Goal: Task Accomplishment & Management: Complete application form

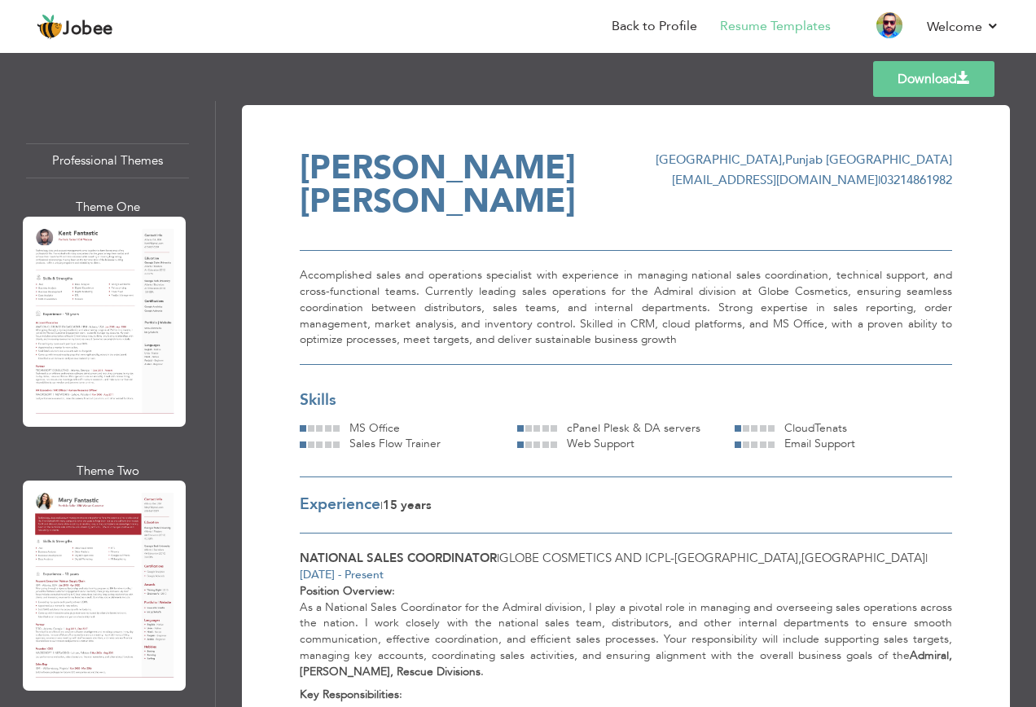
scroll to position [1547, 0]
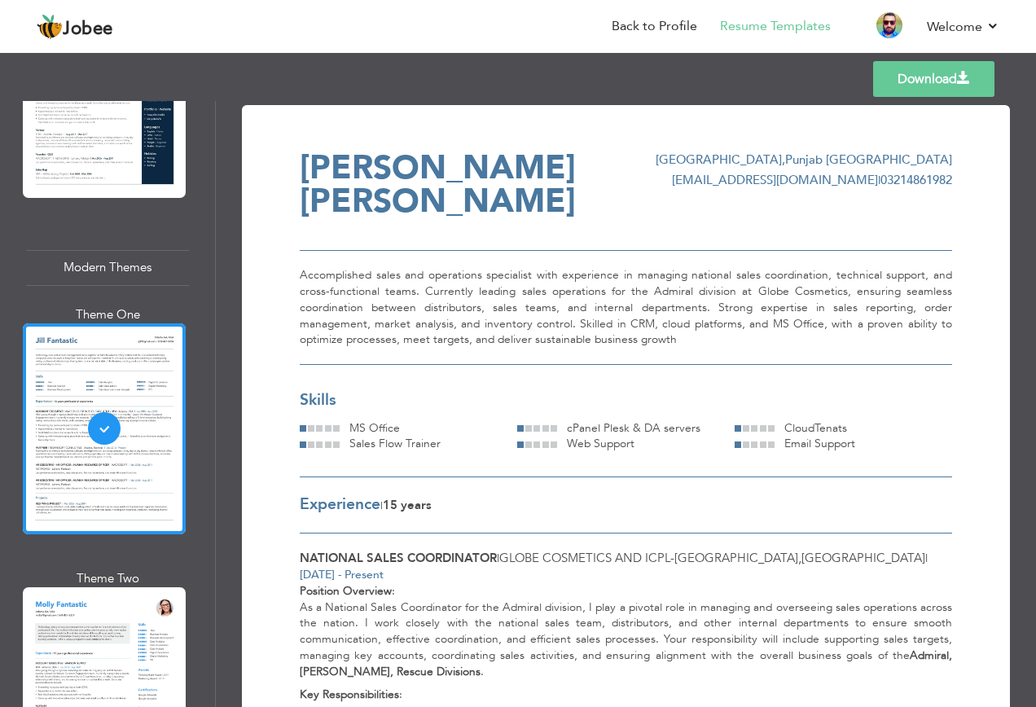
click at [655, 27] on link "Back to Profile" at bounding box center [653, 26] width 85 height 19
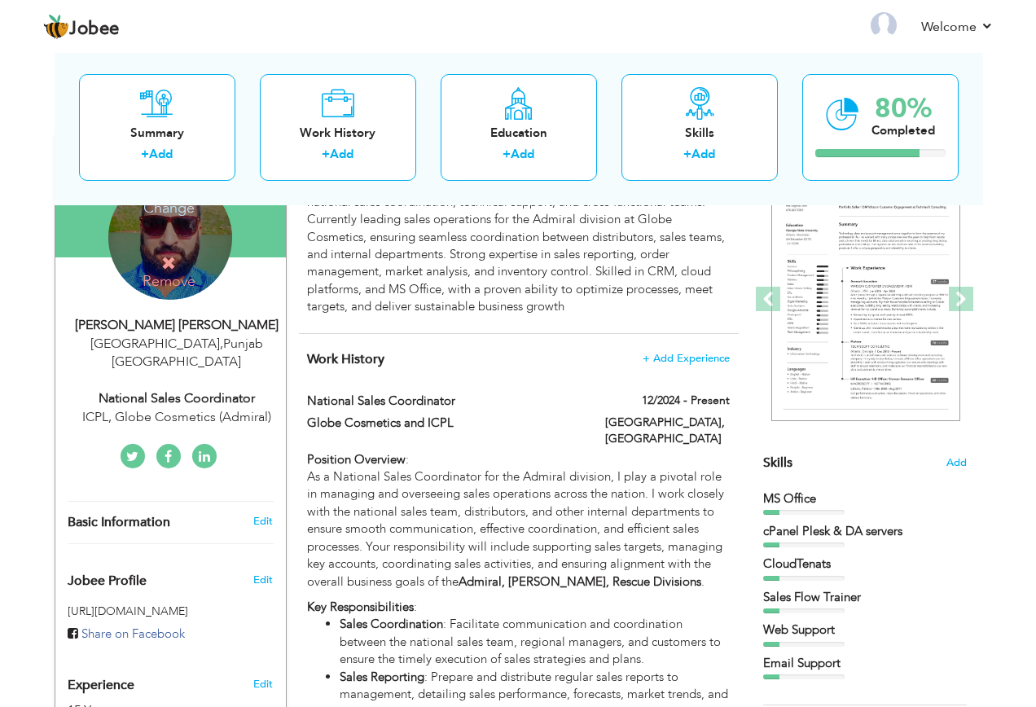
scroll to position [330, 0]
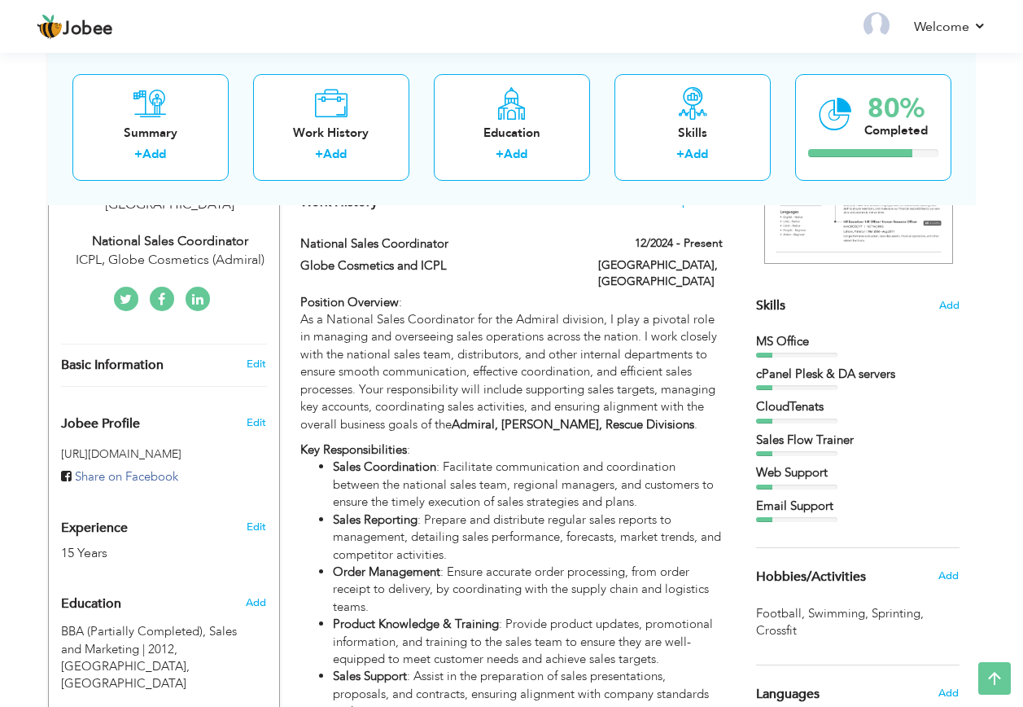
click at [812, 355] on div at bounding box center [796, 355] width 81 height 5
click at [790, 345] on div "MS Office" at bounding box center [858, 341] width 204 height 17
click at [791, 476] on div "Web Support" at bounding box center [858, 472] width 204 height 17
click at [956, 303] on span "Add" at bounding box center [949, 305] width 20 height 15
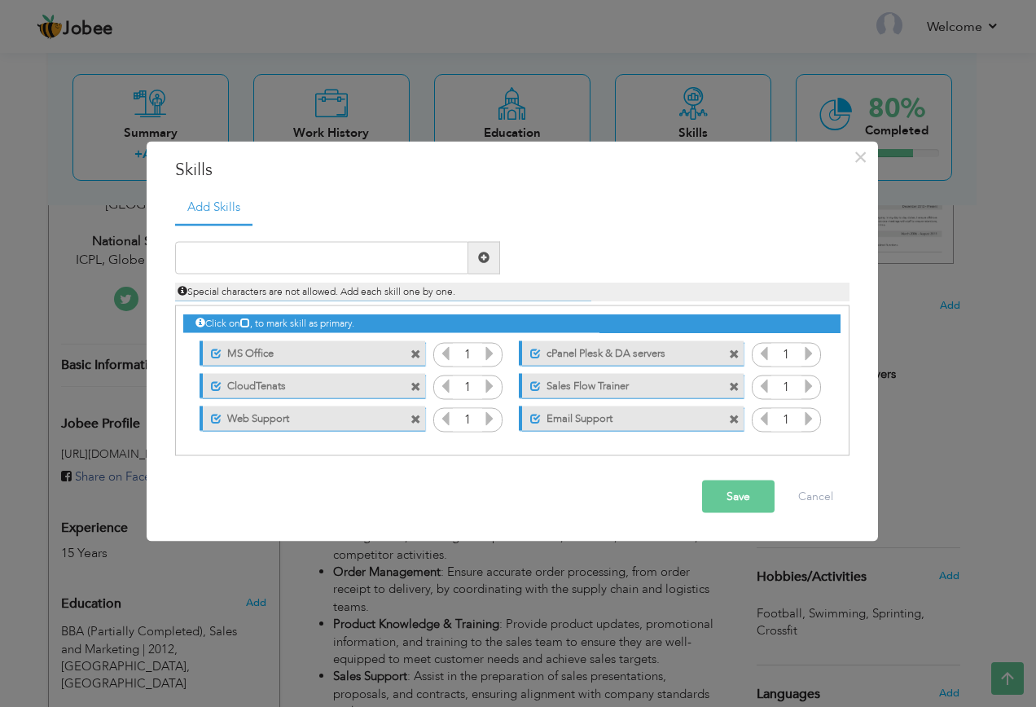
click at [491, 357] on icon at bounding box center [489, 352] width 15 height 15
click at [489, 385] on icon at bounding box center [489, 385] width 15 height 15
click at [490, 381] on icon at bounding box center [489, 385] width 15 height 15
click at [489, 414] on icon at bounding box center [489, 417] width 15 height 15
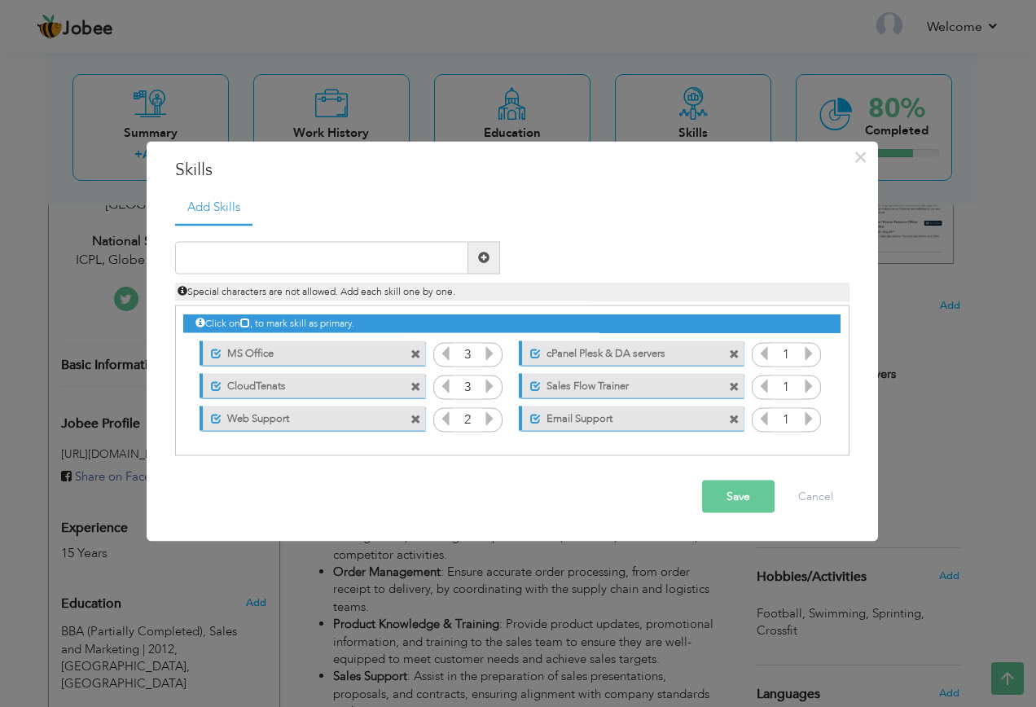
click at [489, 414] on icon at bounding box center [489, 417] width 15 height 15
click at [807, 351] on icon at bounding box center [808, 352] width 15 height 15
click at [806, 384] on icon at bounding box center [808, 385] width 15 height 15
drag, startPoint x: 808, startPoint y: 350, endPoint x: 802, endPoint y: 361, distance: 12.7
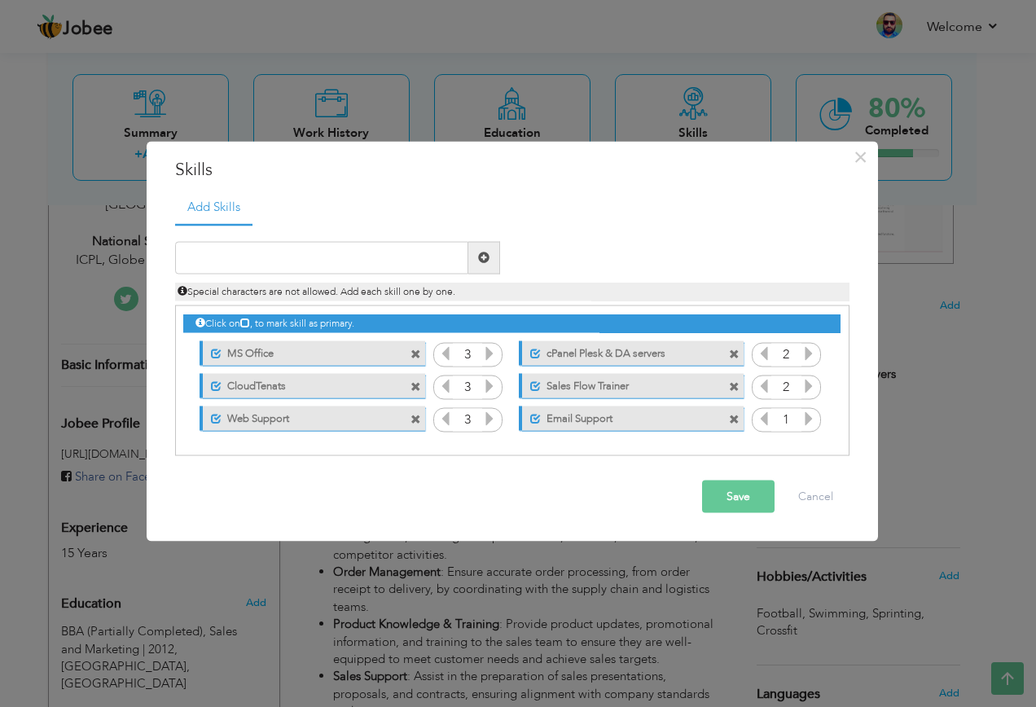
click at [804, 351] on icon at bounding box center [808, 352] width 15 height 15
click at [804, 381] on icon at bounding box center [808, 385] width 15 height 15
click at [806, 408] on div "1" at bounding box center [785, 420] width 69 height 24
click at [808, 410] on icon at bounding box center [808, 417] width 15 height 15
click at [738, 501] on button "Save" at bounding box center [738, 496] width 72 height 33
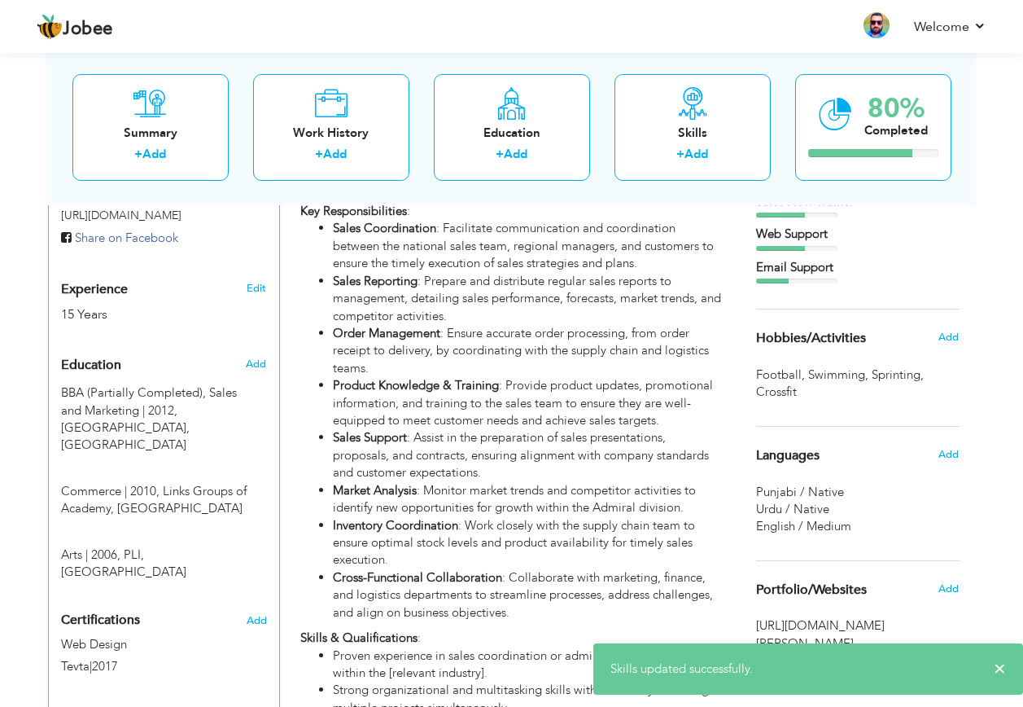
scroll to position [574, 0]
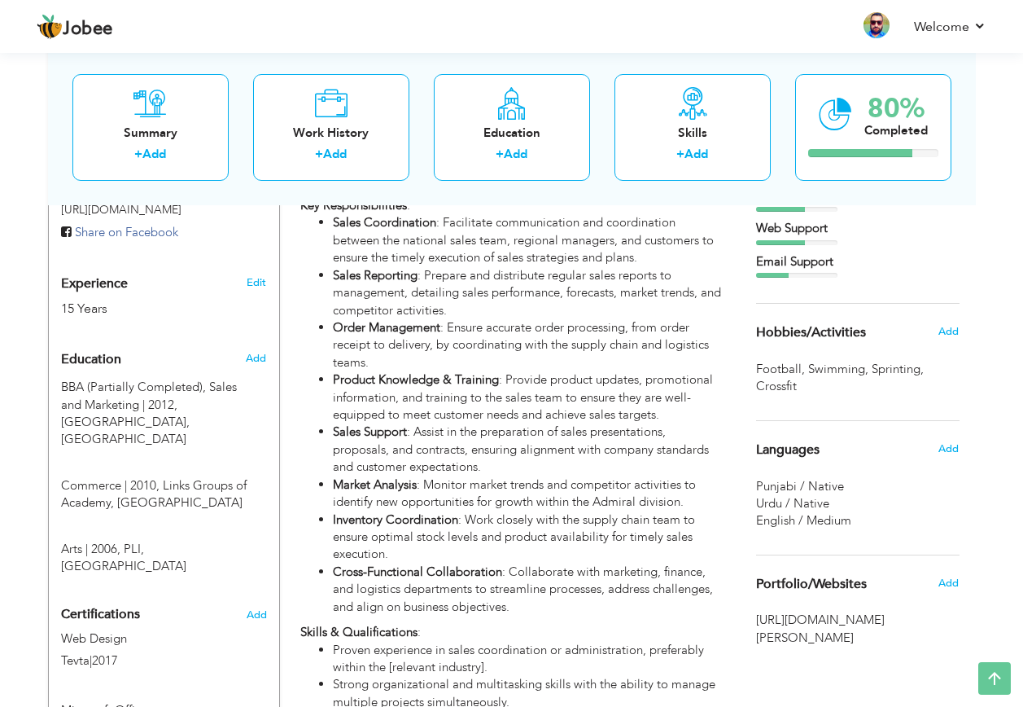
click at [955, 333] on span "Add" at bounding box center [949, 331] width 20 height 15
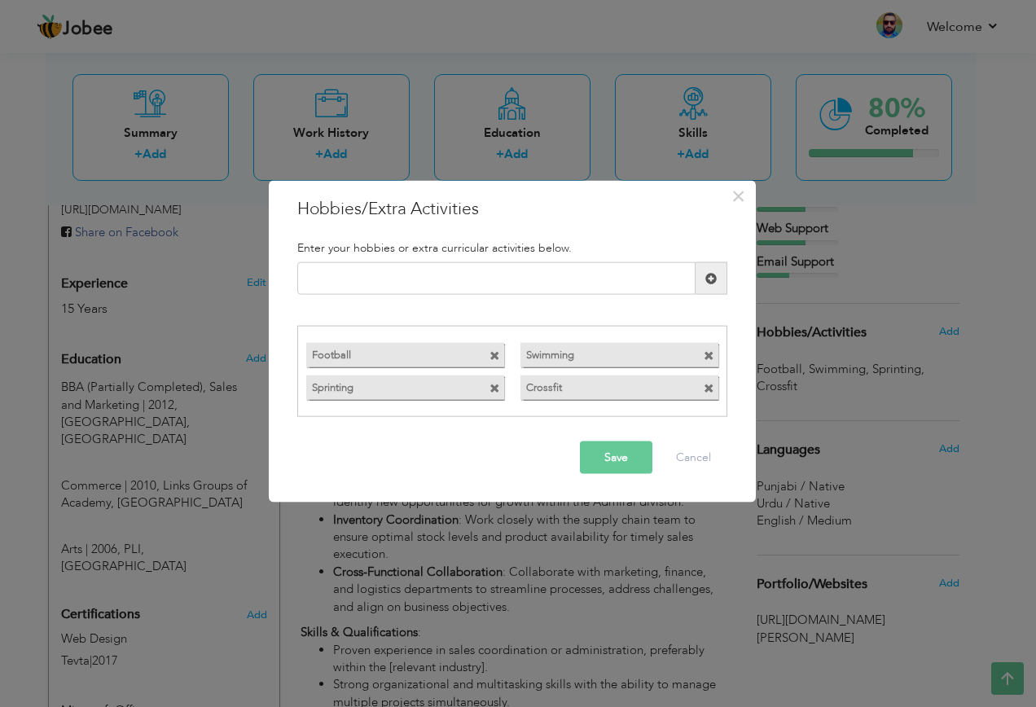
click at [492, 385] on span at bounding box center [494, 388] width 11 height 11
click at [494, 386] on span at bounding box center [494, 388] width 11 height 11
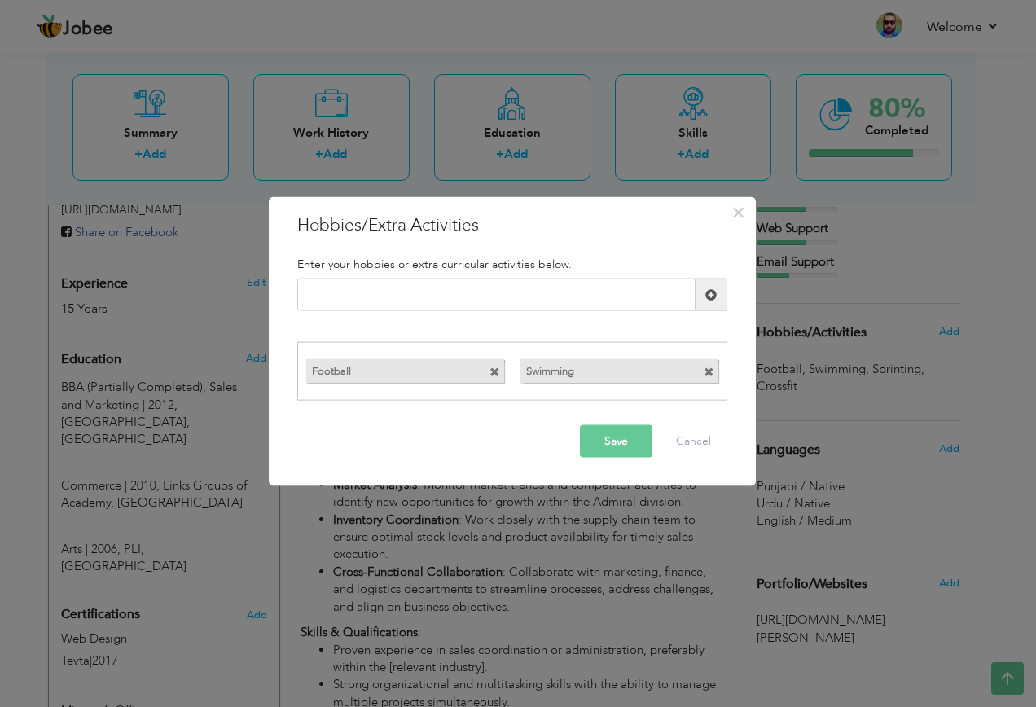
click at [624, 450] on button "Save" at bounding box center [616, 440] width 72 height 33
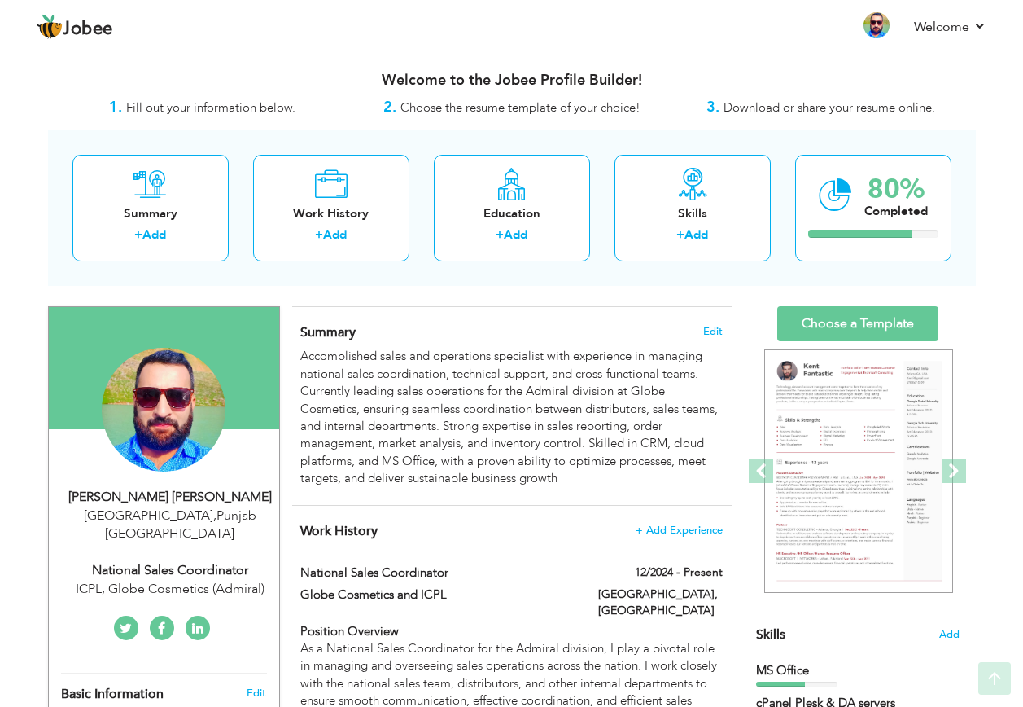
scroll to position [0, 0]
click at [886, 155] on div "80% Completed" at bounding box center [873, 208] width 156 height 107
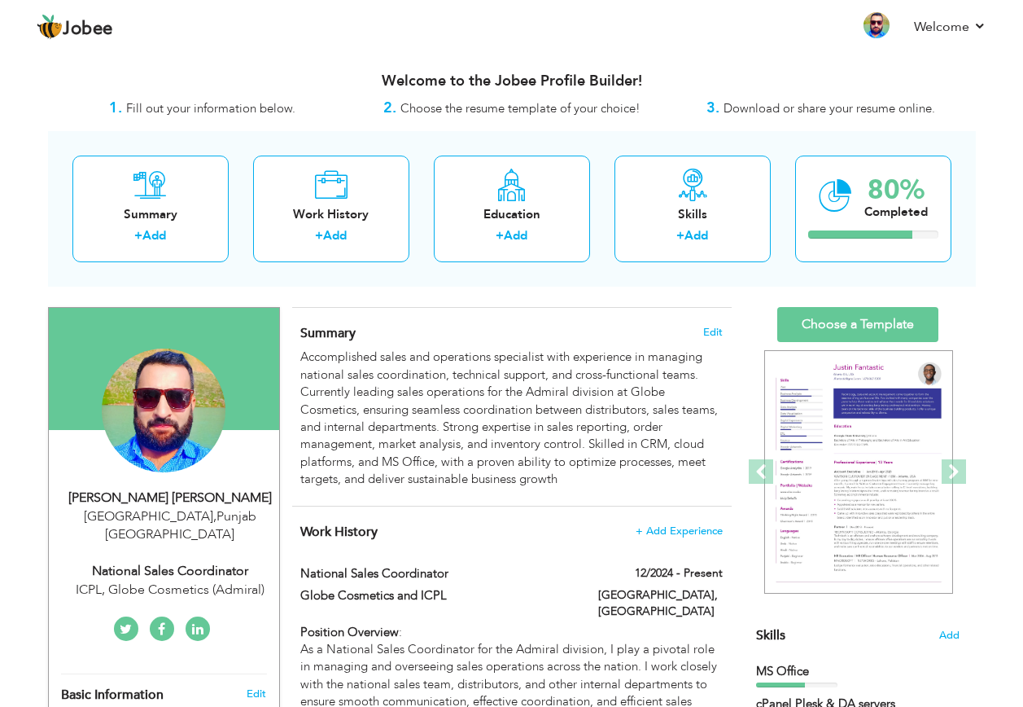
click at [869, 213] on div "Completed" at bounding box center [897, 212] width 64 height 17
drag, startPoint x: 869, startPoint y: 213, endPoint x: 851, endPoint y: 224, distance: 21.5
click at [851, 223] on div "80% Completed" at bounding box center [873, 208] width 156 height 107
drag, startPoint x: 850, startPoint y: 241, endPoint x: 854, endPoint y: 198, distance: 43.3
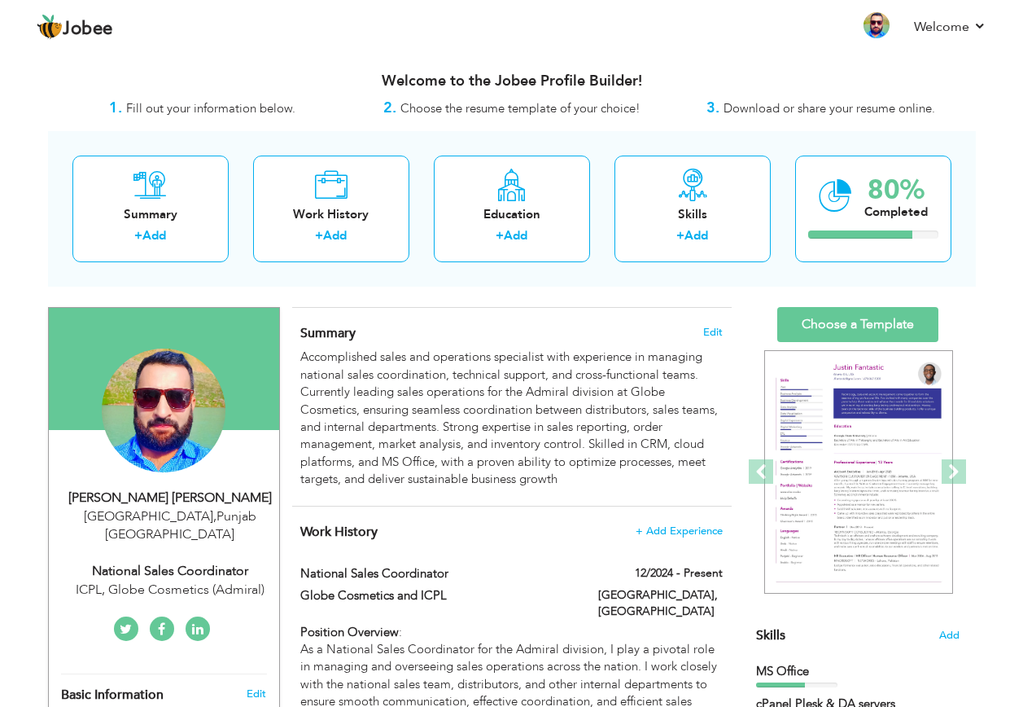
click at [852, 238] on div "80% Completed" at bounding box center [873, 208] width 156 height 107
click at [852, 186] on div "80% Completed" at bounding box center [873, 208] width 156 height 107
click at [819, 194] on icon at bounding box center [835, 196] width 33 height 55
drag, startPoint x: 355, startPoint y: 102, endPoint x: 715, endPoint y: 95, distance: 359.9
click at [715, 95] on div "Welcome to the Jobee Profile Builder! 1. Fill out your information below. 2. Ch…" at bounding box center [512, 88] width 928 height 62
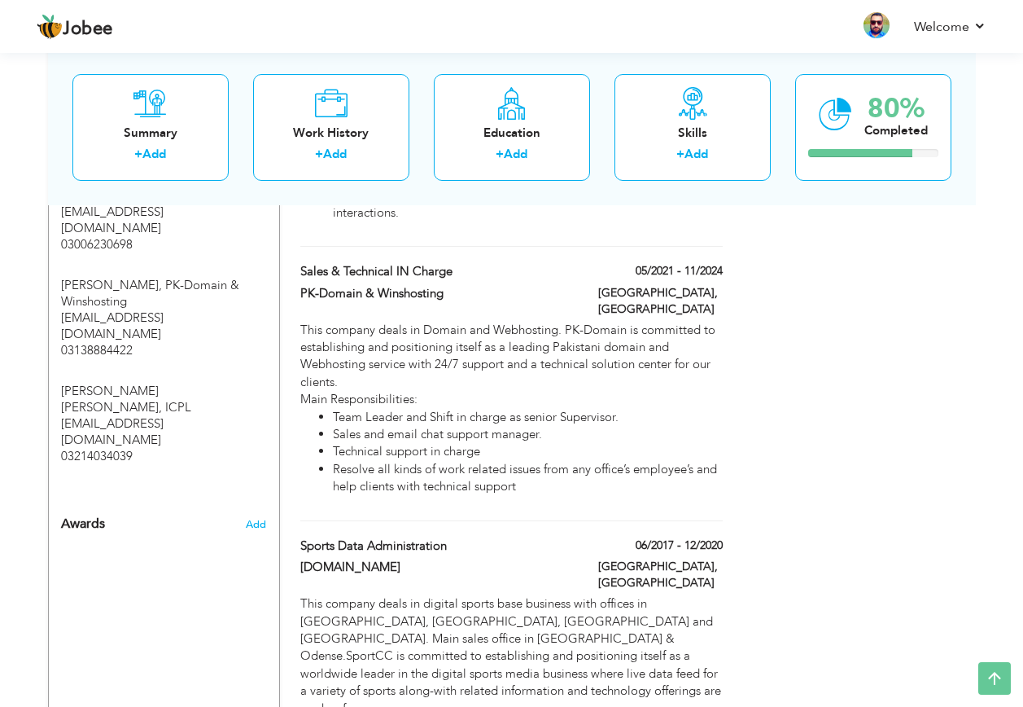
scroll to position [1384, 0]
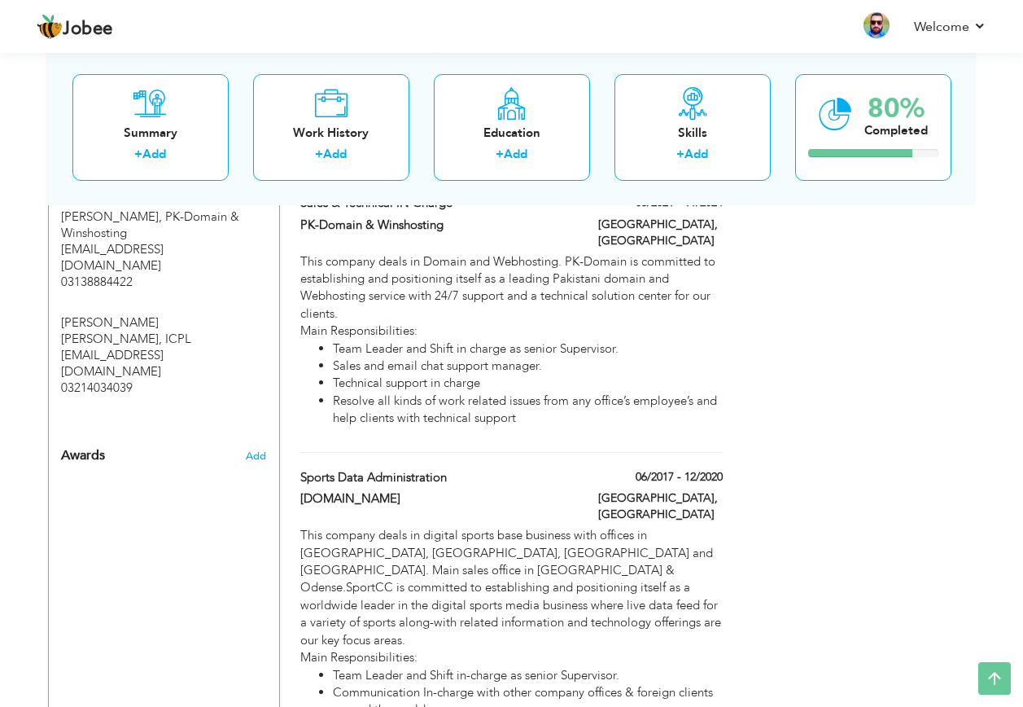
click at [261, 449] on span "Add" at bounding box center [256, 456] width 20 height 15
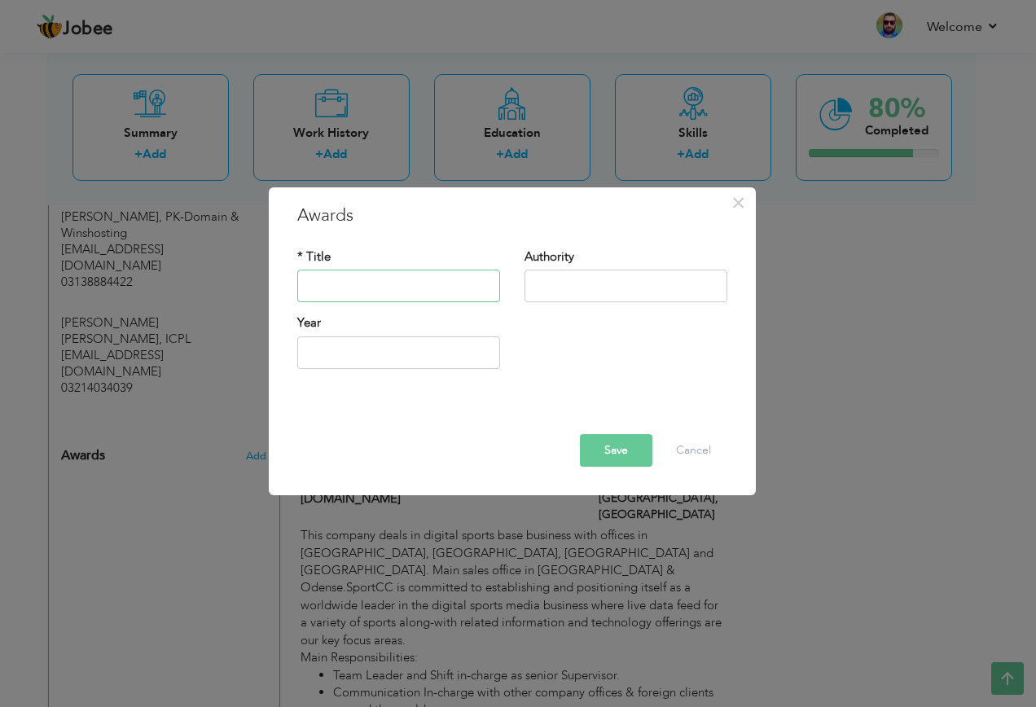
click at [395, 285] on input "text" at bounding box center [398, 286] width 203 height 33
click at [504, 283] on div "* Title" at bounding box center [398, 281] width 227 height 66
click at [546, 285] on input "text" at bounding box center [625, 286] width 203 height 33
click at [427, 348] on input "2025" at bounding box center [398, 352] width 203 height 33
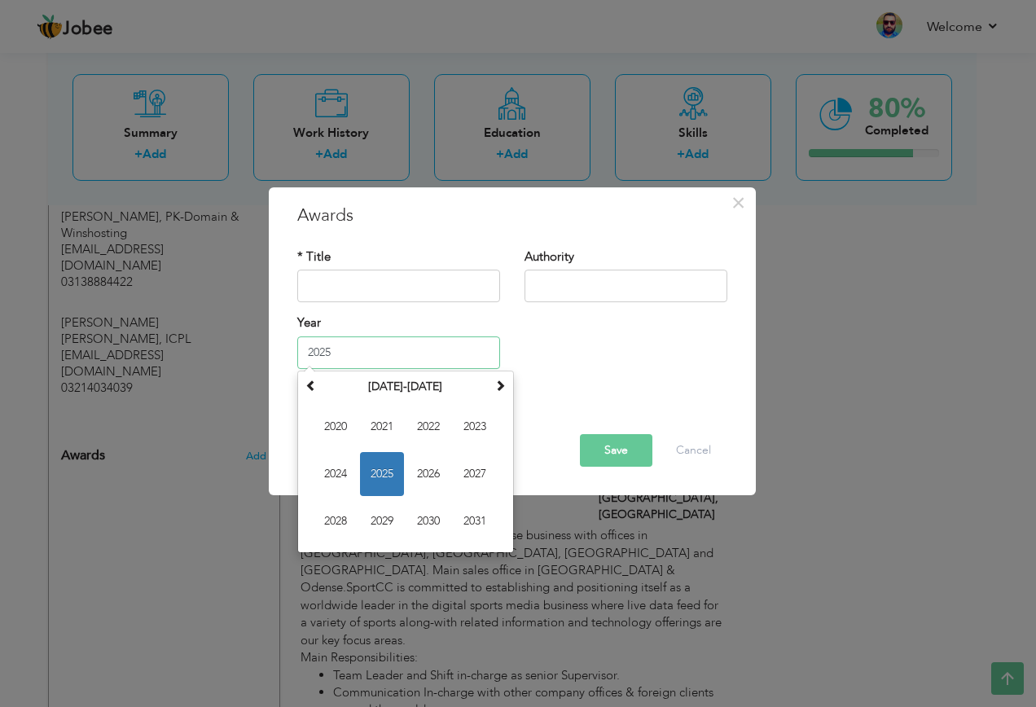
click at [341, 425] on span "2020" at bounding box center [335, 427] width 44 height 44
type input "2020"
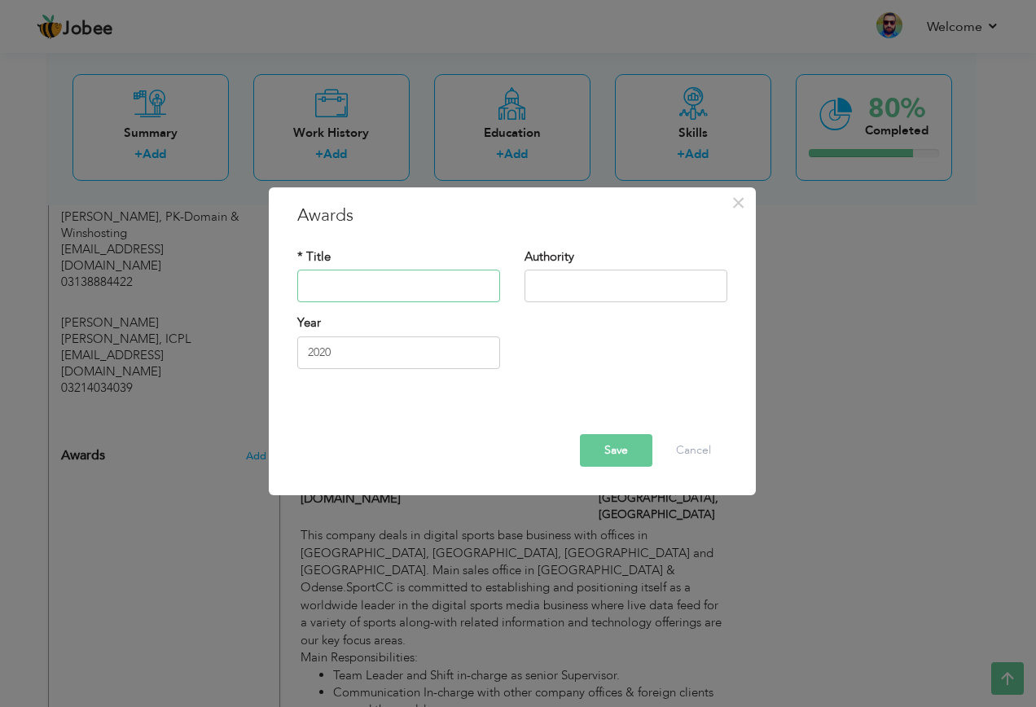
click at [371, 281] on input "text" at bounding box center [398, 286] width 203 height 33
type input "EMP of the month"
type input "Support"
click at [623, 443] on button "Save" at bounding box center [616, 450] width 72 height 33
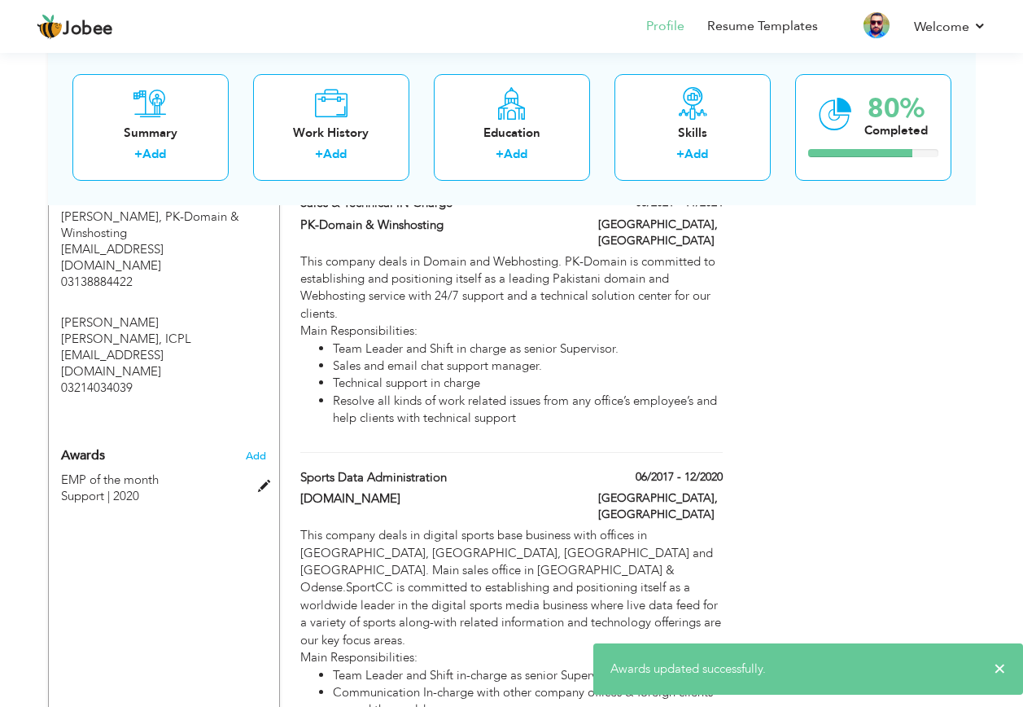
click at [263, 480] on span at bounding box center [268, 486] width 20 height 12
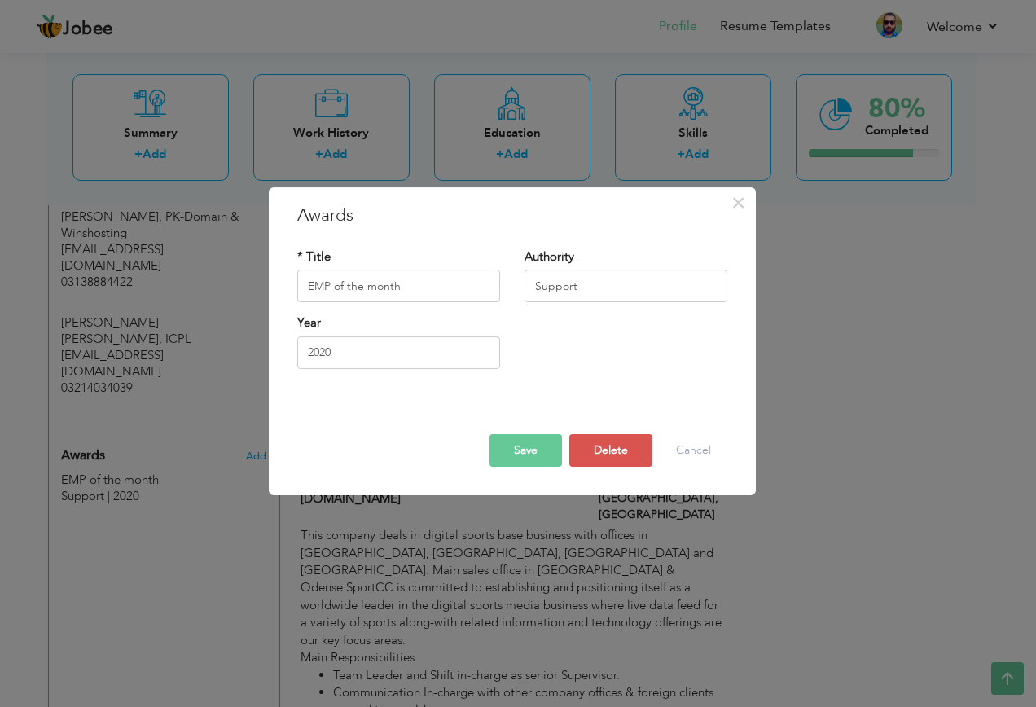
click at [658, 451] on div "Save Delete Cancel" at bounding box center [512, 450] width 454 height 33
click at [626, 449] on button "Delete" at bounding box center [610, 450] width 83 height 33
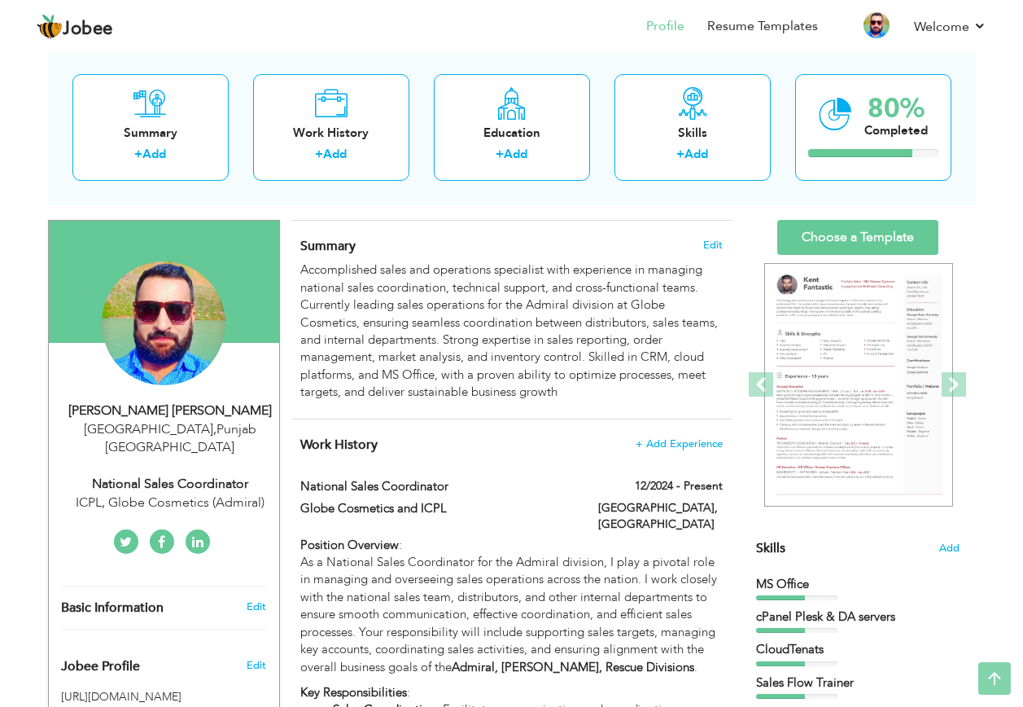
scroll to position [0, 0]
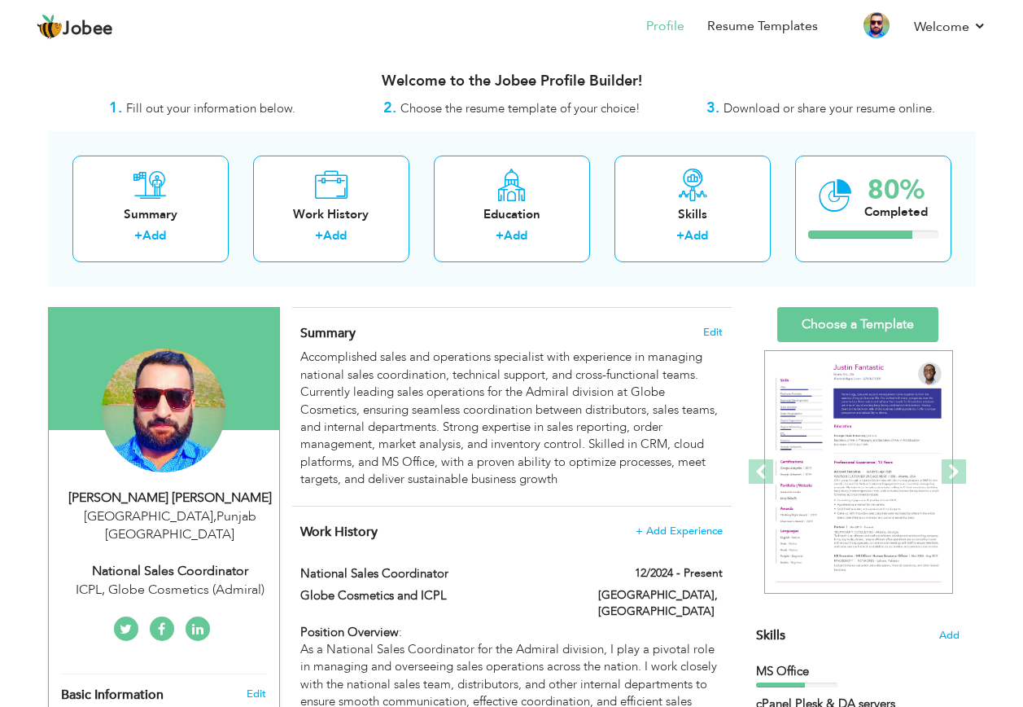
click at [964, 461] on span at bounding box center [954, 471] width 24 height 24
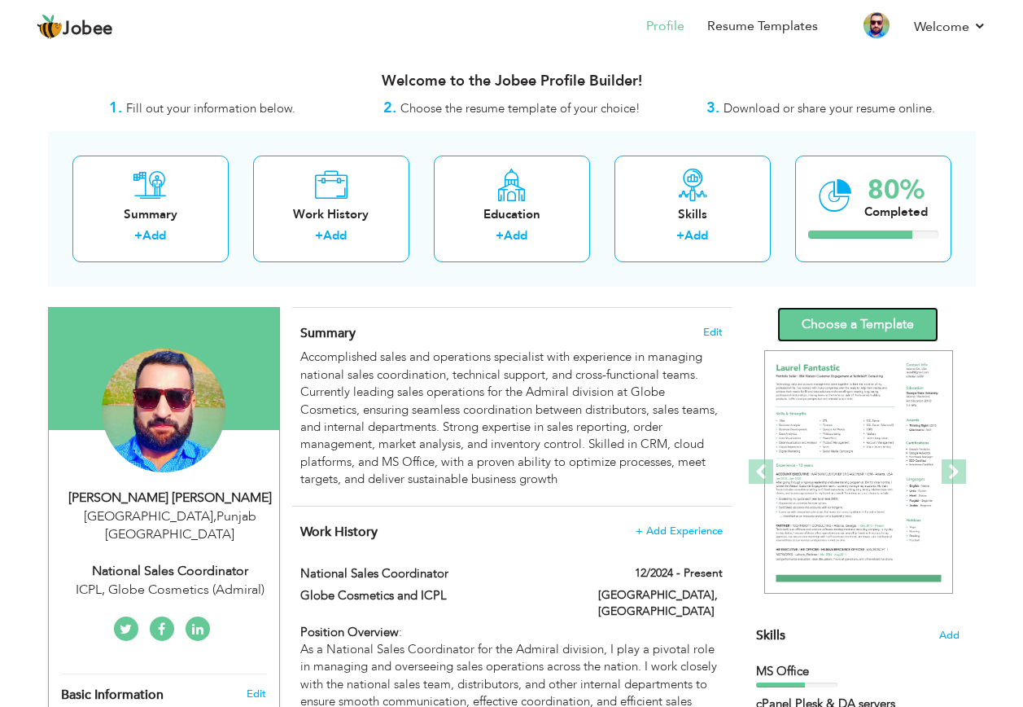
click at [904, 313] on link "Choose a Template" at bounding box center [857, 324] width 161 height 35
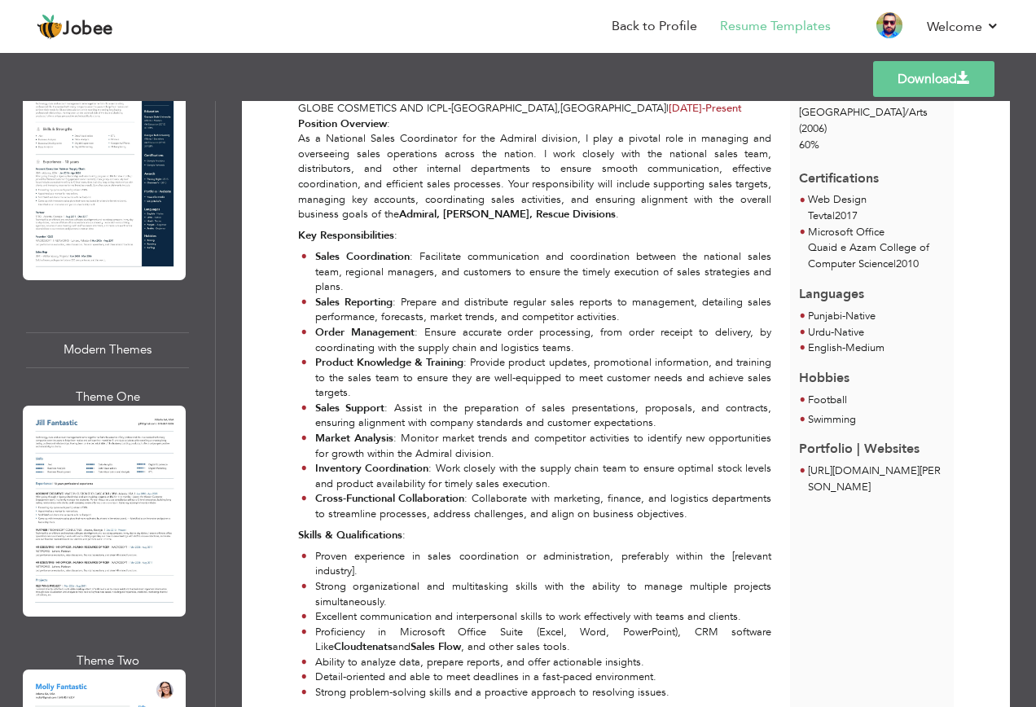
scroll to position [1465, 0]
click at [113, 483] on div at bounding box center [104, 510] width 163 height 210
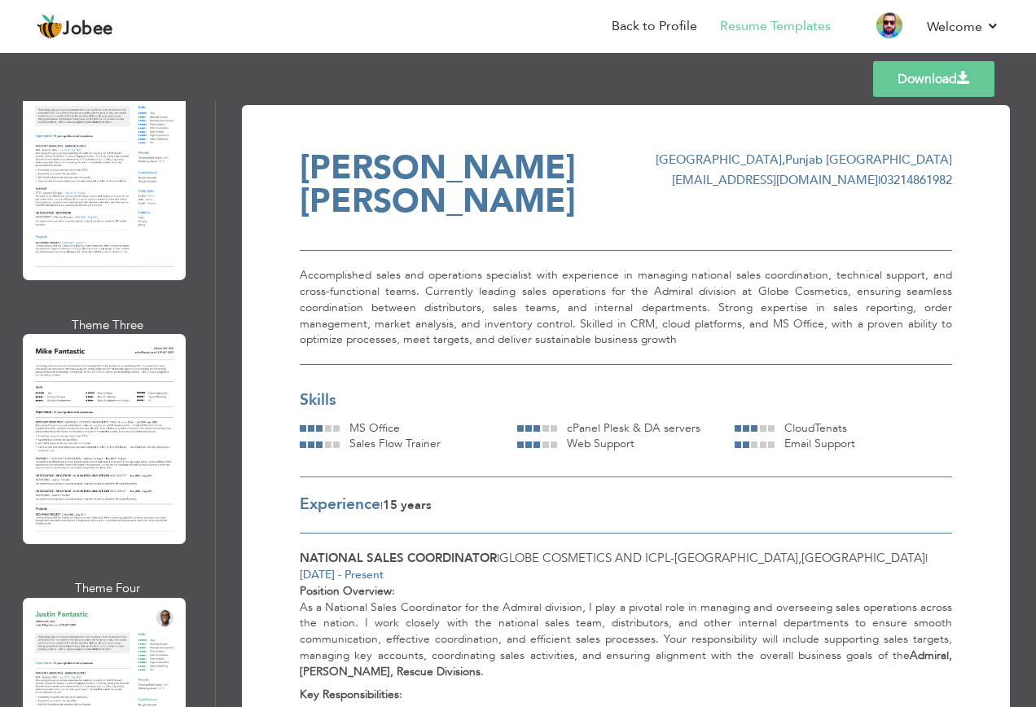
scroll to position [2117, 0]
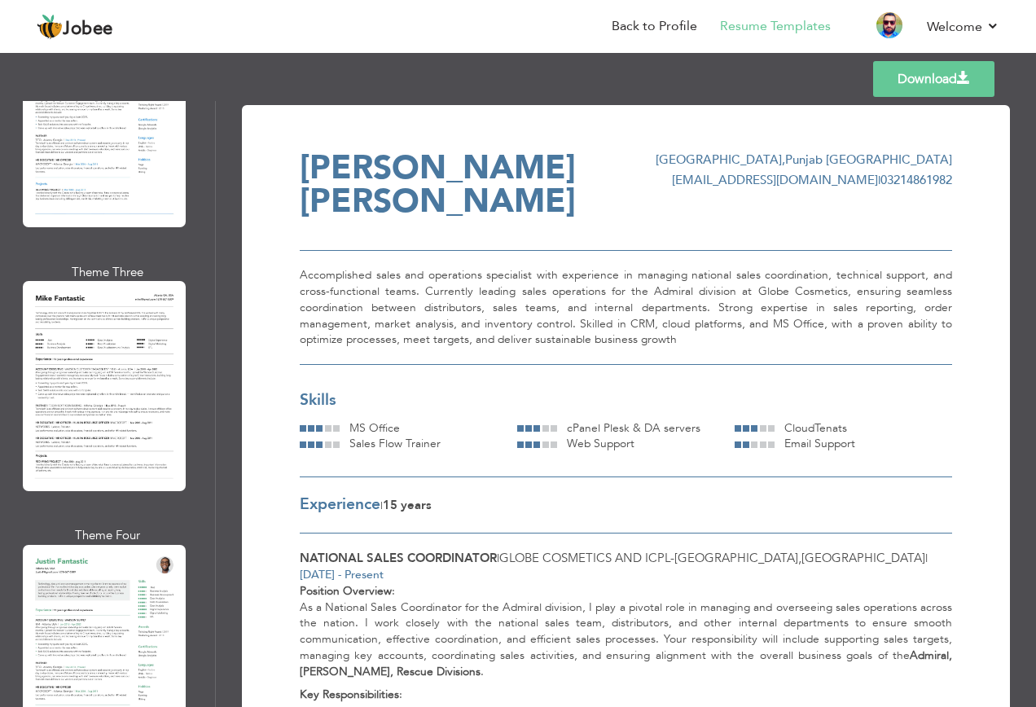
click at [94, 365] on div at bounding box center [104, 386] width 163 height 210
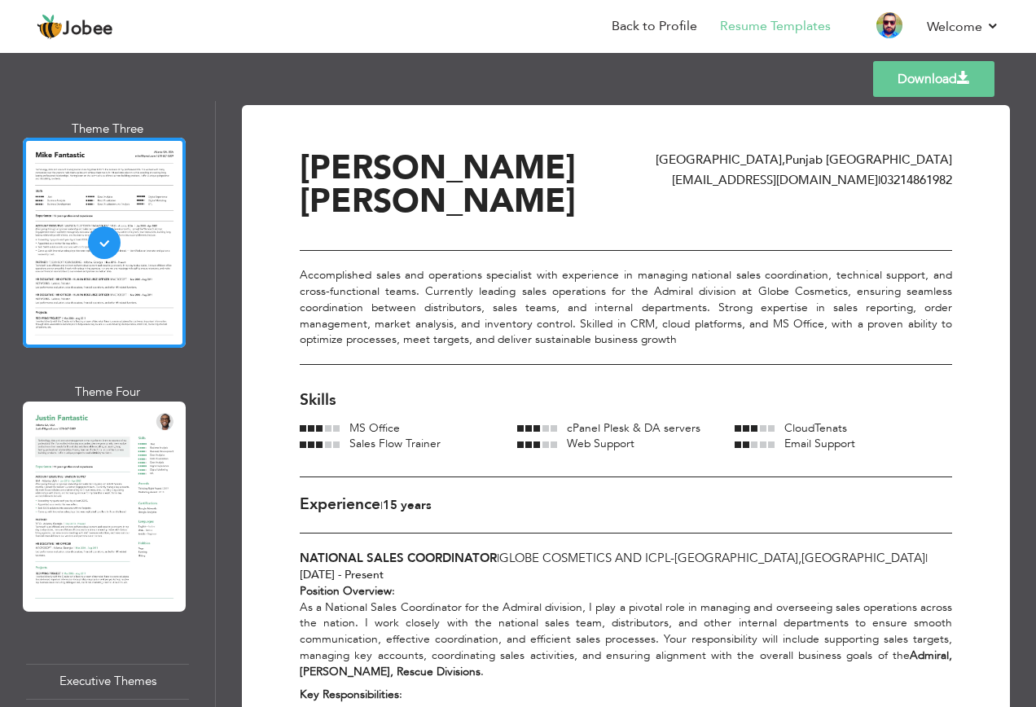
scroll to position [2280, 0]
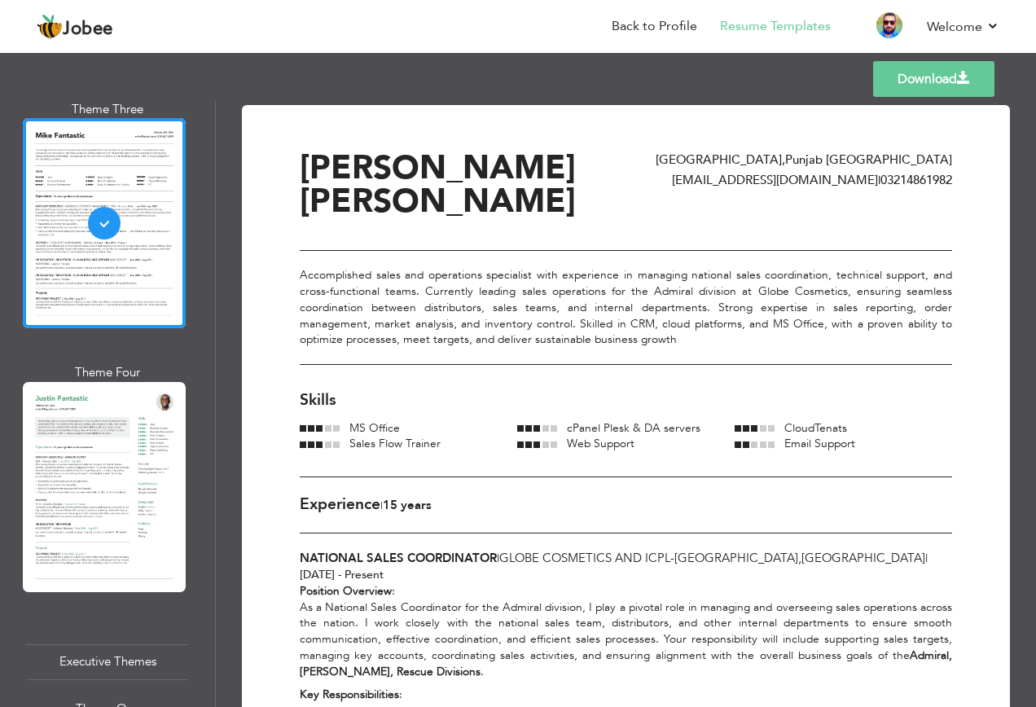
click at [112, 390] on div at bounding box center [104, 487] width 163 height 210
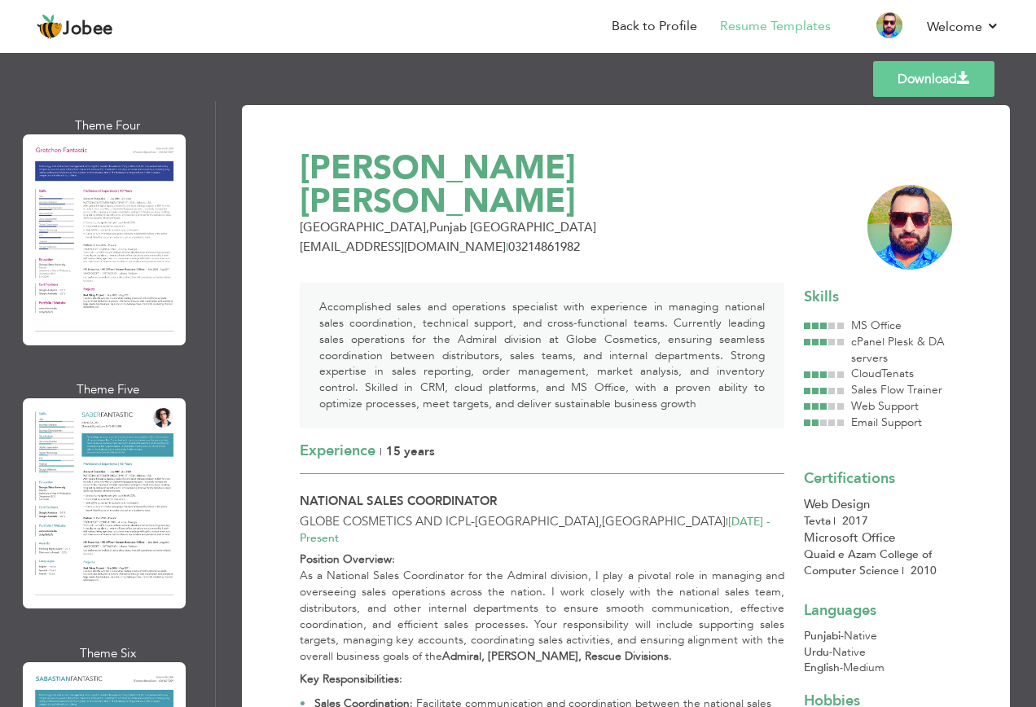
scroll to position [5047, 0]
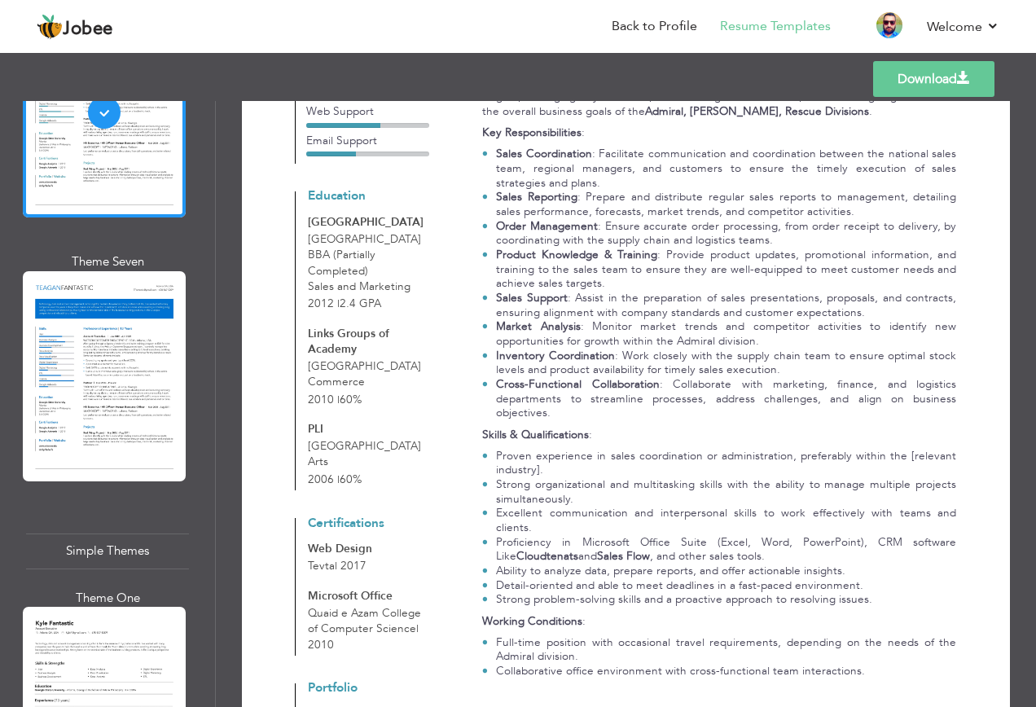
scroll to position [5699, 0]
click at [129, 606] on div at bounding box center [104, 711] width 163 height 210
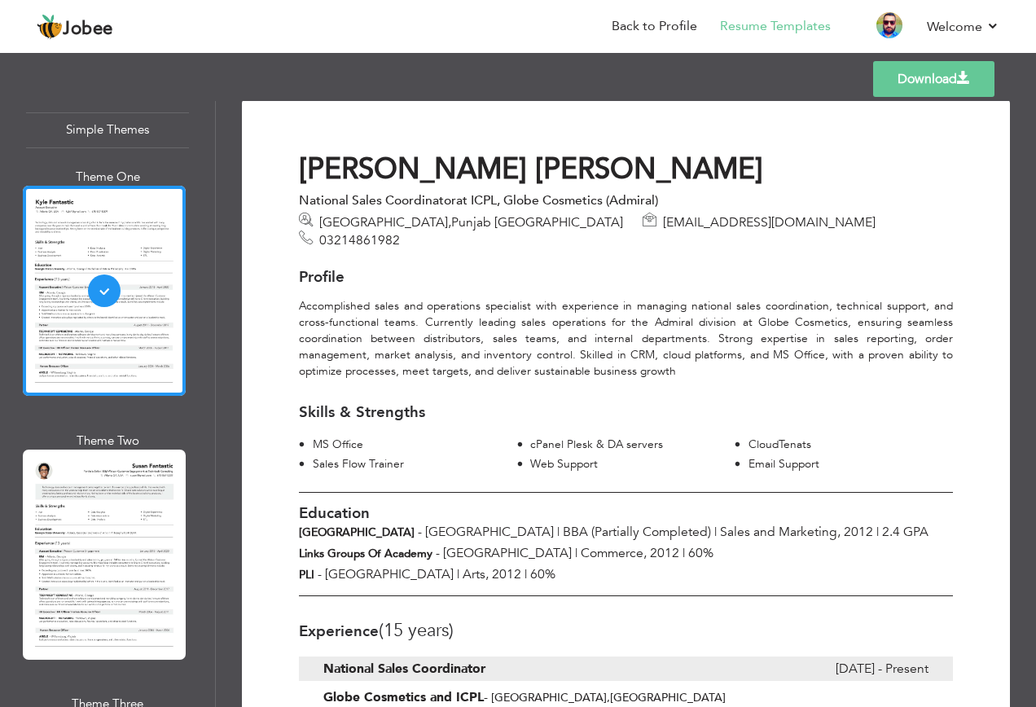
scroll to position [0, 0]
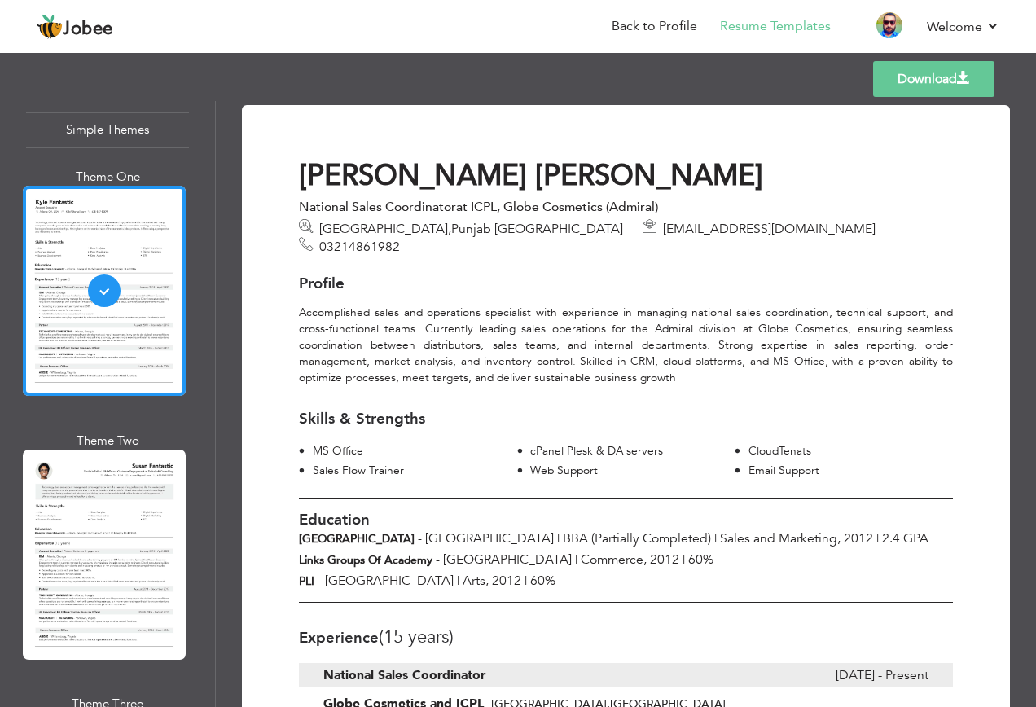
click at [115, 449] on div at bounding box center [104, 554] width 163 height 210
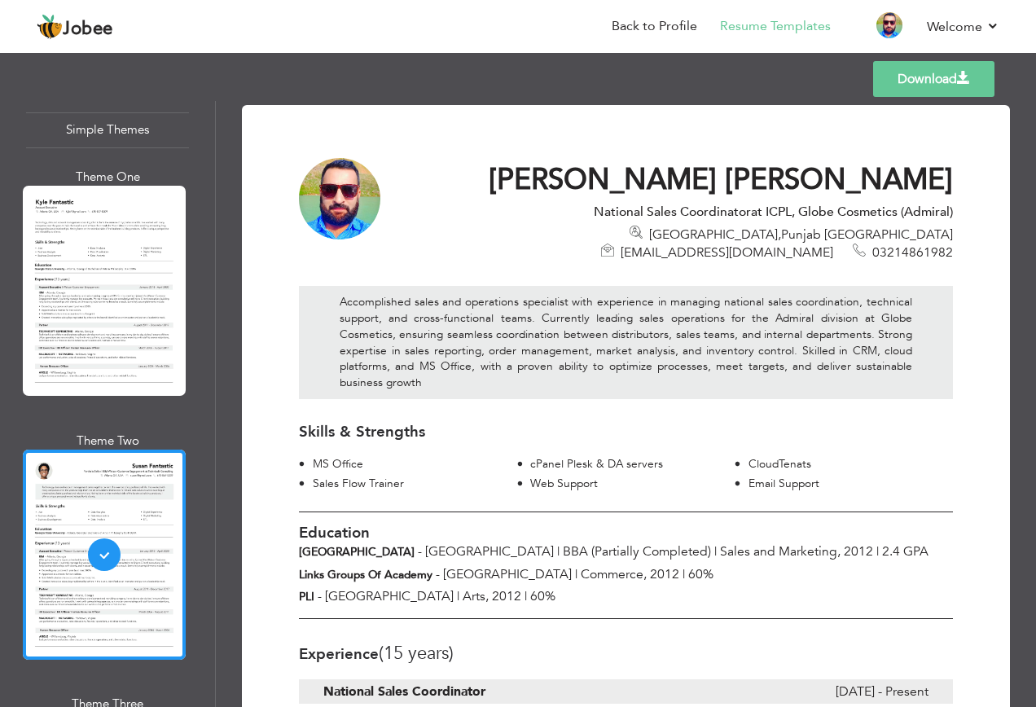
click at [101, 186] on div at bounding box center [104, 291] width 163 height 210
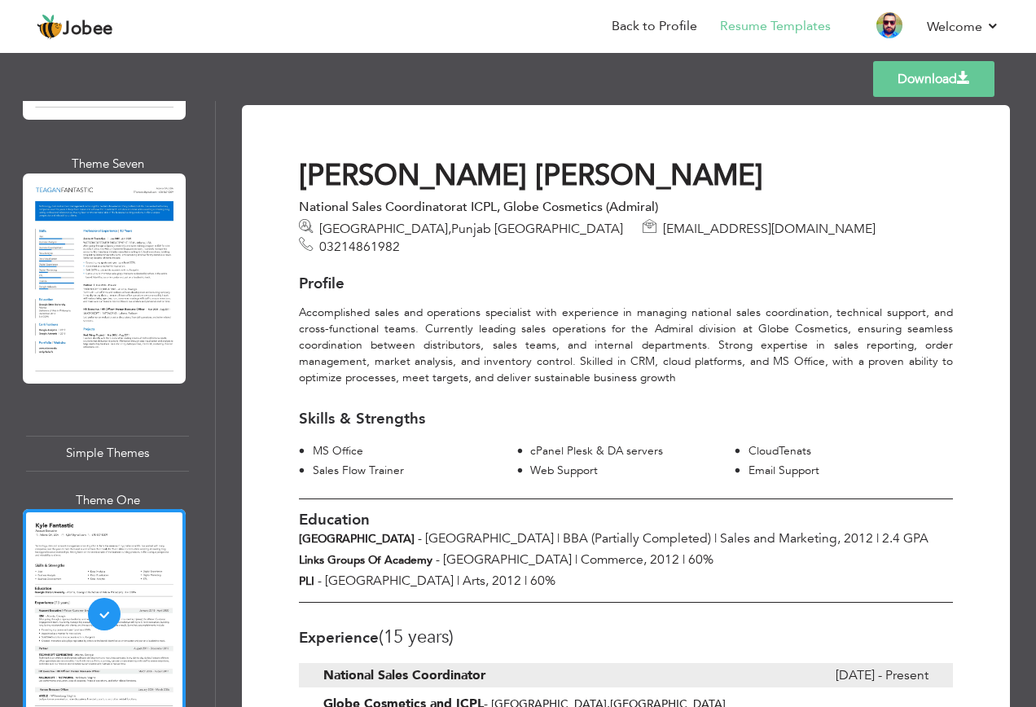
scroll to position [5793, 0]
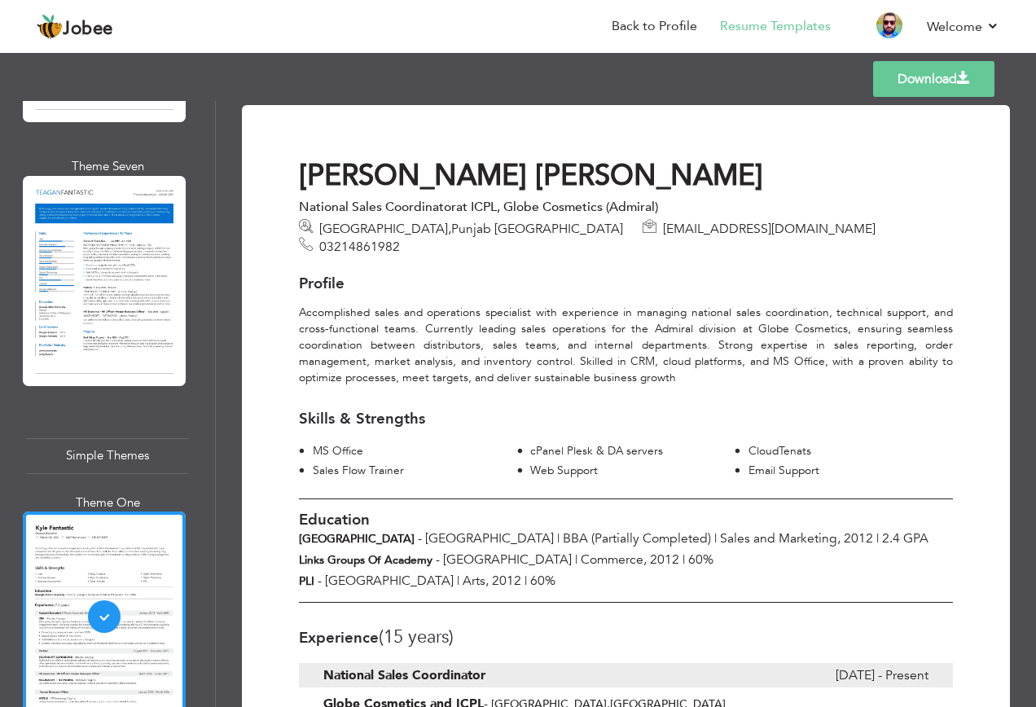
click at [118, 183] on div at bounding box center [104, 281] width 163 height 210
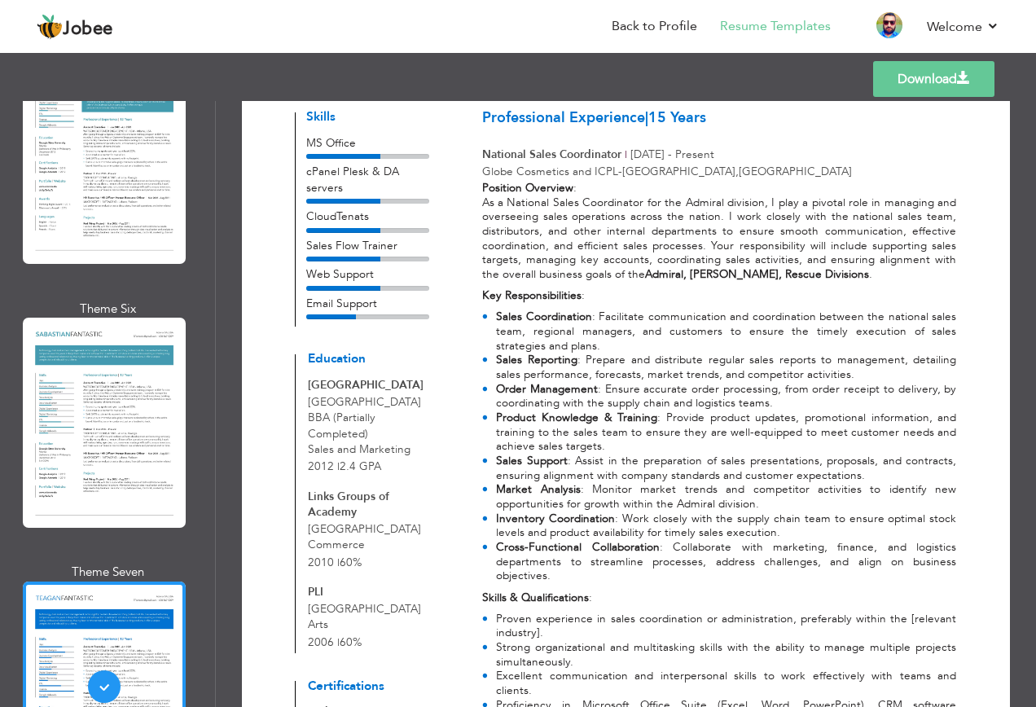
scroll to position [5386, 0]
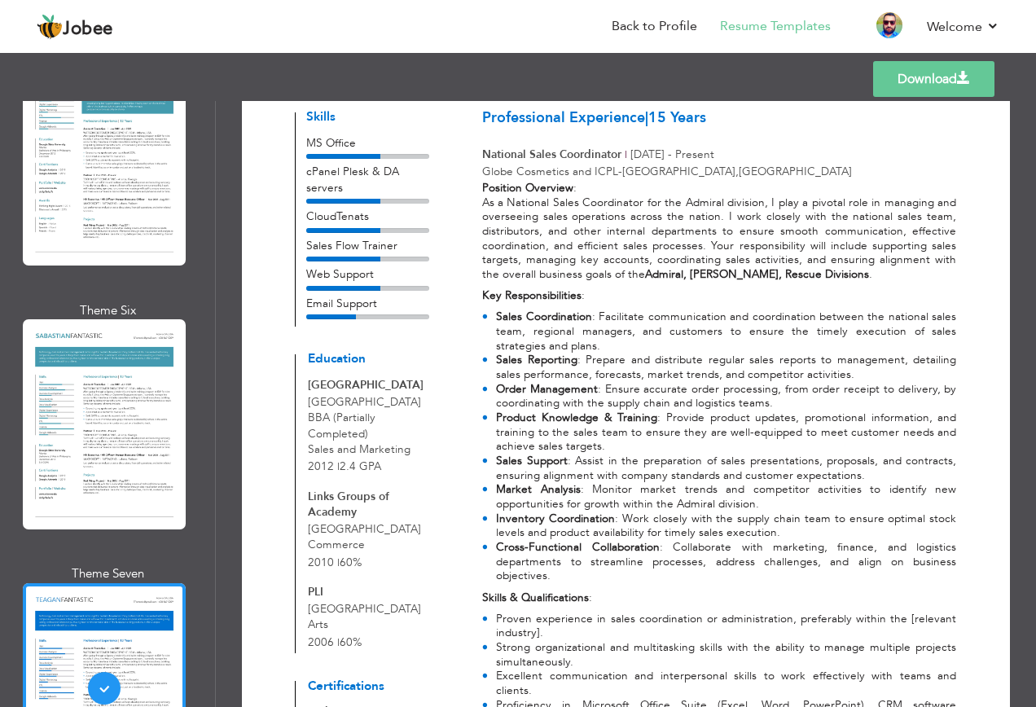
click at [120, 319] on div at bounding box center [104, 424] width 163 height 210
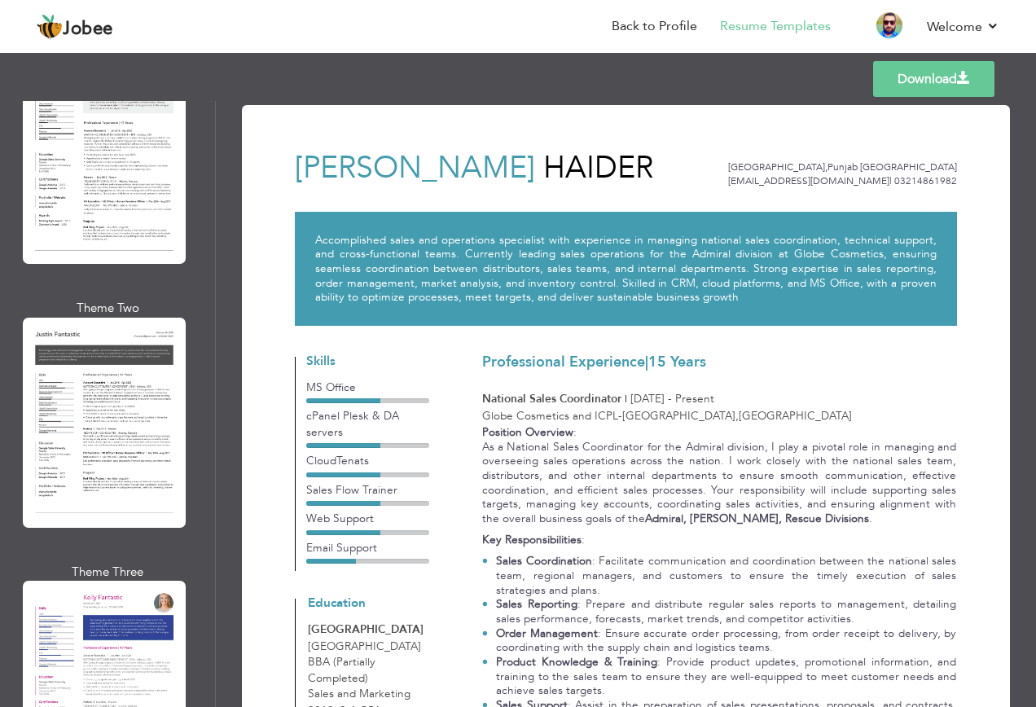
scroll to position [4328, 0]
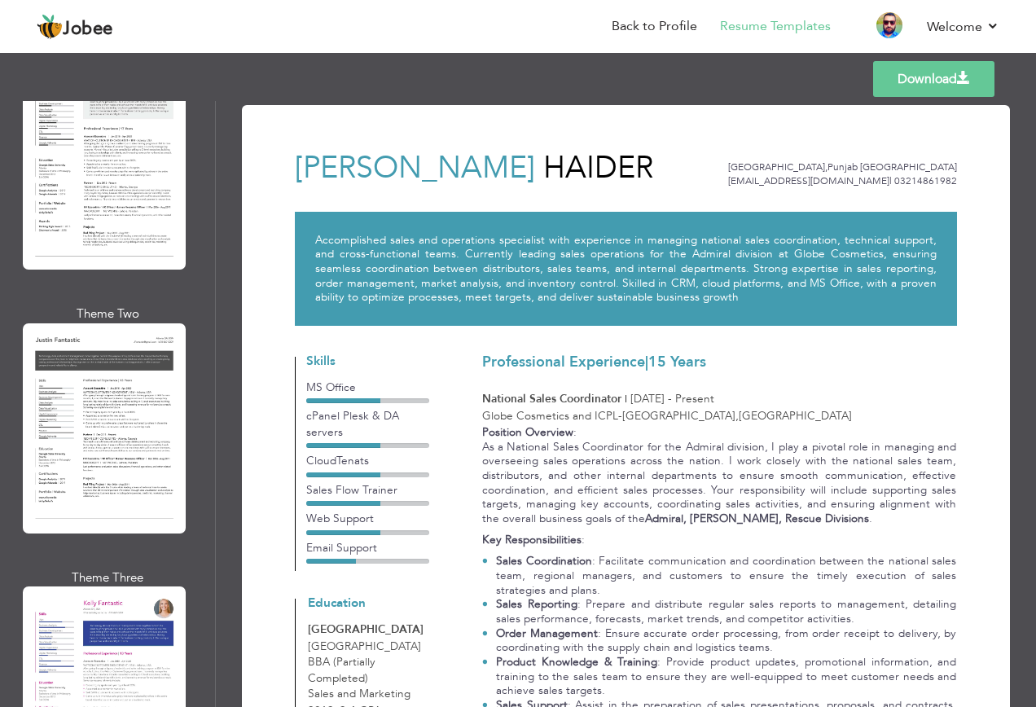
click at [116, 323] on div at bounding box center [104, 428] width 163 height 210
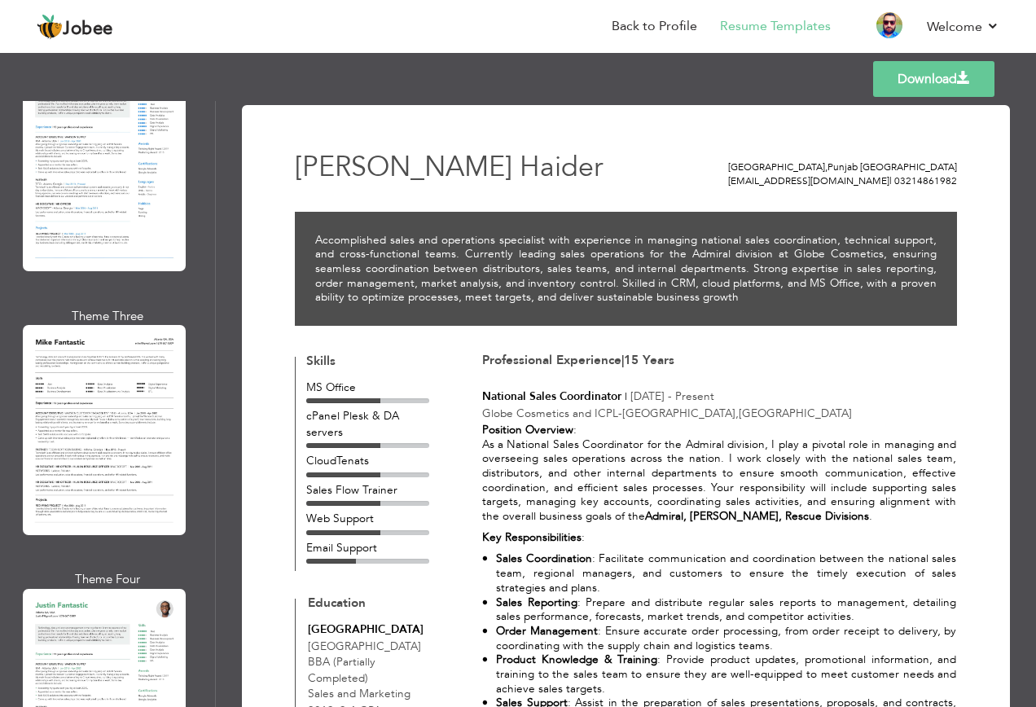
scroll to position [2048, 0]
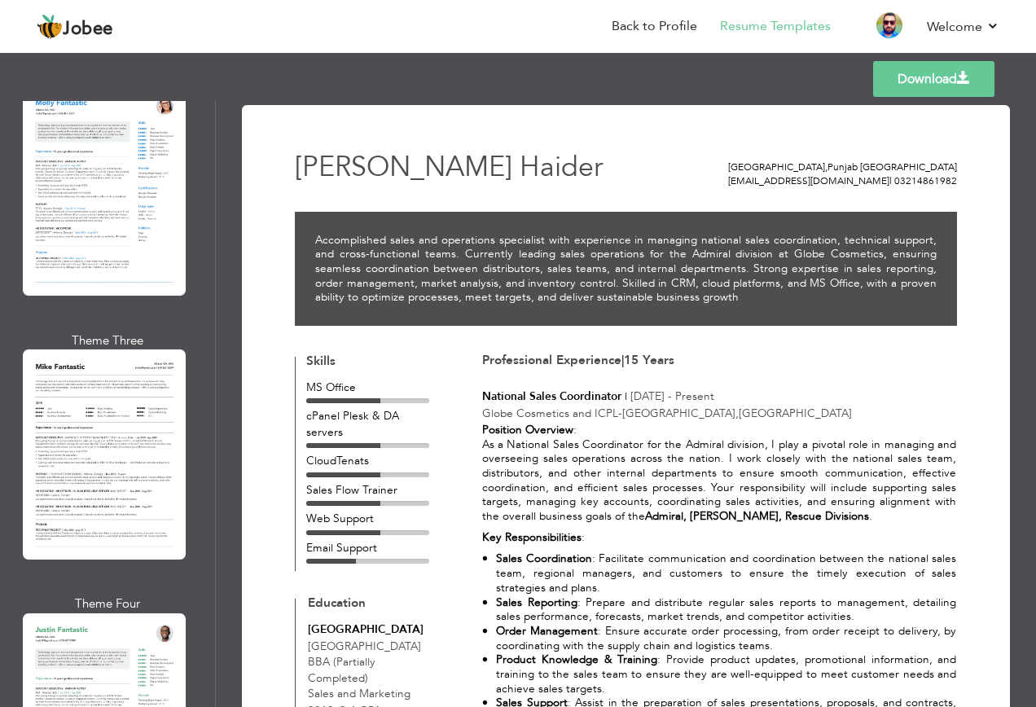
click at [112, 384] on div at bounding box center [104, 454] width 163 height 210
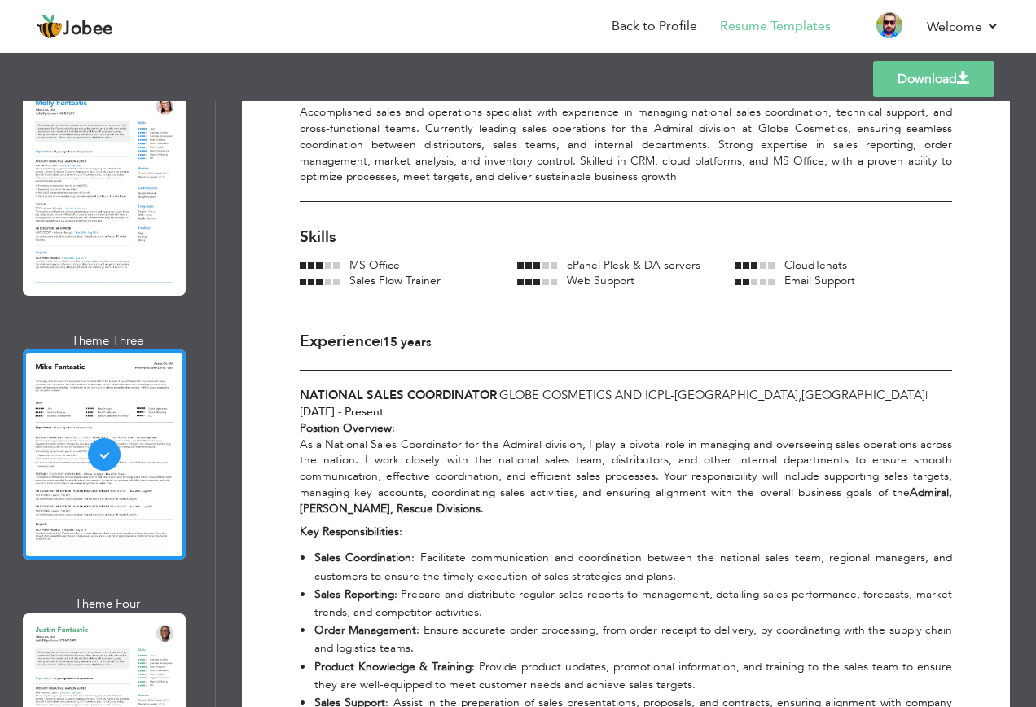
scroll to position [0, 0]
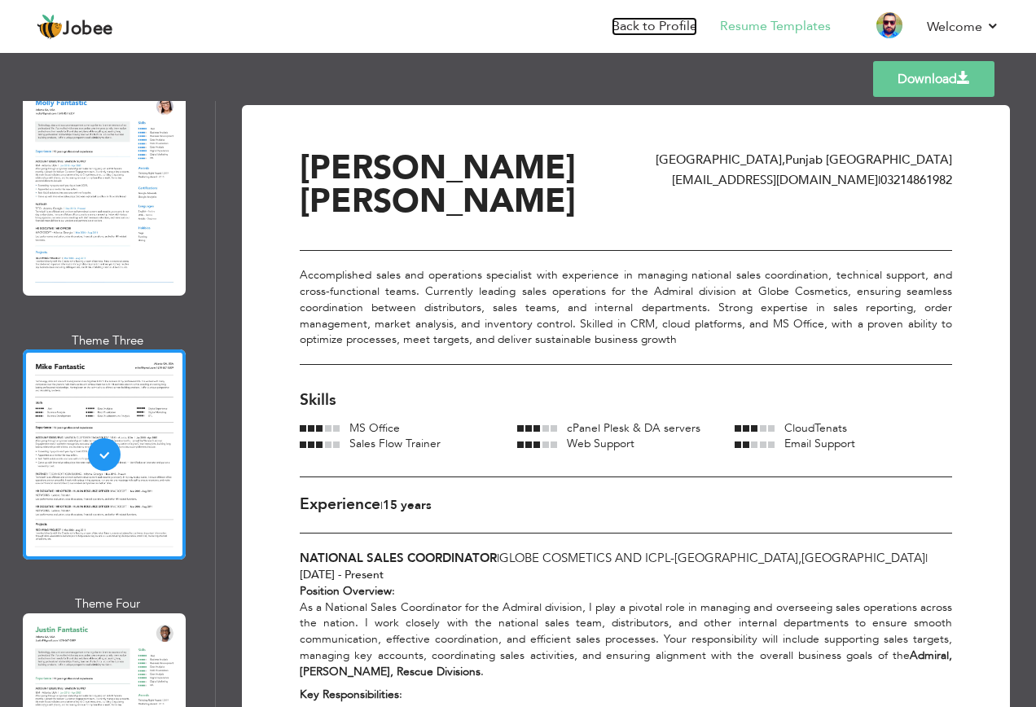
click at [650, 29] on link "Back to Profile" at bounding box center [653, 26] width 85 height 19
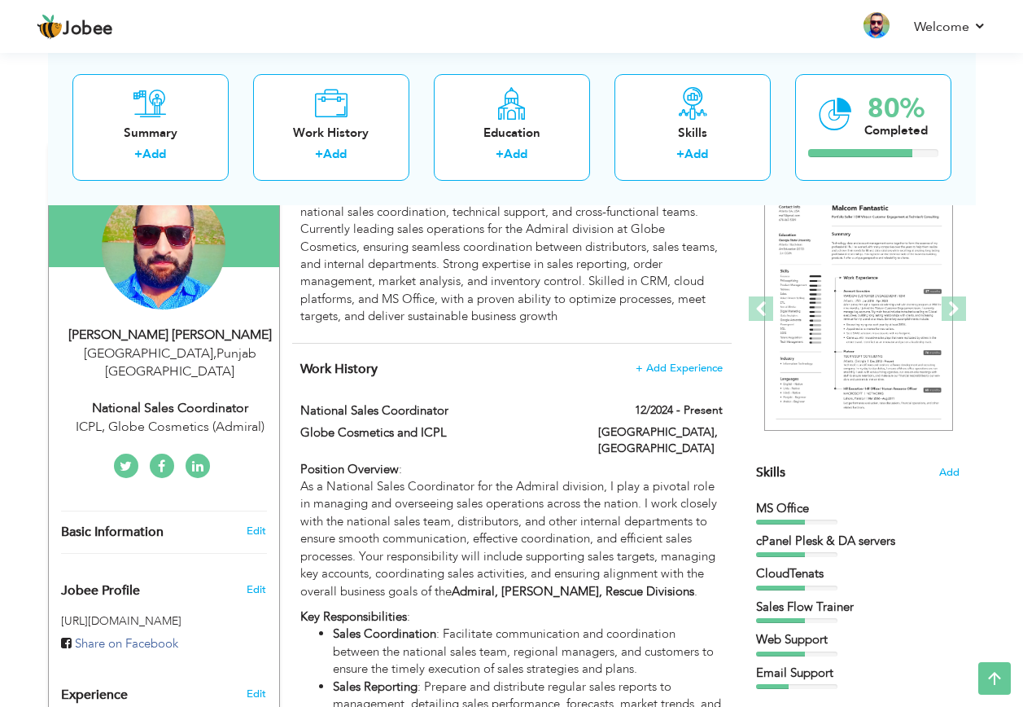
click at [953, 471] on span "Add" at bounding box center [949, 472] width 20 height 15
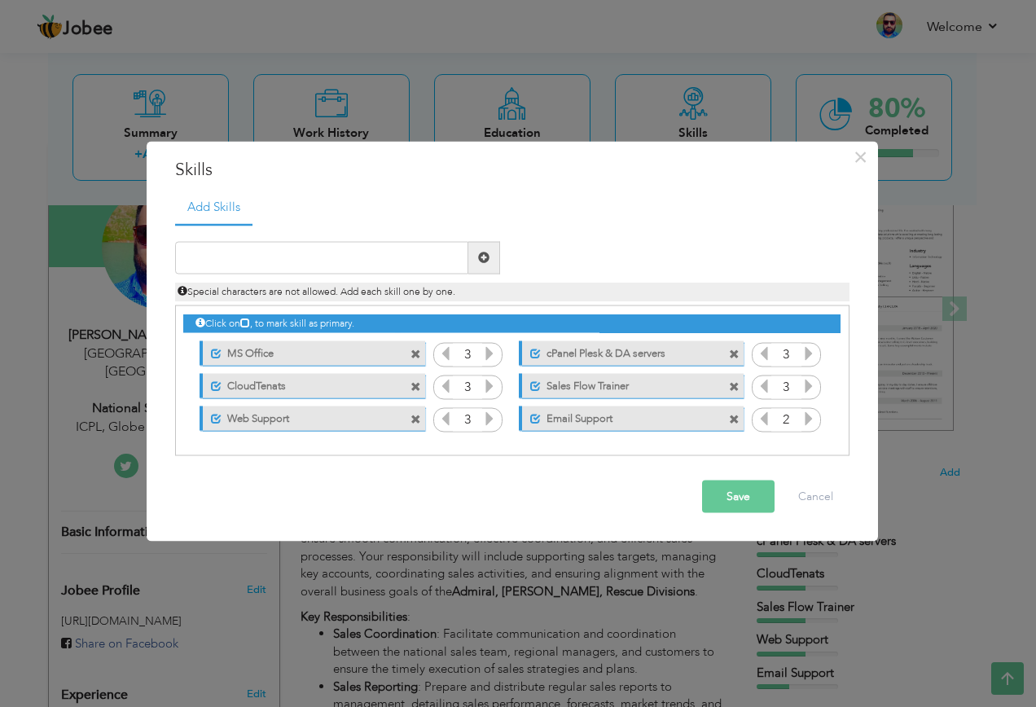
click at [809, 415] on icon at bounding box center [808, 417] width 15 height 15
click at [750, 490] on button "Save" at bounding box center [738, 496] width 72 height 33
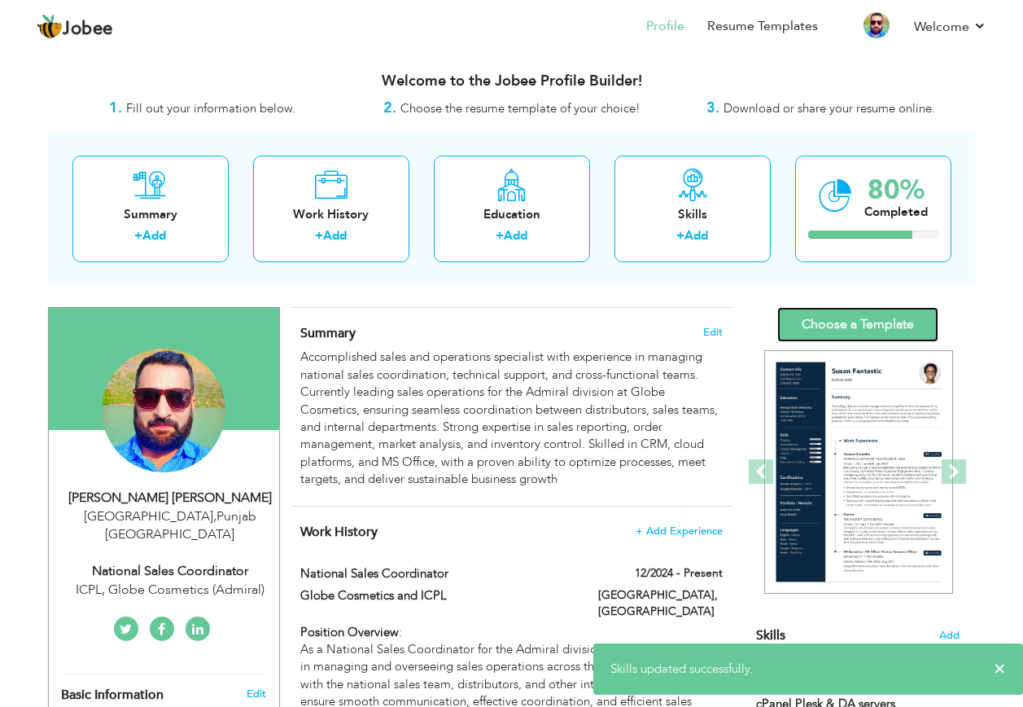
click at [870, 328] on link "Choose a Template" at bounding box center [857, 324] width 161 height 35
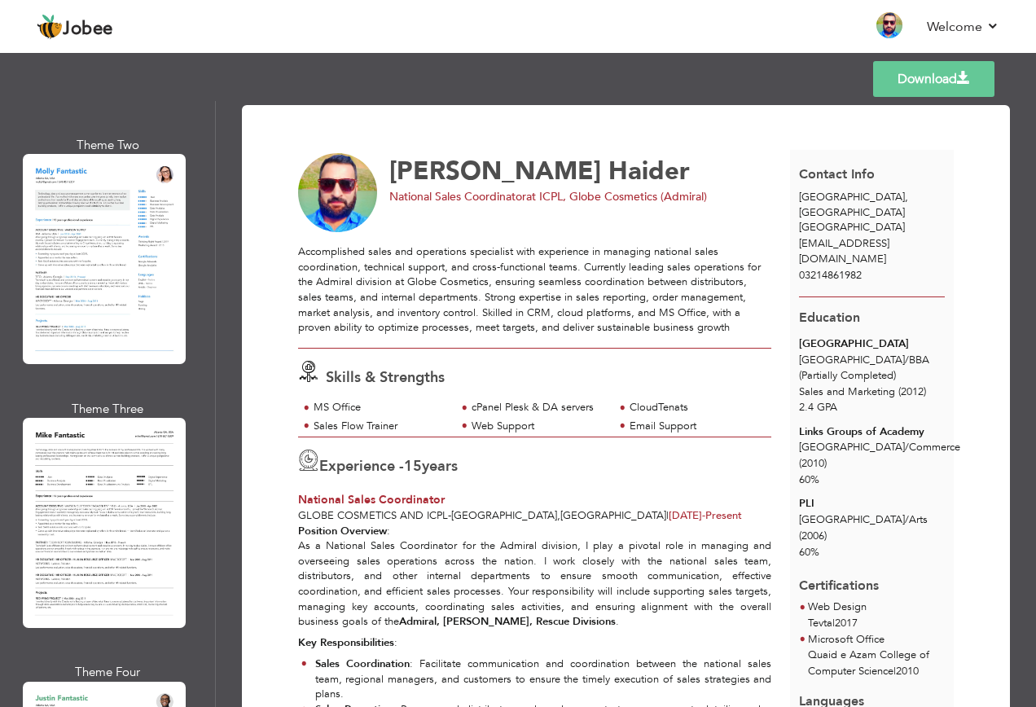
scroll to position [2035, 0]
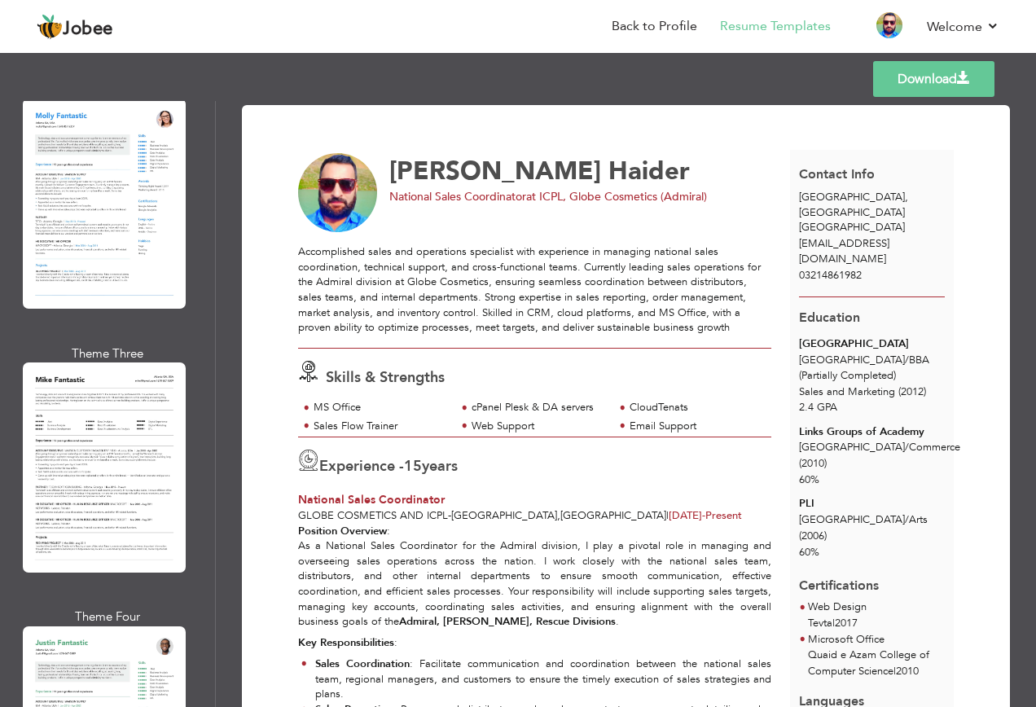
click at [133, 397] on div at bounding box center [104, 467] width 163 height 210
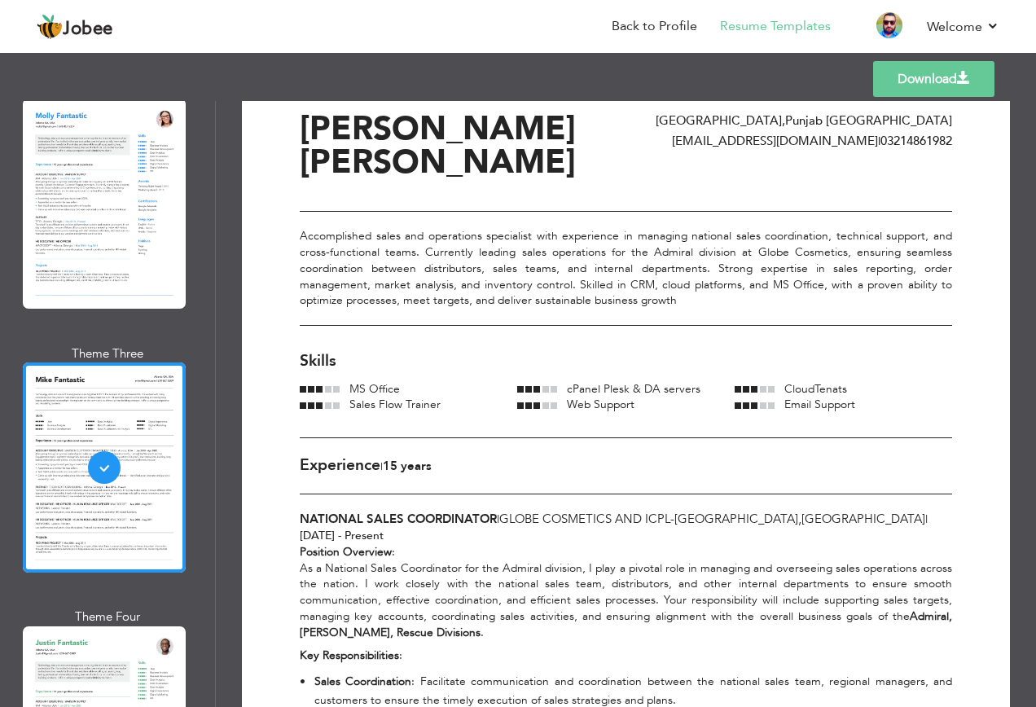
scroll to position [0, 0]
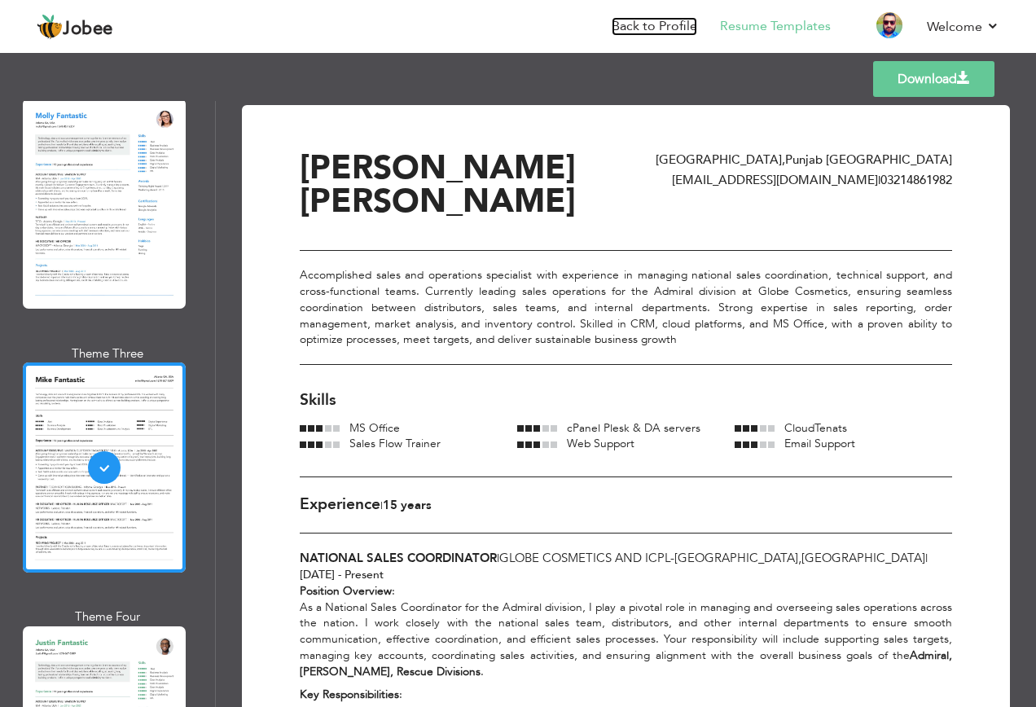
click at [655, 33] on link "Back to Profile" at bounding box center [653, 26] width 85 height 19
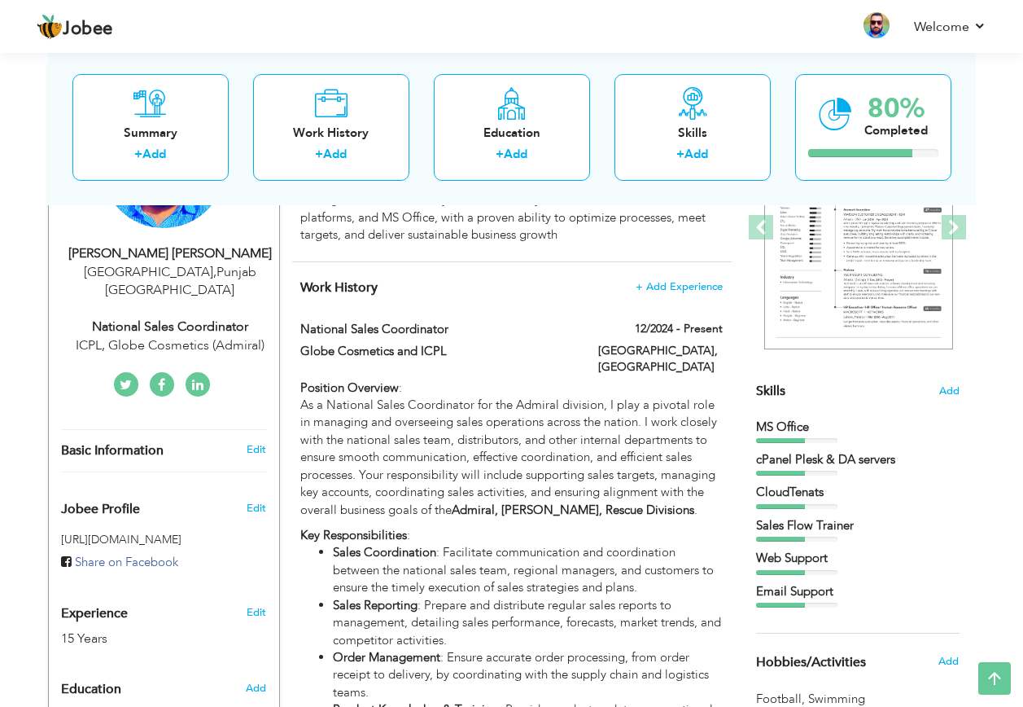
click at [541, 484] on p "As a National Sales Coordinator for the Admiral division, I play a pivotal role…" at bounding box center [511, 457] width 422 height 122
type input "National Sales Coordinator"
type input "Globe Cosmetics and ICPL"
type input "12/2024"
type input "[GEOGRAPHIC_DATA]"
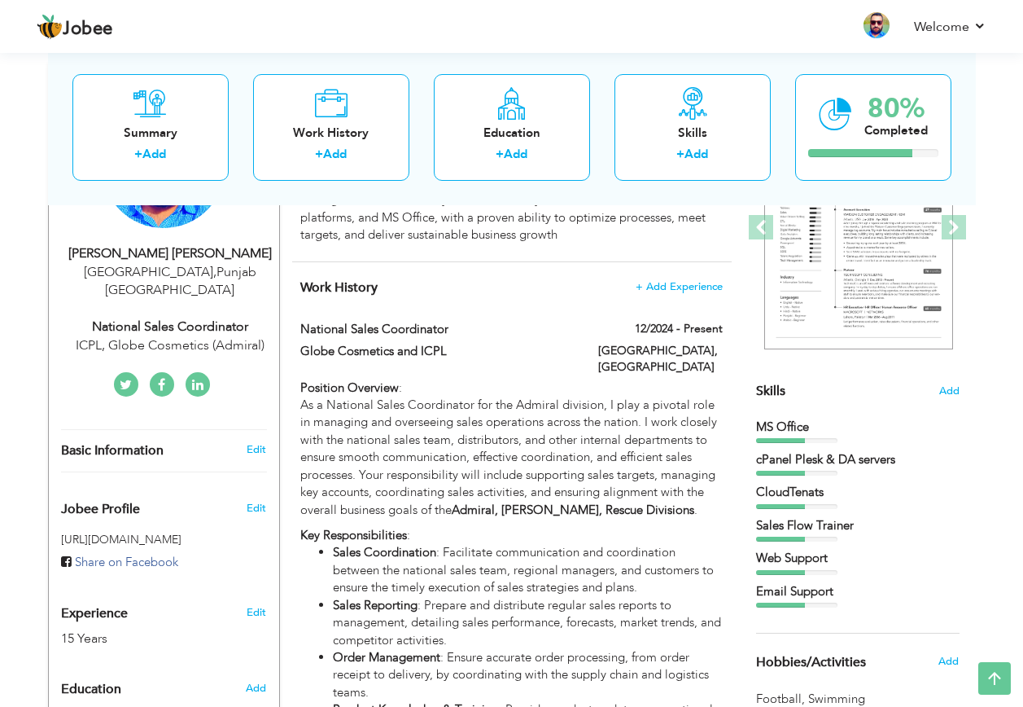
type input "[GEOGRAPHIC_DATA]"
checkbox input "true"
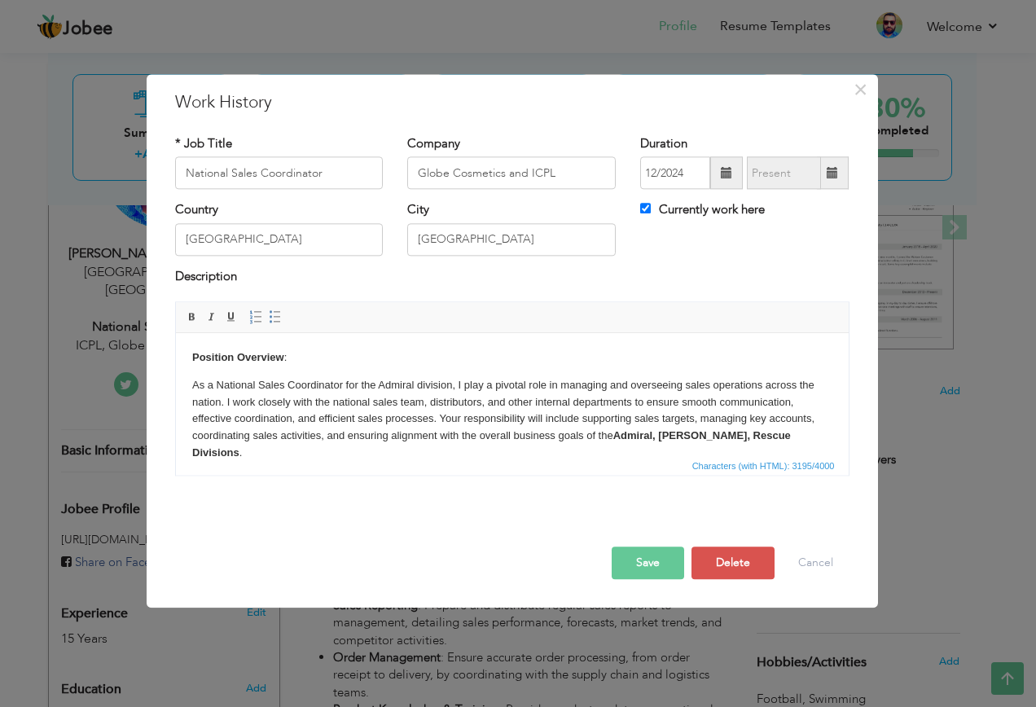
click at [672, 435] on strong "Admiral, Vicroy, Latalia, Rescue Divisions" at bounding box center [490, 443] width 598 height 29
click at [673, 436] on strong "Admiral, Vicroy, Latalia, Rescue Divisions" at bounding box center [490, 443] width 598 height 29
click at [674, 436] on strong "Admiral, Vicroy, Latalia, Rescue Divisions" at bounding box center [490, 443] width 598 height 29
drag, startPoint x: 615, startPoint y: 434, endPoint x: 780, endPoint y: 433, distance: 164.5
click at [780, 433] on strong "Admiral, Viceroy, Latalia, Rescue Divisions" at bounding box center [720, 435] width 216 height 12
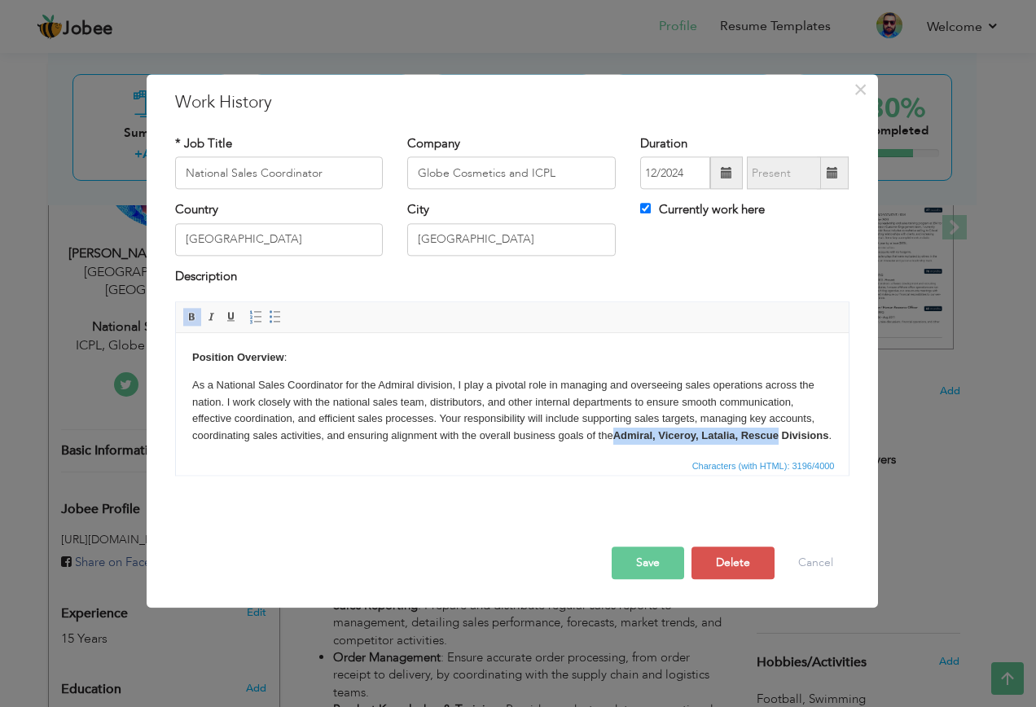
copy strong "Admiral, Viceroy, Latalia, Rescue"
click at [746, 435] on strong "Admiral, Viceroy, Latalia, Rescue Divisions" at bounding box center [720, 435] width 216 height 12
click at [665, 565] on button "Save" at bounding box center [647, 563] width 72 height 33
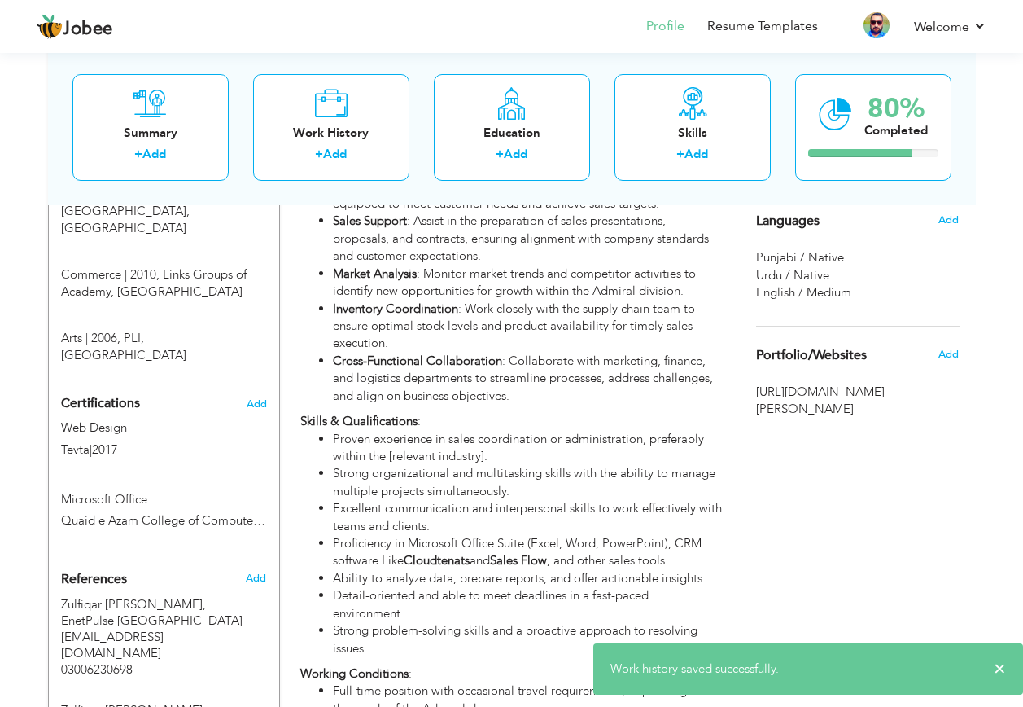
scroll to position [814, 0]
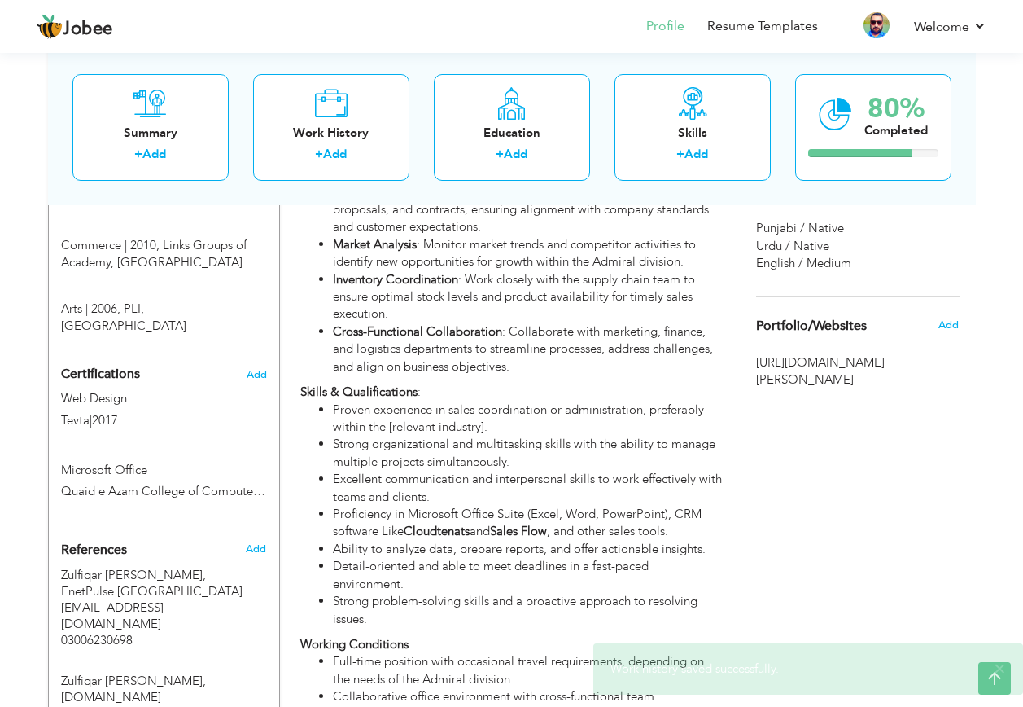
click at [576, 516] on li "Proficiency in Microsoft Office Suite (Excel, Word, PowerPoint), CRM software L…" at bounding box center [527, 523] width 389 height 35
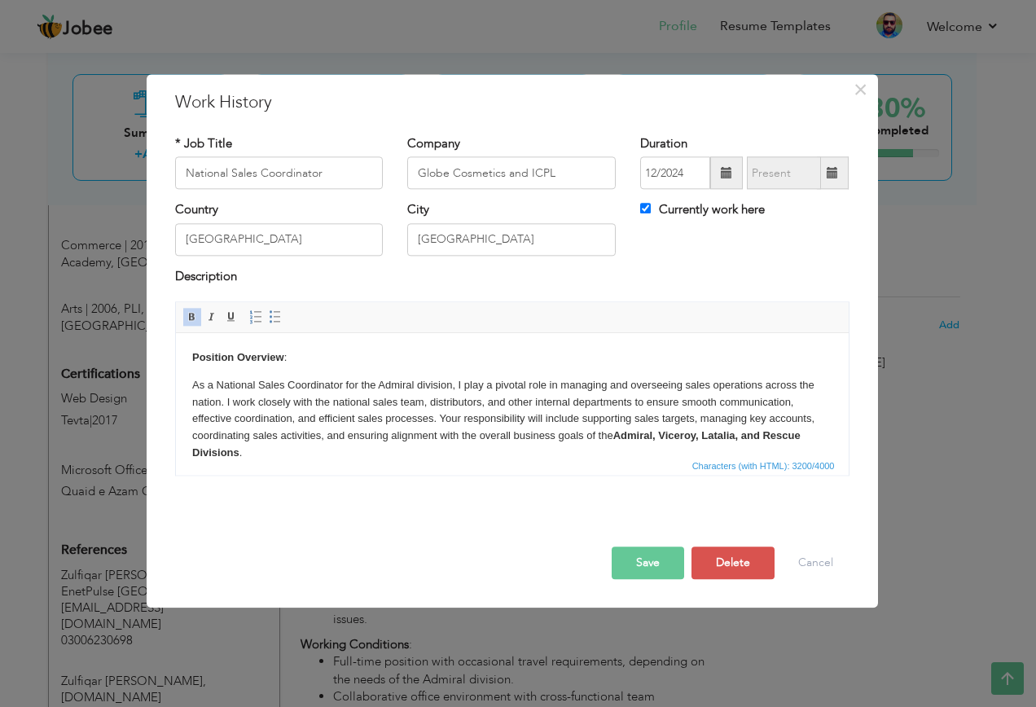
click at [498, 623] on div "× Work History * Job Title National Sales Coordinator Company Globe Cosmetics a…" at bounding box center [512, 352] width 733 height 559
drag, startPoint x: 504, startPoint y: 657, endPoint x: 584, endPoint y: 633, distance: 83.2
click at [511, 657] on div "× Work History * Job Title National Sales Coordinator Company Globe Cosmetics a…" at bounding box center [518, 353] width 1036 height 707
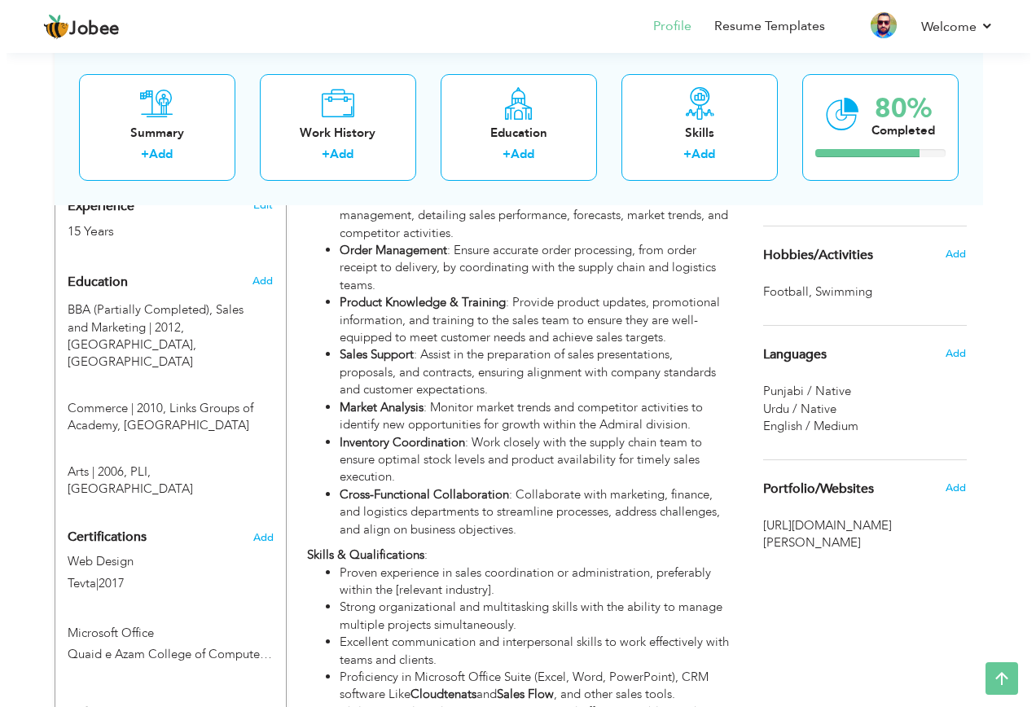
scroll to position [488, 0]
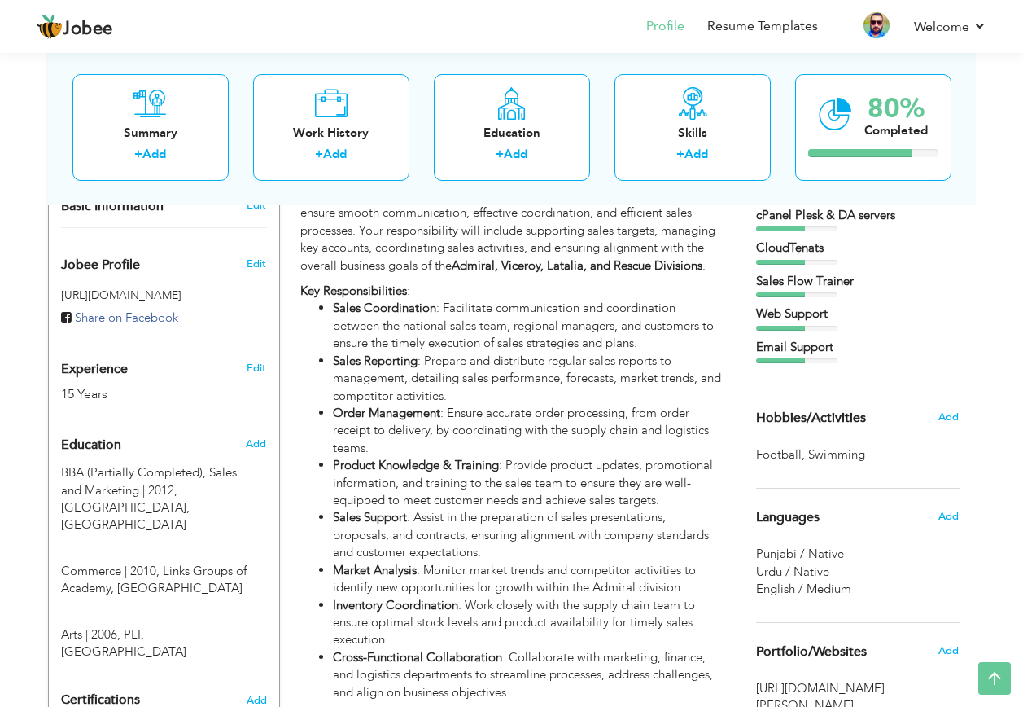
click at [605, 509] on li "Sales Support : Assist in the preparation of sales presentations, proposals, an…" at bounding box center [527, 535] width 389 height 52
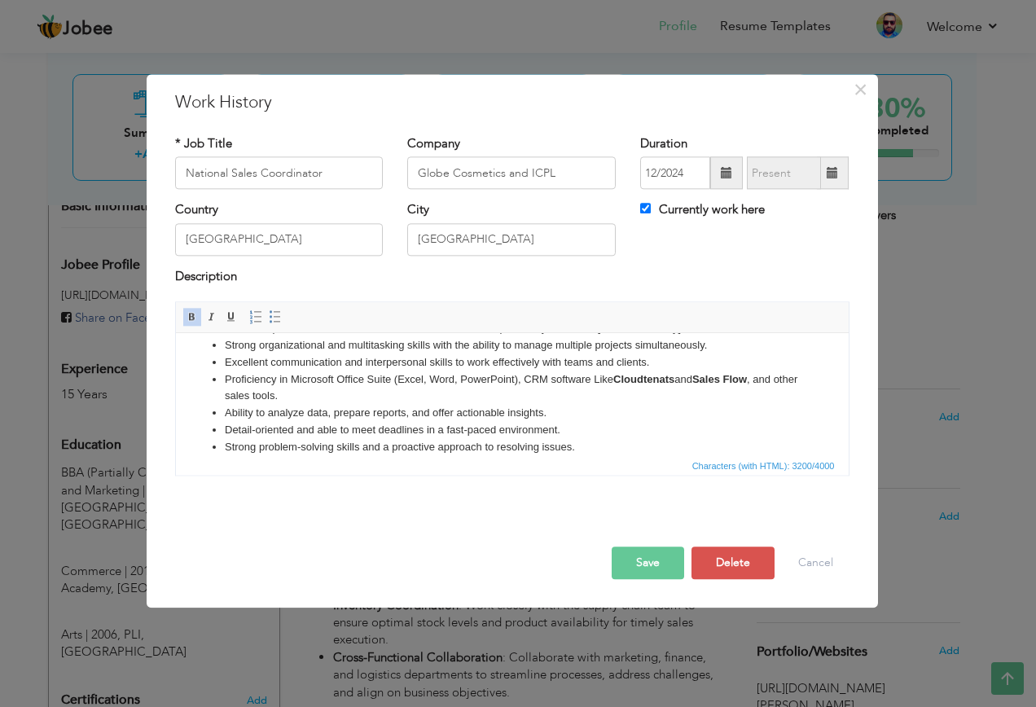
click at [746, 375] on strong "Sales Flow" at bounding box center [718, 379] width 55 height 12
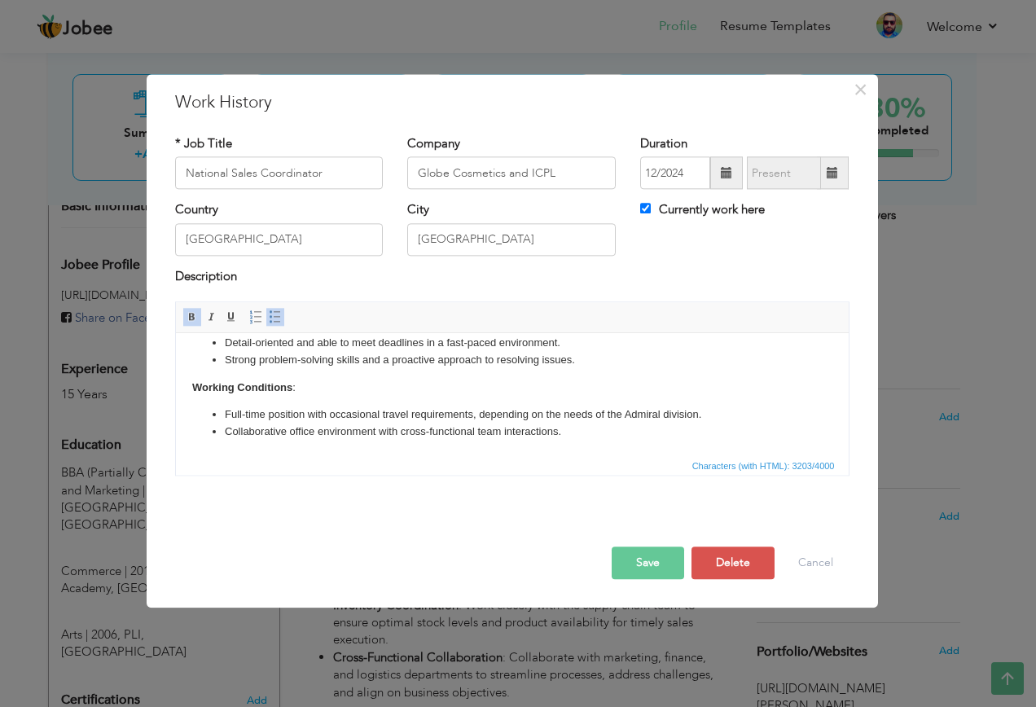
scroll to position [577, 0]
click at [642, 413] on li "Full-time position with occasional travel requirements, depending on the needs …" at bounding box center [511, 413] width 575 height 17
drag, startPoint x: 698, startPoint y: 412, endPoint x: 640, endPoint y: 413, distance: 57.8
click at [640, 413] on li "Full-time position with occasional travel requirements, depending on the needs …" at bounding box center [511, 413] width 575 height 17
click at [631, 413] on li "Full-time position with occasional travel requirements, depending on the needs …" at bounding box center [511, 413] width 575 height 17
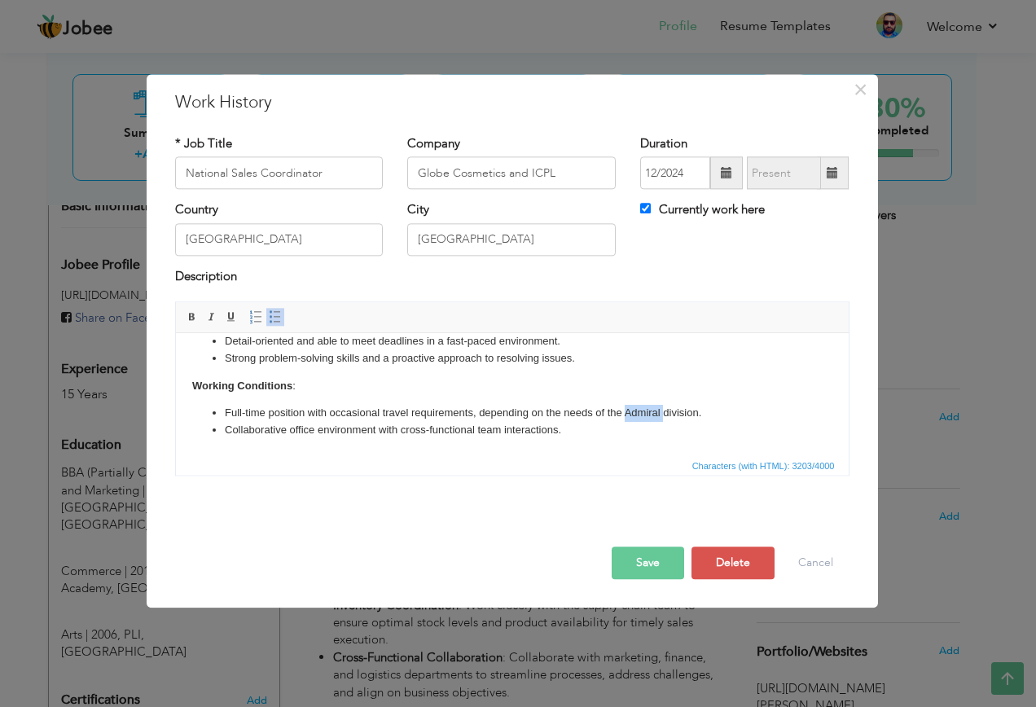
click at [631, 413] on li "Full-time position with occasional travel requirements, depending on the needs …" at bounding box center [511, 413] width 575 height 17
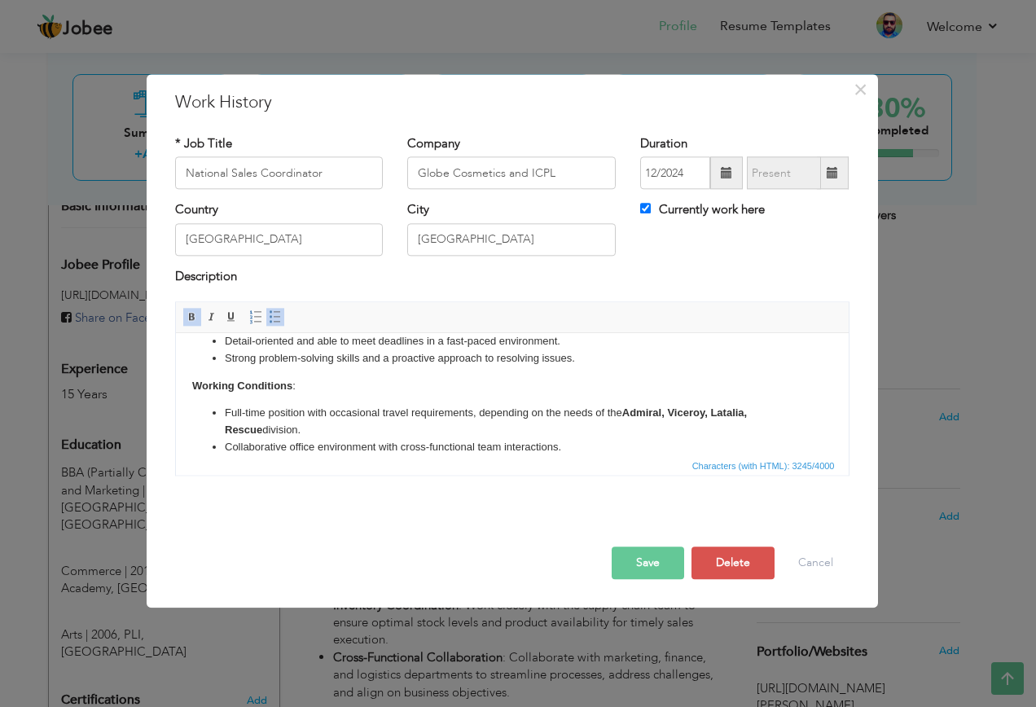
click at [226, 427] on strong "Admiral, Viceroy, Latalia, Rescue" at bounding box center [485, 420] width 522 height 29
click at [757, 414] on li "Full-time position with occasional travel requirements, depending on the needs …" at bounding box center [511, 422] width 575 height 34
click at [296, 433] on li "Full-time position with occasional travel requirements, depending on the needs …" at bounding box center [511, 422] width 575 height 34
click at [300, 435] on li "Full-time position with occasional travel requirements, depending on the needs …" at bounding box center [511, 422] width 575 height 34
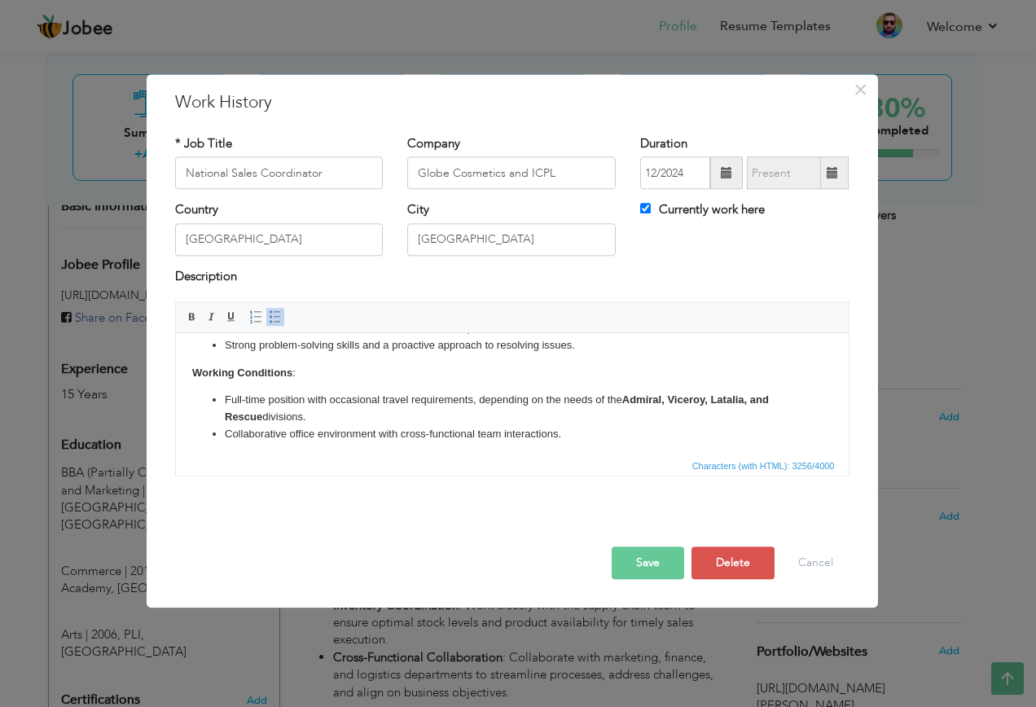
scroll to position [594, 0]
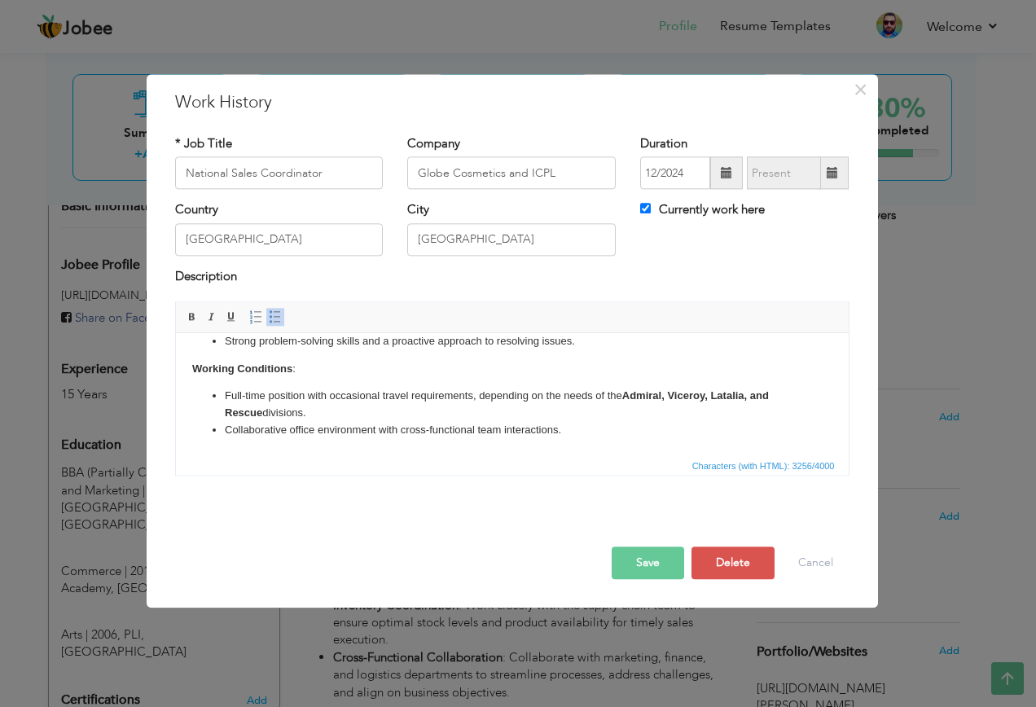
click at [643, 567] on button "Save" at bounding box center [647, 563] width 72 height 33
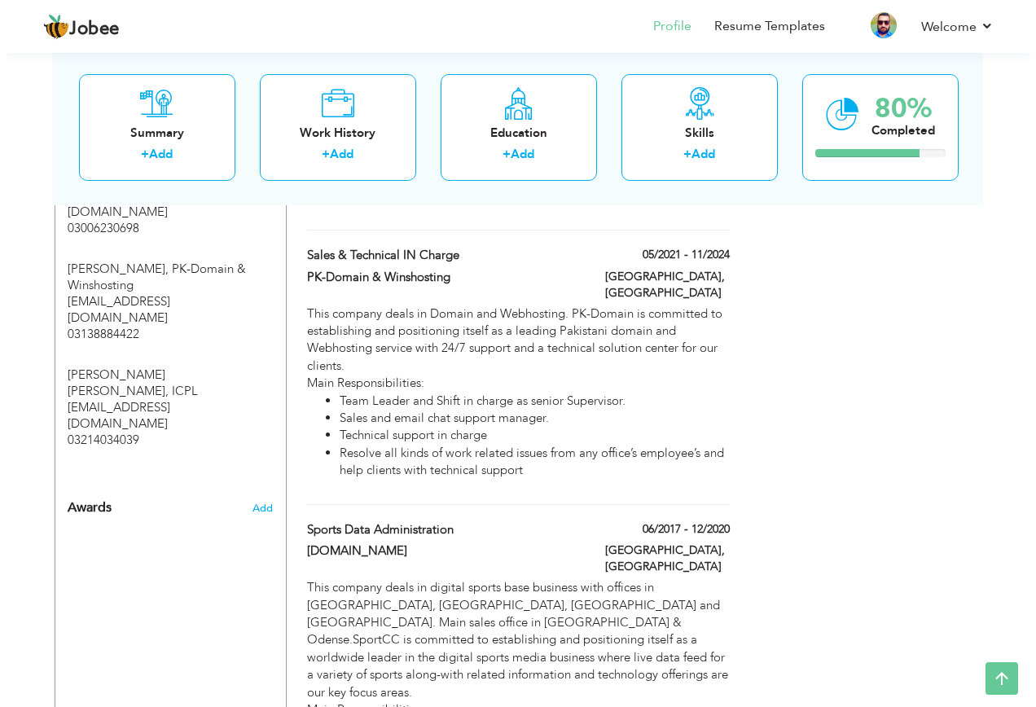
scroll to position [1303, 0]
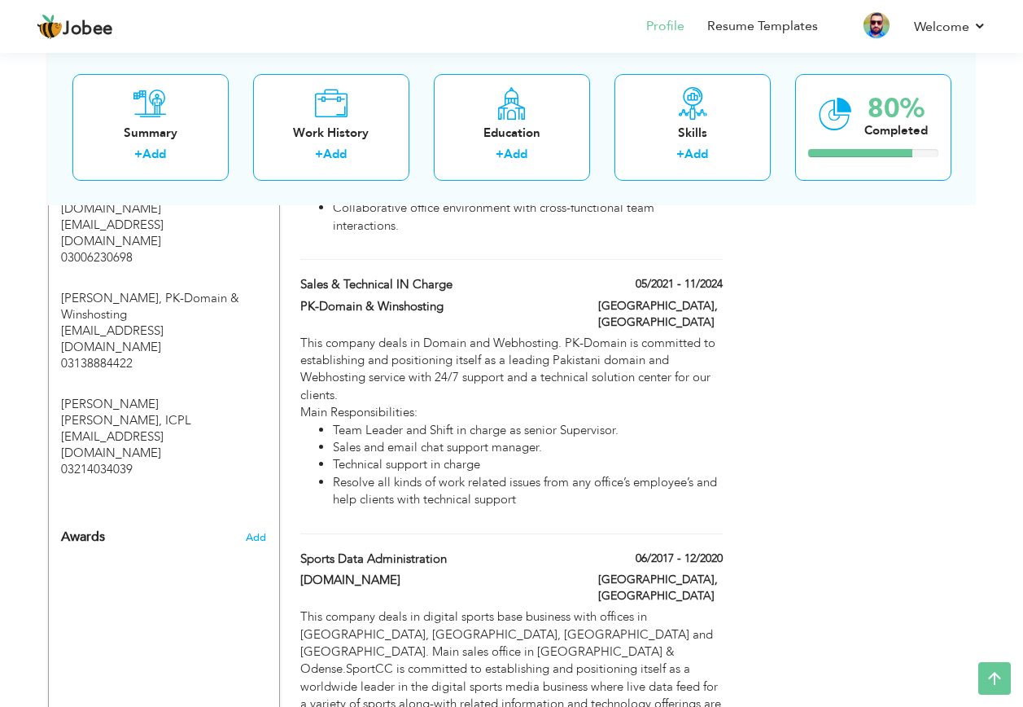
click at [497, 439] on li "Sales and email chat support manager." at bounding box center [527, 447] width 389 height 17
type input "Sales & Technical IN charge"
type input "PK-Domain & Winshosting"
type input "05/2021"
type input "11/2024"
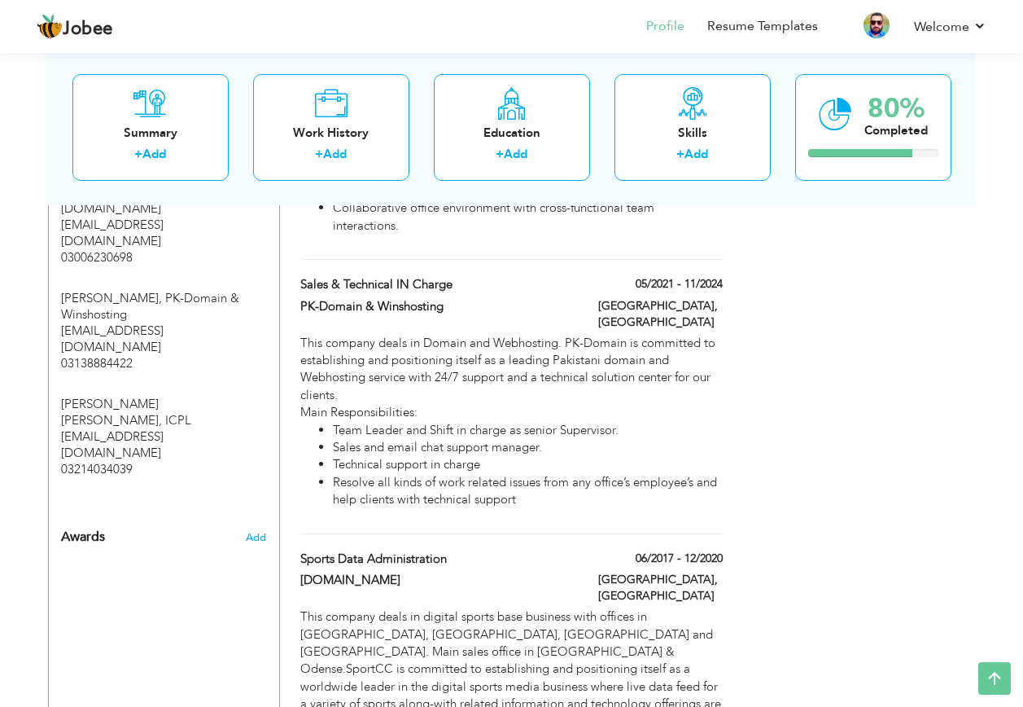
checkbox input "false"
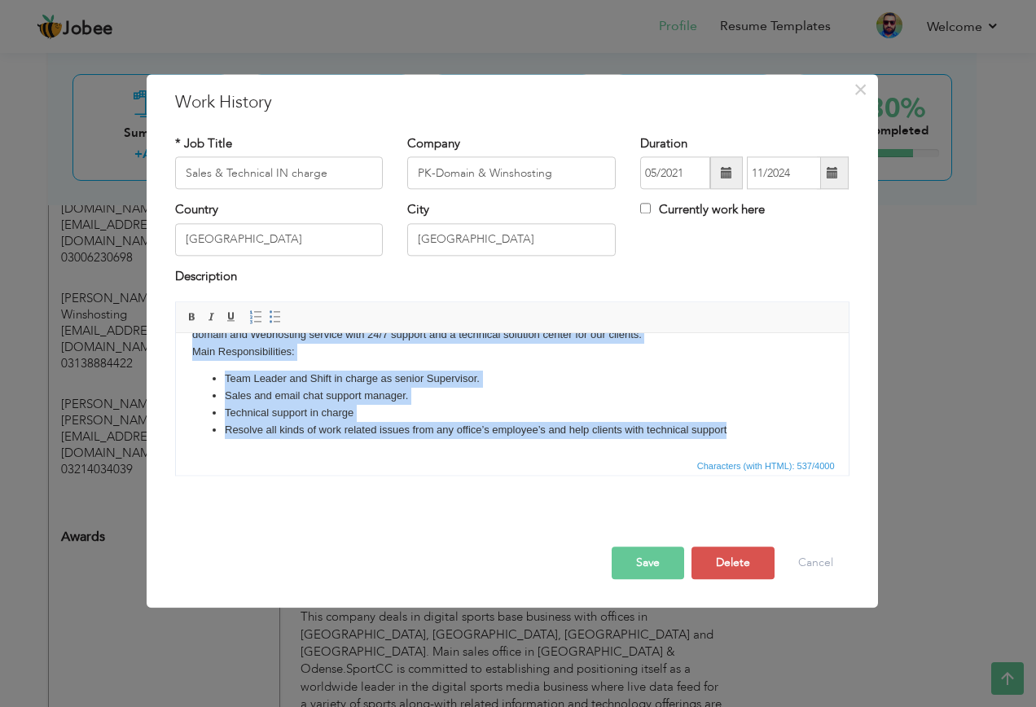
scroll to position [0, 0]
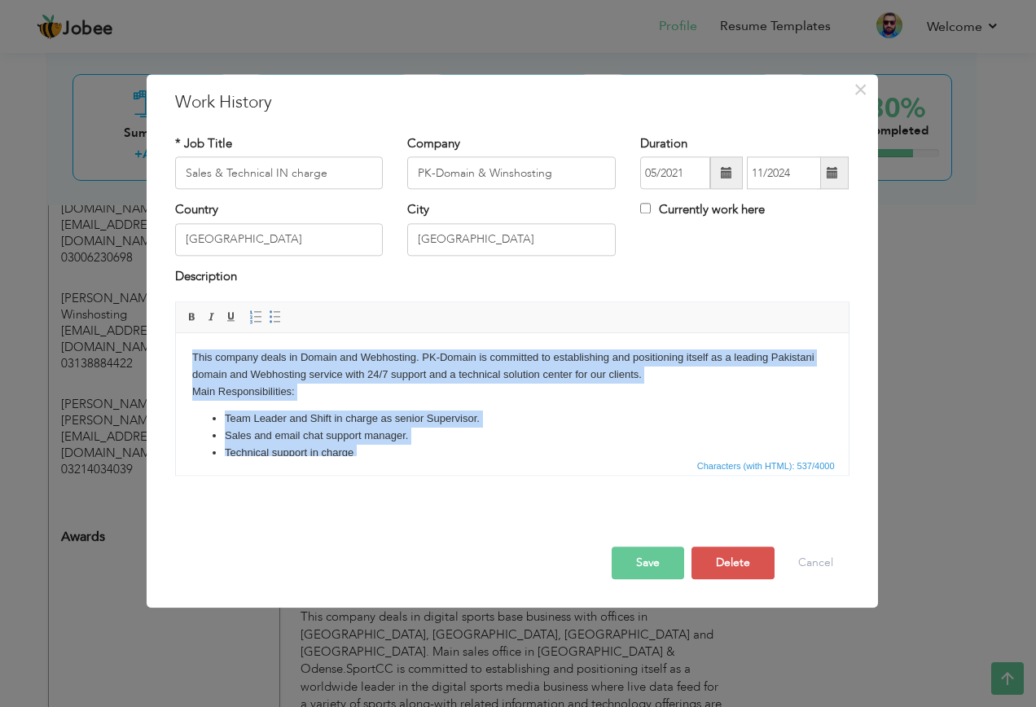
drag, startPoint x: 742, startPoint y: 429, endPoint x: 331, endPoint y: 685, distance: 483.4
click at [175, 351] on html "This company deals in Domain and Webhosting. PK-Domain is committed to establis…" at bounding box center [511, 414] width 672 height 162
copy body "This company deals in Domain and Webhosting. PK-Domain is committed to establis…"
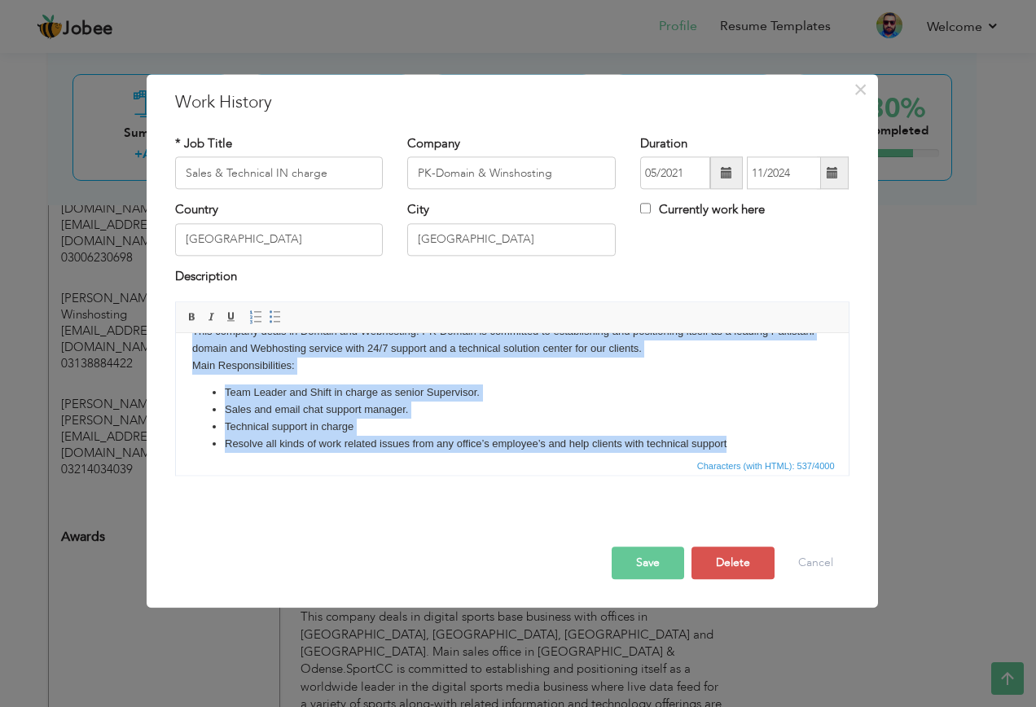
scroll to position [40, 0]
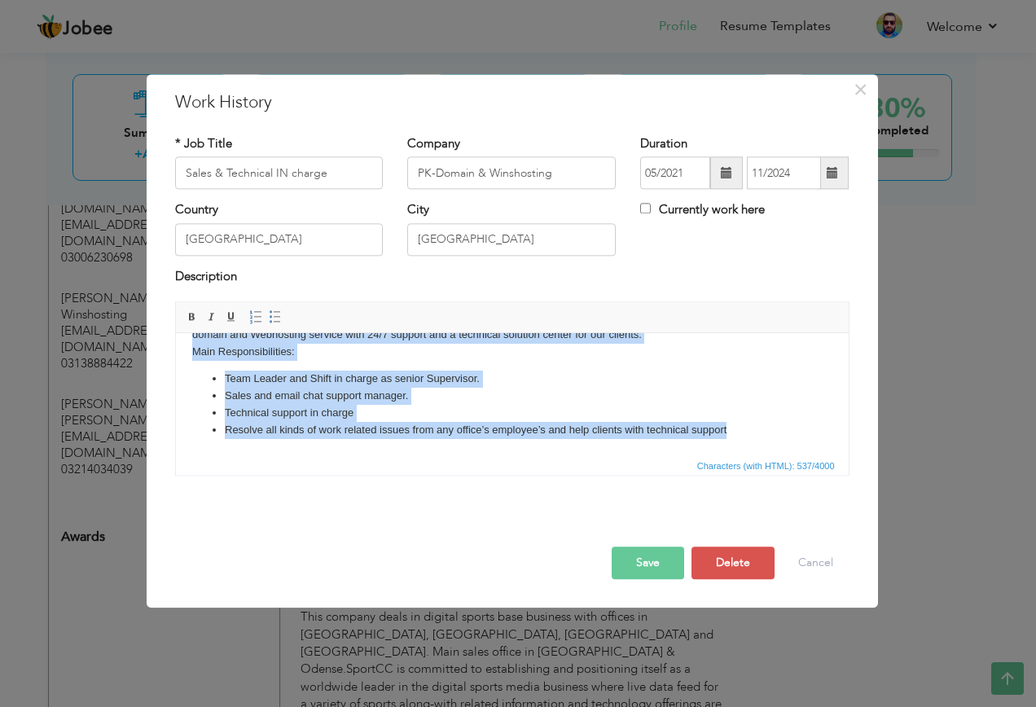
drag, startPoint x: 719, startPoint y: 397, endPoint x: 737, endPoint y: 416, distance: 25.9
click at [720, 397] on li "Sales and email chat support manager." at bounding box center [511, 396] width 575 height 17
click at [745, 429] on li "Resolve all kinds of work related issues from any office’s employee’s and help …" at bounding box center [511, 430] width 575 height 17
click at [744, 431] on li "Resolve all kinds of work related issues from any office’s employee’s and help …" at bounding box center [511, 430] width 575 height 17
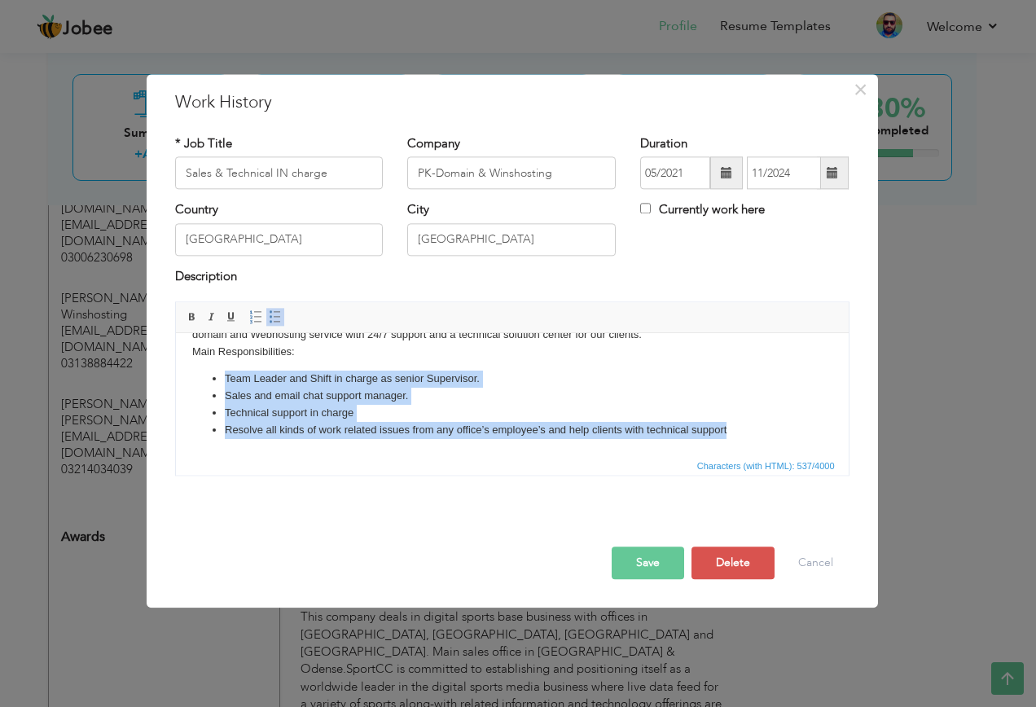
drag, startPoint x: 651, startPoint y: 414, endPoint x: 186, endPoint y: 370, distance: 467.7
click at [186, 370] on html "This company deals in Domain and Webhosting. PK-Domain is committed to establis…" at bounding box center [511, 374] width 672 height 162
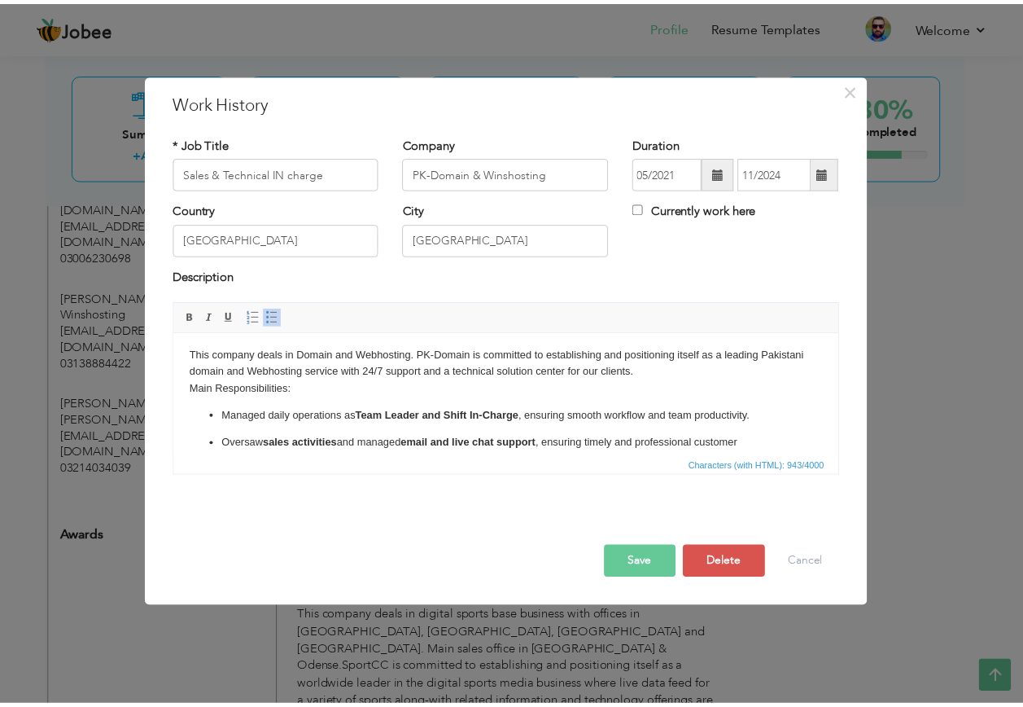
scroll to position [0, 0]
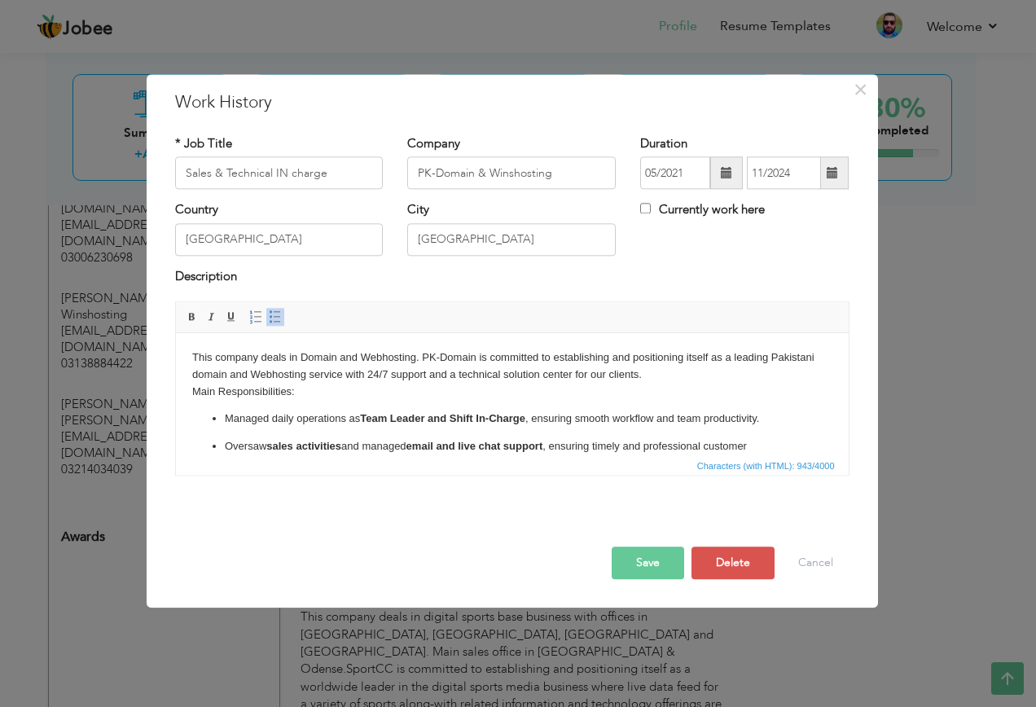
click at [643, 560] on button "Save" at bounding box center [647, 563] width 72 height 33
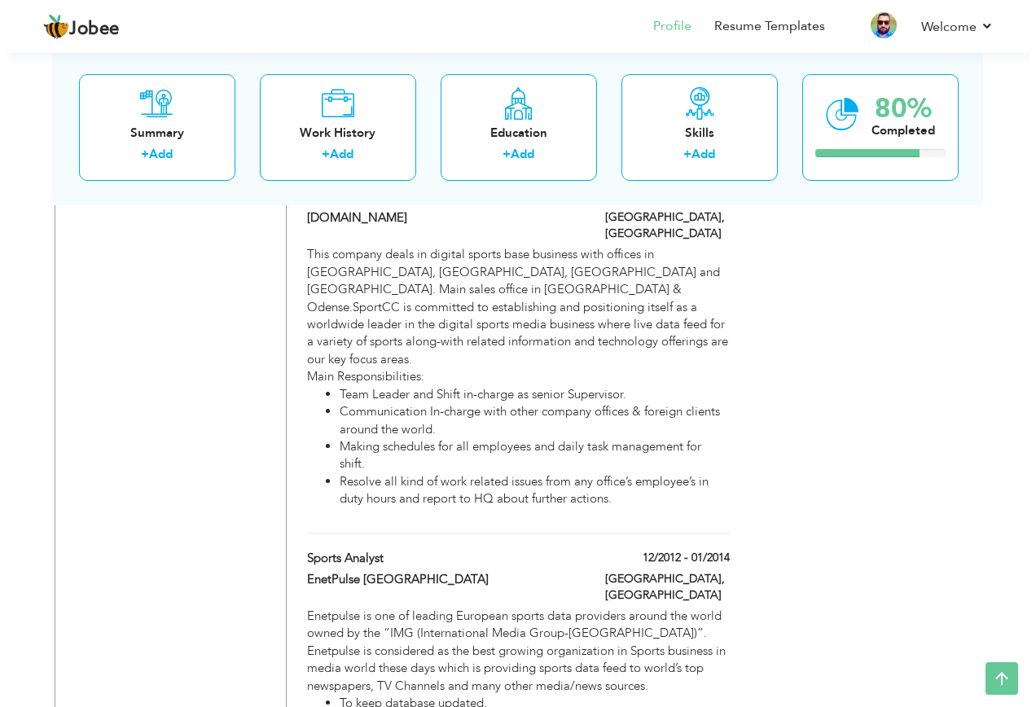
scroll to position [1784, 0]
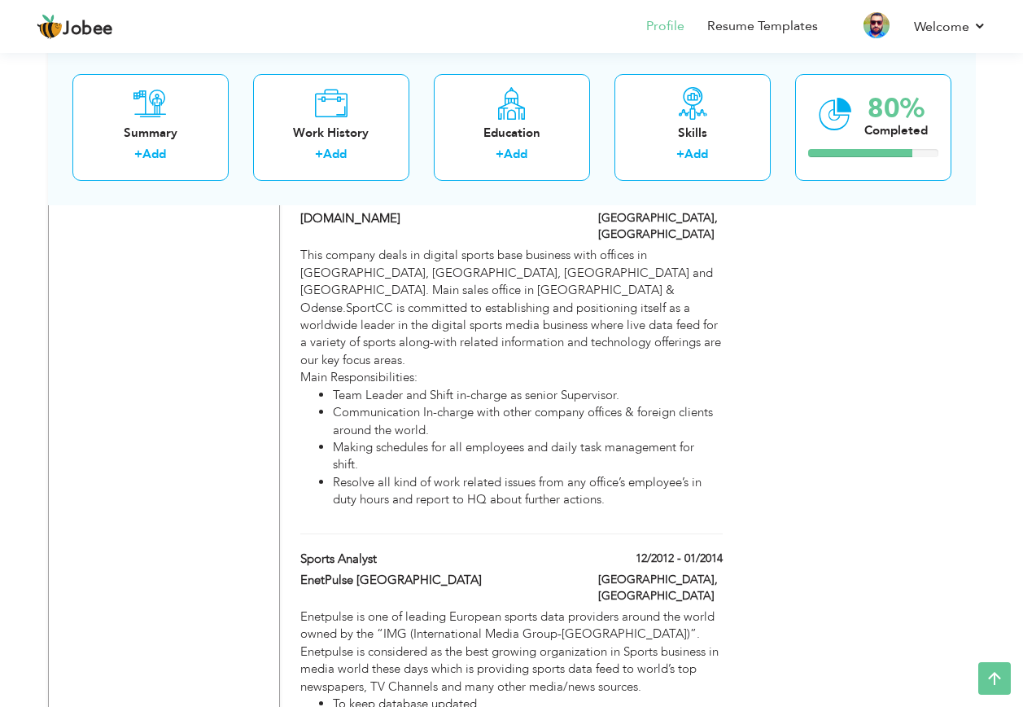
click at [501, 439] on li "Making schedules for all employees and daily task management for shift." at bounding box center [527, 456] width 389 height 35
type input "Sports Data Administration"
type input "[DOMAIN_NAME]"
type input "06/2017"
type input "12/2020"
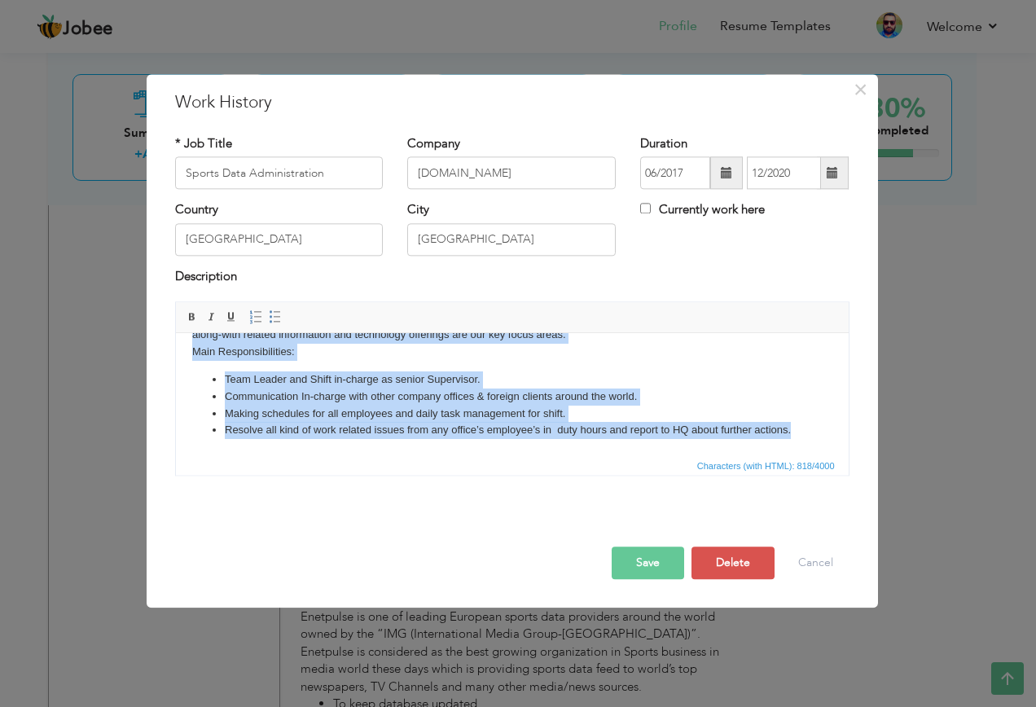
scroll to position [0, 0]
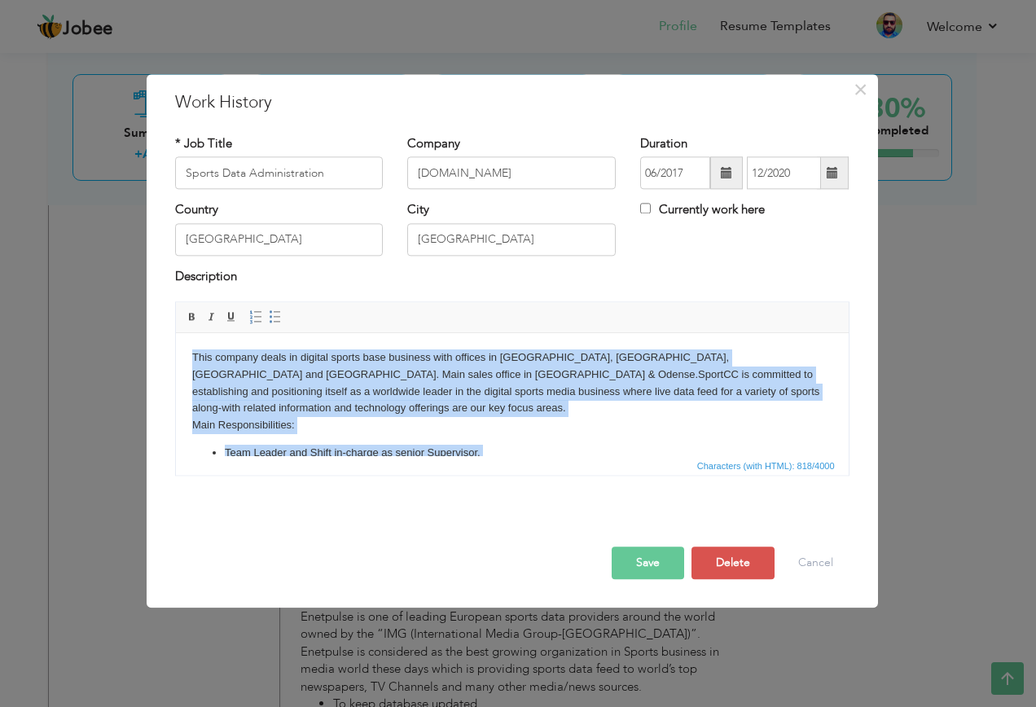
drag, startPoint x: 346, startPoint y: 431, endPoint x: 178, endPoint y: 310, distance: 207.0
click at [178, 333] on html "This company deals in digital sports base business with offices in Copenhagen, …" at bounding box center [511, 430] width 672 height 195
copy body "This company deals in digital sports base business with offices in Copenhagen, …"
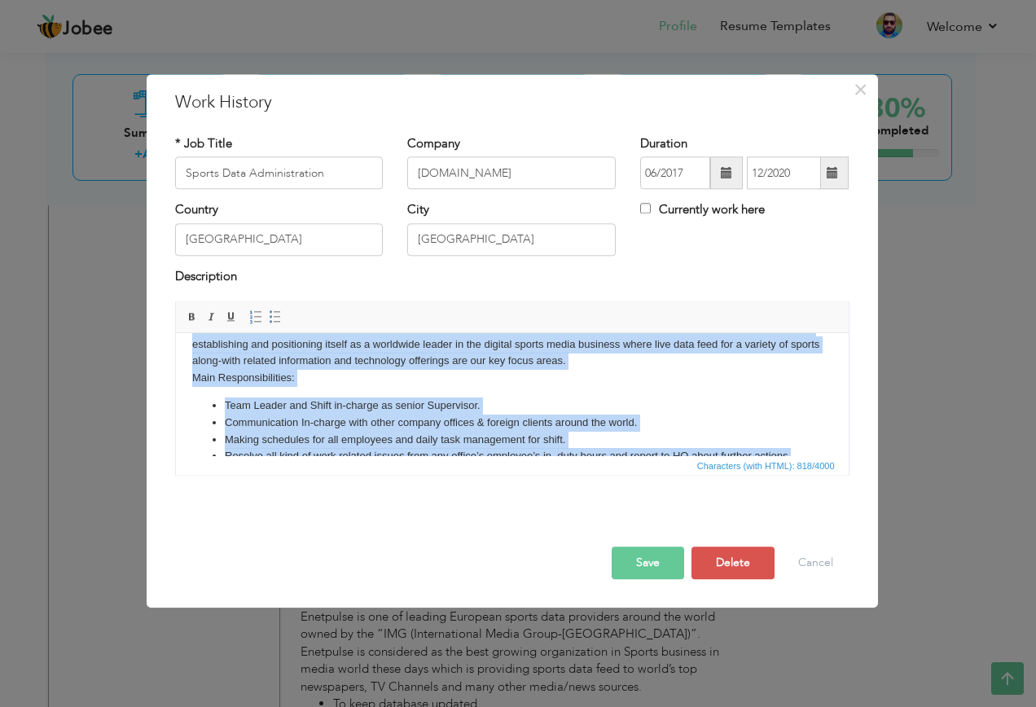
scroll to position [73, 0]
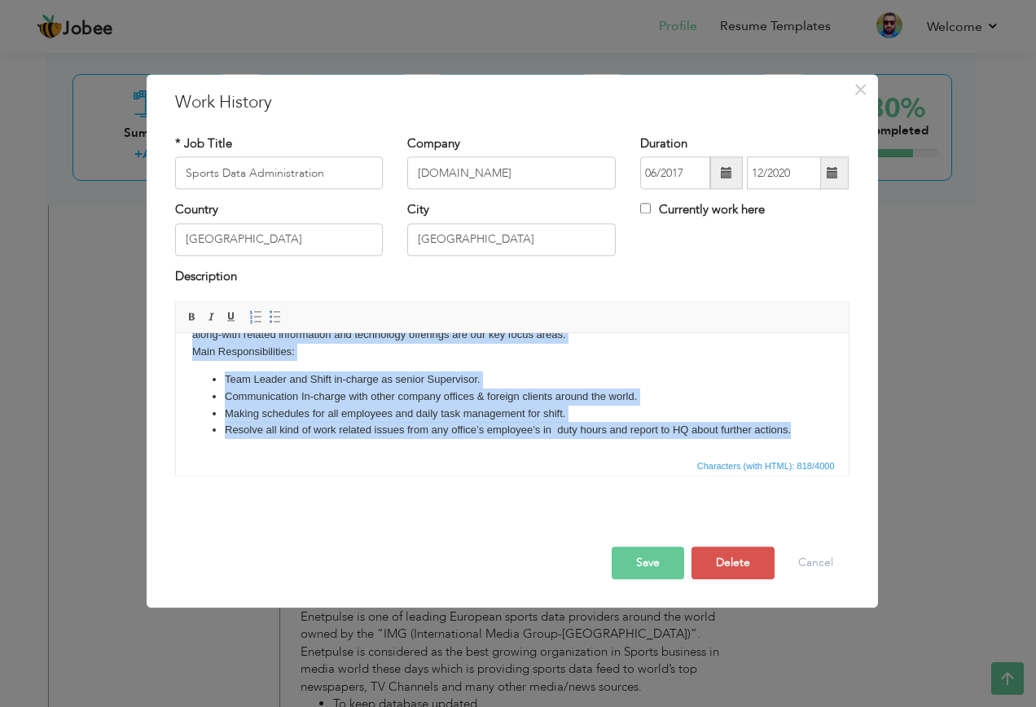
click at [333, 436] on li "Resolve all kind of work related issues from any office’s employee’s in duty ho…" at bounding box center [511, 430] width 575 height 17
drag, startPoint x: 315, startPoint y: 433, endPoint x: 207, endPoint y: 366, distance: 127.6
click at [207, 371] on ul "Team Leader and Shift in-charge as senior Supervisor. Communication In-charge w…" at bounding box center [511, 405] width 640 height 68
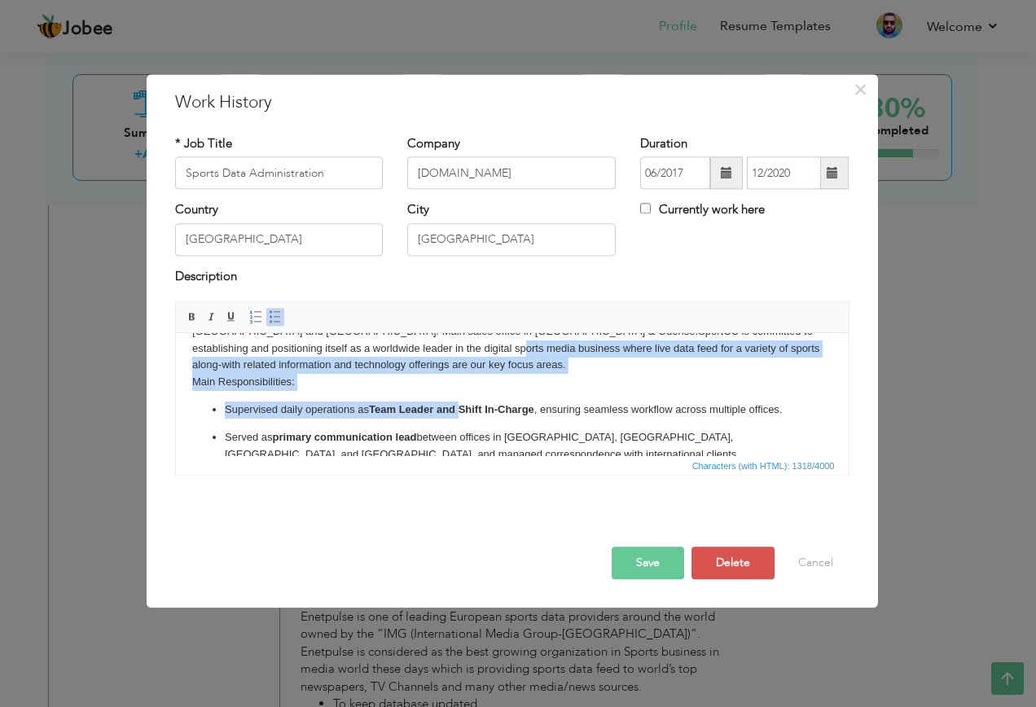
scroll to position [33, 0]
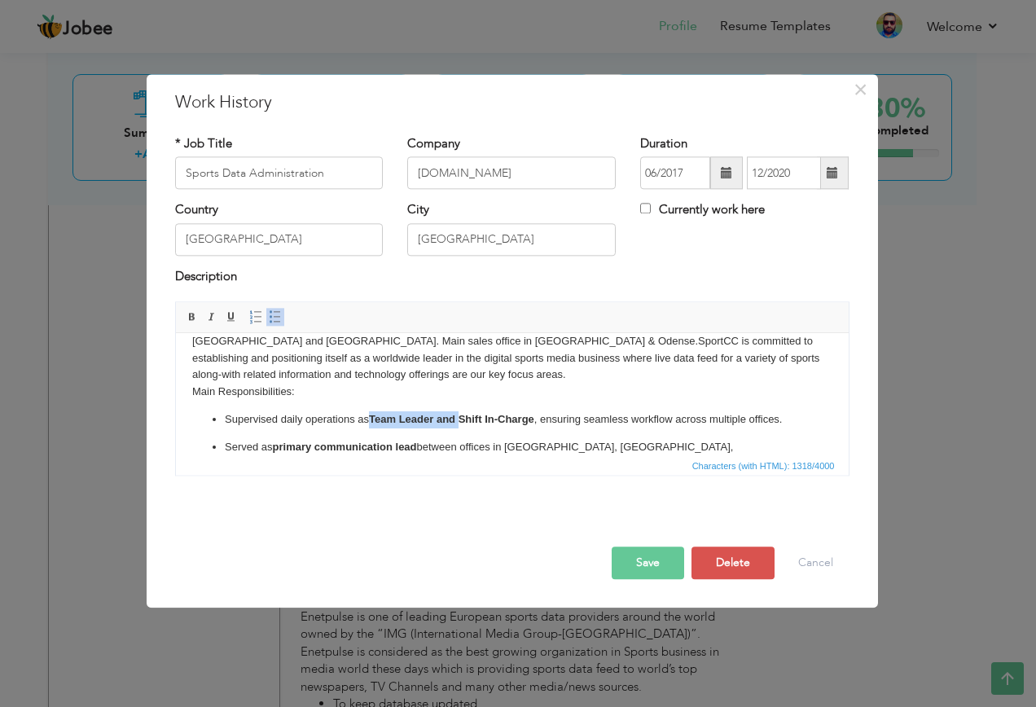
drag, startPoint x: 454, startPoint y: 349, endPoint x: 371, endPoint y: 402, distance: 98.5
click at [371, 413] on strong "Team Leader and Shift In-Charge" at bounding box center [450, 419] width 165 height 12
click at [589, 439] on p "Served as primary communication lead between offices in Copenhagen, Odense, Lah…" at bounding box center [511, 456] width 575 height 34
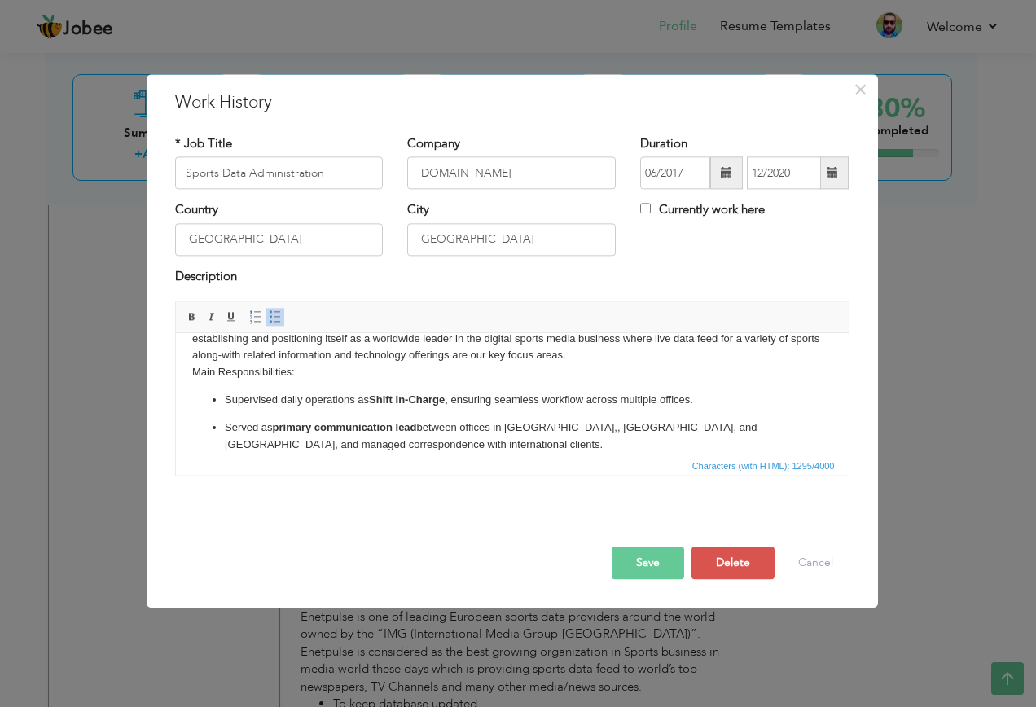
scroll to position [81, 0]
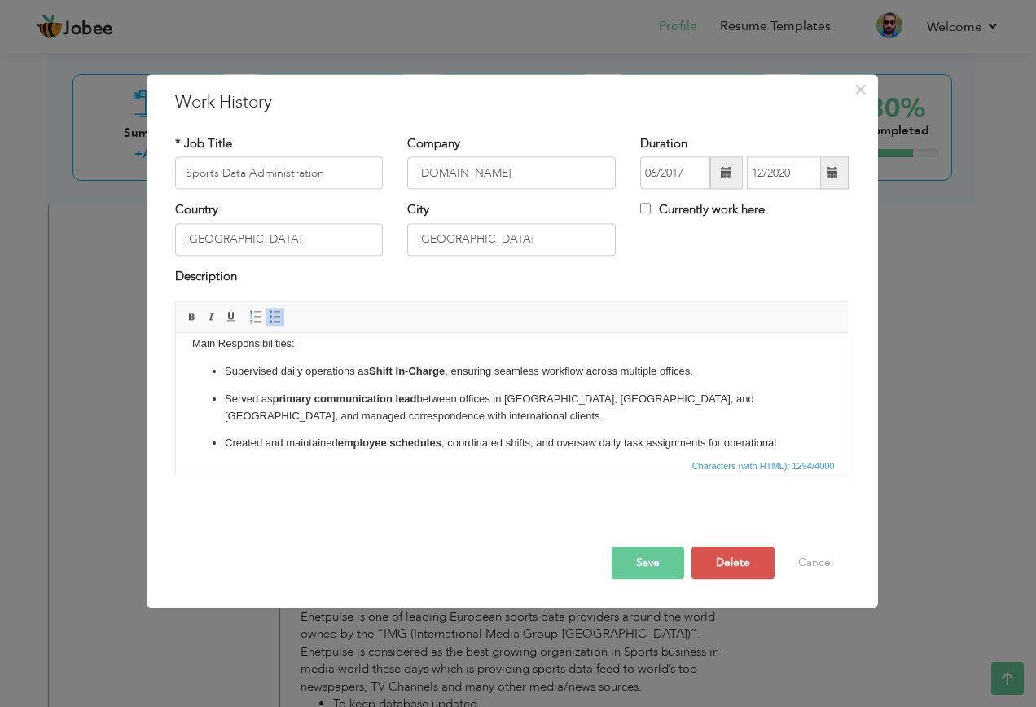
click at [670, 391] on p "Served as primary communication lead between offices in Copenhagen , Lahore, an…" at bounding box center [511, 408] width 575 height 34
drag, startPoint x: 674, startPoint y: 382, endPoint x: 654, endPoint y: 384, distance: 20.5
click at [629, 391] on p "Served as primary communication lead between offices in Copenhagen , Lahore, an…" at bounding box center [511, 408] width 575 height 34
click at [668, 391] on p "Served as primary communication lead between offices in Copenhagen , Lahore, an…" at bounding box center [511, 408] width 575 height 34
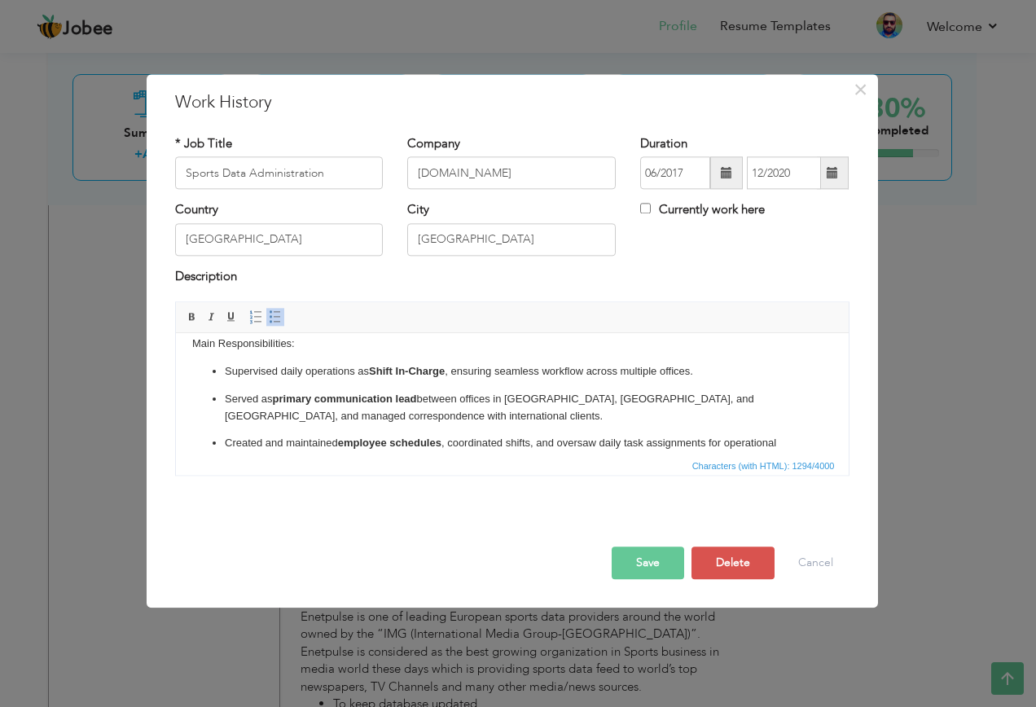
click at [661, 391] on p "Served as primary communication lead between offices in Copenhagen , Lahore, an…" at bounding box center [511, 408] width 575 height 34
click at [675, 391] on p "Served as primary communication lead between offices in Copenhagen , Lahore, an…" at bounding box center [511, 408] width 575 height 34
click at [574, 391] on p "Served as primary communication lead between offices in Copenhagen , Lahore, an…" at bounding box center [511, 408] width 575 height 34
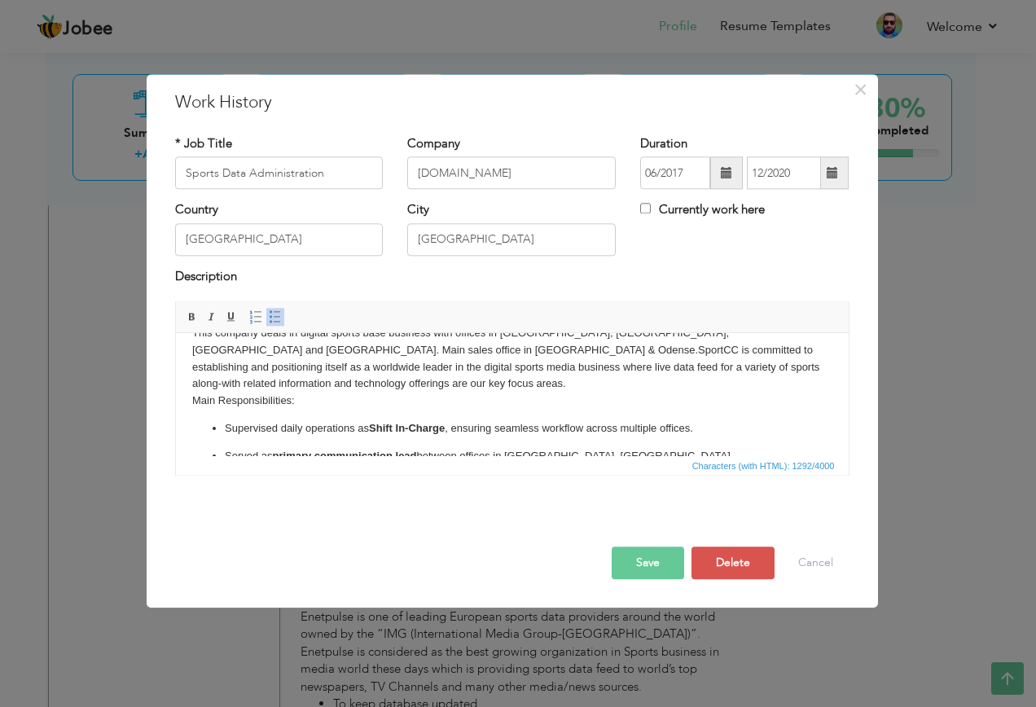
scroll to position [0, 0]
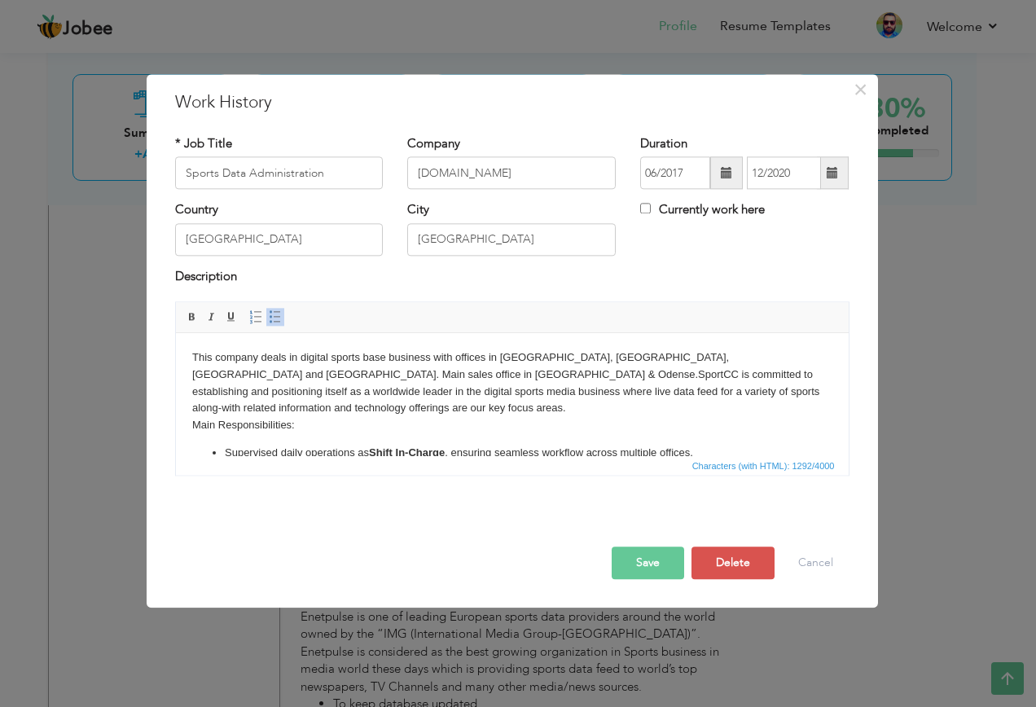
click at [580, 353] on body "This company deals in digital sports base business with offices in Copenhagen, …" at bounding box center [511, 494] width 640 height 290
click at [211, 370] on body "This company deals in digital sports base business with offices in Copenhagen, …" at bounding box center [511, 494] width 640 height 290
click at [651, 563] on button "Save" at bounding box center [647, 563] width 72 height 33
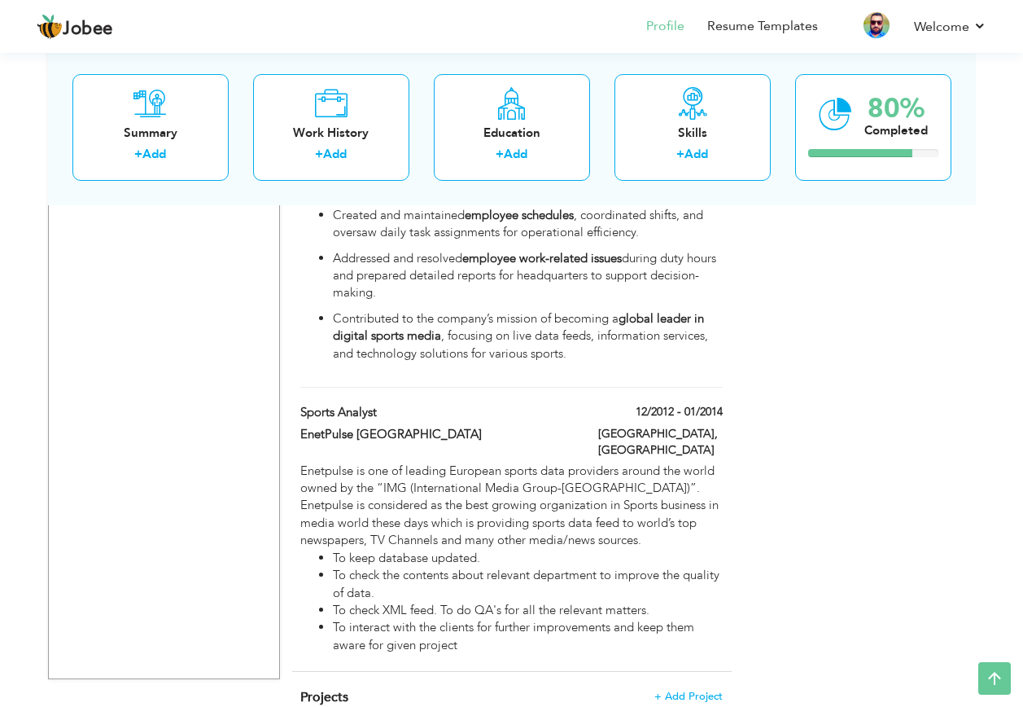
scroll to position [2084, 0]
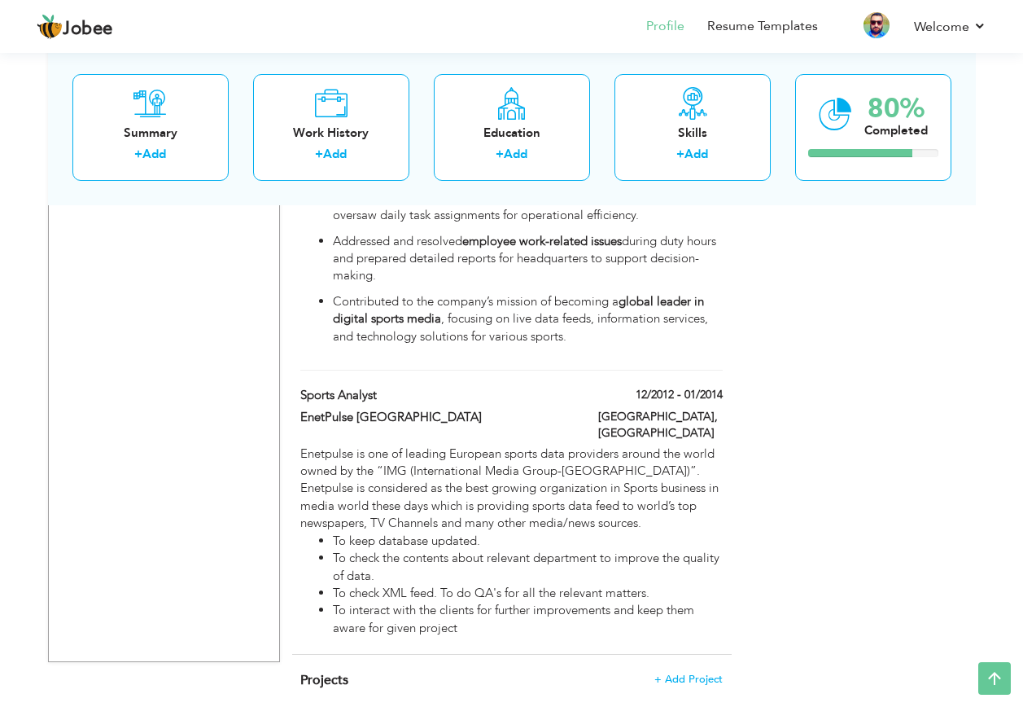
click at [324, 671] on span "Projects" at bounding box center [324, 680] width 48 height 18
click at [711, 673] on span "+ Add Project" at bounding box center [689, 678] width 68 height 11
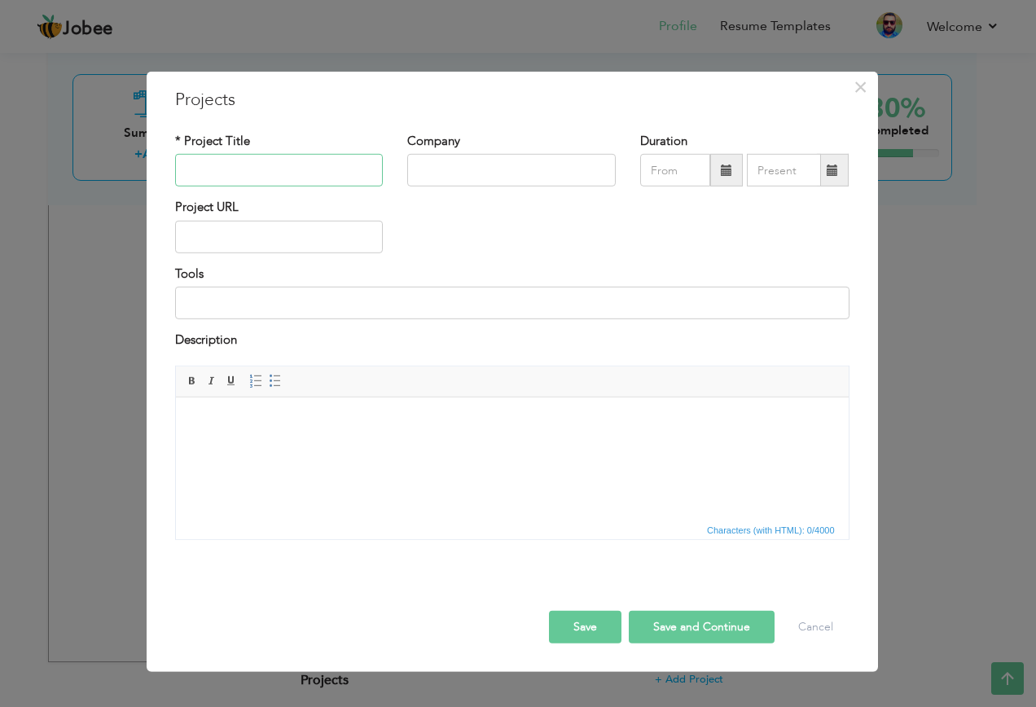
click at [321, 171] on input "text" at bounding box center [279, 170] width 208 height 33
click at [423, 172] on input "text" at bounding box center [511, 170] width 208 height 33
click at [268, 233] on input "text" at bounding box center [279, 237] width 208 height 33
click at [268, 304] on input at bounding box center [512, 303] width 674 height 33
click at [263, 446] on html at bounding box center [511, 421] width 672 height 50
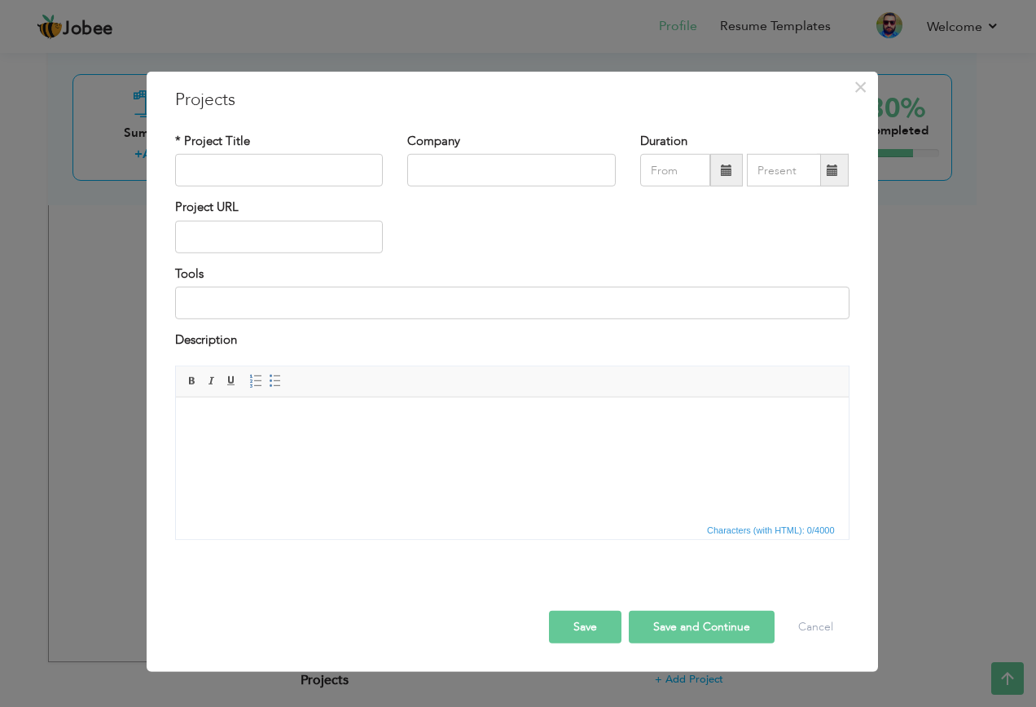
click at [23, 480] on div "× Projects * Project Title Company Duration Project URL Tools Description" at bounding box center [518, 353] width 1036 height 707
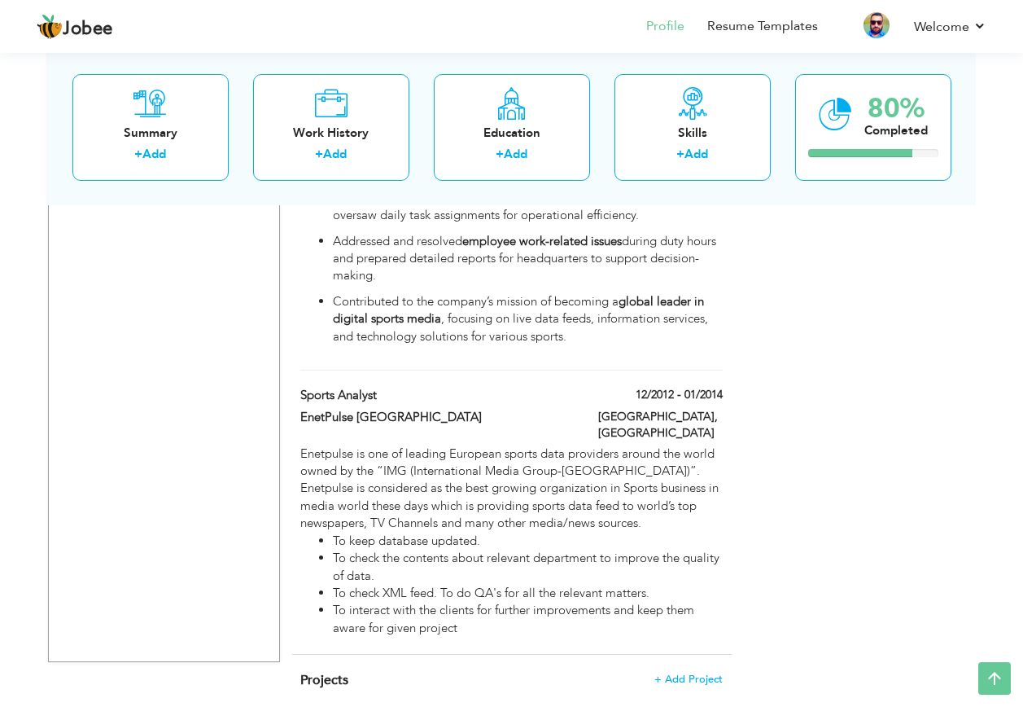
click at [676, 673] on span "+ Add Project" at bounding box center [689, 678] width 68 height 11
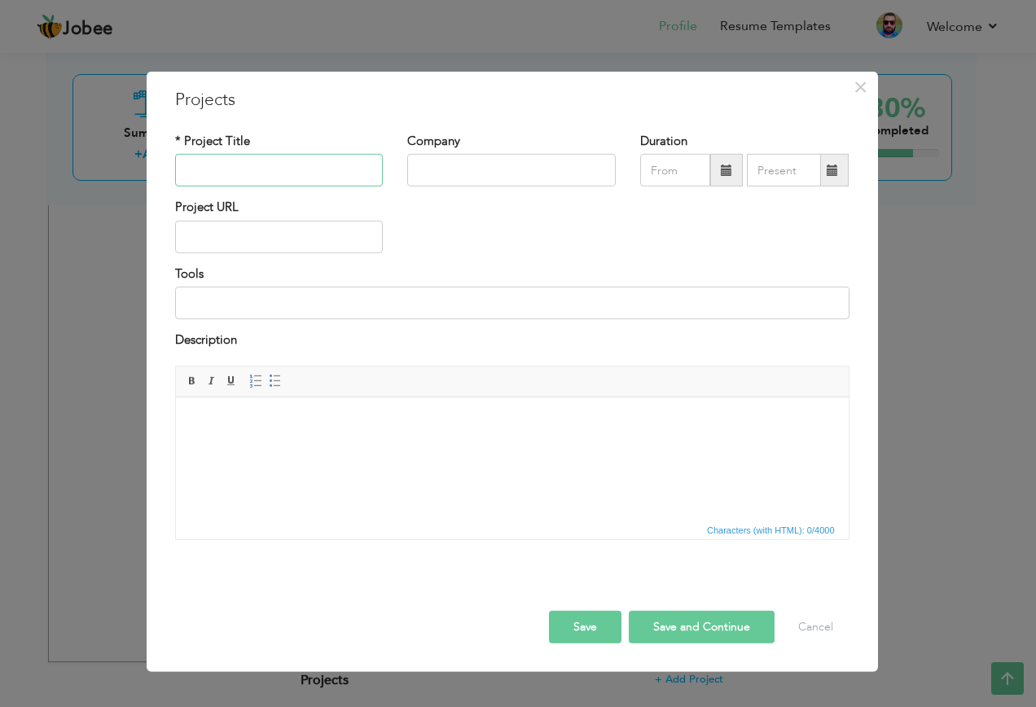
click at [247, 173] on input "text" at bounding box center [279, 170] width 208 height 33
type input "FIFA world cup"
type input "Sport CC"
type input "08/2025"
click at [672, 163] on input "08/2025" at bounding box center [675, 170] width 70 height 33
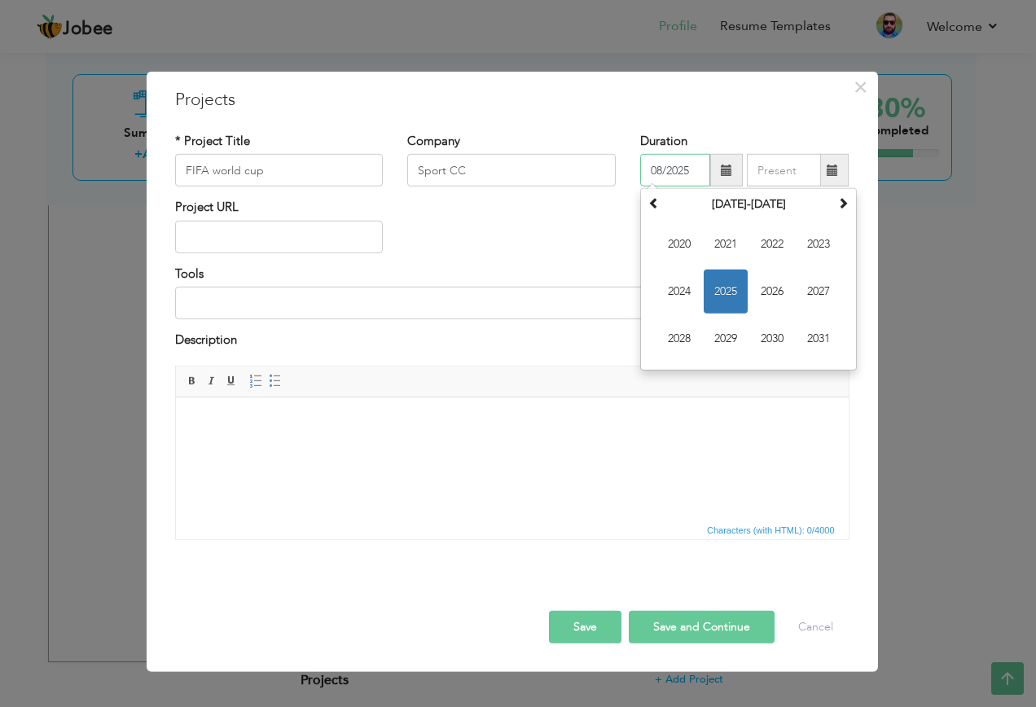
click at [658, 205] on span at bounding box center [653, 202] width 11 height 11
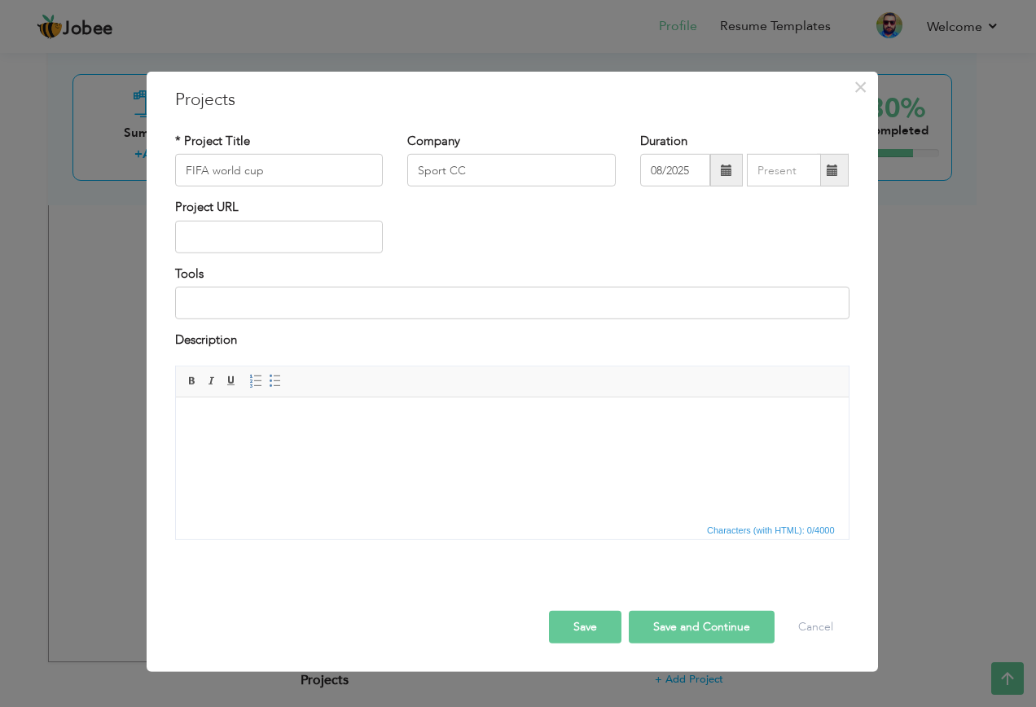
click at [956, 407] on div "× Projects * Project Title FIFA world cup Company Sport CC Duration Tools" at bounding box center [518, 353] width 1036 height 707
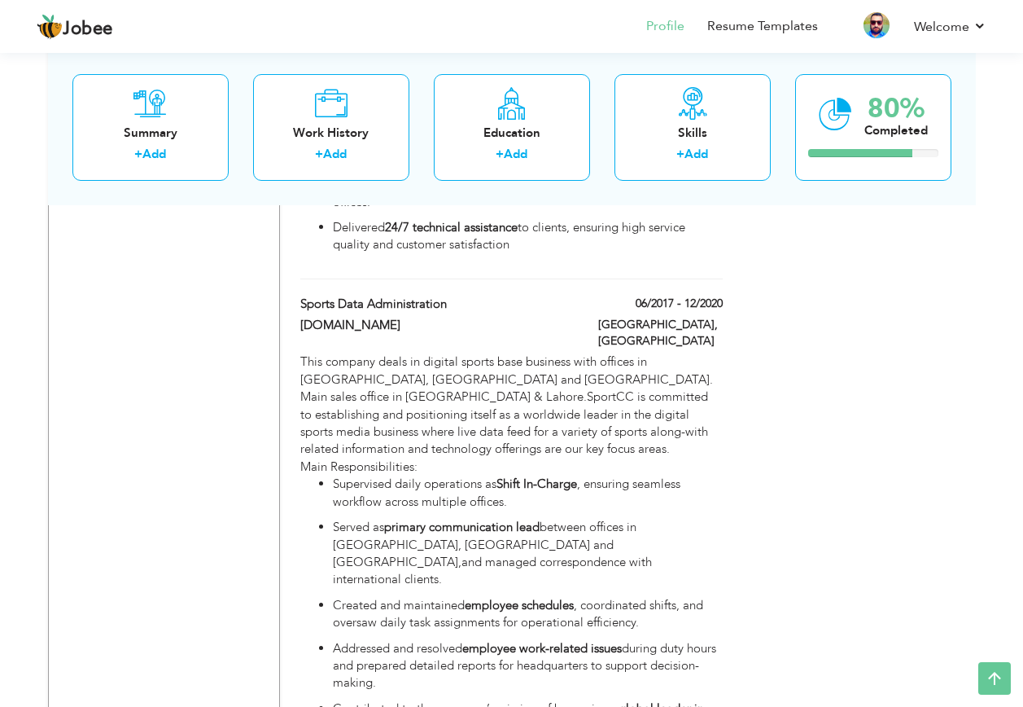
scroll to position [2003, 0]
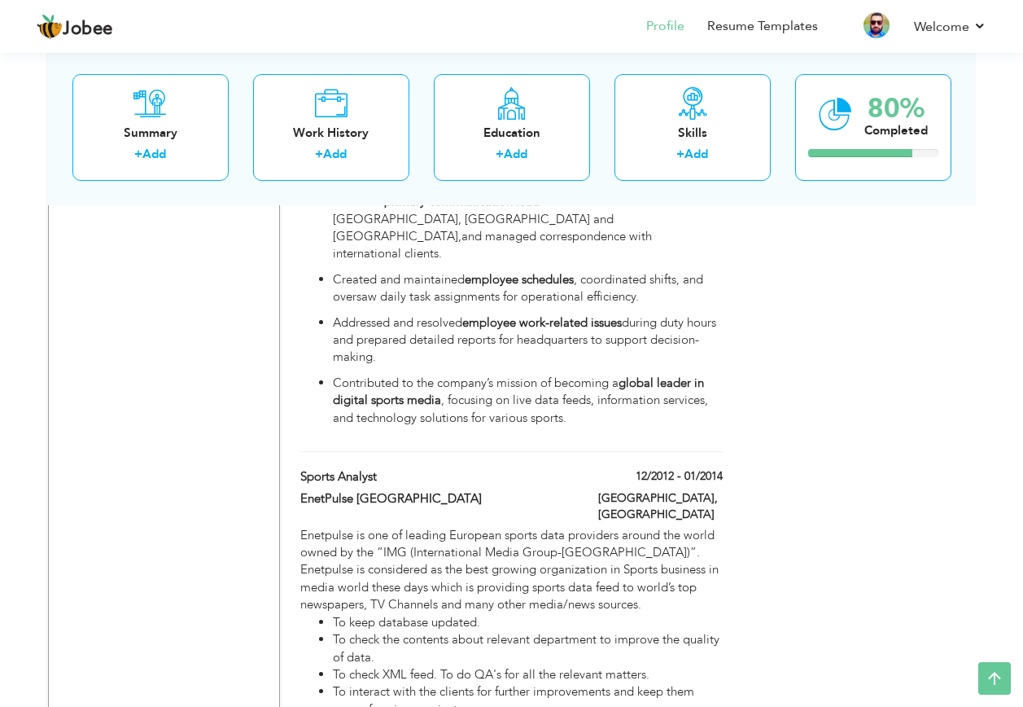
click at [0, 0] on span at bounding box center [0, 0] width 0 height 0
type input "Sports Analyst"
type input "EnetPulse [GEOGRAPHIC_DATA]"
type input "12/2012"
type input "01/2014"
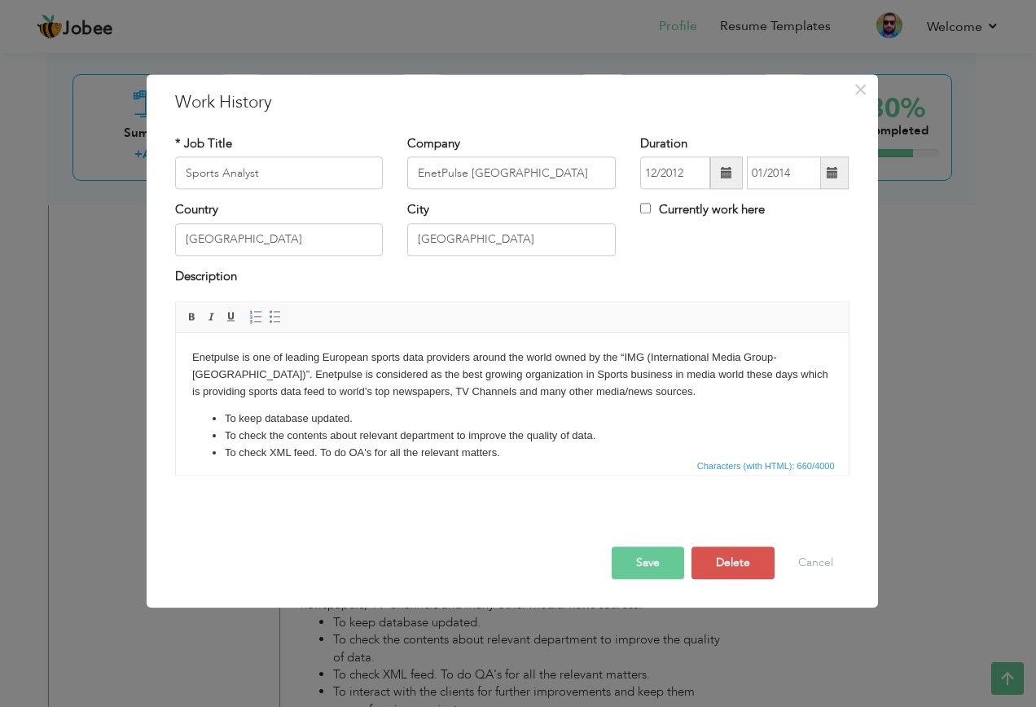
click at [988, 361] on div "× Work History * Job Title Sports Analyst Company EnetPulse Pakistan City" at bounding box center [518, 353] width 1036 height 707
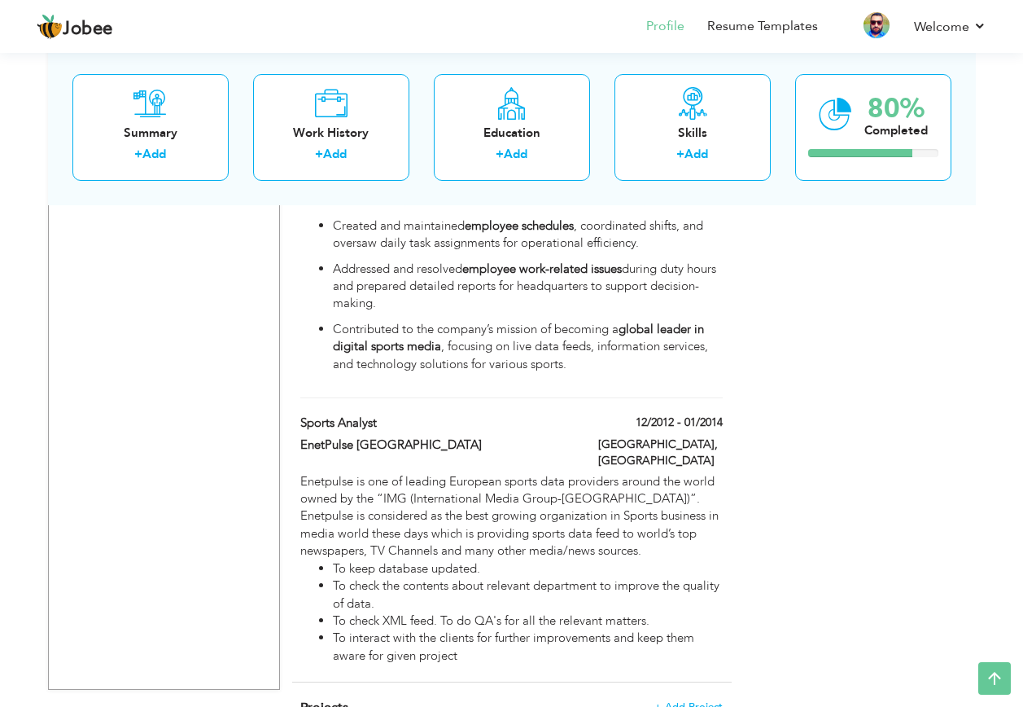
scroll to position [2084, 0]
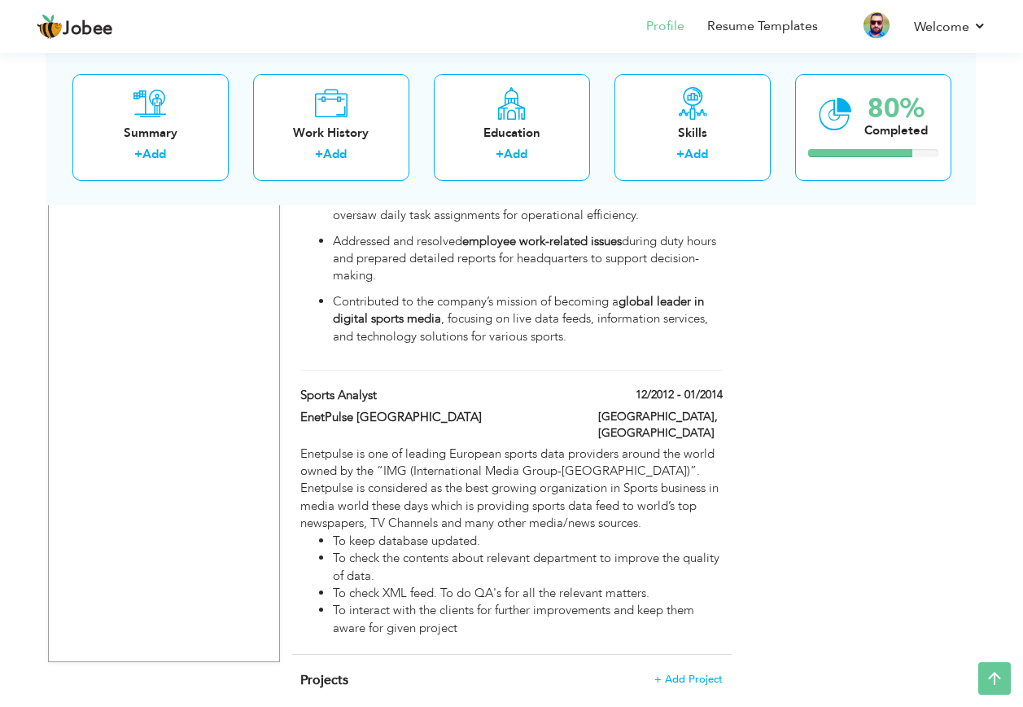
click at [706, 673] on span "+ Add Project" at bounding box center [689, 678] width 68 height 11
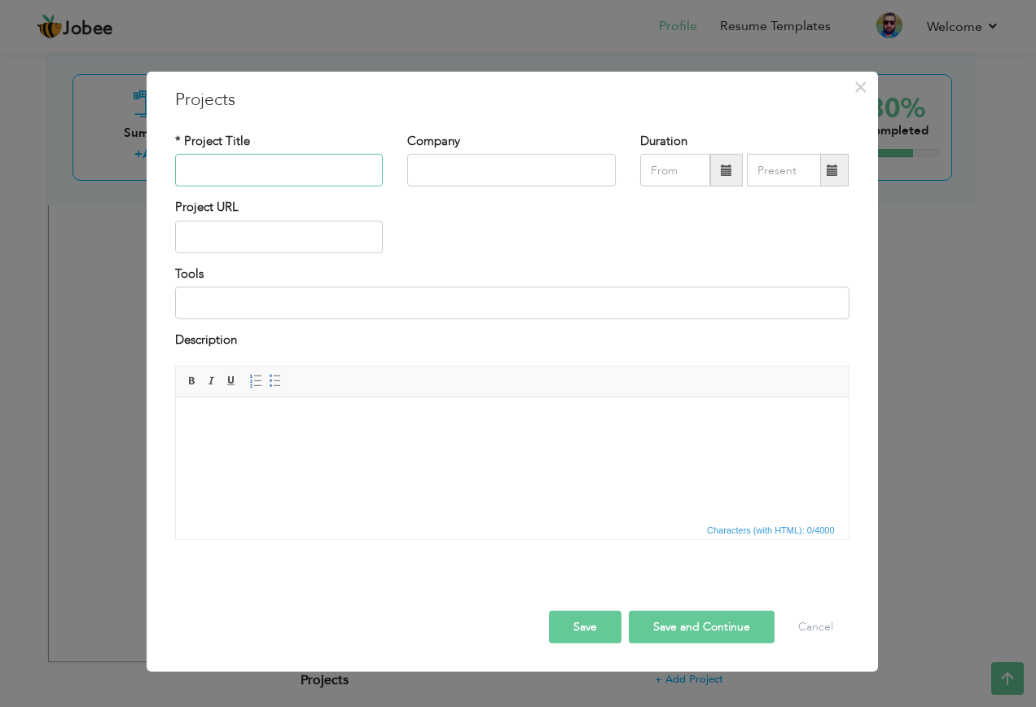
click at [303, 164] on input "text" at bounding box center [279, 170] width 208 height 33
type input "FIFA world cup"
type input "Sport CC"
type input "08/2025"
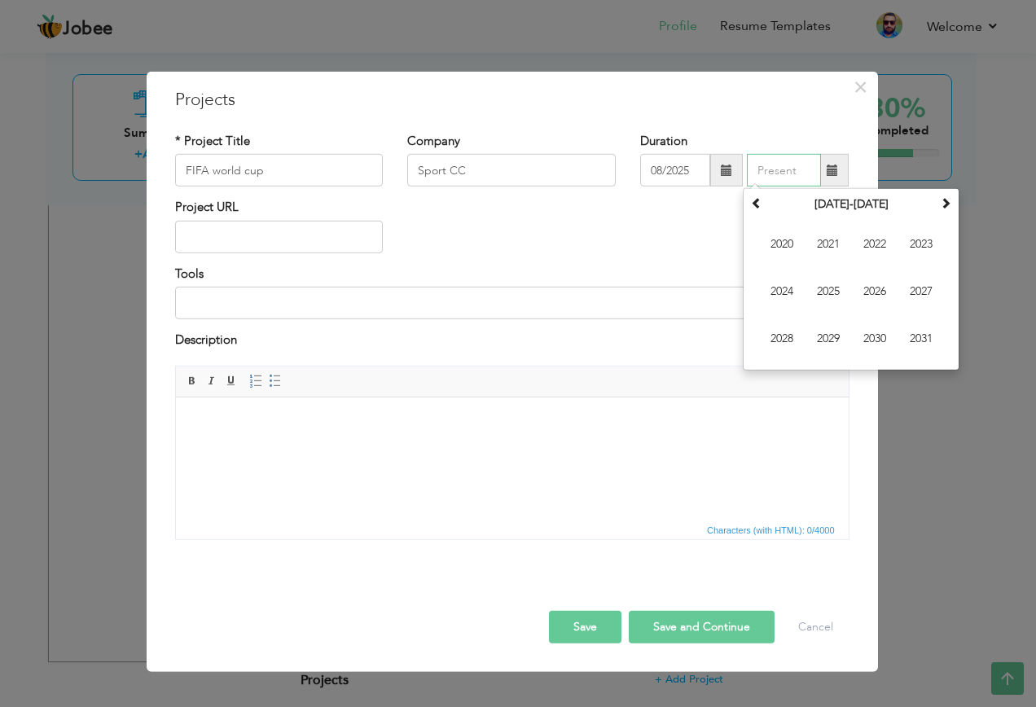
type input "08/2025"
click at [681, 169] on input "08/2025" at bounding box center [675, 170] width 70 height 33
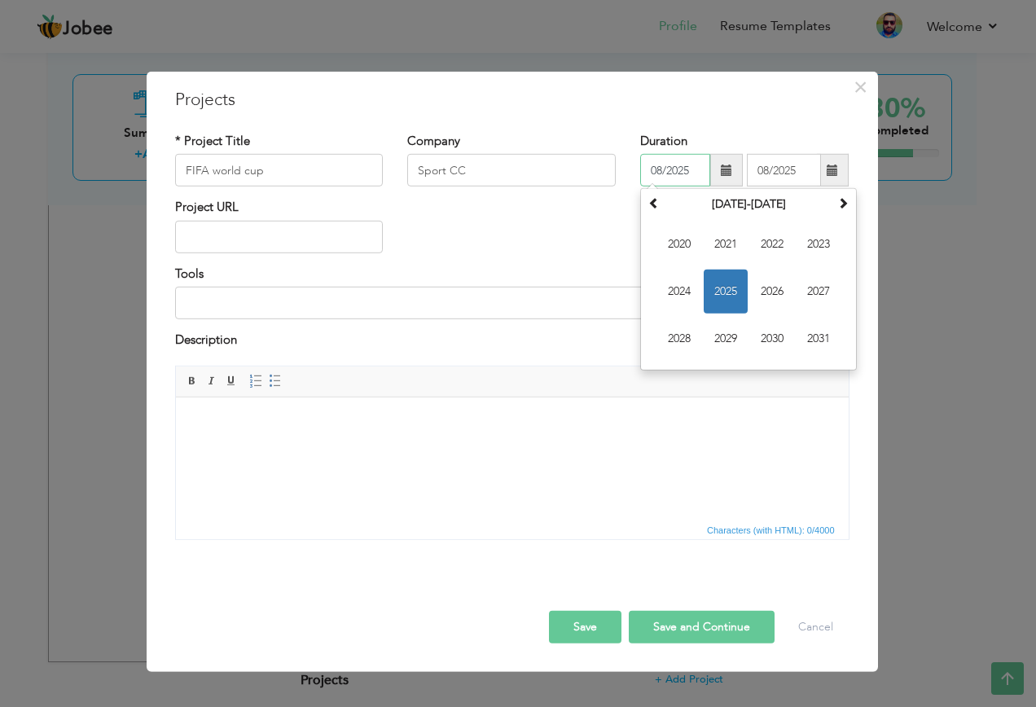
click at [654, 204] on span at bounding box center [653, 202] width 11 height 11
click at [684, 335] on span "2018" at bounding box center [679, 339] width 44 height 44
click at [795, 166] on input "08/2025" at bounding box center [784, 170] width 74 height 33
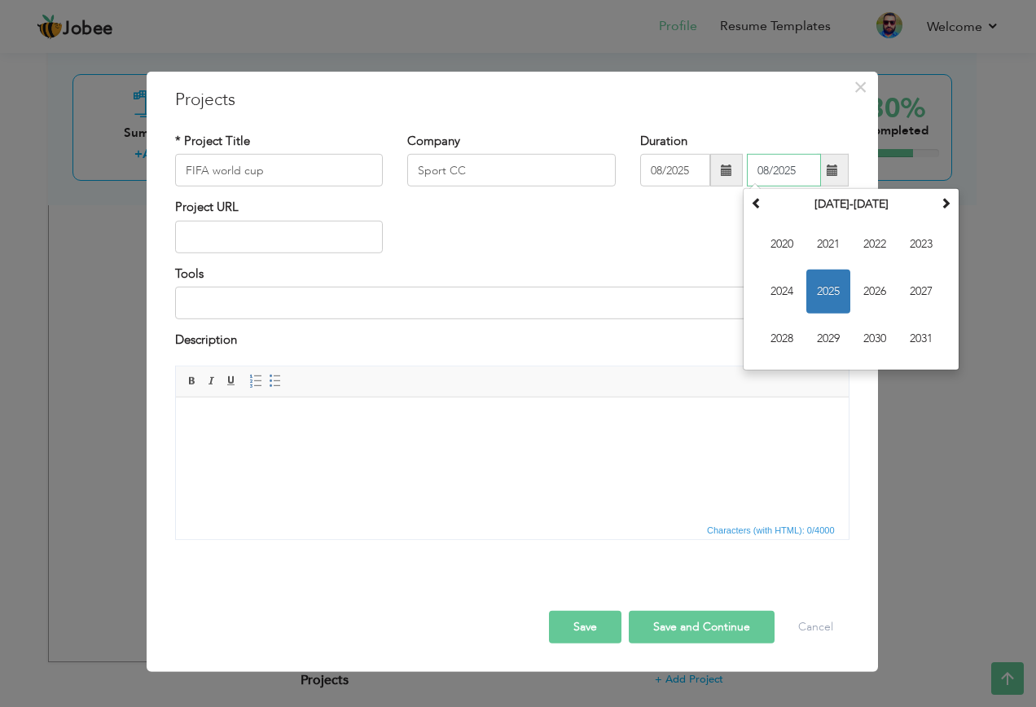
click at [761, 208] on span at bounding box center [756, 202] width 11 height 11
click at [786, 333] on span "2018" at bounding box center [782, 339] width 44 height 44
click at [475, 242] on div "Project URL" at bounding box center [512, 232] width 699 height 66
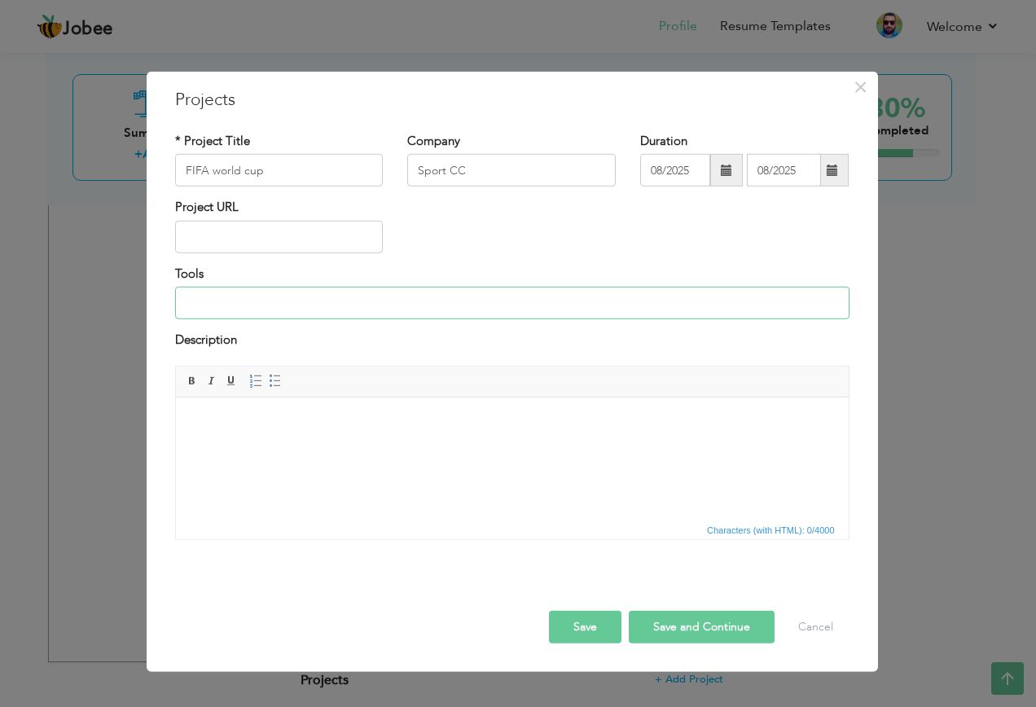
click at [303, 307] on input at bounding box center [512, 303] width 674 height 33
click at [279, 238] on input "text" at bounding box center [279, 237] width 208 height 33
paste input "[URL][DOMAIN_NAME]"
type input "[URL][DOMAIN_NAME]"
click at [387, 541] on div "Rich Text Editor, projectEditor Editor toolbars Basic Styles Bold Italic Underl…" at bounding box center [512, 458] width 699 height 186
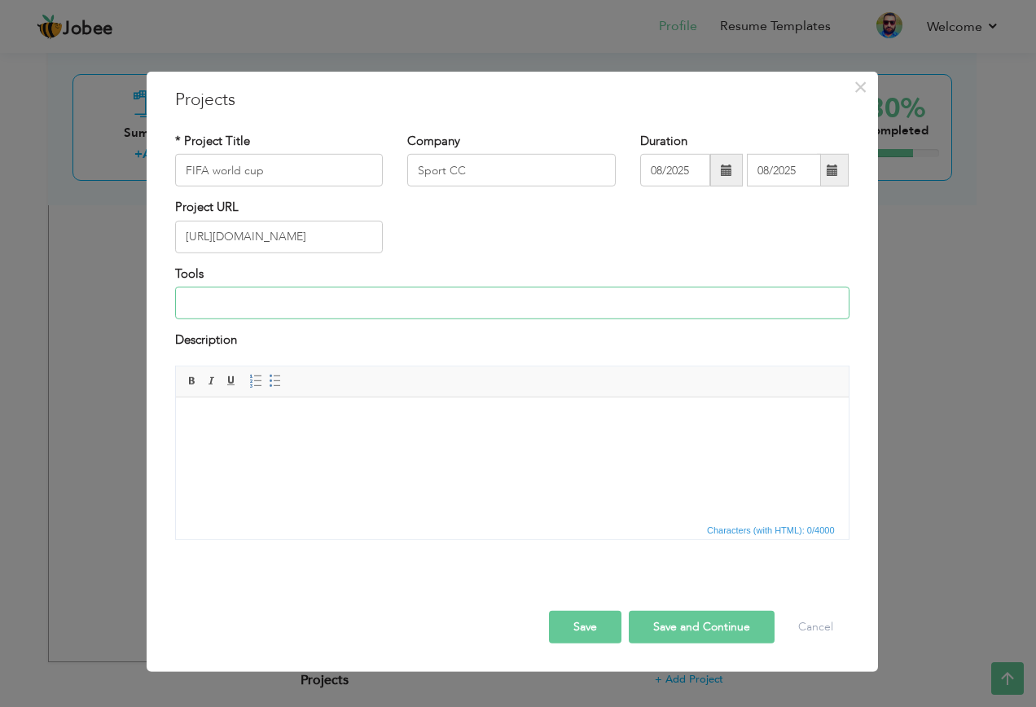
click at [338, 291] on input at bounding box center [512, 303] width 674 height 33
click at [313, 446] on html at bounding box center [511, 421] width 672 height 50
click at [856, 87] on span "×" at bounding box center [860, 86] width 14 height 29
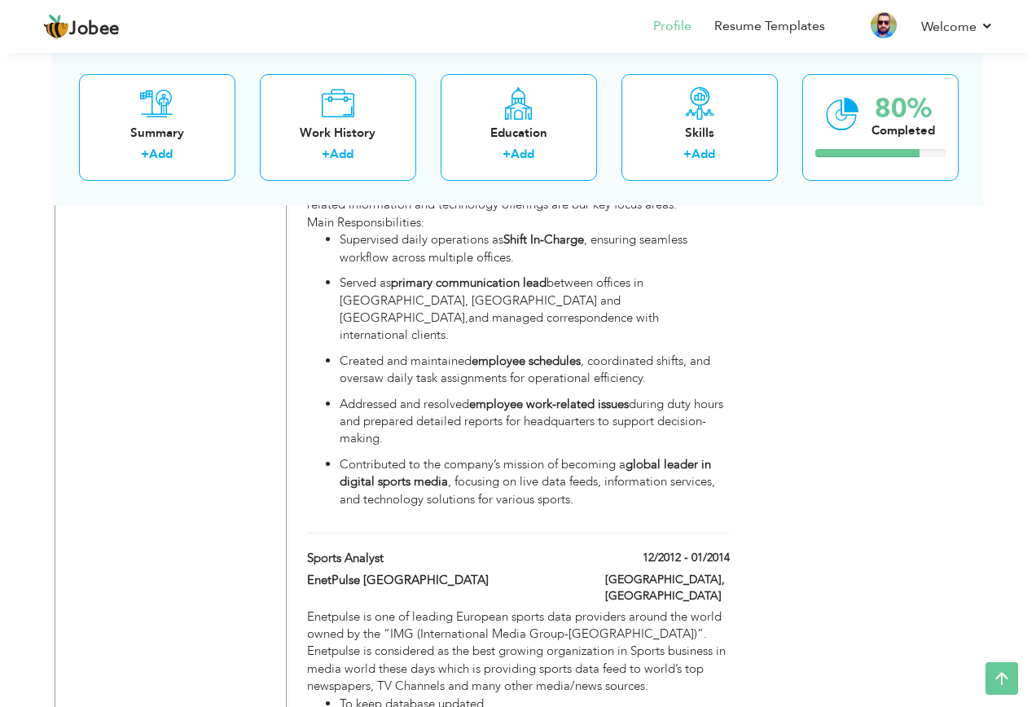
scroll to position [2003, 0]
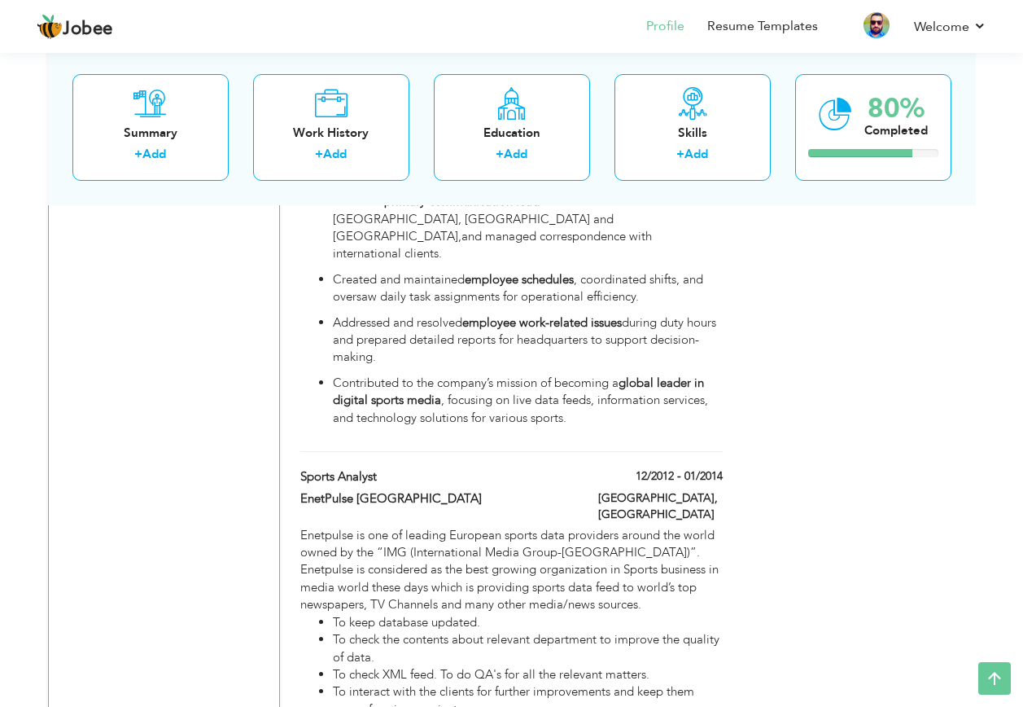
click at [483, 527] on div "Enetpulse is one of leading European sports data providers around the world own…" at bounding box center [511, 623] width 422 height 192
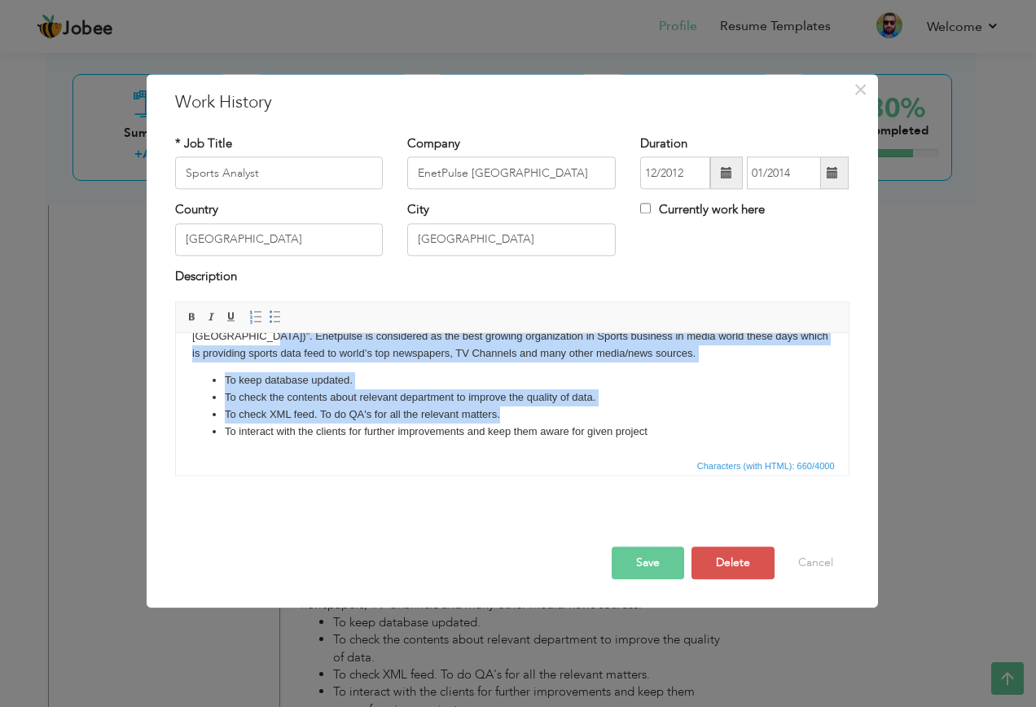
scroll to position [0, 0]
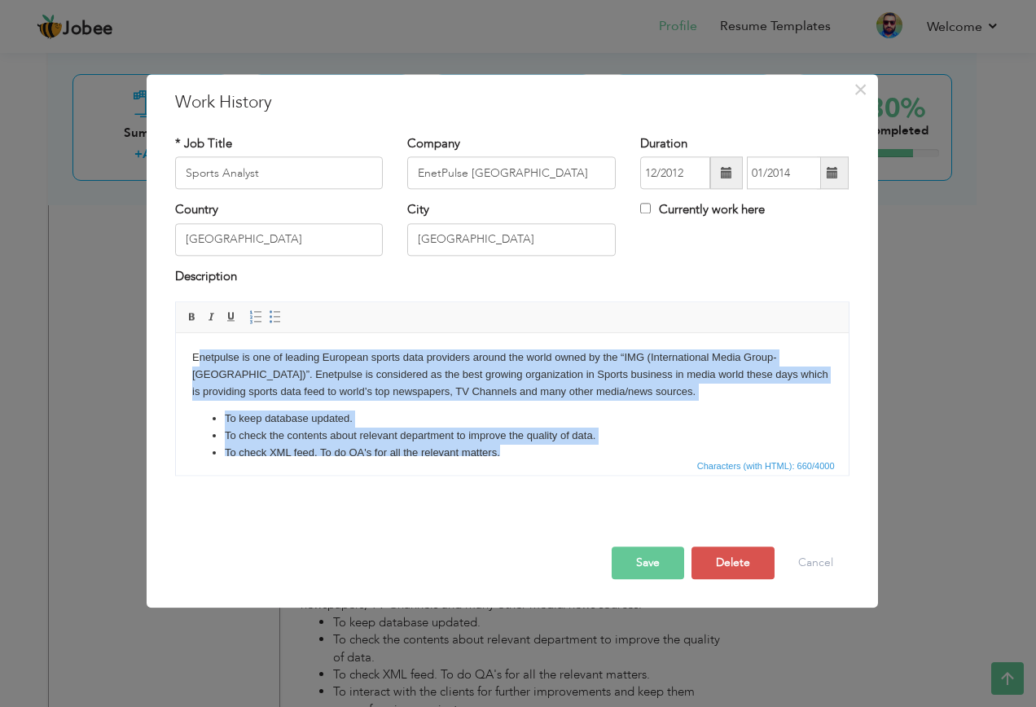
drag, startPoint x: 519, startPoint y: 450, endPoint x: 368, endPoint y: 655, distance: 255.0
click at [195, 333] on html "Enetpulse is one of leading European sports data providers around the world own…" at bounding box center [511, 414] width 672 height 162
click at [335, 421] on li "To keep database updated." at bounding box center [511, 418] width 575 height 17
drag, startPoint x: 671, startPoint y: 427, endPoint x: 112, endPoint y: 318, distance: 569.0
click at [175, 333] on html "Enetpulse is one of leading European sports data providers around the world own…" at bounding box center [511, 414] width 672 height 162
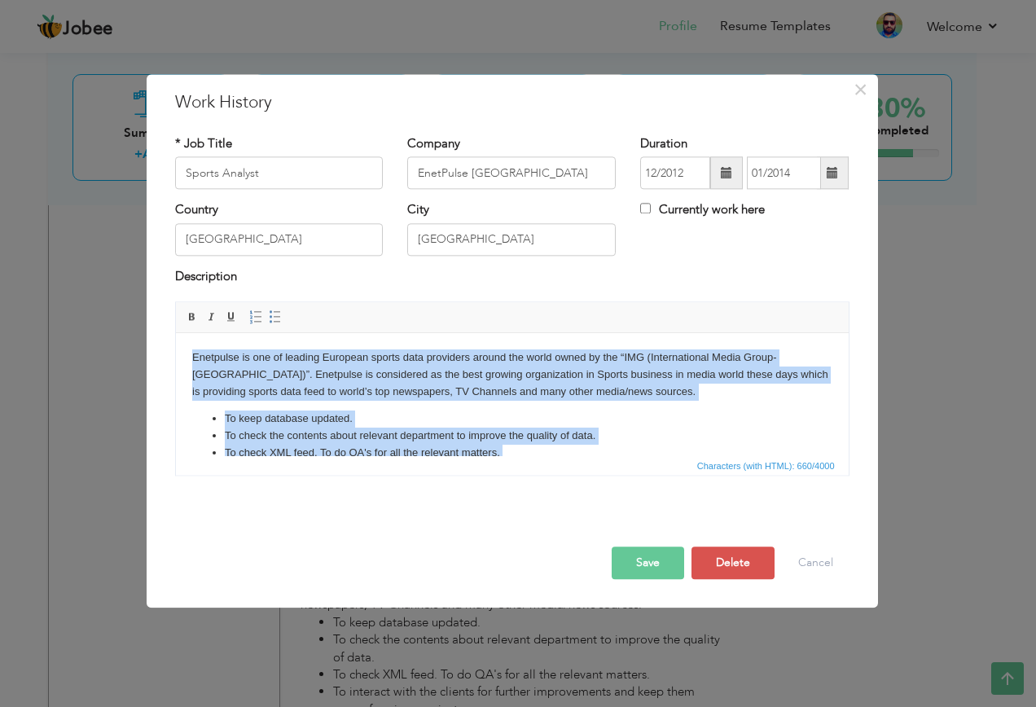
copy body "Enetpulse is one of leading European sports data providers around the world own…"
click at [508, 430] on li "To check the contents about relevant department to improve the quality of data." at bounding box center [511, 435] width 575 height 17
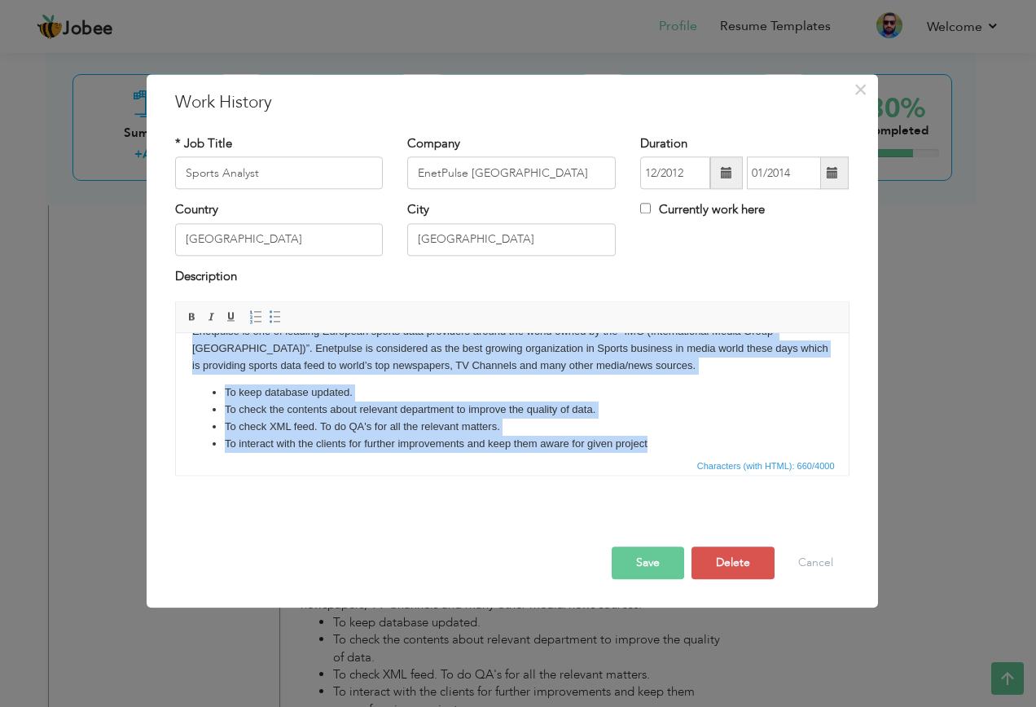
scroll to position [40, 0]
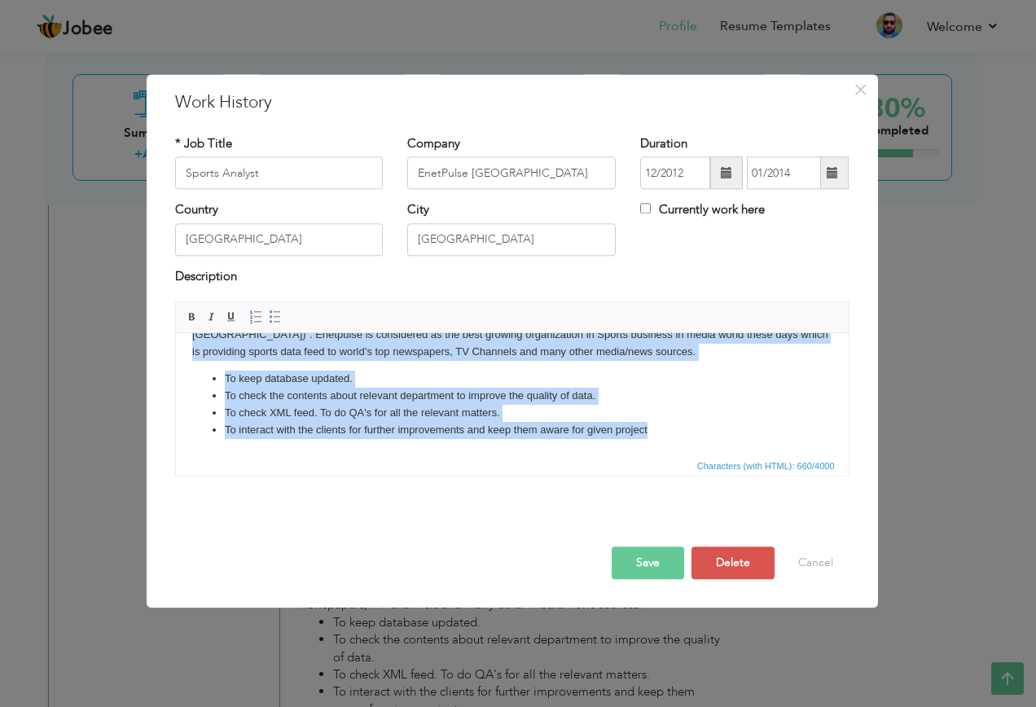
click at [634, 418] on li "To check XML feed. To do QA's for all the relevant matters." at bounding box center [511, 413] width 575 height 17
click at [664, 427] on li "To interact with the clients for further improvements and keep them aware for g…" at bounding box center [511, 430] width 575 height 17
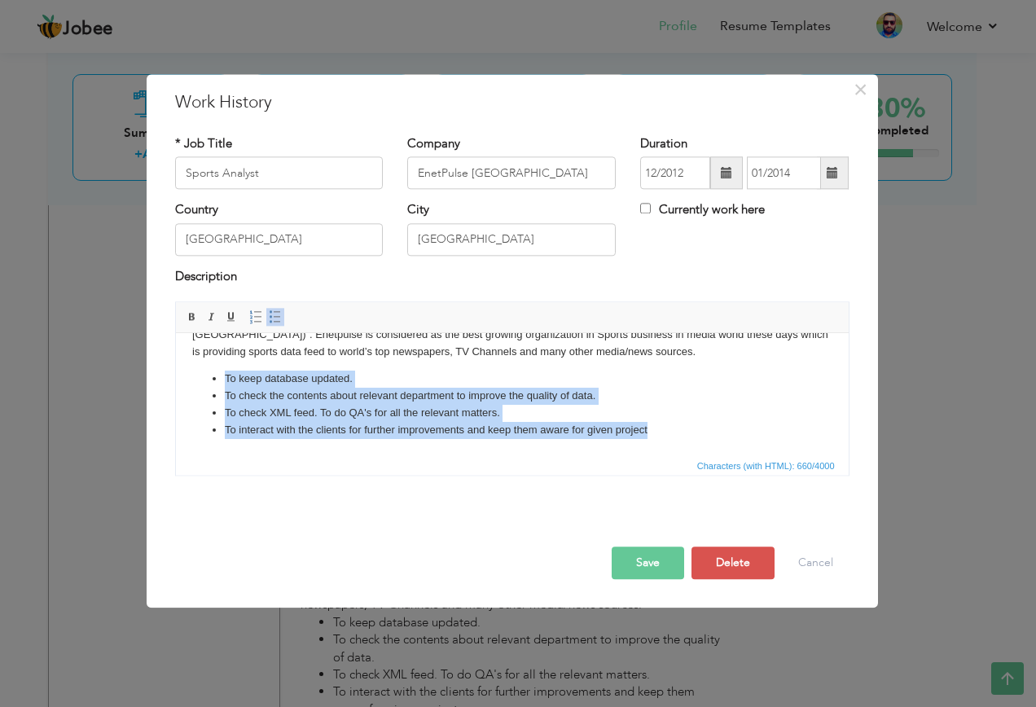
drag, startPoint x: 613, startPoint y: 427, endPoint x: 217, endPoint y: 371, distance: 400.4
click at [217, 371] on ul "To keep database updated. To check the contents about relevant department to im…" at bounding box center [511, 404] width 640 height 68
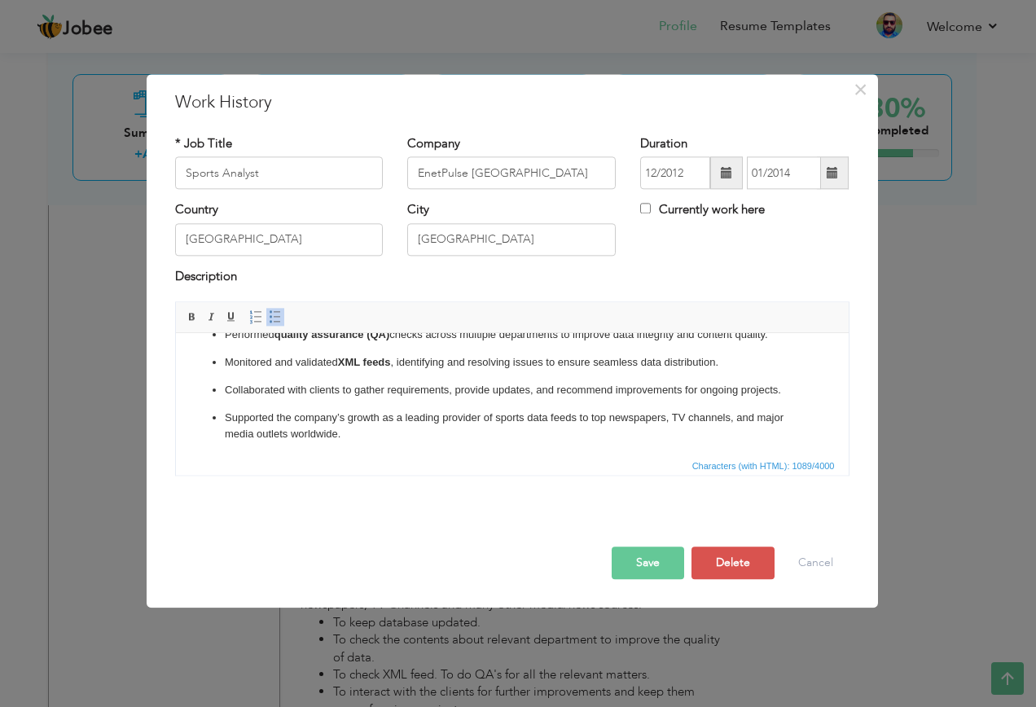
scroll to position [116, 0]
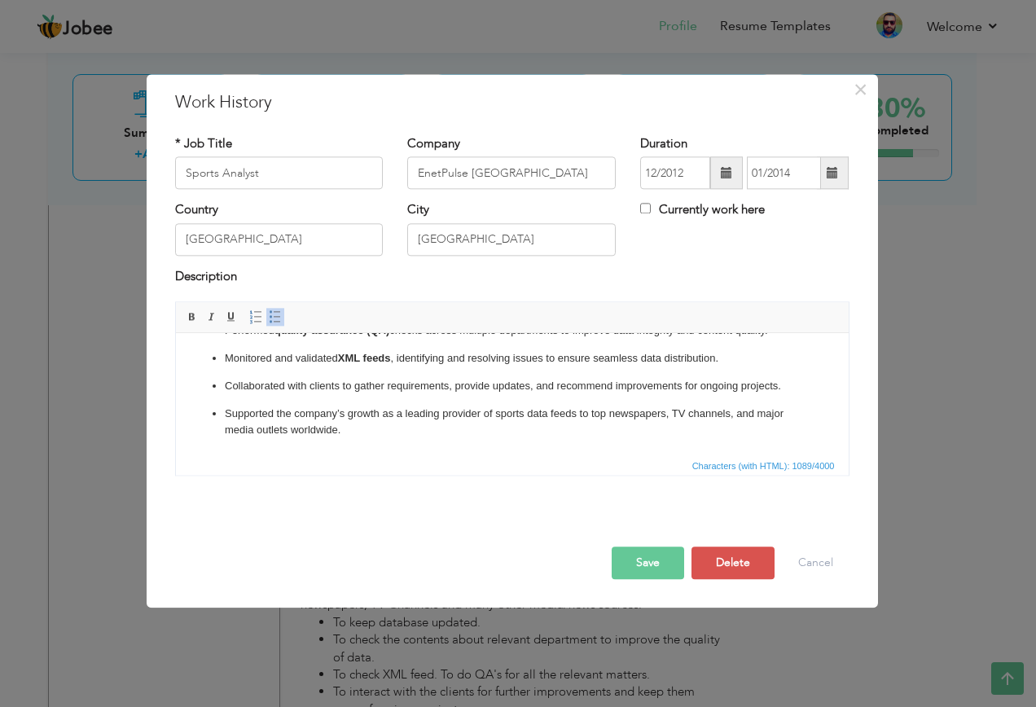
click at [654, 563] on button "Save" at bounding box center [647, 563] width 72 height 33
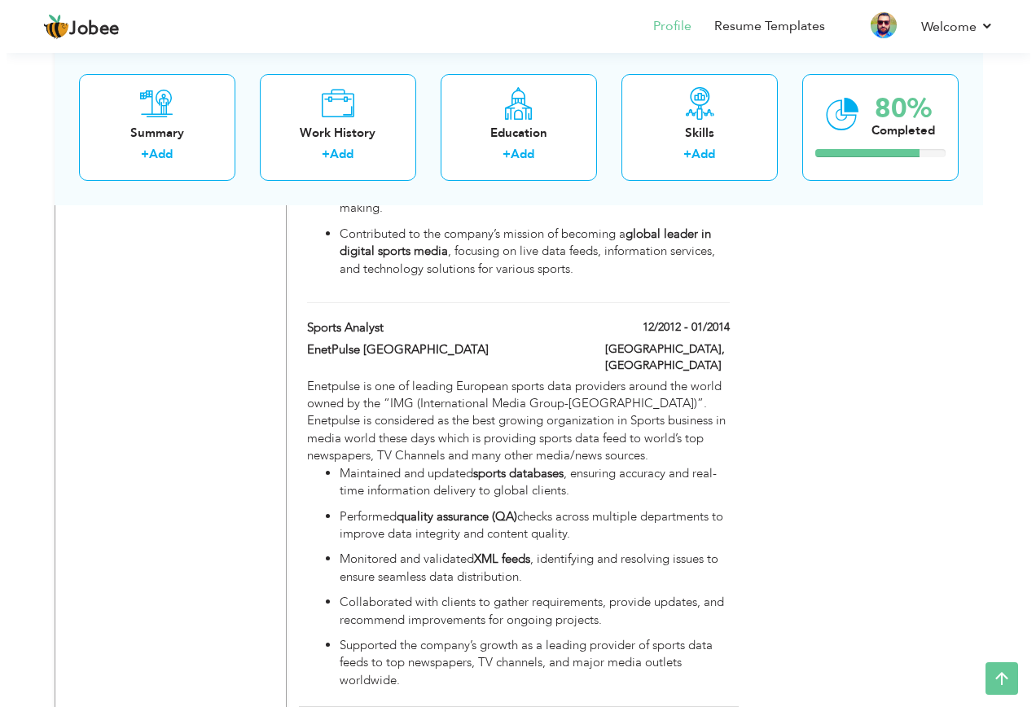
scroll to position [2204, 0]
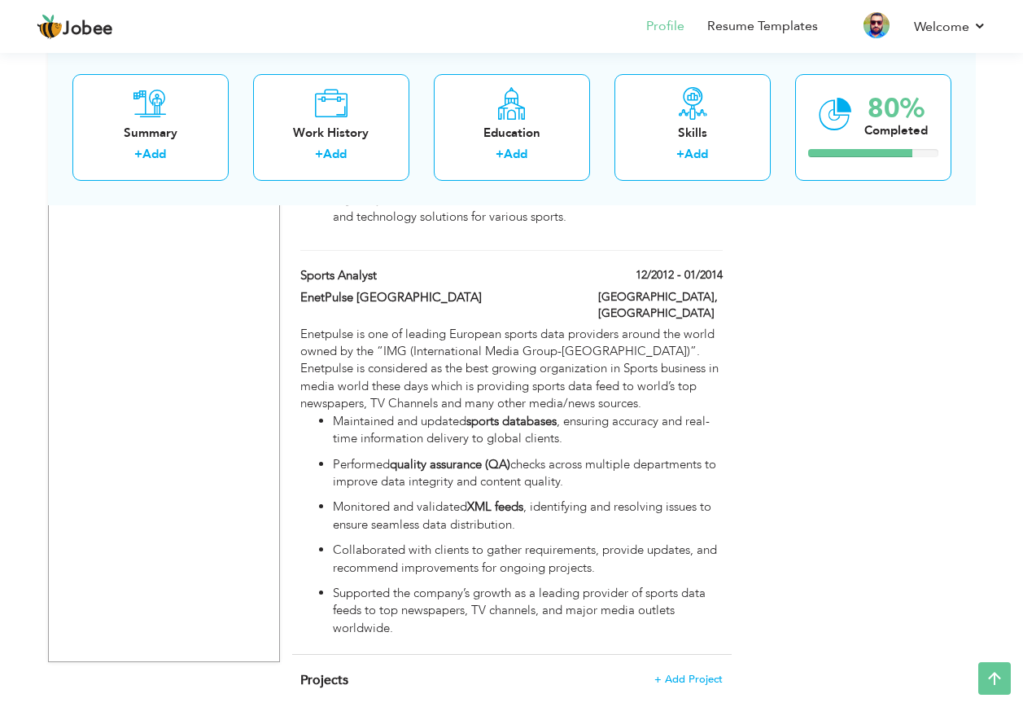
click at [678, 673] on span "+ Add Project" at bounding box center [689, 678] width 68 height 11
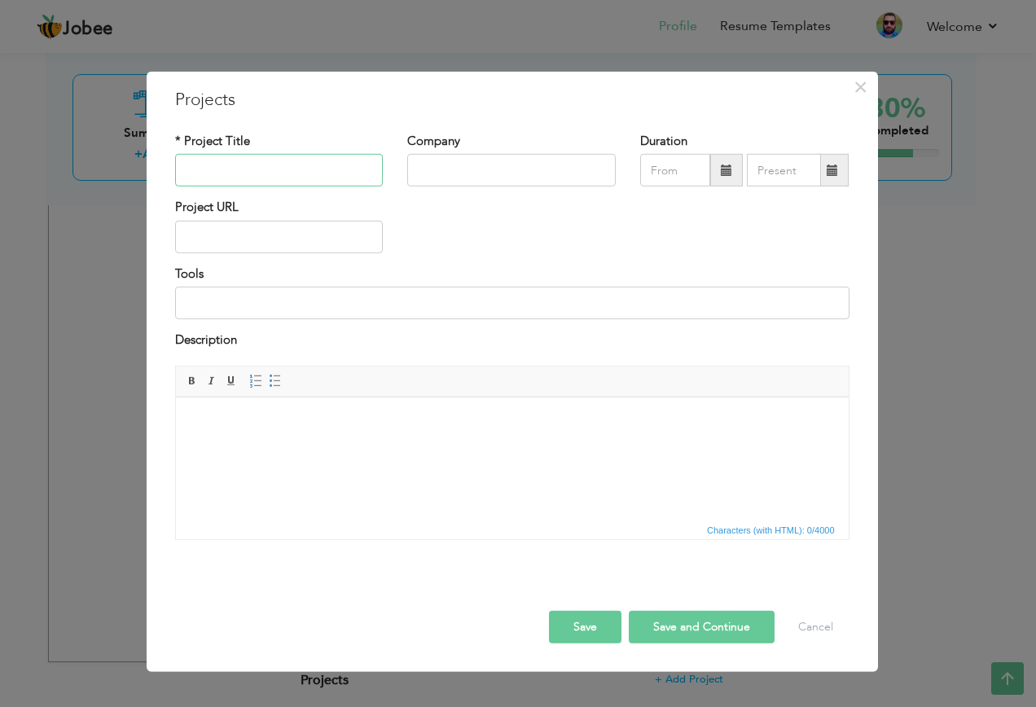
click at [239, 161] on input "text" at bounding box center [279, 170] width 208 height 33
paste input "Olympics 2012 Coverage"
type input "Olympics 2012 Coverage"
click at [471, 167] on input "text" at bounding box center [511, 170] width 208 height 33
click at [538, 173] on input "text" at bounding box center [511, 170] width 208 height 33
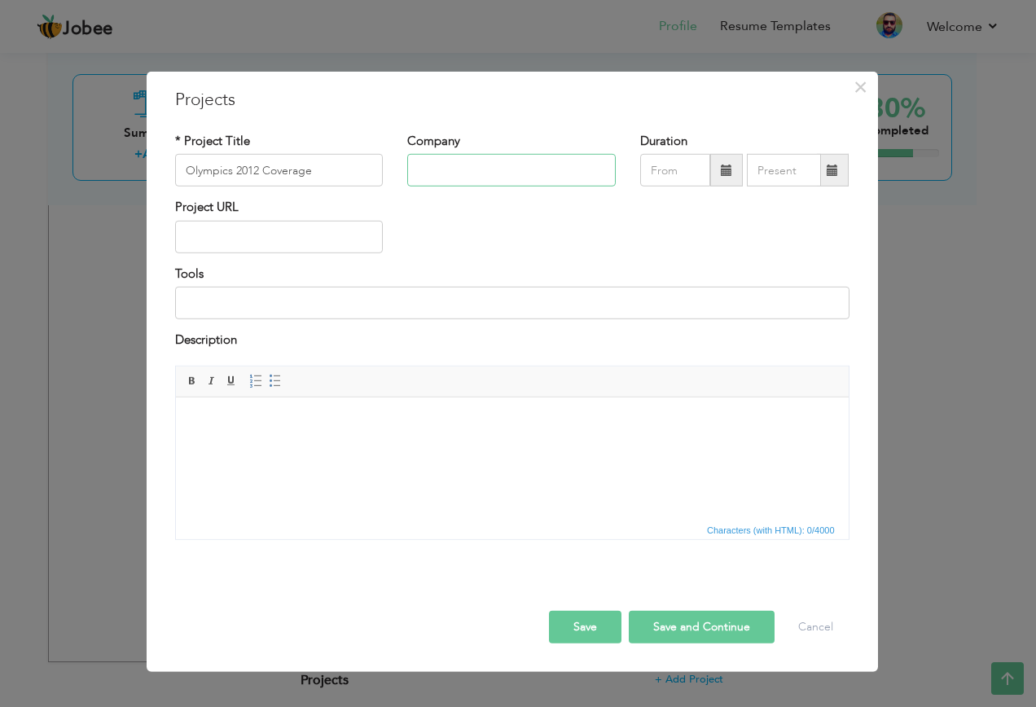
paste input "Enetpulse (An IMG Company)"
type input "Enetpulse (An IMG Company)"
click at [667, 170] on input "text" at bounding box center [675, 170] width 70 height 33
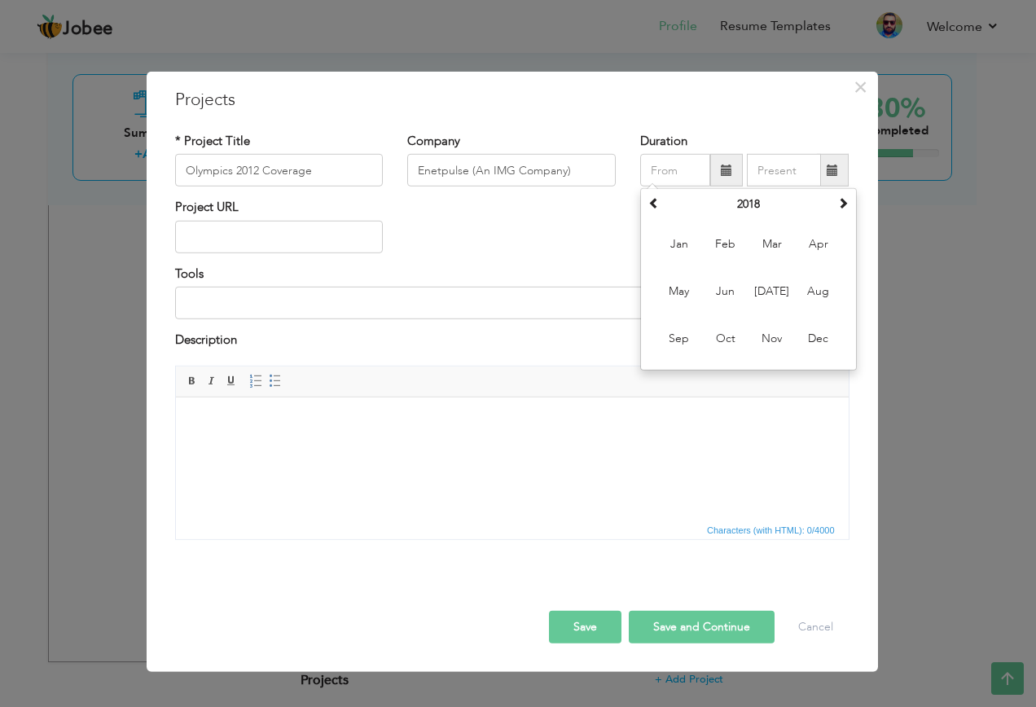
click at [726, 164] on span at bounding box center [725, 169] width 11 height 11
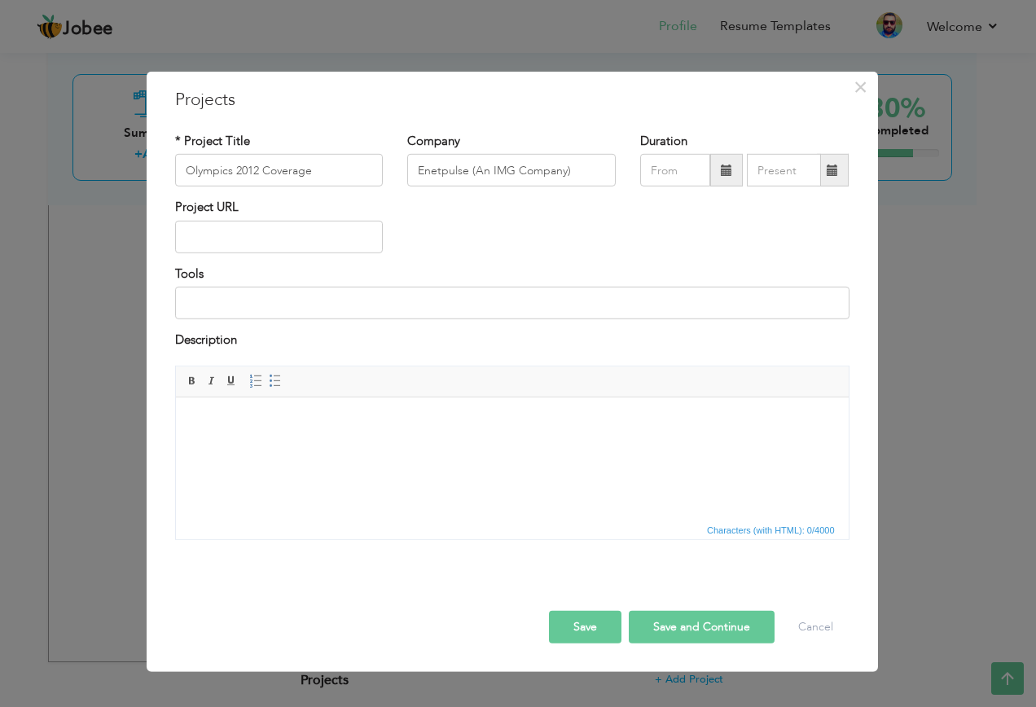
click at [733, 169] on span at bounding box center [726, 170] width 33 height 33
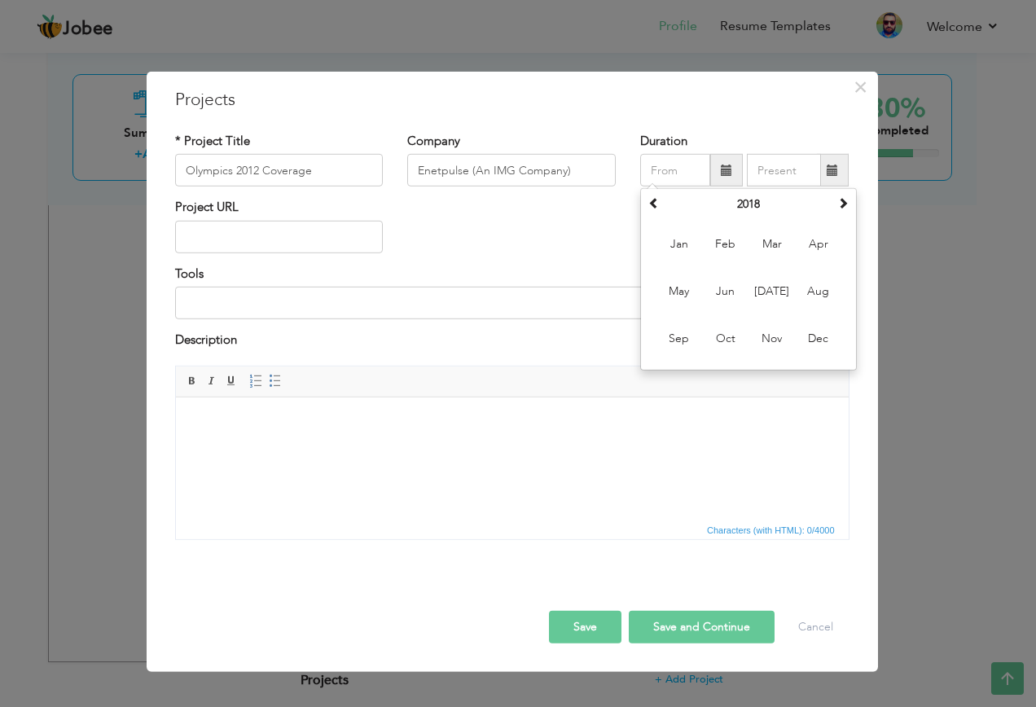
click at [723, 169] on span at bounding box center [725, 169] width 11 height 11
click at [655, 207] on span at bounding box center [653, 202] width 11 height 11
click at [655, 204] on span at bounding box center [653, 202] width 11 height 11
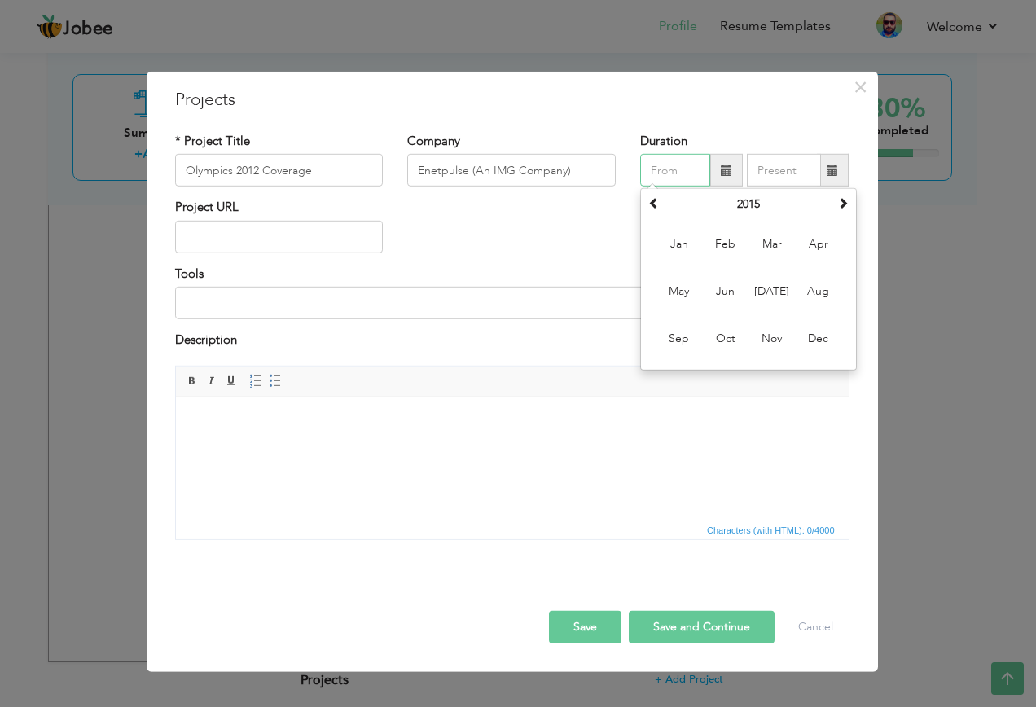
click at [655, 204] on span at bounding box center [653, 202] width 11 height 11
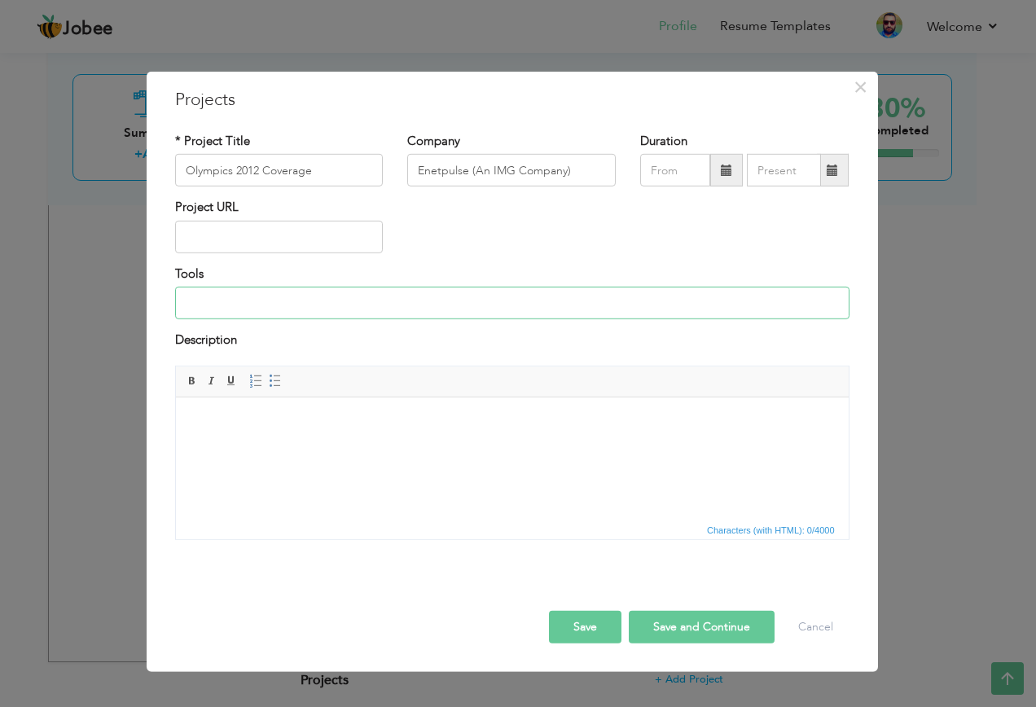
click at [541, 296] on input at bounding box center [512, 303] width 674 height 33
click at [770, 164] on input "text" at bounding box center [784, 170] width 74 height 33
click at [661, 265] on div "Tools" at bounding box center [512, 292] width 674 height 54
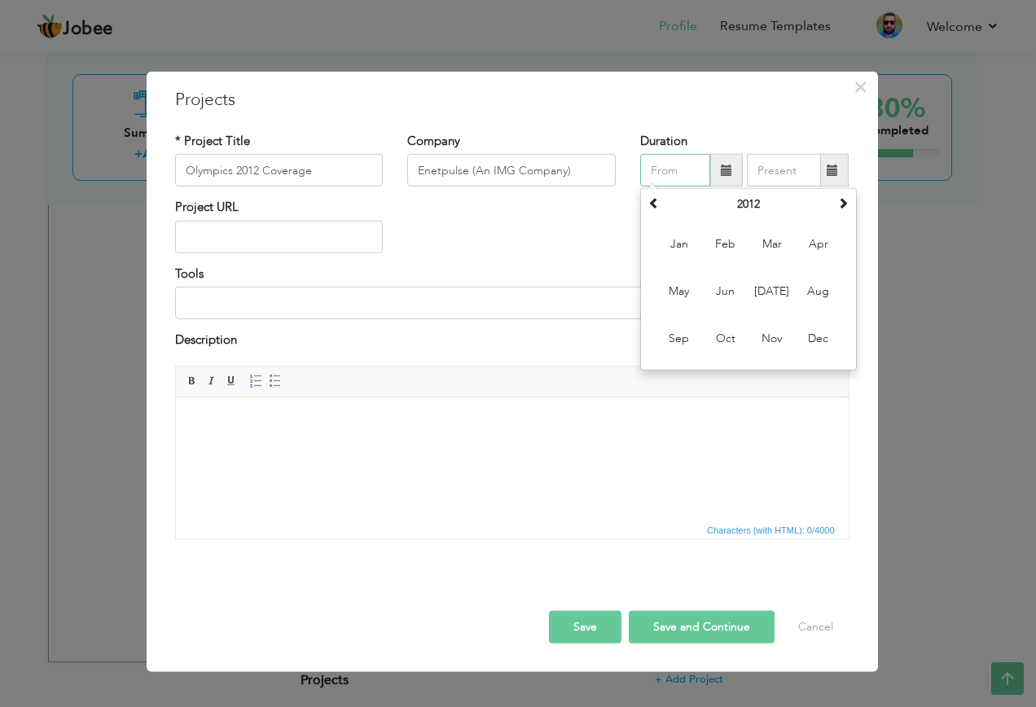
click at [684, 171] on input "text" at bounding box center [675, 170] width 70 height 33
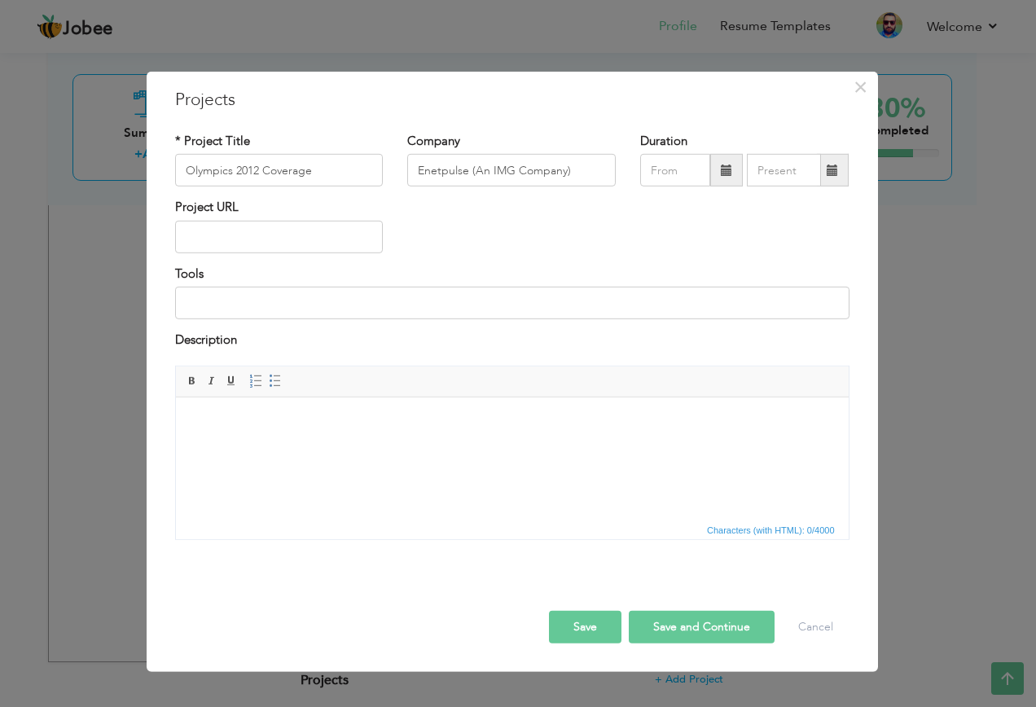
click at [726, 164] on span at bounding box center [725, 169] width 11 height 11
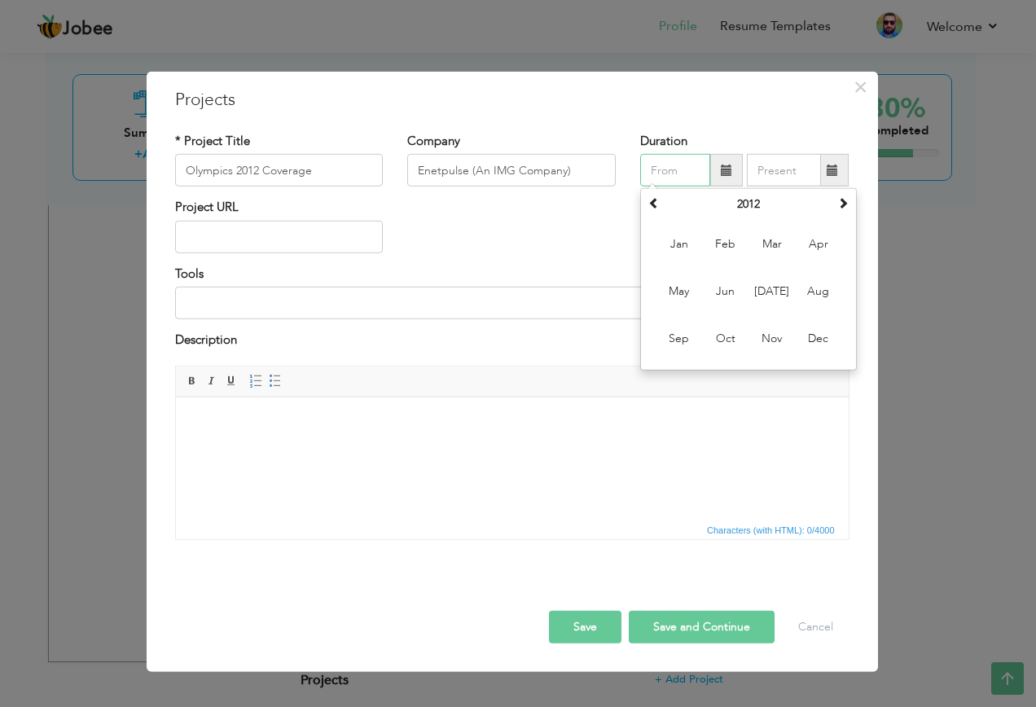
click at [773, 289] on span "Jul" at bounding box center [772, 291] width 44 height 44
type input "07/2012"
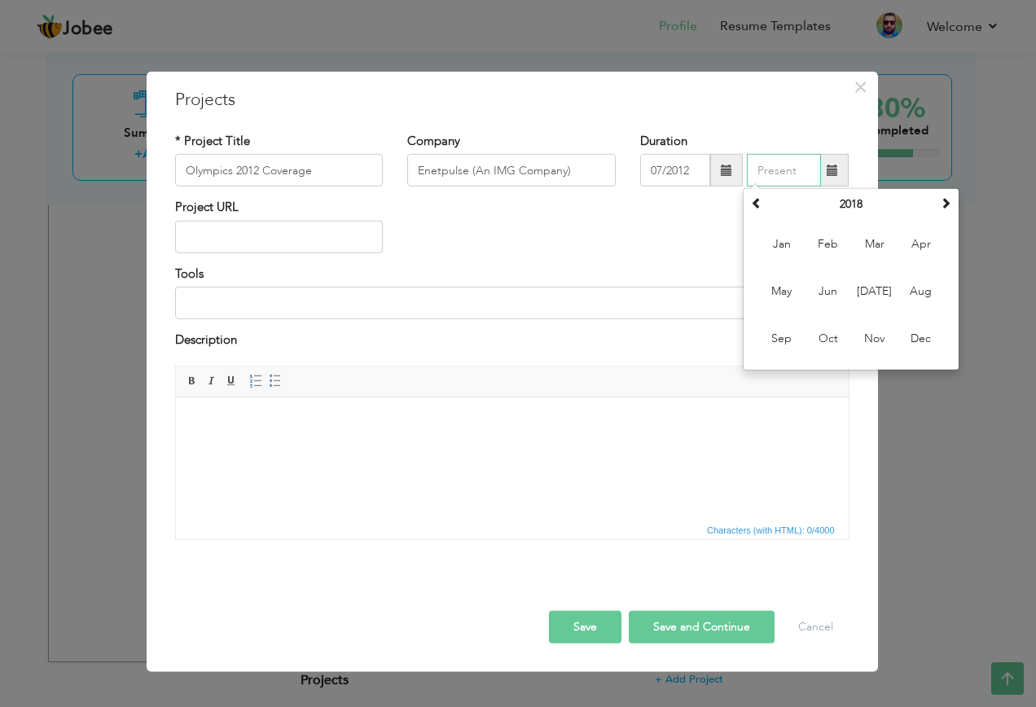
click at [791, 169] on input "text" at bounding box center [784, 170] width 74 height 33
click at [786, 170] on input "text" at bounding box center [784, 170] width 74 height 33
click at [695, 163] on input "07/2012" at bounding box center [675, 170] width 70 height 33
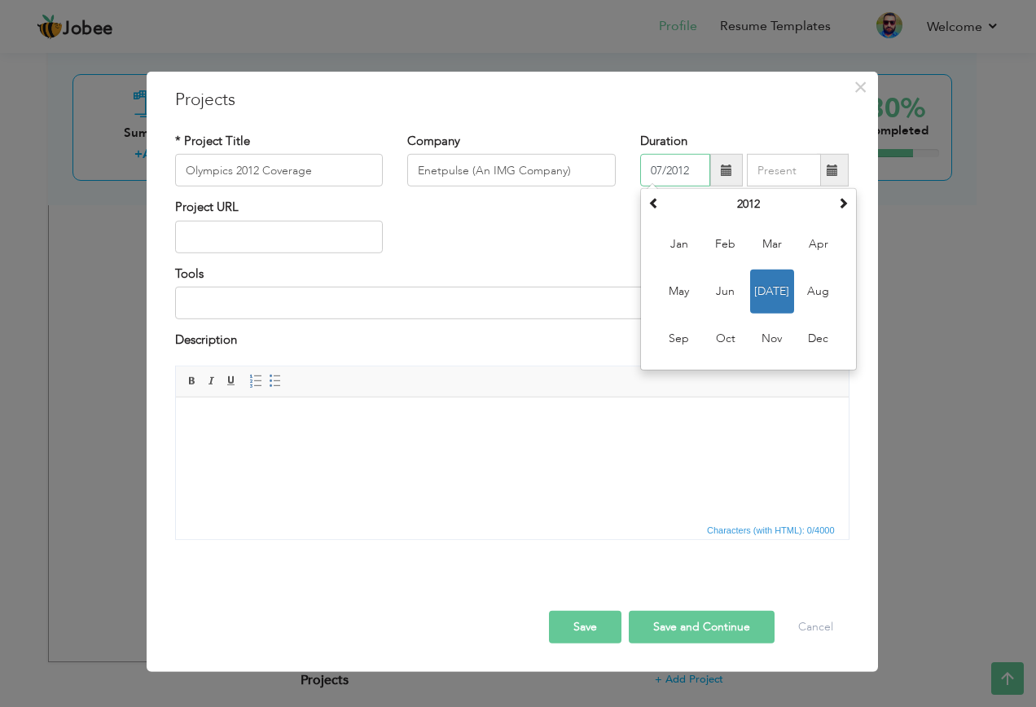
click at [695, 163] on input "07/2012" at bounding box center [675, 170] width 70 height 33
click at [777, 169] on input "text" at bounding box center [784, 170] width 74 height 33
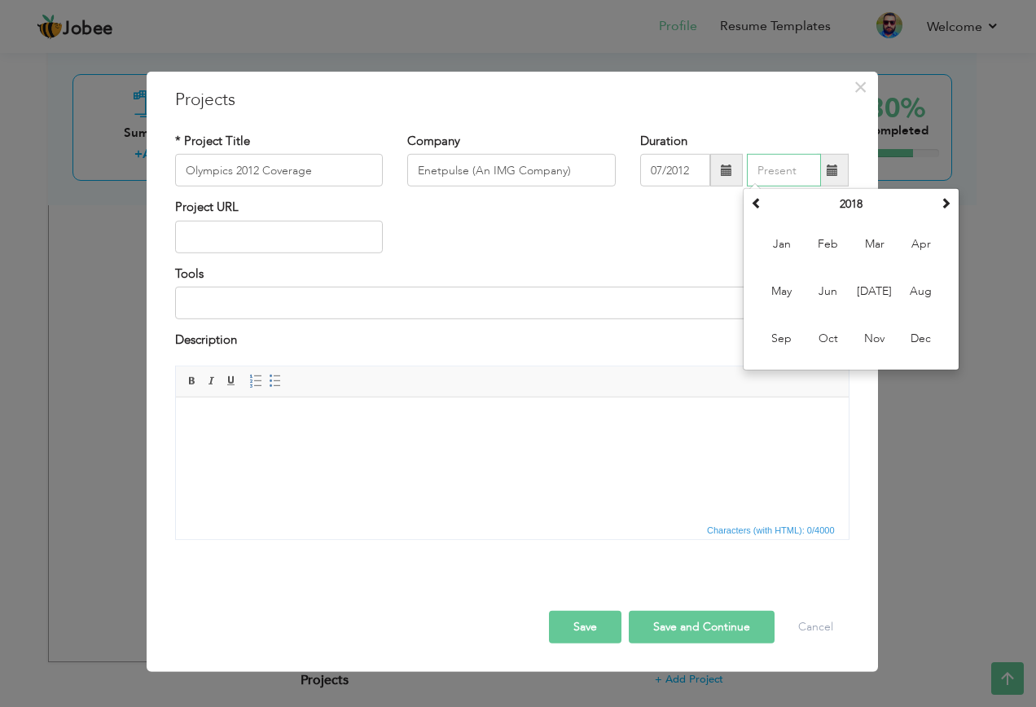
paste input "07/2012"
click at [921, 282] on span "Aug" at bounding box center [921, 291] width 44 height 44
type input "08/2018"
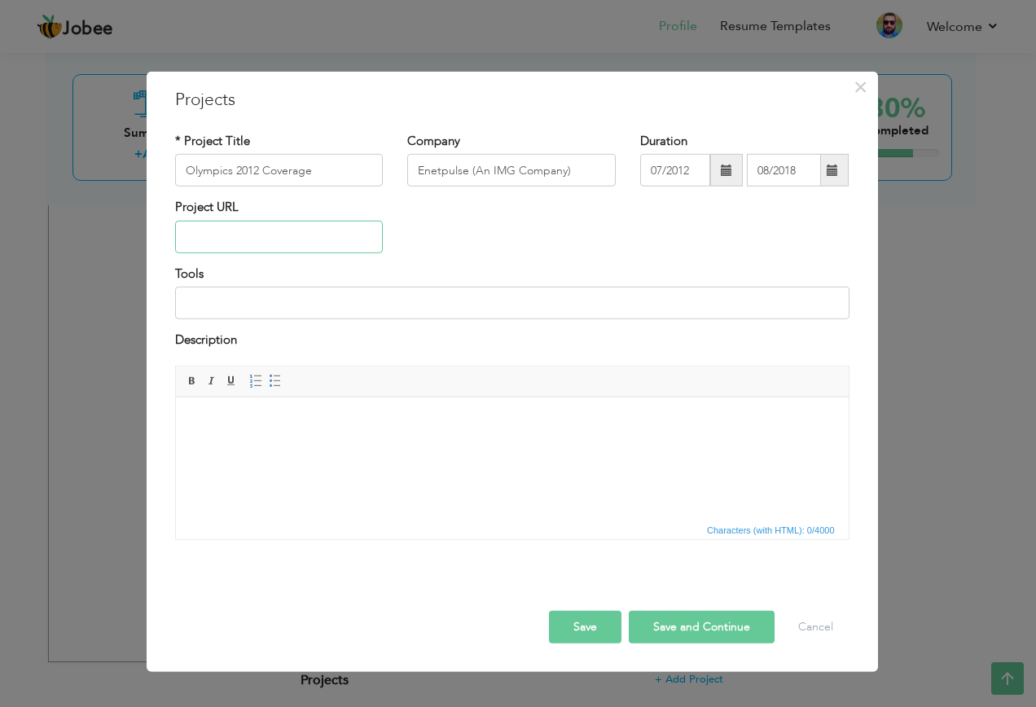
click at [275, 239] on input "text" at bounding box center [279, 237] width 208 height 33
click at [364, 524] on span "Characters (with HTML): 0/4000" at bounding box center [512, 529] width 672 height 20
click at [234, 446] on html at bounding box center [511, 421] width 672 height 50
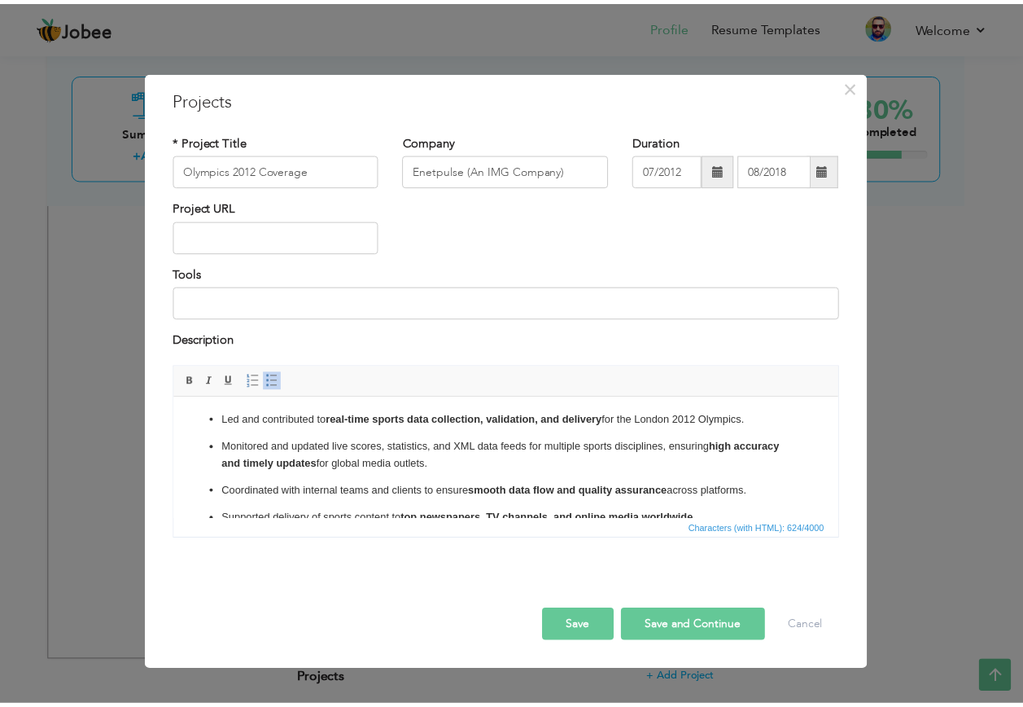
scroll to position [0, 0]
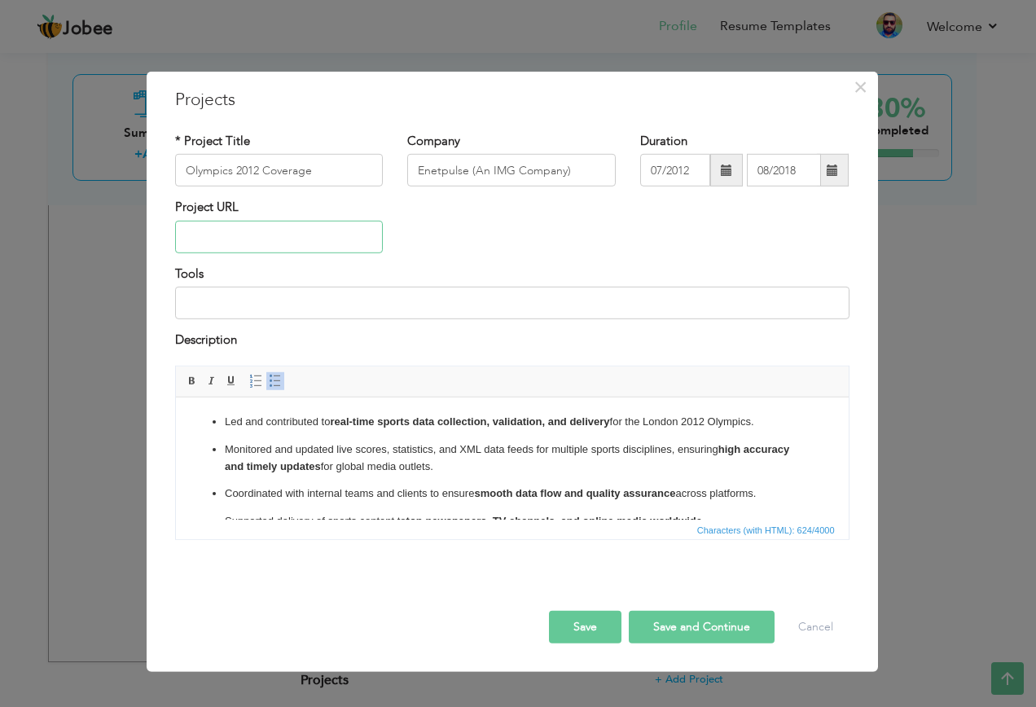
click at [275, 236] on input "text" at bounding box center [279, 237] width 208 height 33
click at [274, 232] on input "text" at bounding box center [279, 237] width 208 height 33
paste input "[URL][DOMAIN_NAME]"
type input "[URL][DOMAIN_NAME]"
click at [592, 633] on button "Save" at bounding box center [585, 626] width 72 height 33
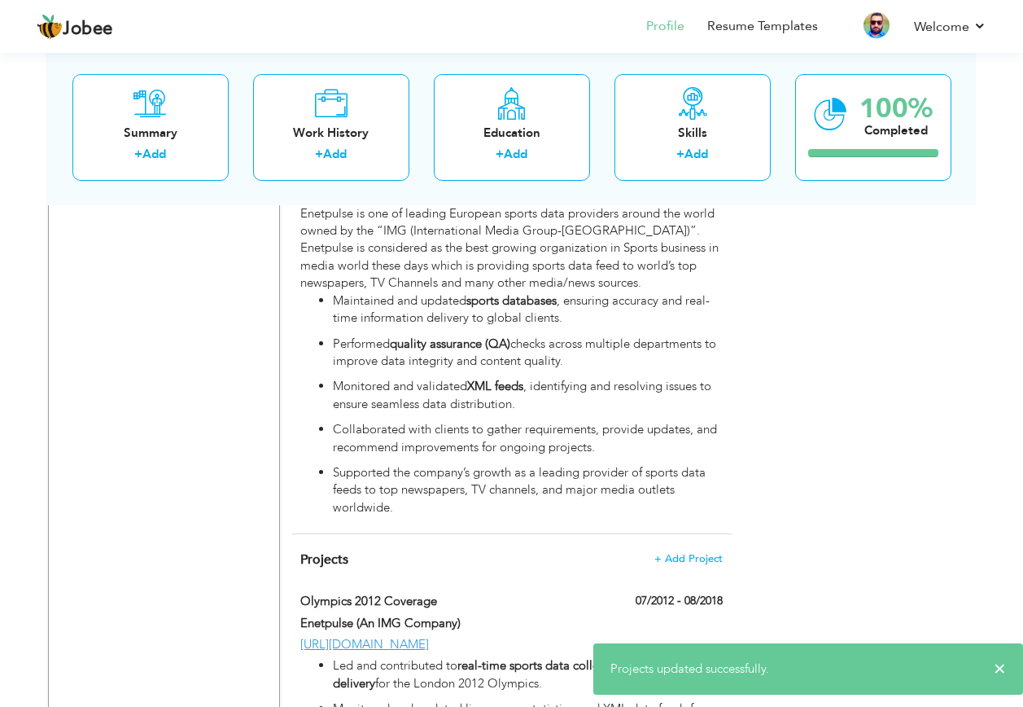
scroll to position [2458, 0]
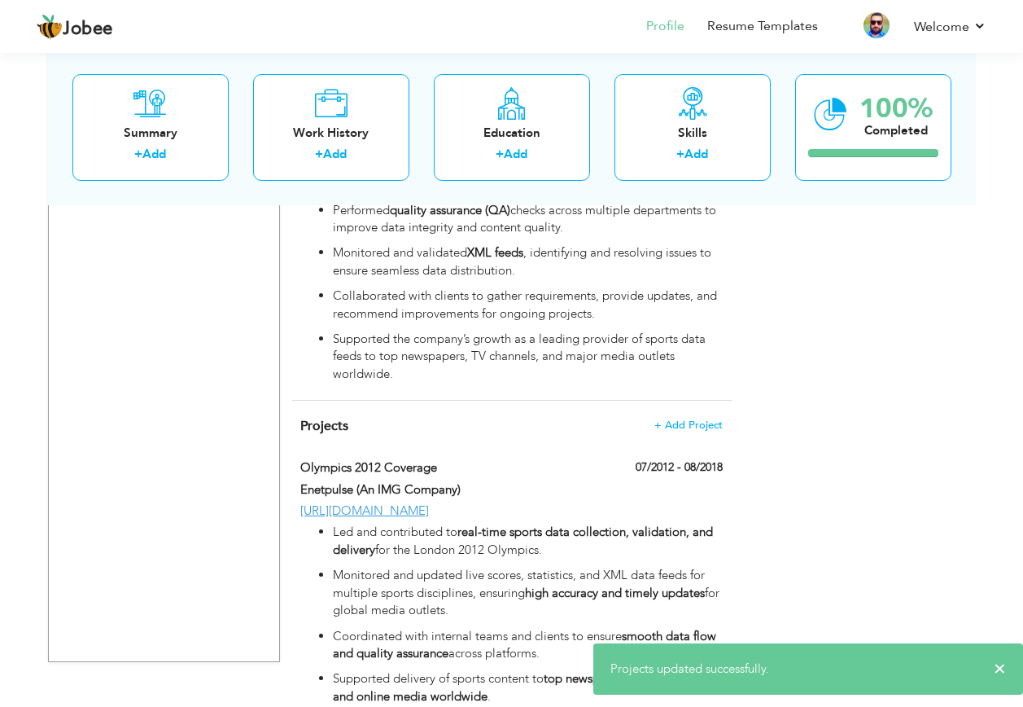
click at [0, 0] on span at bounding box center [0, 0] width 0 height 0
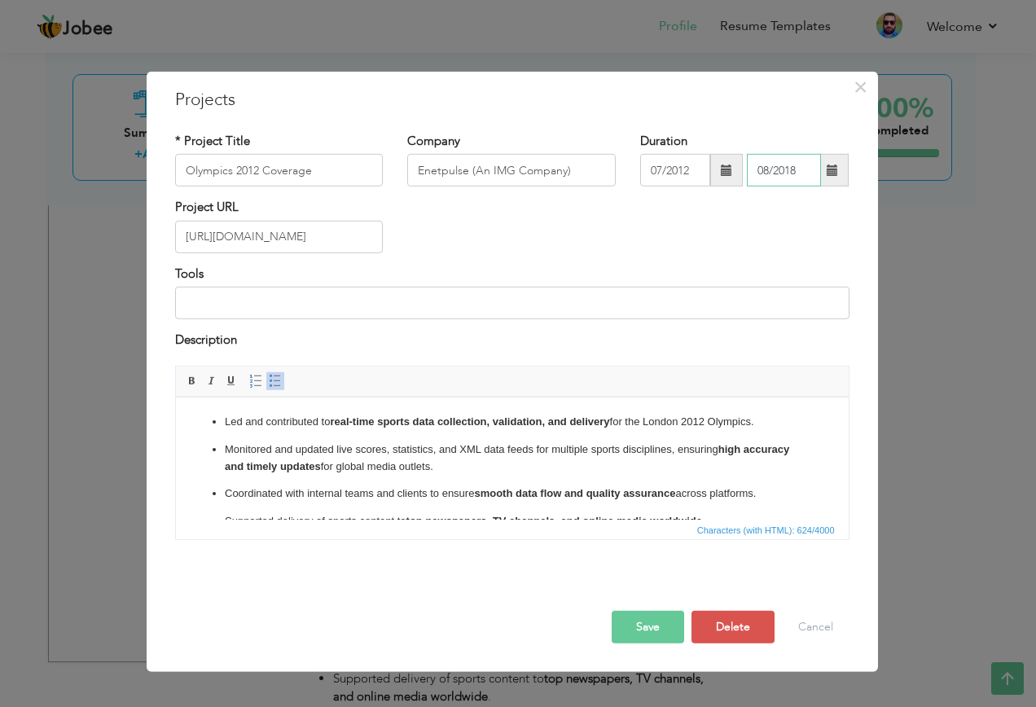
click at [804, 177] on input "08/2018" at bounding box center [784, 170] width 74 height 33
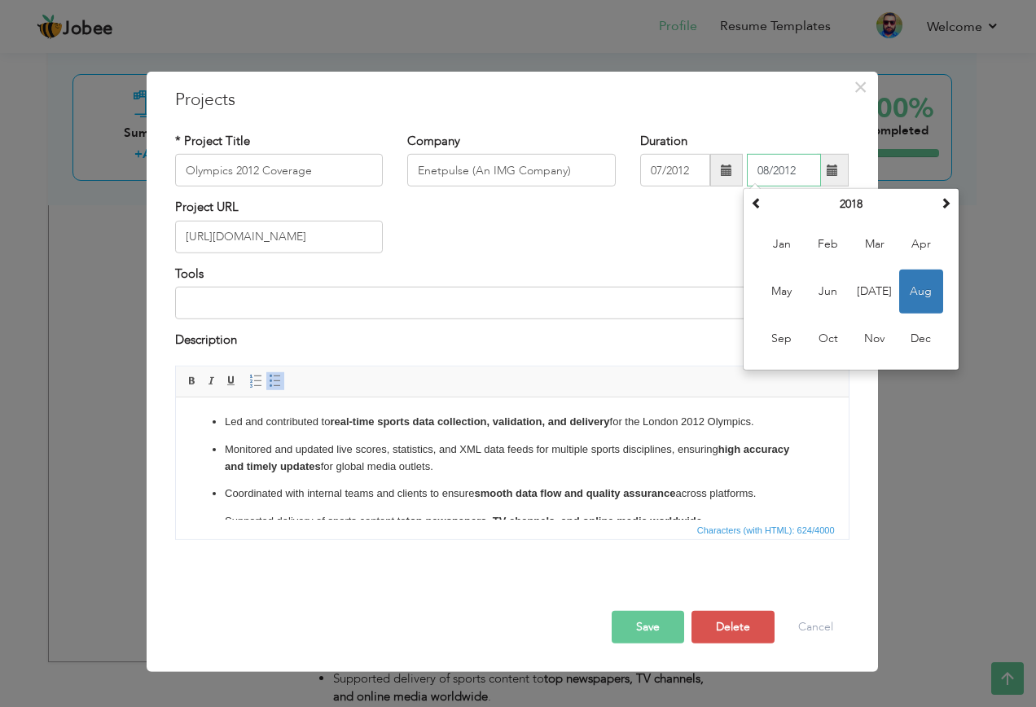
type input "08/2012"
click at [1018, 252] on div "× Projects * Project Title Olympics 2012 Coverage Company Enetpulse (An IMG Com…" at bounding box center [518, 353] width 1036 height 707
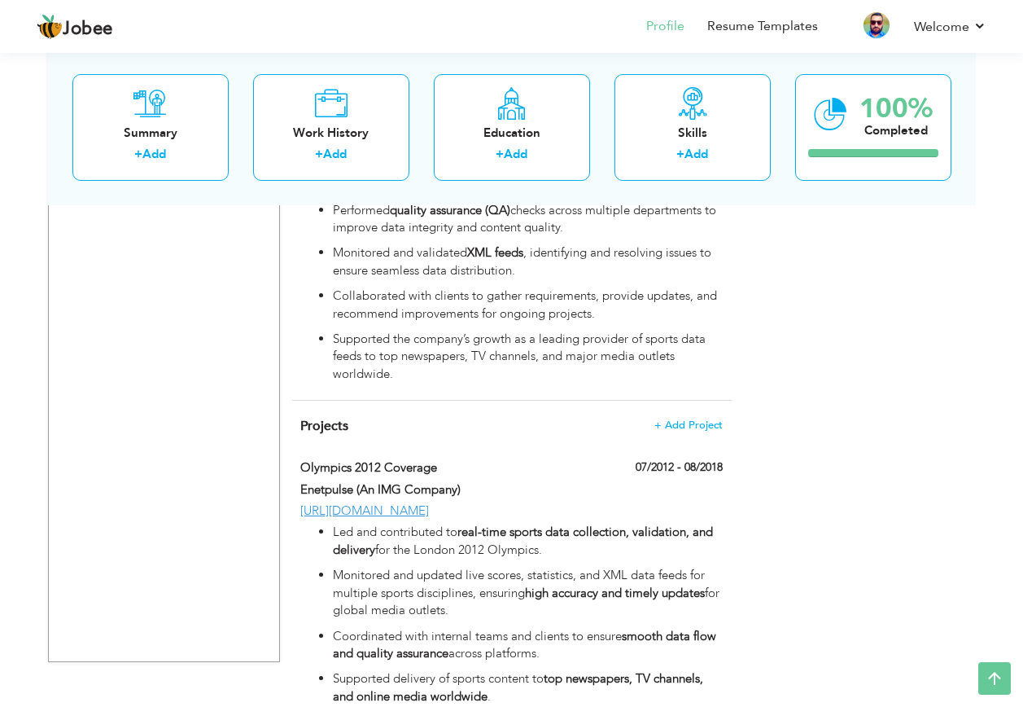
click at [703, 419] on span "+ Add Project" at bounding box center [689, 424] width 68 height 11
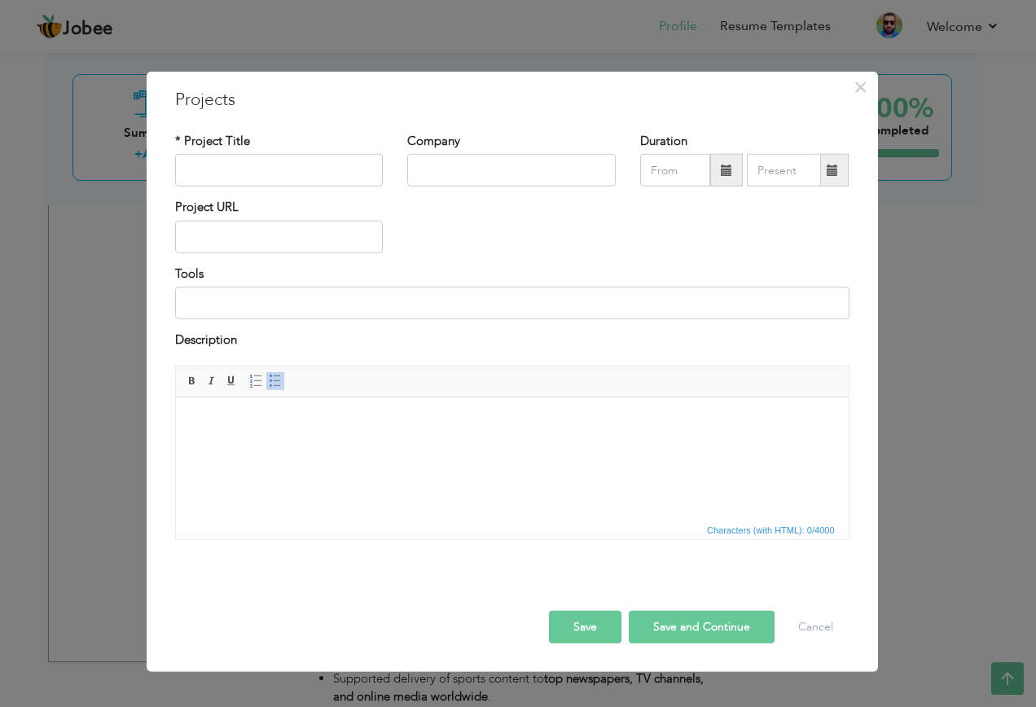
drag, startPoint x: 926, startPoint y: 160, endPoint x: 891, endPoint y: 379, distance: 222.6
click at [930, 160] on div "× Projects * Project Title Company Duration Project URL Tools Description" at bounding box center [518, 353] width 1036 height 707
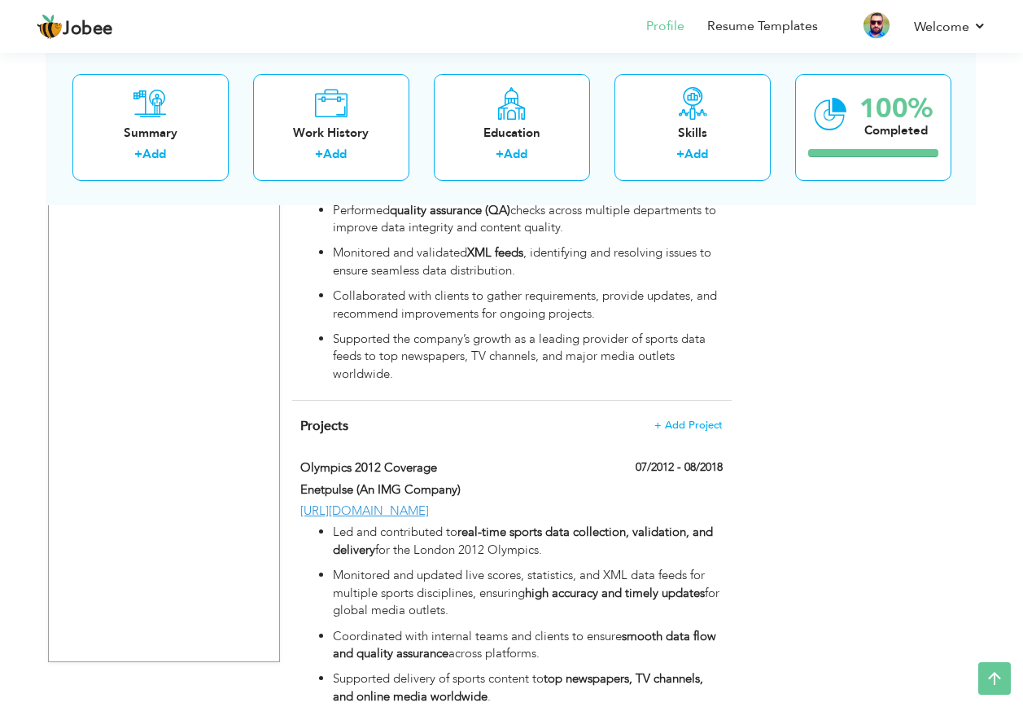
click at [598, 567] on p "Monitored and updated live scores, statistics, and XML data feeds for multiple …" at bounding box center [527, 593] width 389 height 52
type input "Olympics 2012 Coverage"
type input "Enetpulse (An IMG Company)"
type input "07/2012"
type input "08/2018"
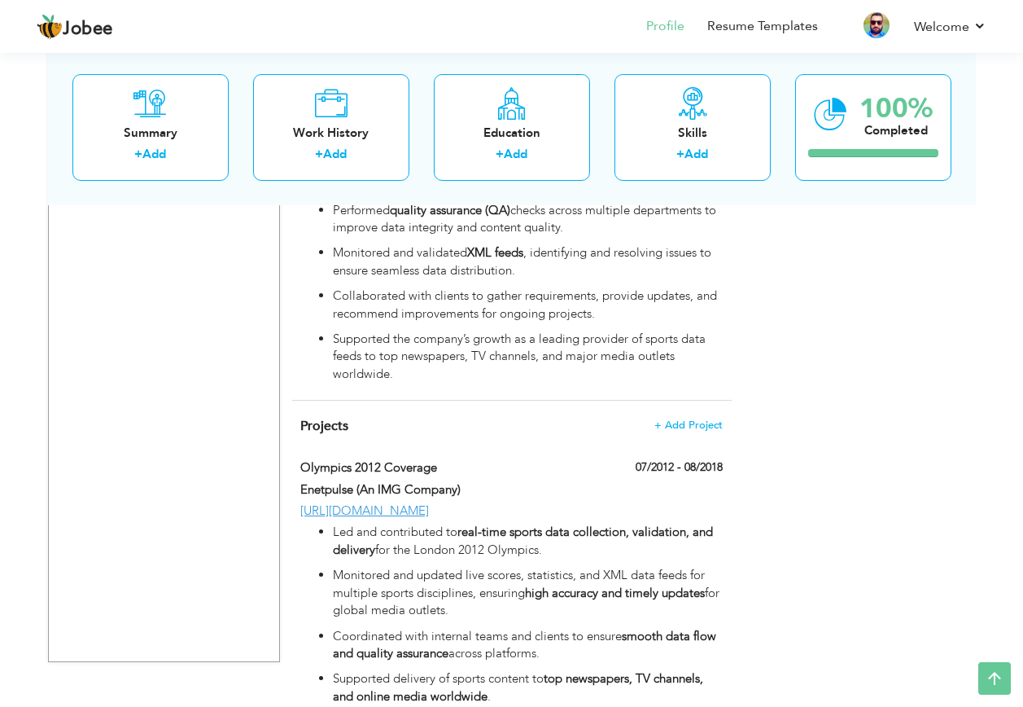
type input "[URL][DOMAIN_NAME]"
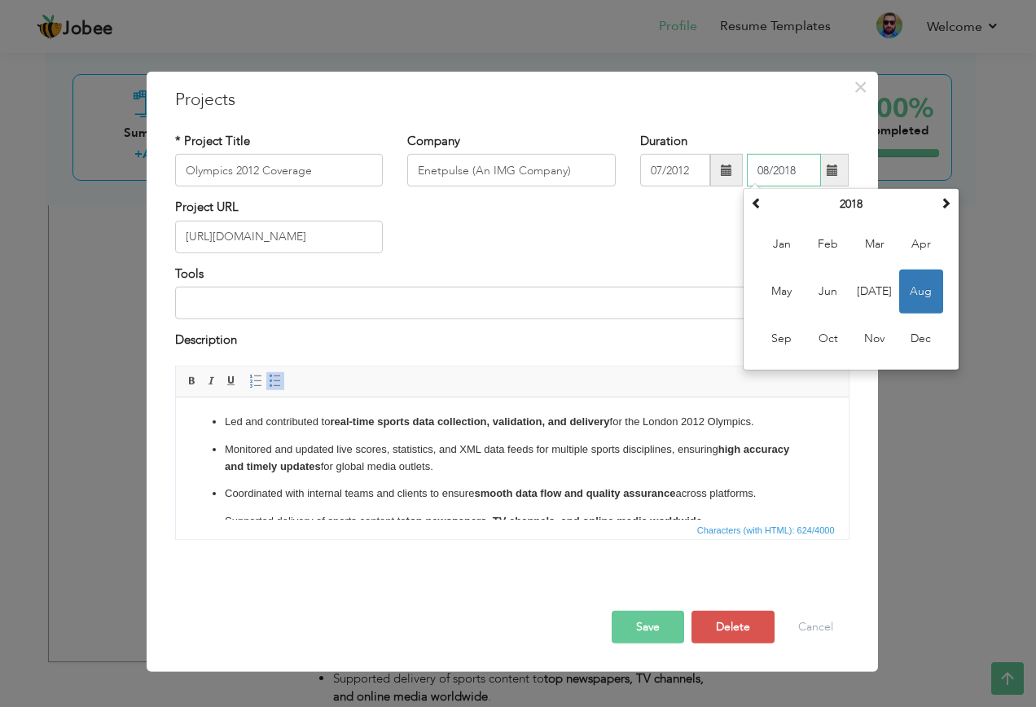
drag, startPoint x: 790, startPoint y: 175, endPoint x: 800, endPoint y: 172, distance: 11.1
click at [800, 172] on input "08/2018" at bounding box center [784, 170] width 74 height 33
type input "08/2012"
click at [684, 226] on div "Project URL https://enetpulse.com/" at bounding box center [512, 232] width 699 height 66
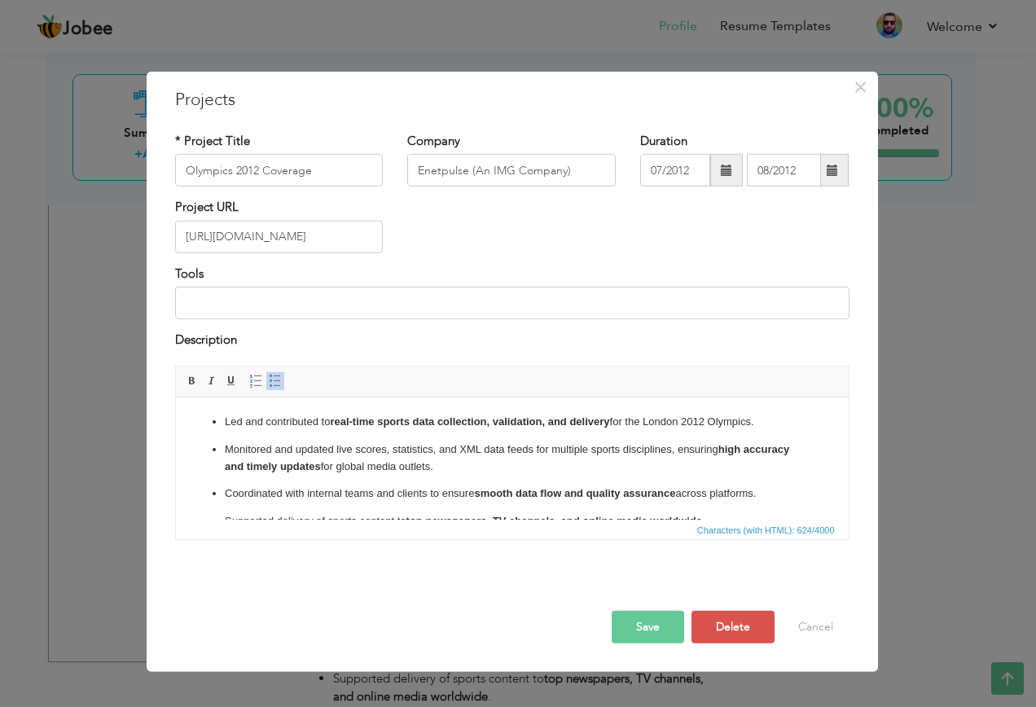
click at [651, 624] on button "Save" at bounding box center [647, 626] width 72 height 33
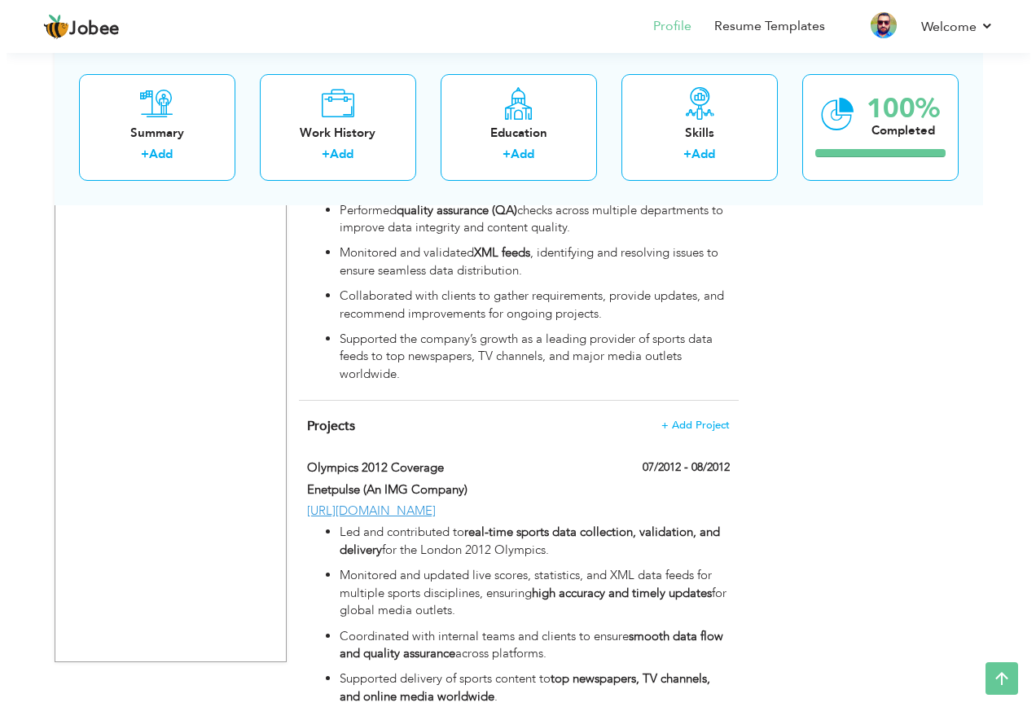
scroll to position [2376, 0]
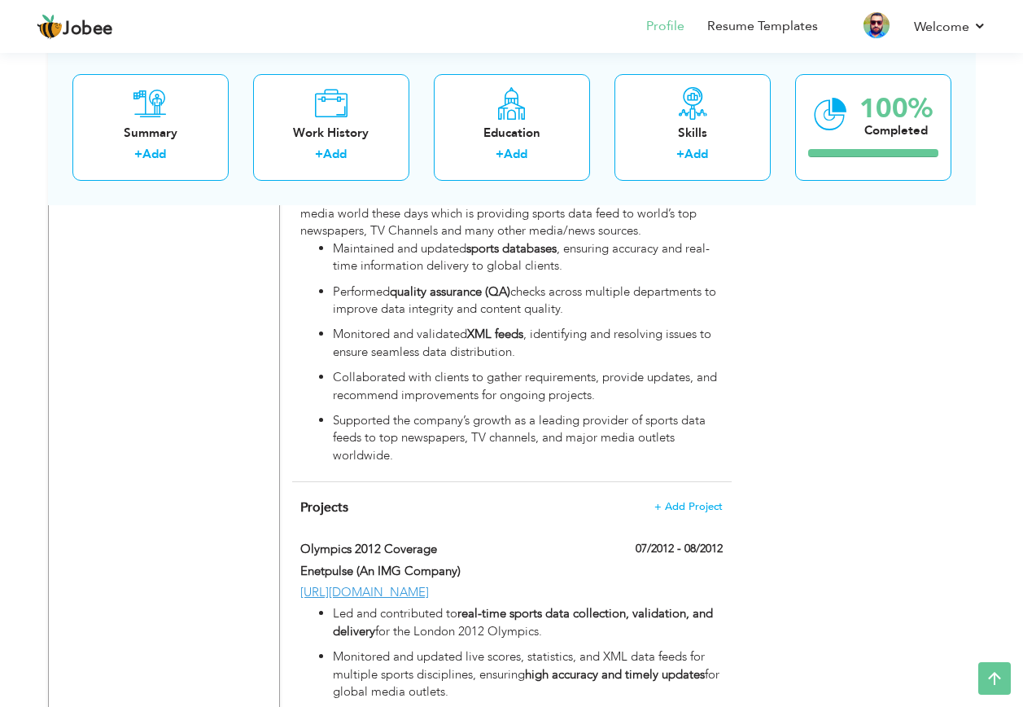
click at [707, 501] on span "+ Add Project" at bounding box center [689, 506] width 68 height 11
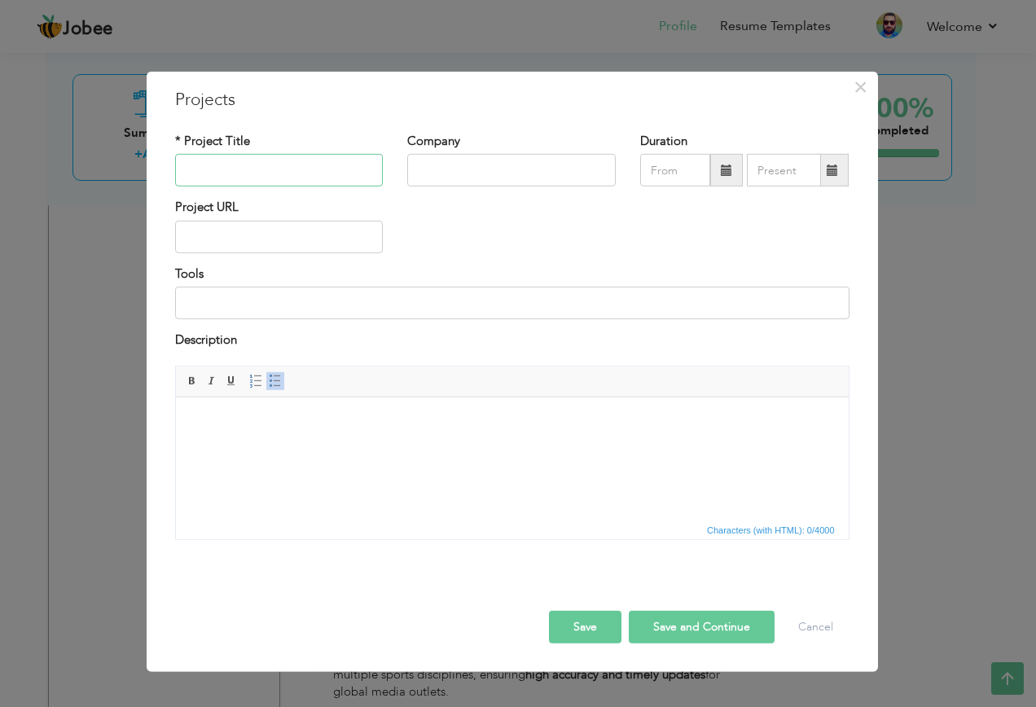
click at [260, 168] on input "text" at bounding box center [279, 170] width 208 height 33
paste input "FIFA World Cup 2018 Coverage"
type input "FIFA World Cup 2018 Coverage"
click at [524, 170] on input "text" at bounding box center [511, 170] width 208 height 33
paste input "SportCC"
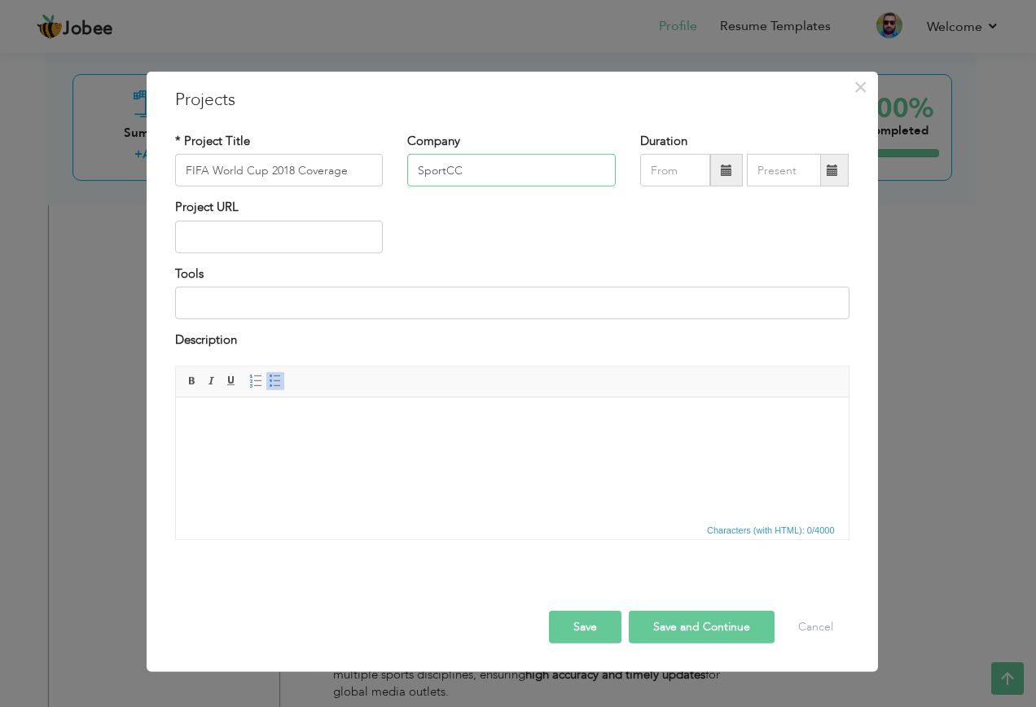
type input "SportCC"
click at [267, 245] on input "text" at bounding box center [279, 237] width 208 height 33
paste input "[URL][DOMAIN_NAME]"
type input "[URL][DOMAIN_NAME]"
click at [227, 442] on html at bounding box center [511, 421] width 672 height 50
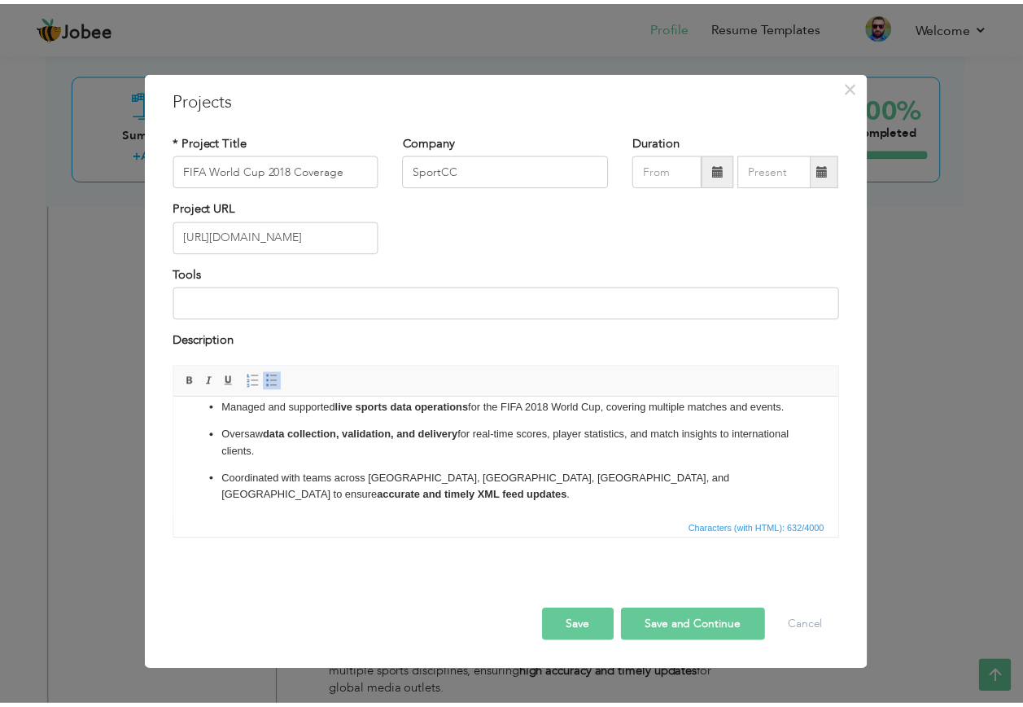
scroll to position [0, 0]
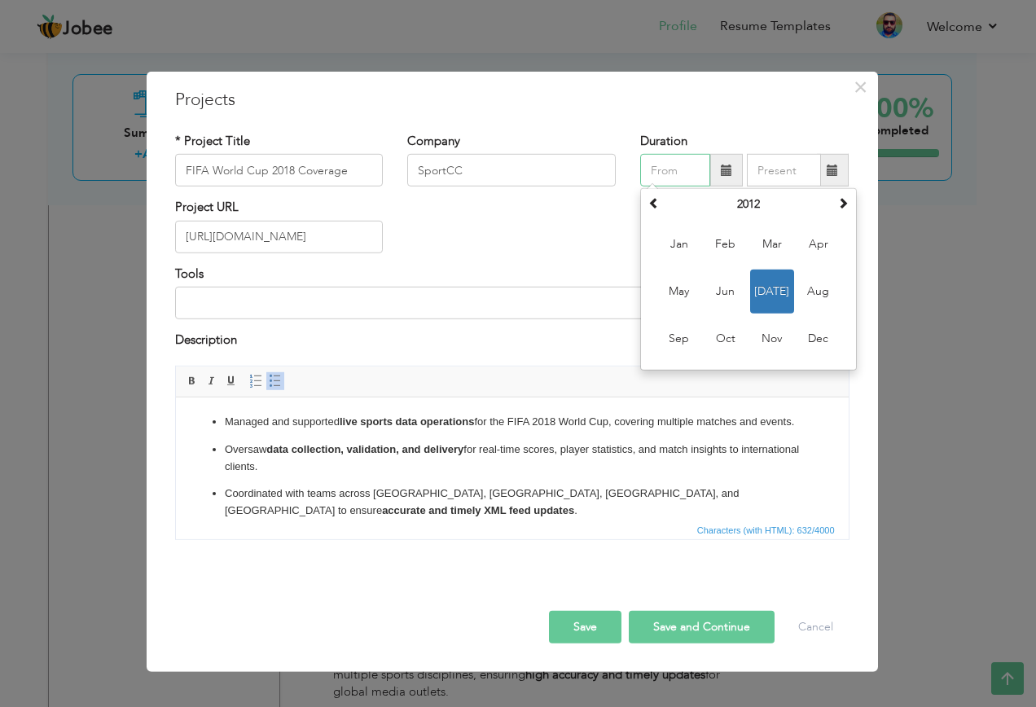
click at [655, 162] on input "text" at bounding box center [675, 170] width 70 height 33
click at [652, 205] on span at bounding box center [653, 202] width 11 height 11
click at [681, 169] on input "text" at bounding box center [675, 170] width 70 height 33
click at [755, 196] on th "2011" at bounding box center [748, 204] width 169 height 24
click at [842, 205] on span at bounding box center [842, 202] width 11 height 11
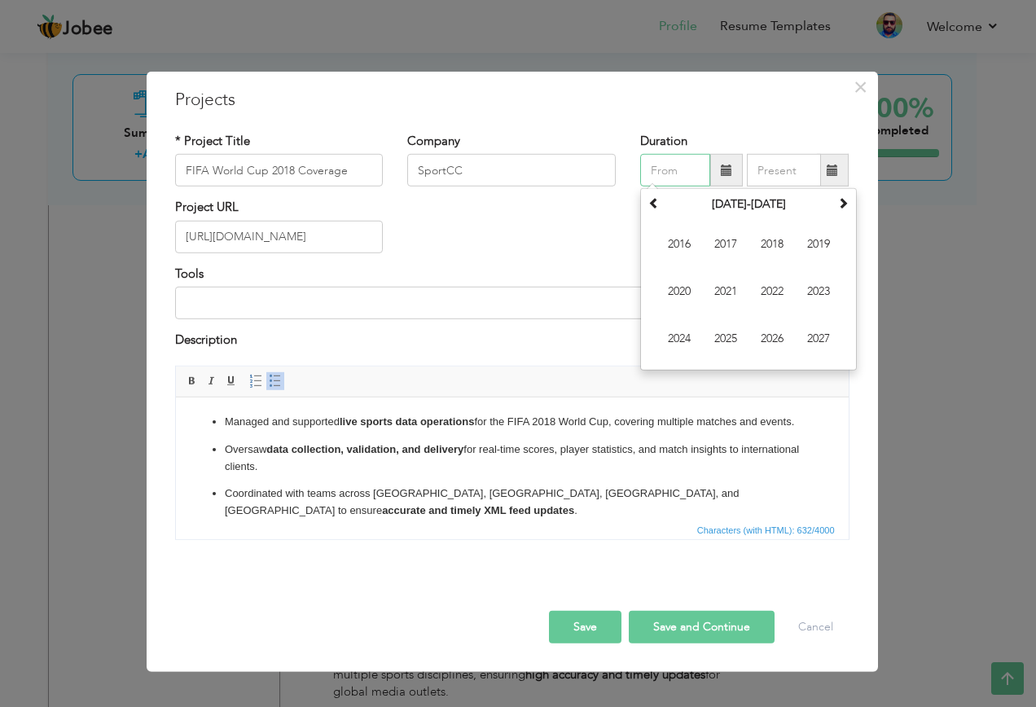
click at [771, 244] on span "2018" at bounding box center [772, 244] width 44 height 44
click at [723, 292] on span "Jun" at bounding box center [725, 291] width 44 height 44
type input "06/2018"
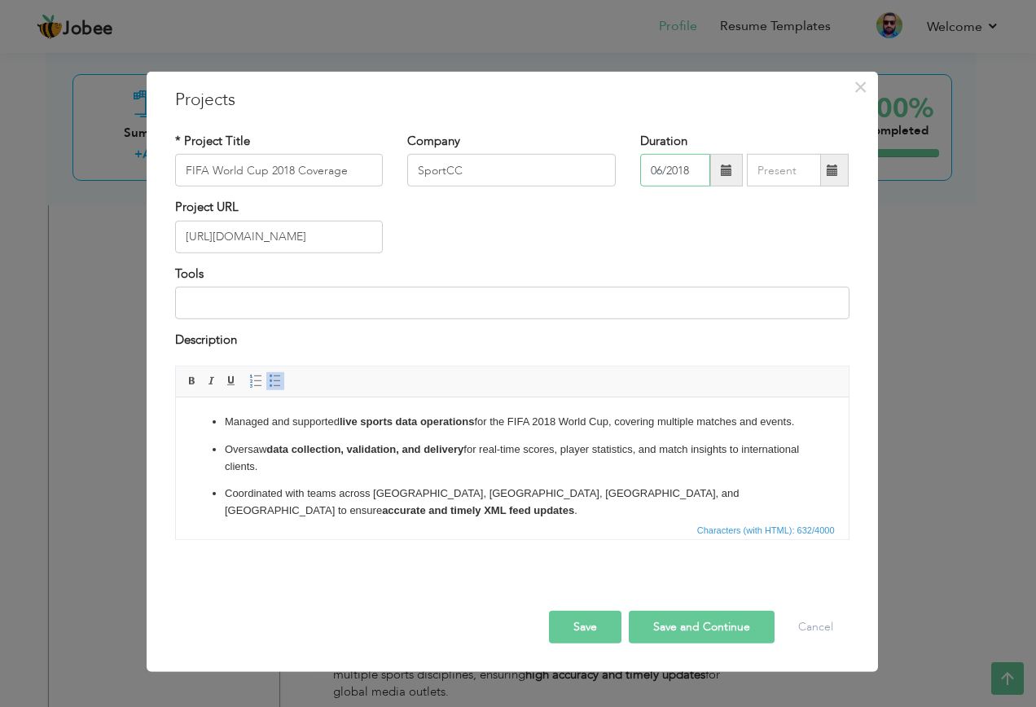
click at [670, 175] on input "06/2018" at bounding box center [675, 170] width 70 height 33
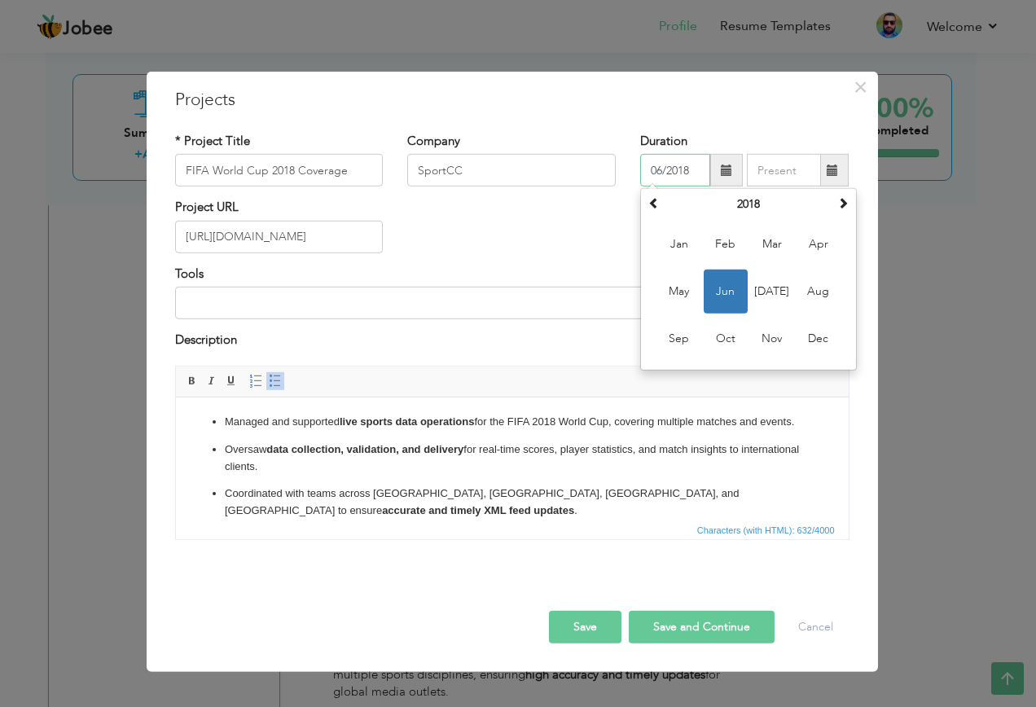
click at [679, 174] on input "06/2018" at bounding box center [675, 170] width 70 height 33
click at [782, 172] on input "text" at bounding box center [784, 170] width 74 height 33
paste input "06/2018"
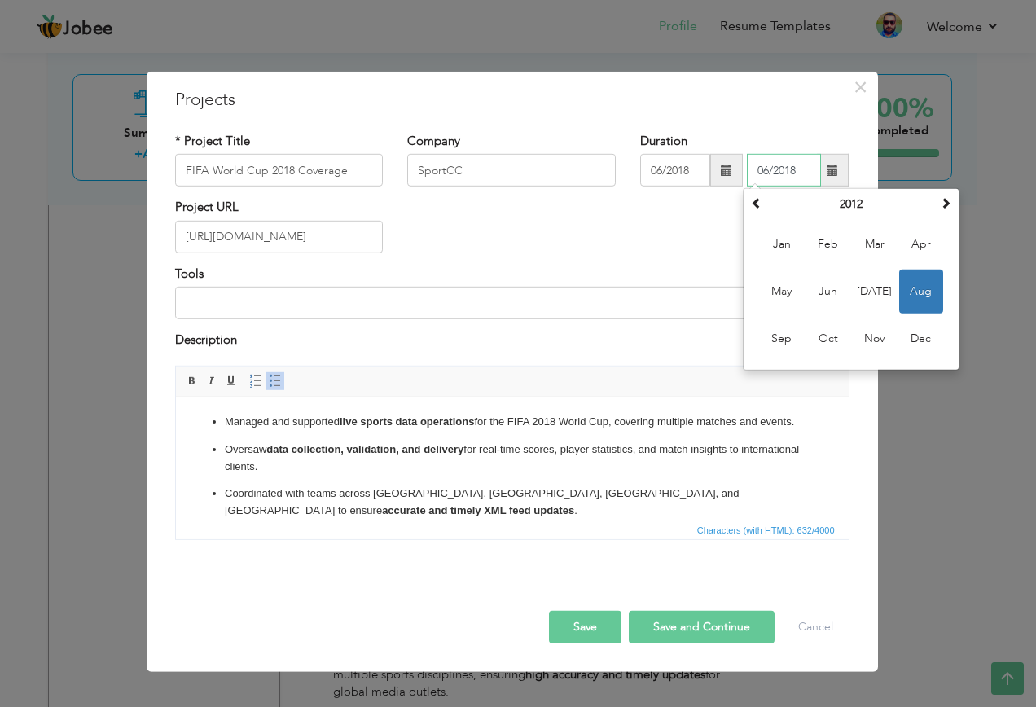
click at [765, 171] on input "06/2018" at bounding box center [784, 170] width 74 height 33
type input "07/2018"
click at [661, 255] on div "Project URL https://www.stats24.com/" at bounding box center [512, 232] width 699 height 66
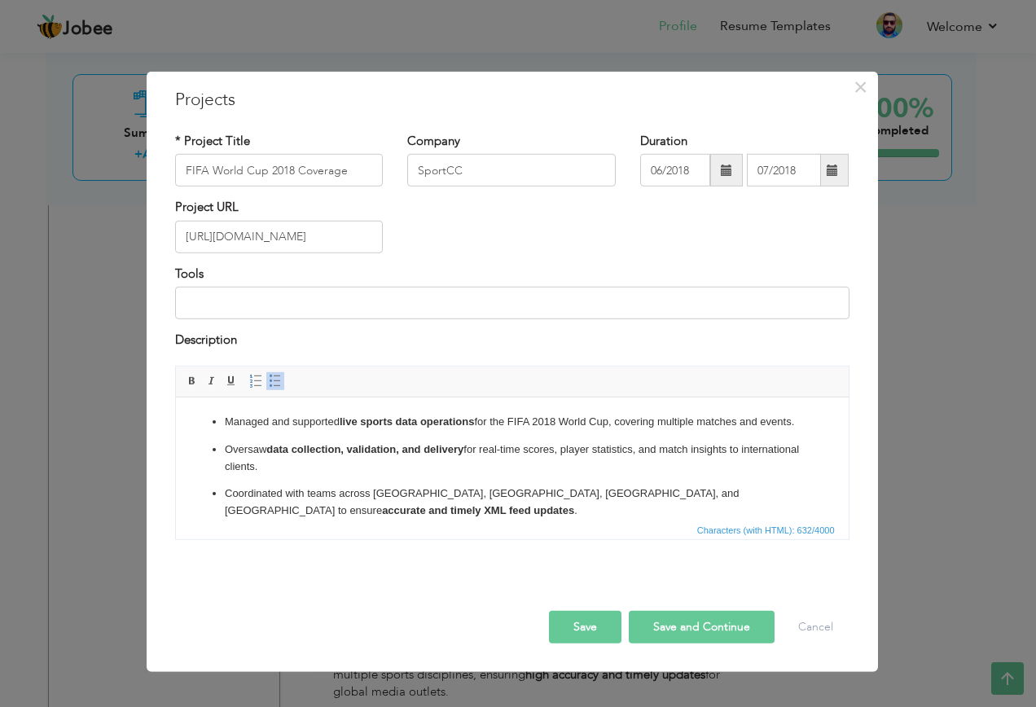
click at [576, 628] on button "Save" at bounding box center [585, 626] width 72 height 33
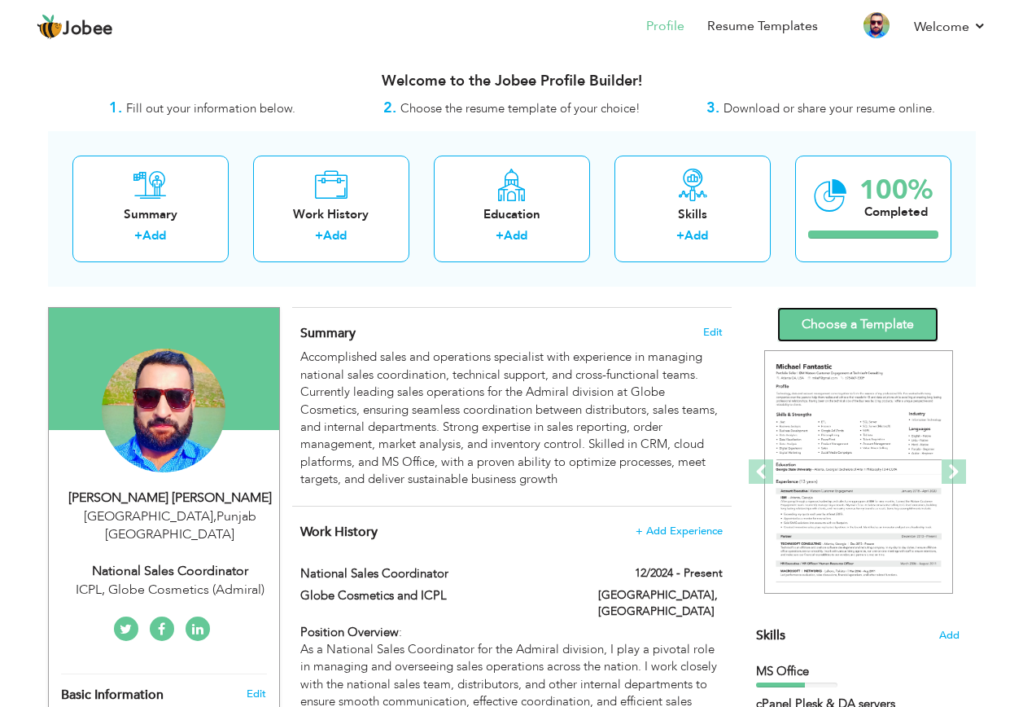
drag, startPoint x: 873, startPoint y: 319, endPoint x: 881, endPoint y: 321, distance: 8.3
click at [873, 317] on link "Choose a Template" at bounding box center [857, 324] width 161 height 35
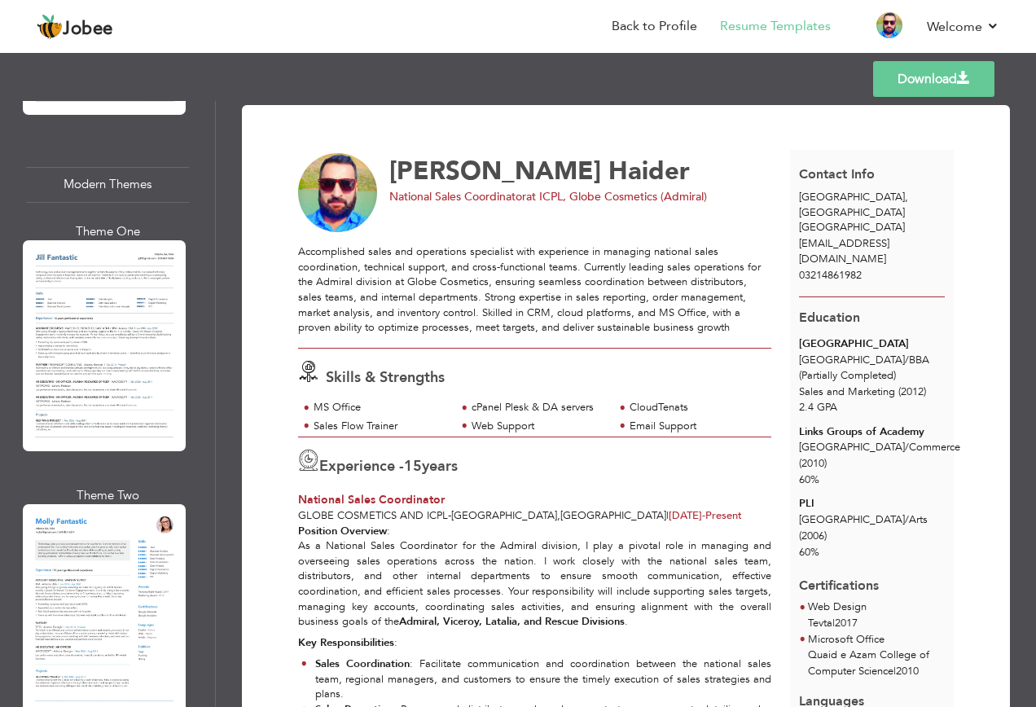
scroll to position [1628, 0]
click at [113, 336] on div at bounding box center [104, 347] width 163 height 210
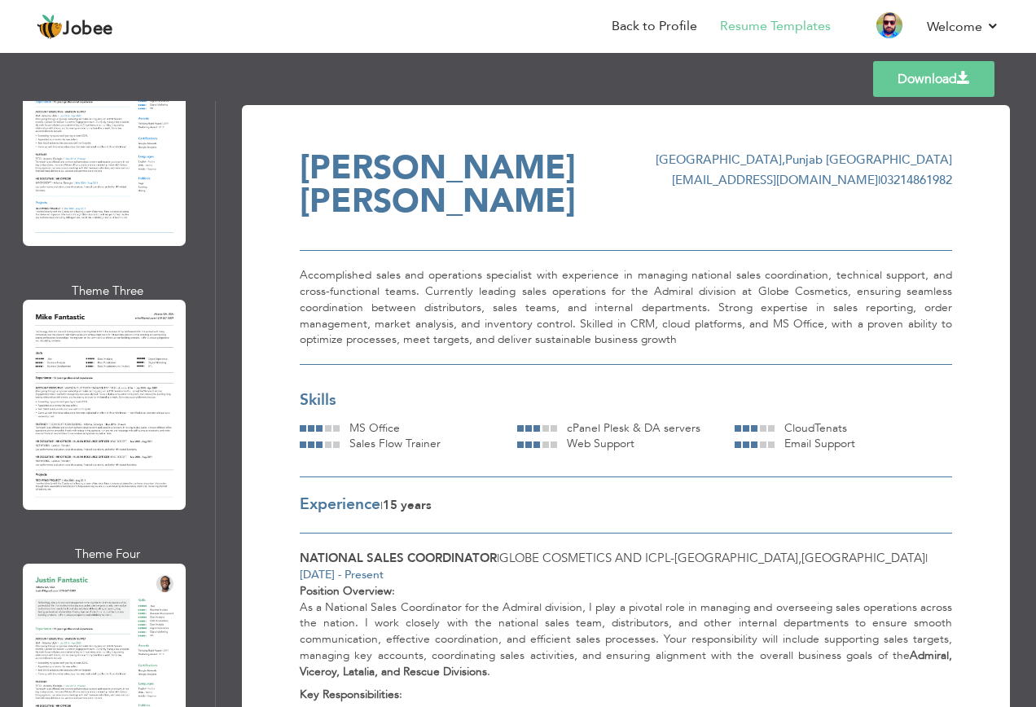
scroll to position [2117, 0]
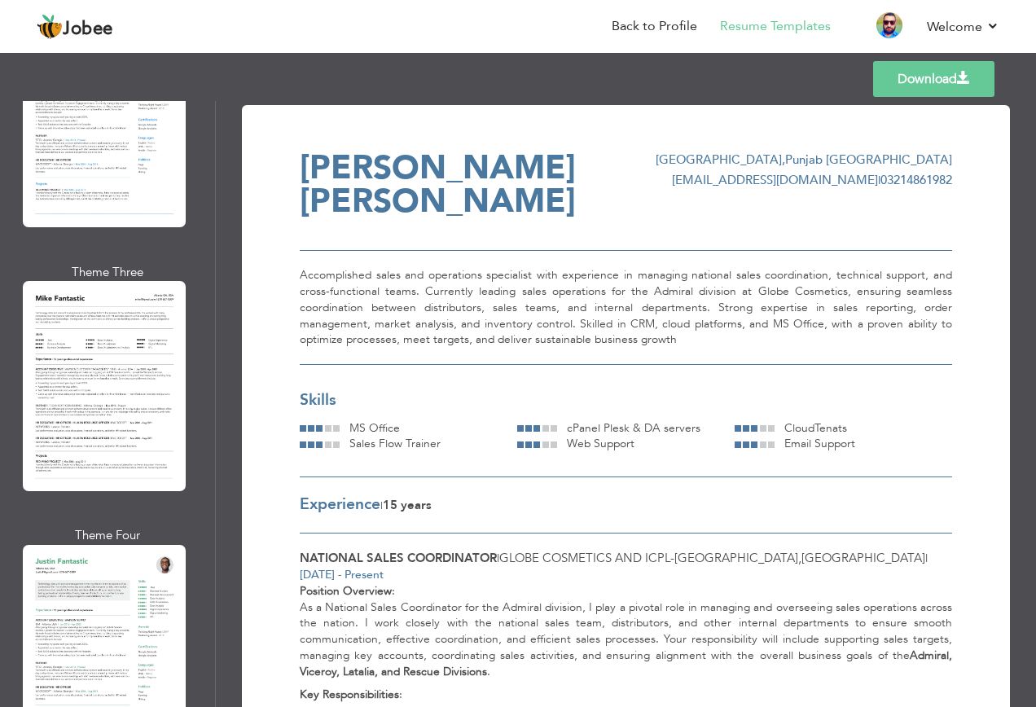
click at [68, 281] on div at bounding box center [104, 386] width 163 height 210
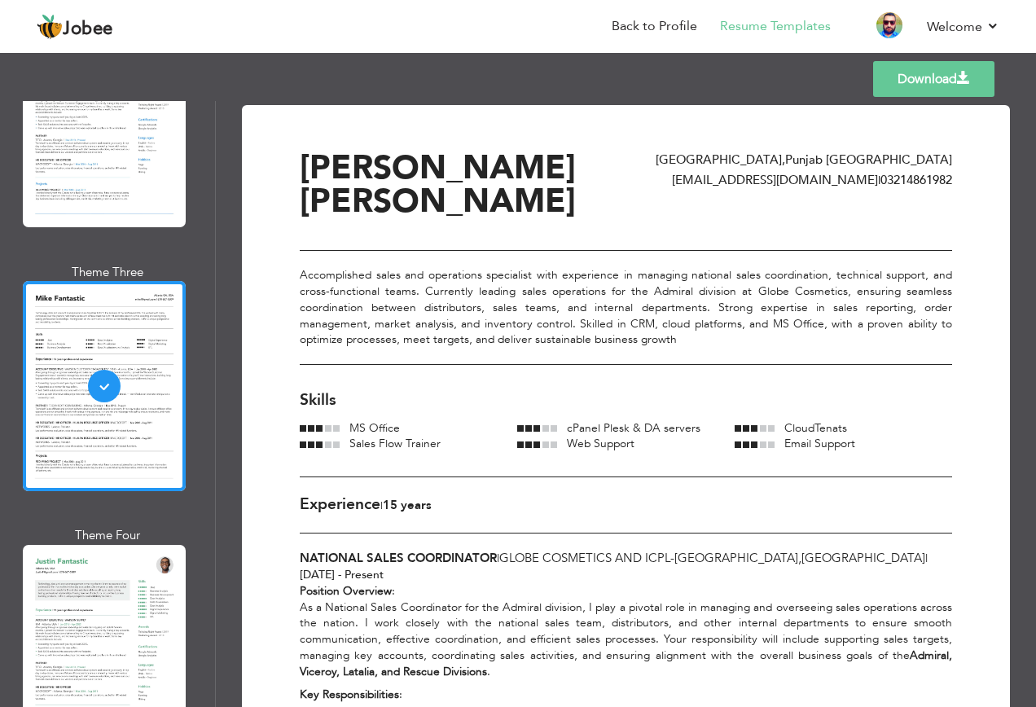
click at [924, 89] on link "Download" at bounding box center [933, 79] width 121 height 36
click at [113, 545] on div at bounding box center [104, 650] width 163 height 210
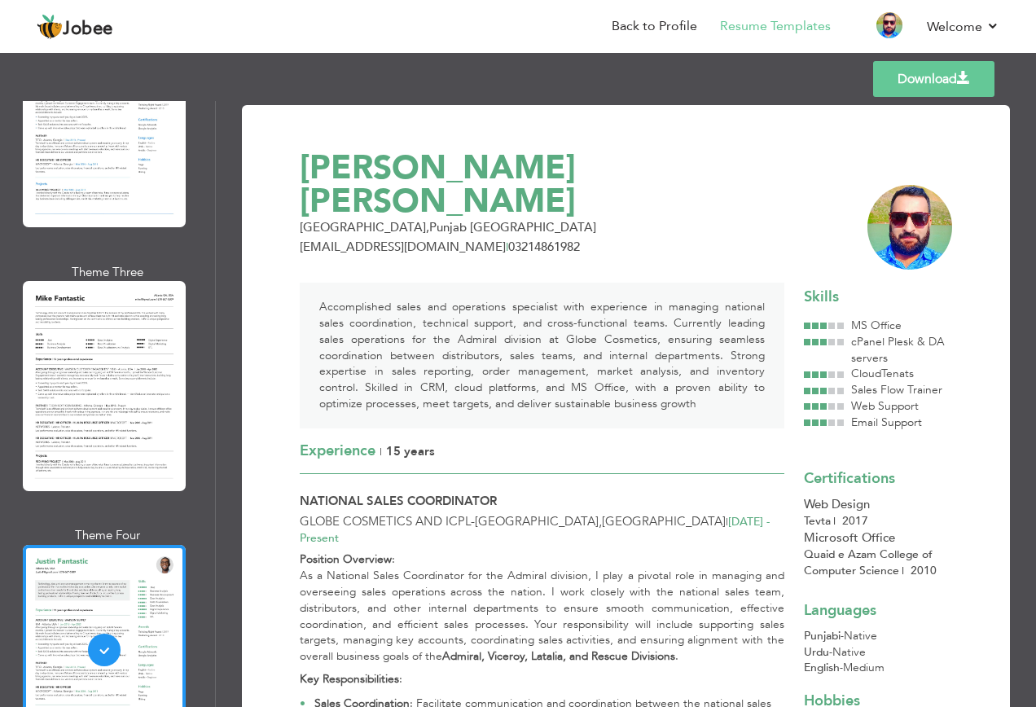
click at [141, 317] on div at bounding box center [104, 386] width 163 height 210
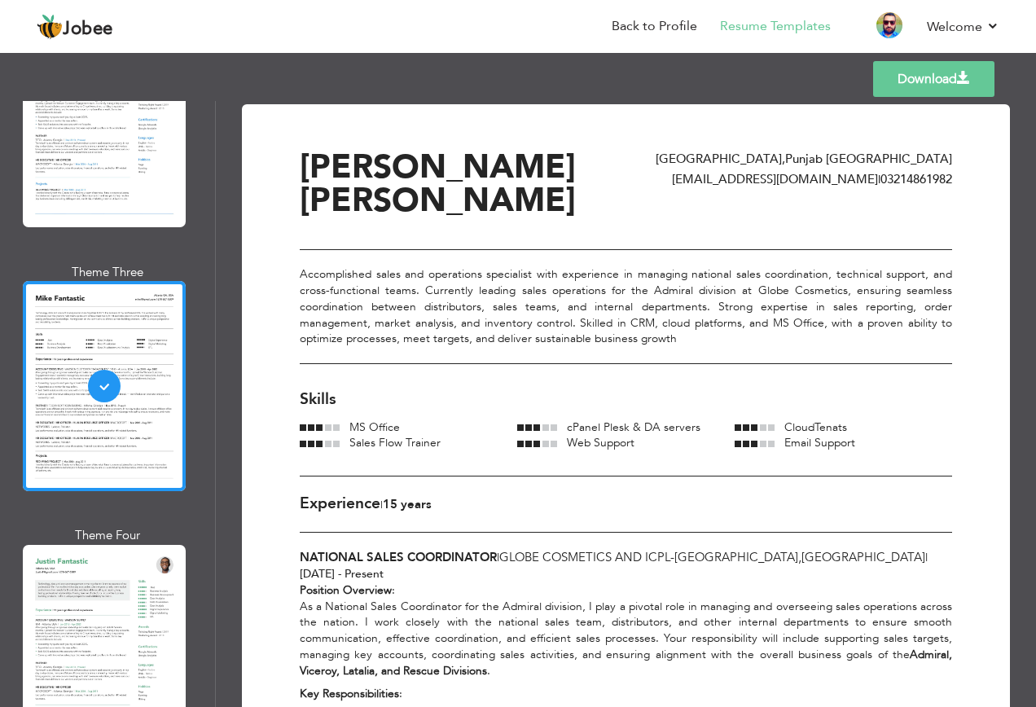
scroll to position [0, 0]
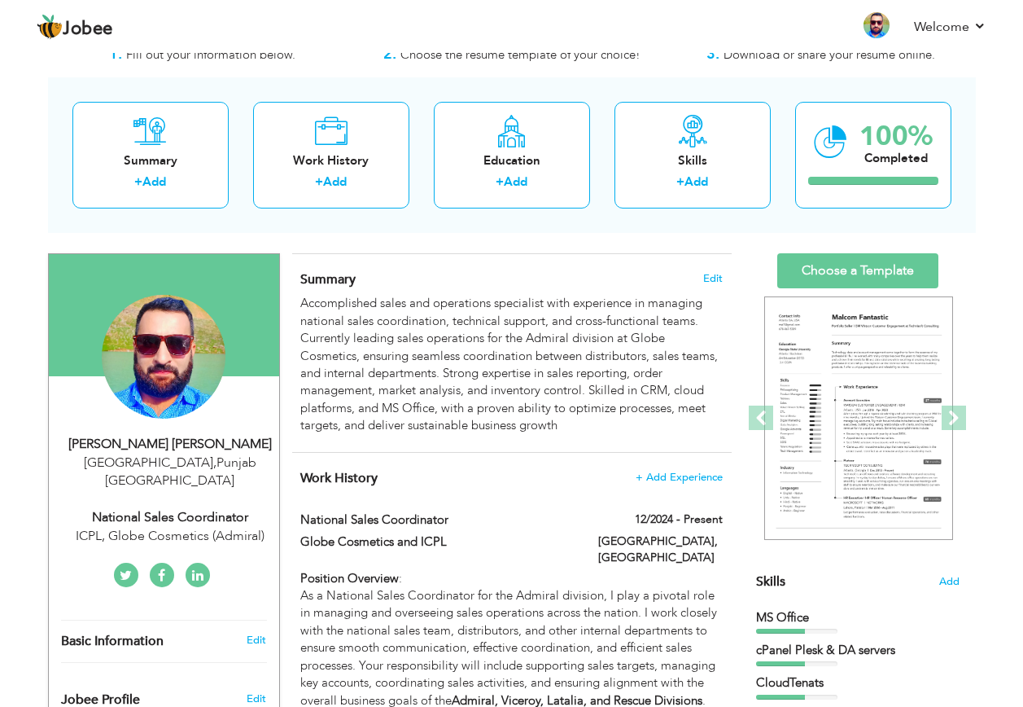
scroll to position [81, 0]
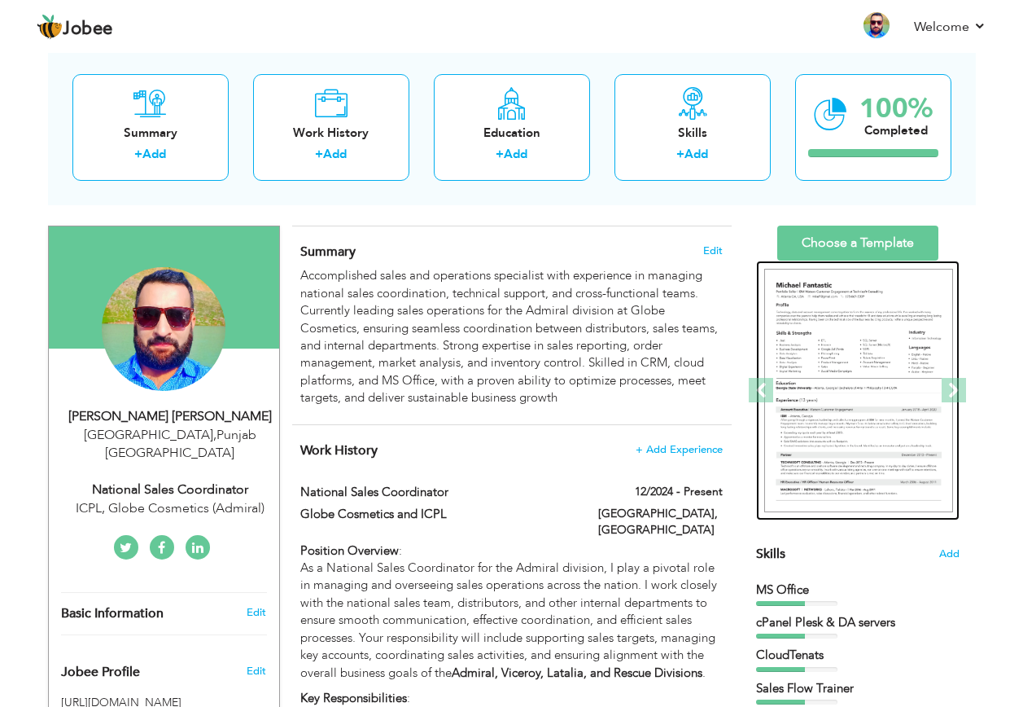
click at [820, 310] on img at bounding box center [858, 391] width 189 height 244
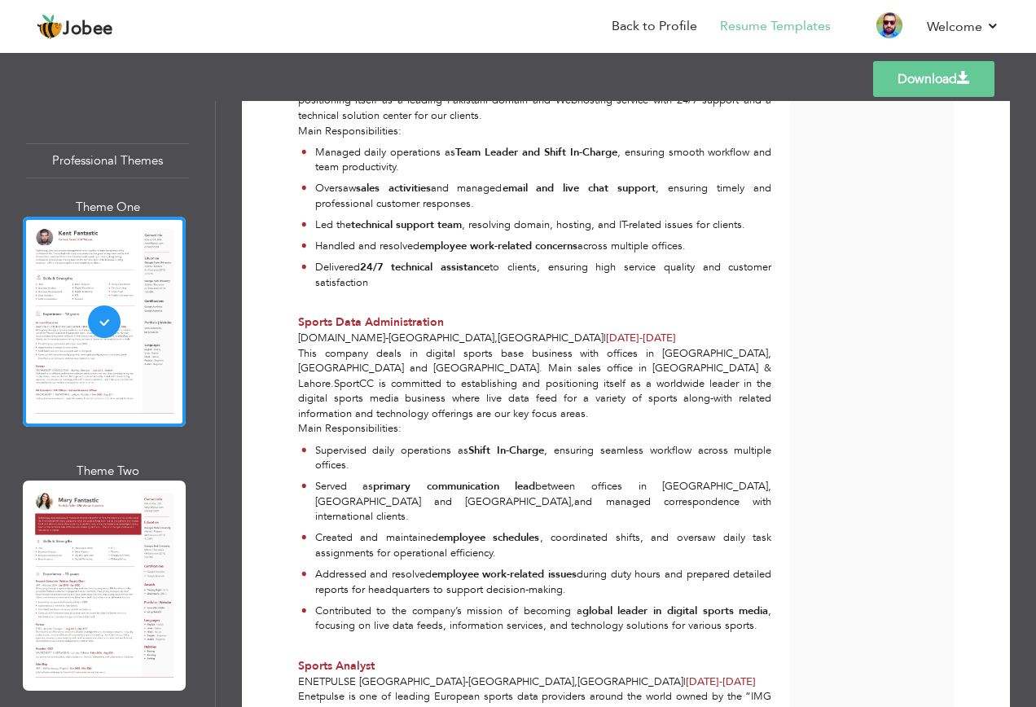
scroll to position [1023, 0]
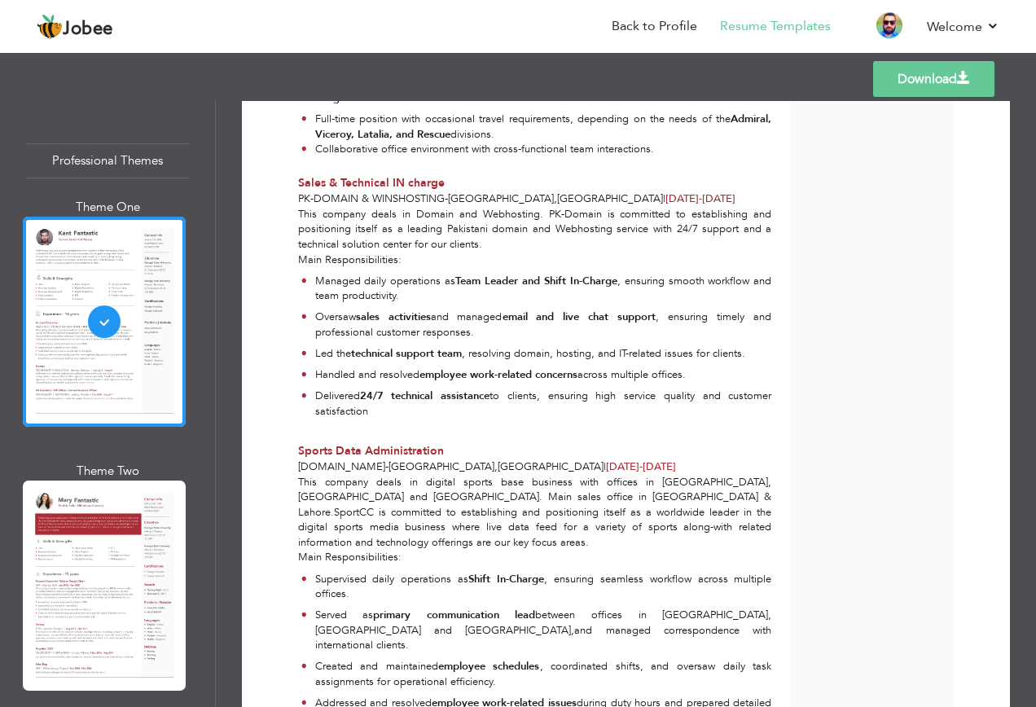
click at [99, 507] on div at bounding box center [104, 585] width 163 height 210
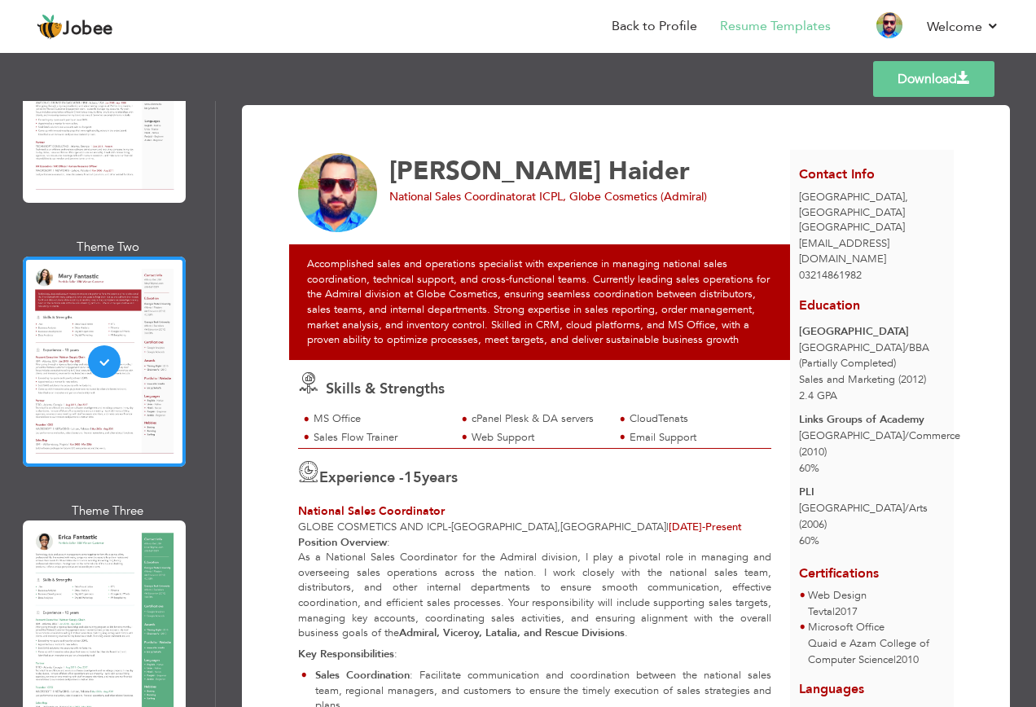
scroll to position [326, 0]
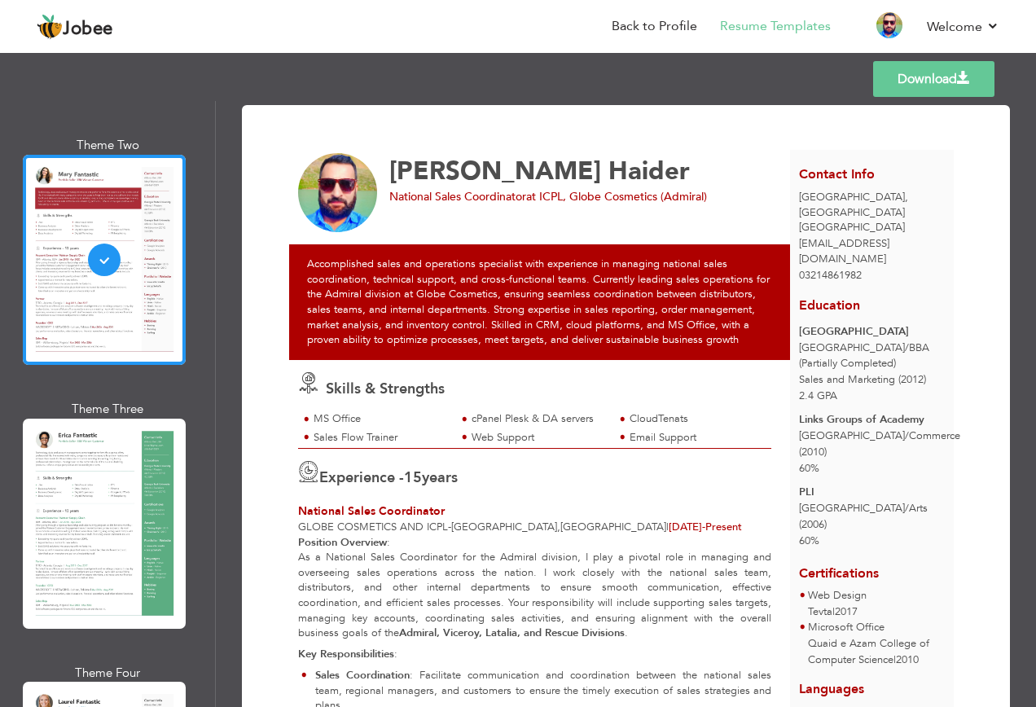
click at [105, 499] on div at bounding box center [104, 523] width 163 height 210
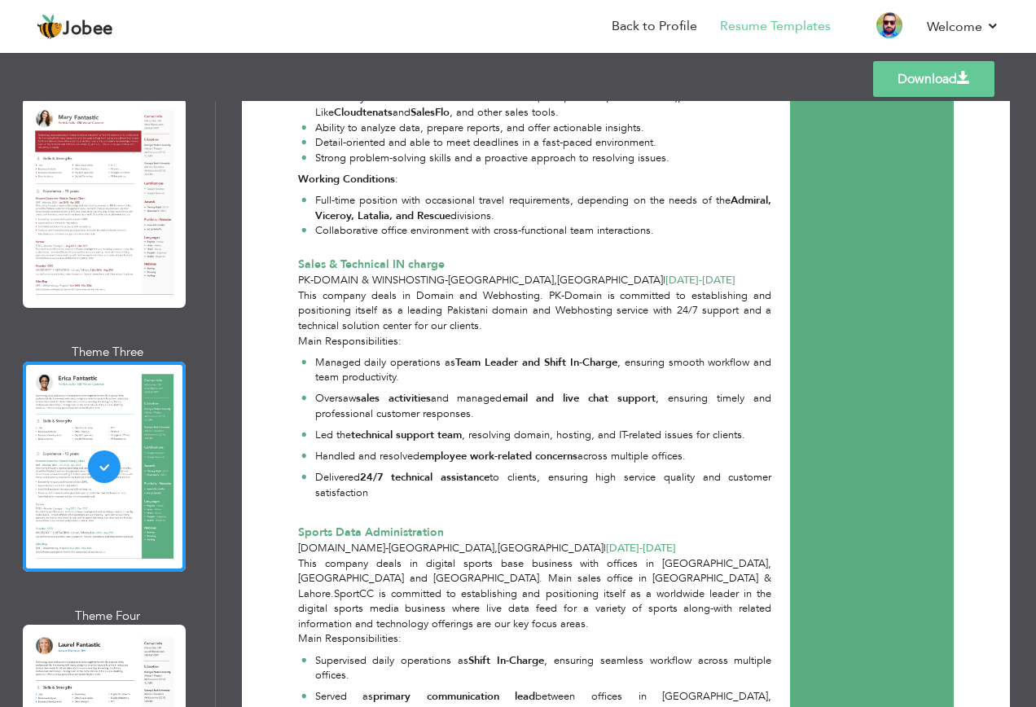
scroll to position [651, 0]
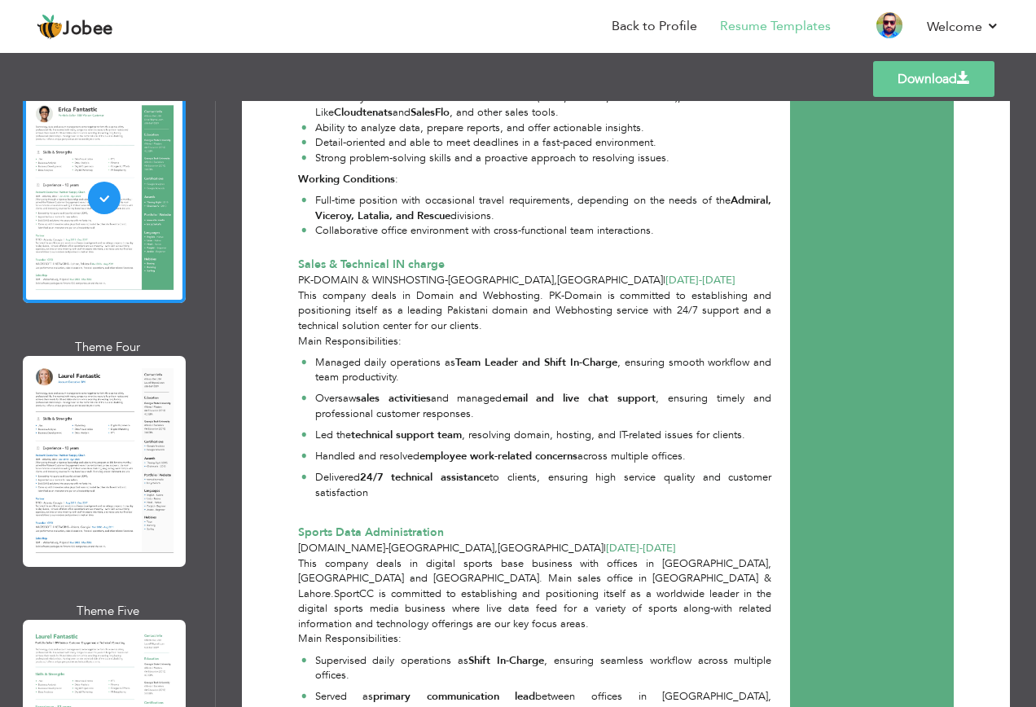
click at [121, 480] on div at bounding box center [104, 461] width 163 height 210
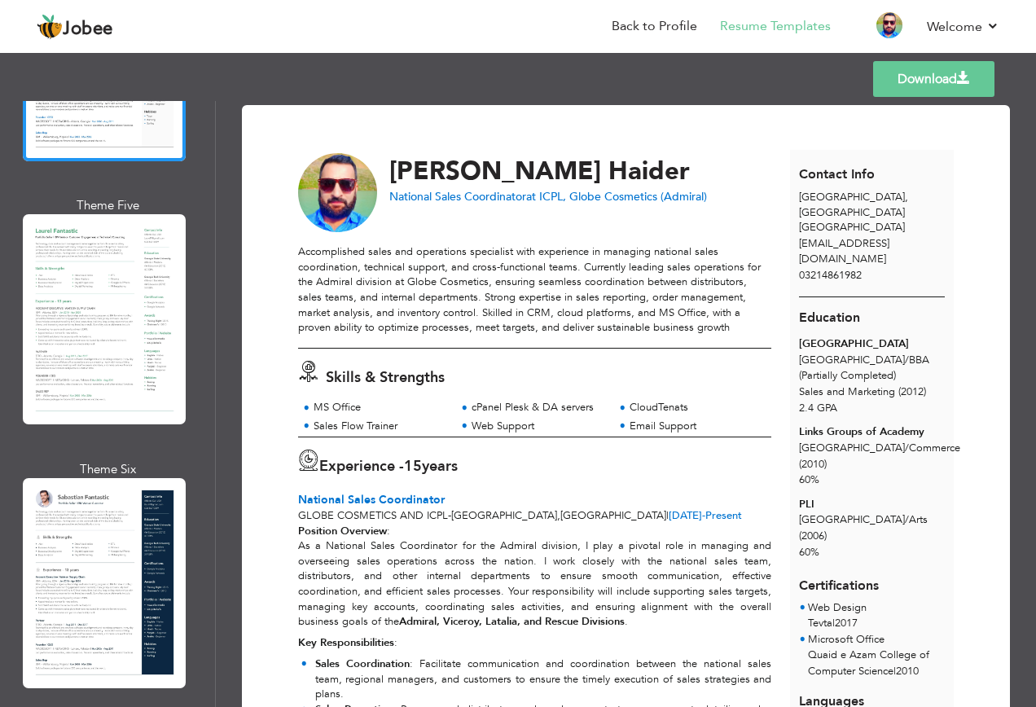
scroll to position [1058, 0]
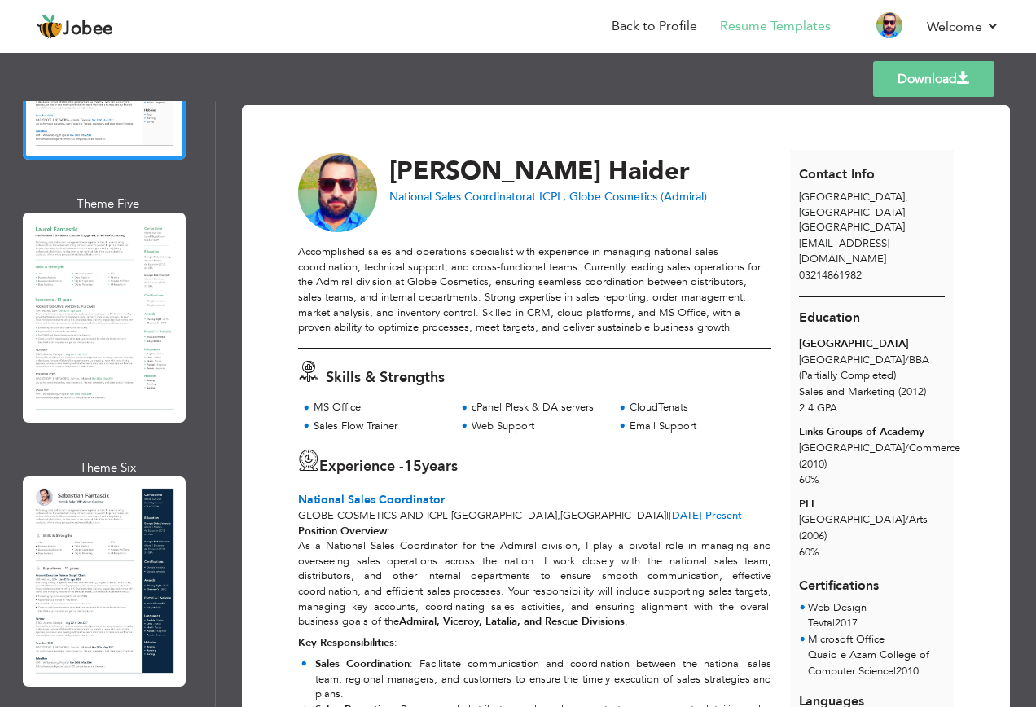
click at [144, 291] on div at bounding box center [104, 317] width 163 height 210
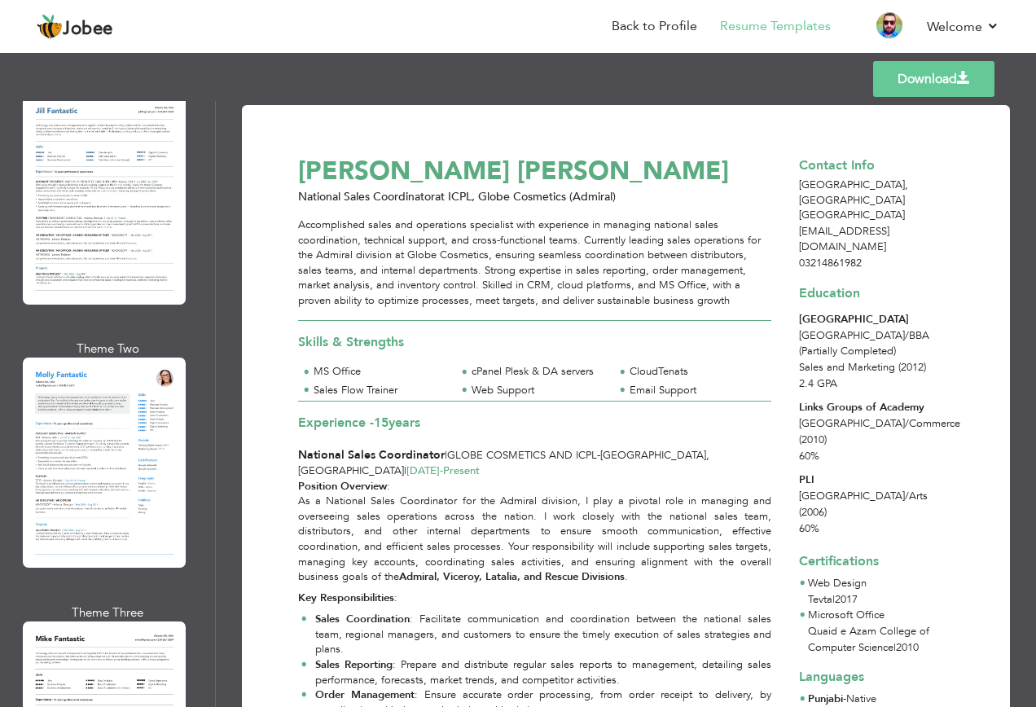
scroll to position [1872, 0]
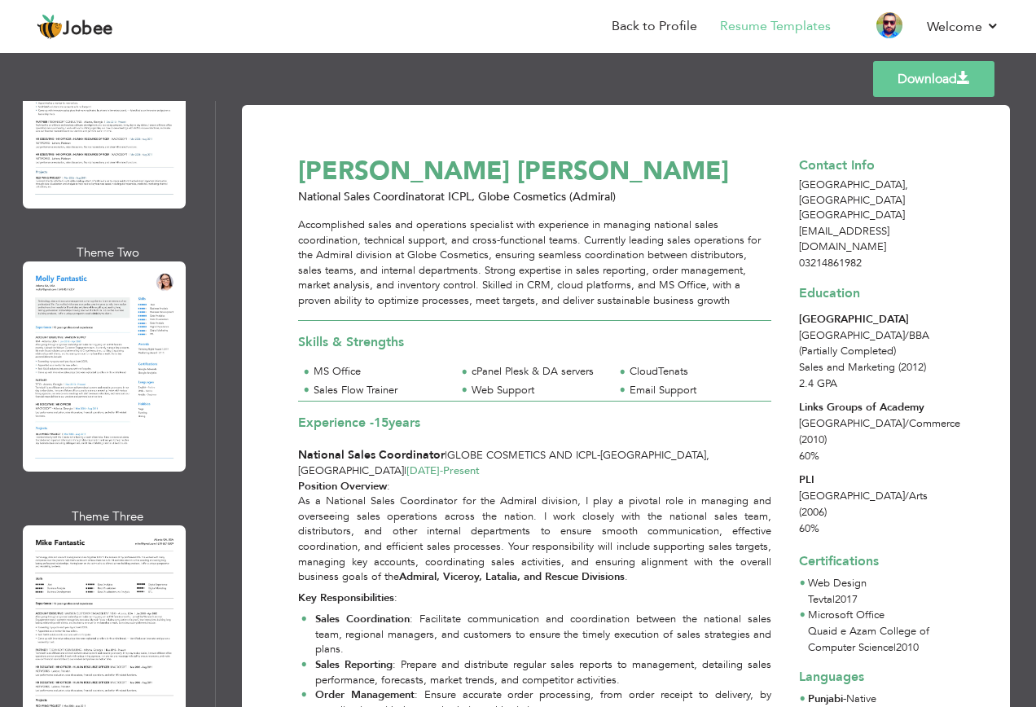
click at [106, 345] on div at bounding box center [104, 366] width 163 height 210
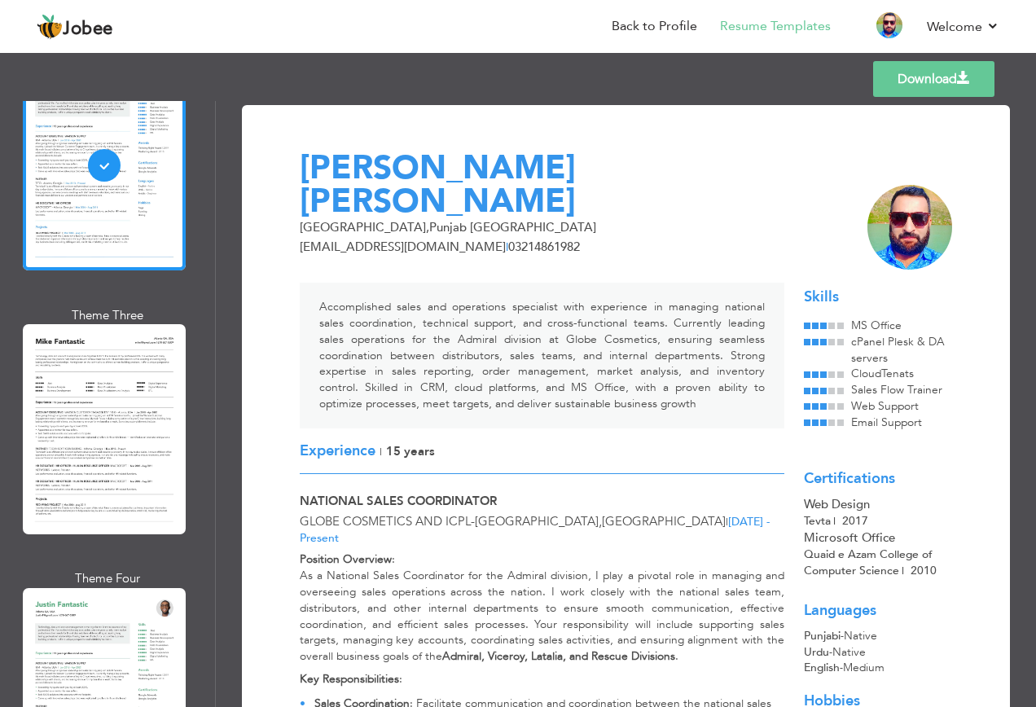
scroll to position [2117, 0]
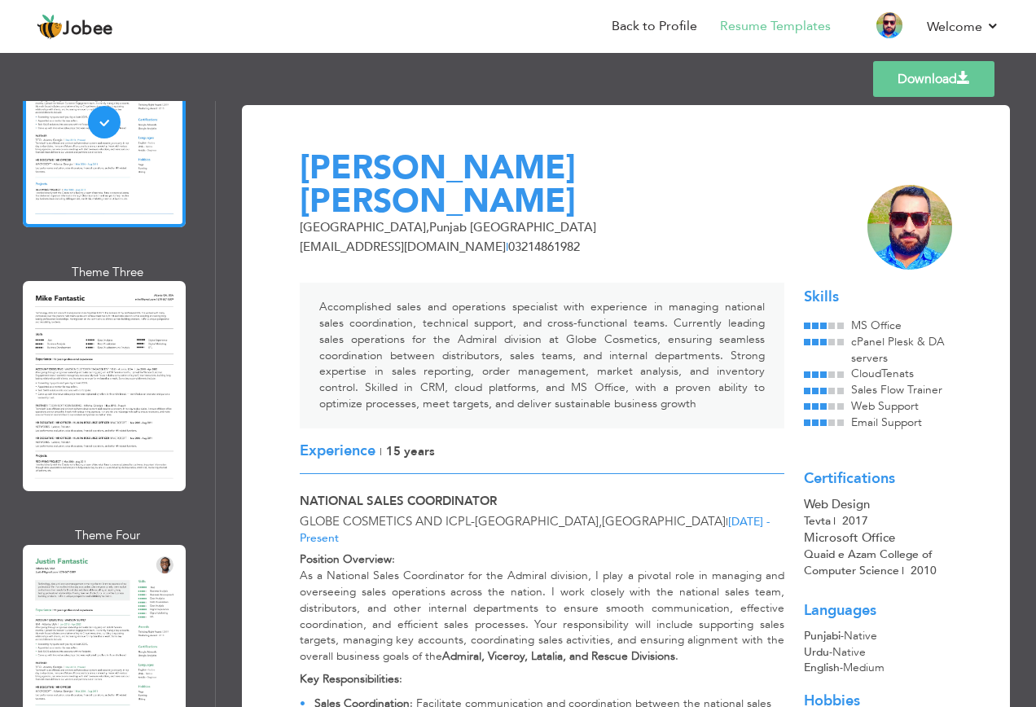
click at [103, 545] on div at bounding box center [104, 650] width 163 height 210
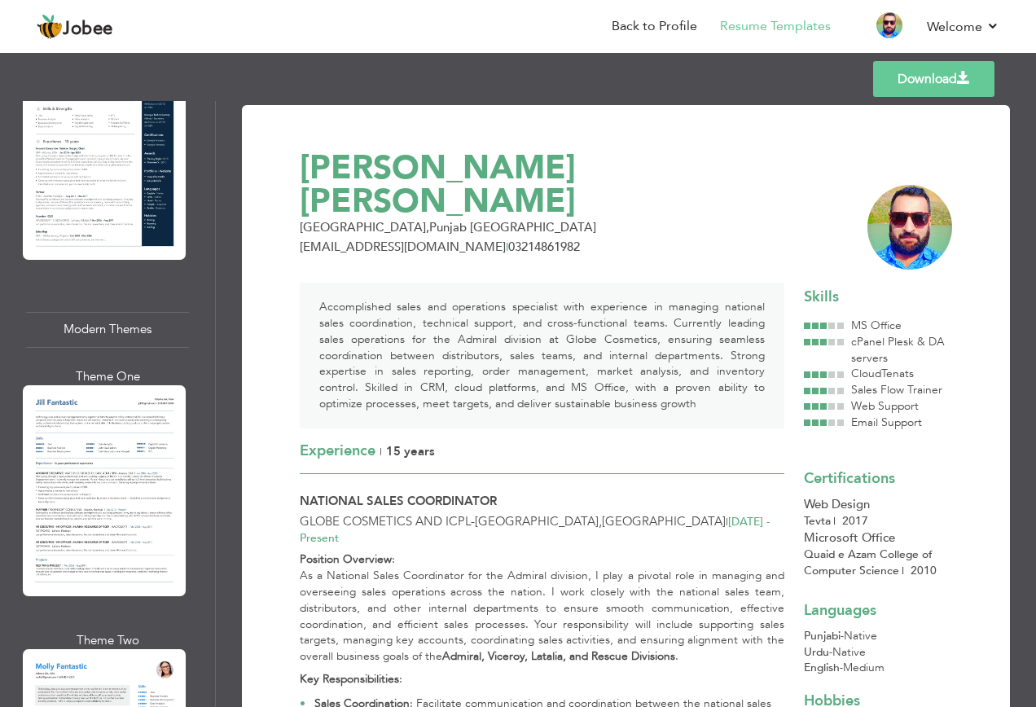
scroll to position [1465, 0]
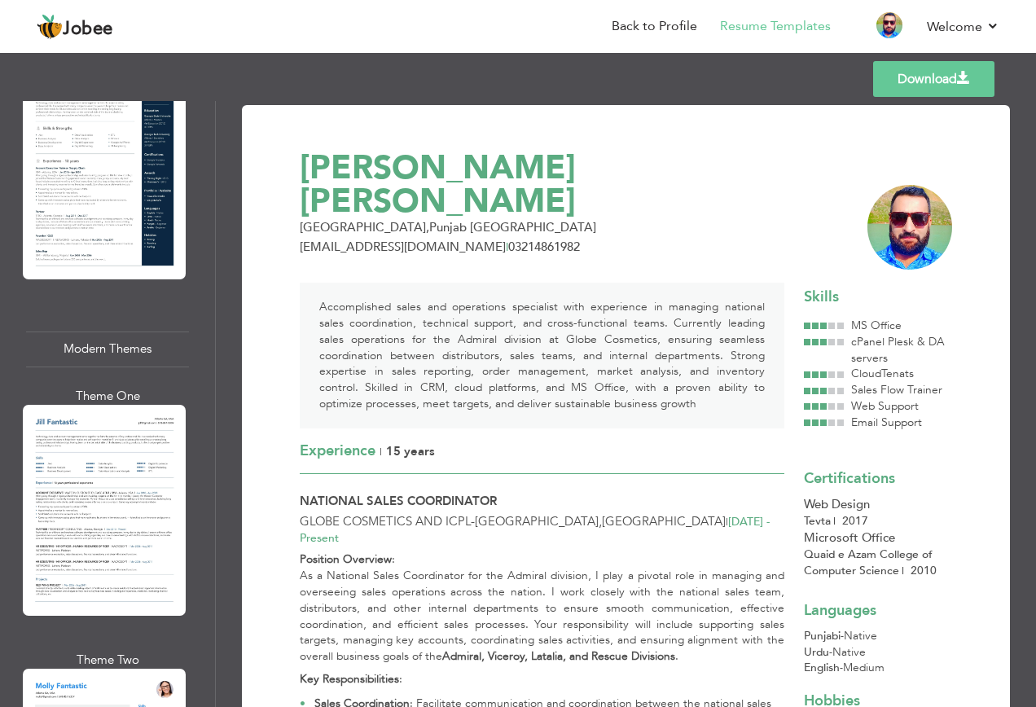
click at [99, 482] on div at bounding box center [104, 510] width 163 height 210
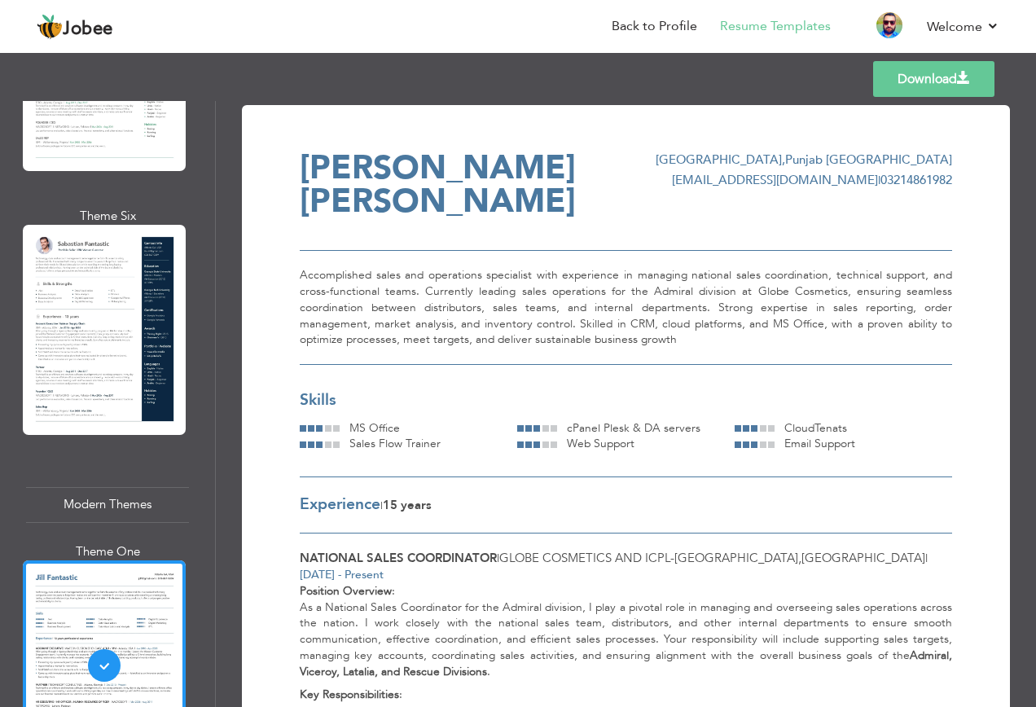
scroll to position [1221, 0]
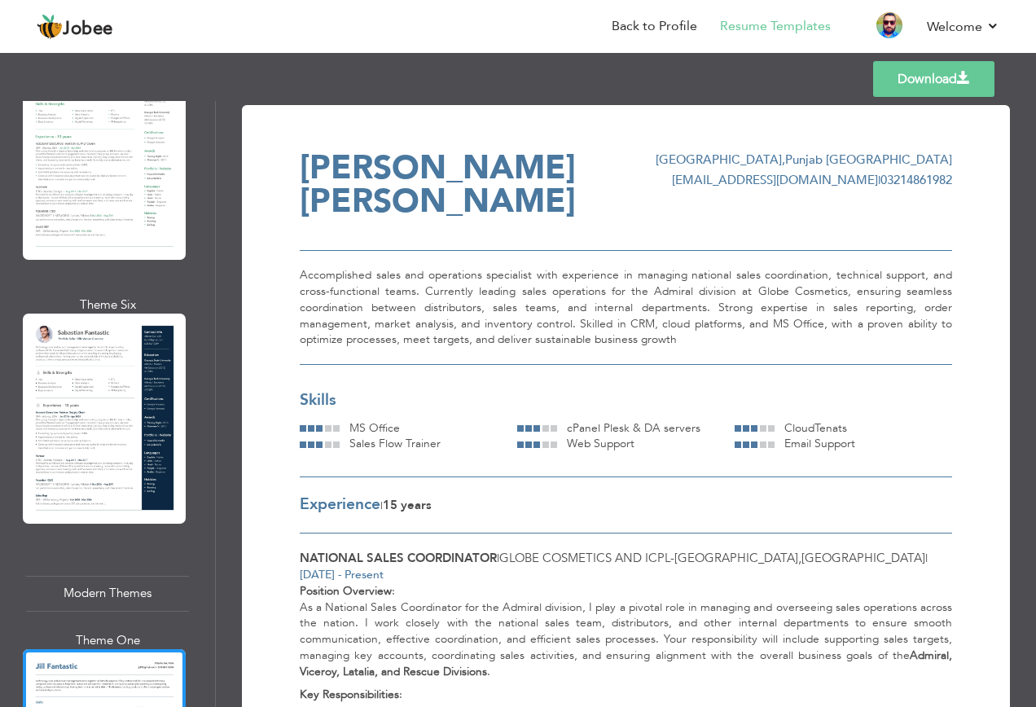
click at [115, 421] on div at bounding box center [104, 418] width 163 height 210
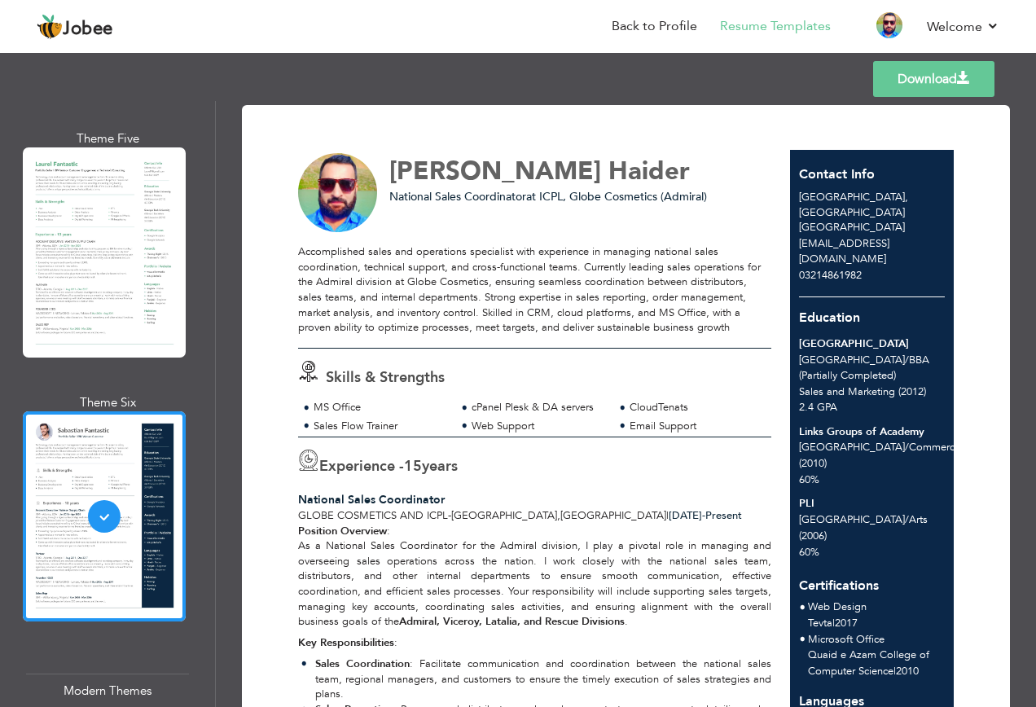
scroll to position [977, 0]
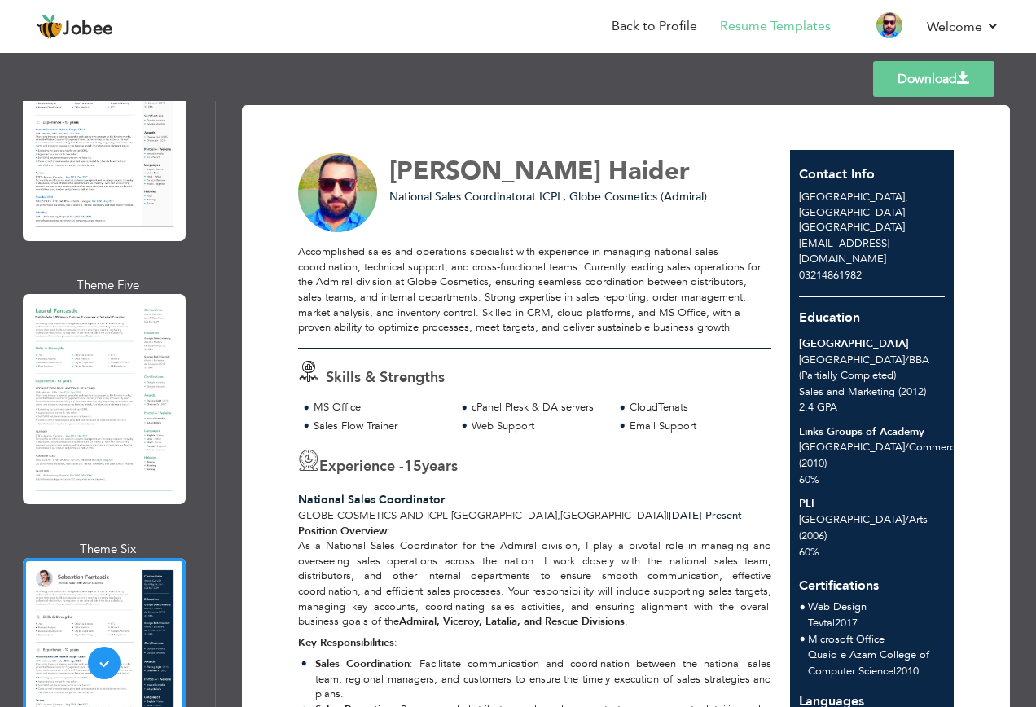
click at [112, 401] on div at bounding box center [104, 399] width 163 height 210
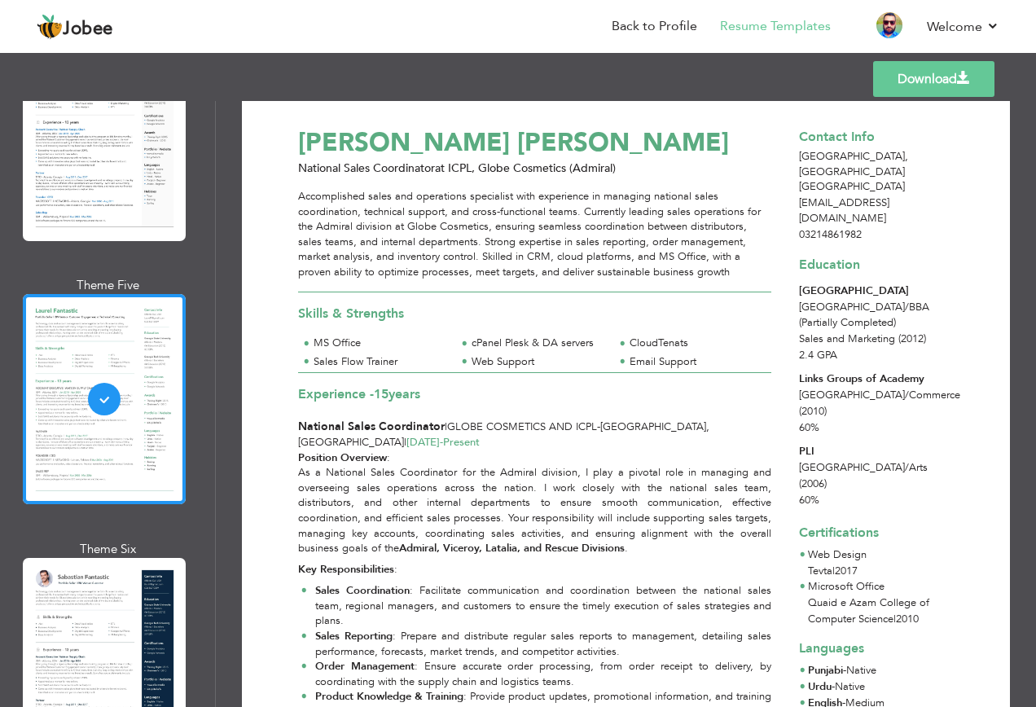
scroll to position [0, 0]
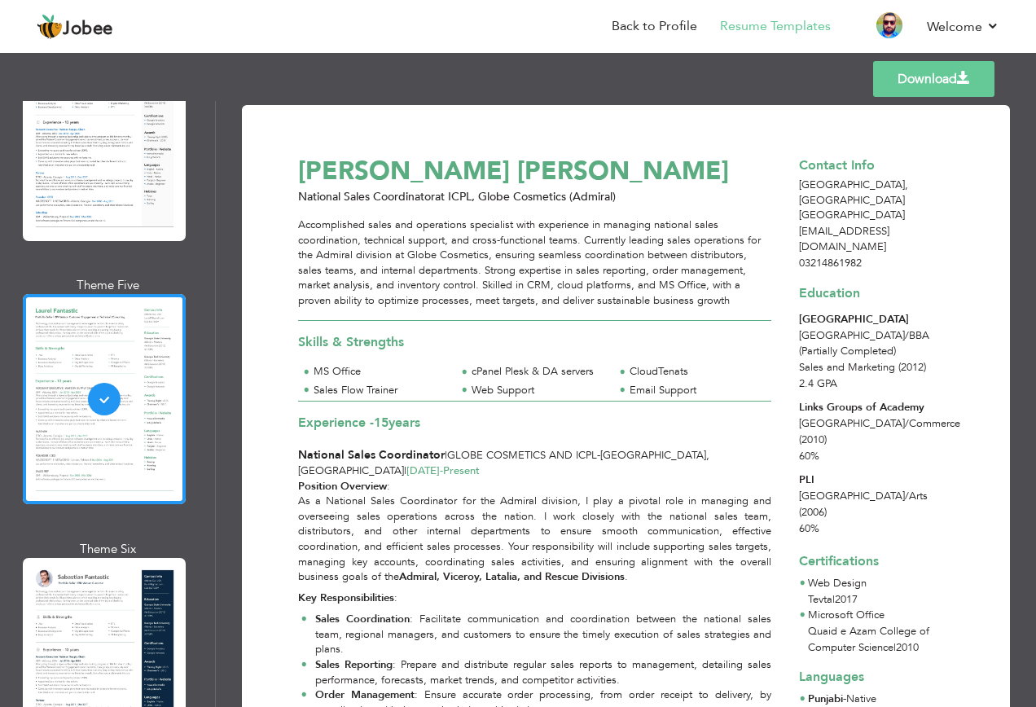
click at [708, 194] on div "National Sales Coordinator at ICPL, Globe Cosmetics (Admiral)" at bounding box center [544, 197] width 510 height 16
click at [627, 24] on link "Back to Profile" at bounding box center [653, 26] width 85 height 19
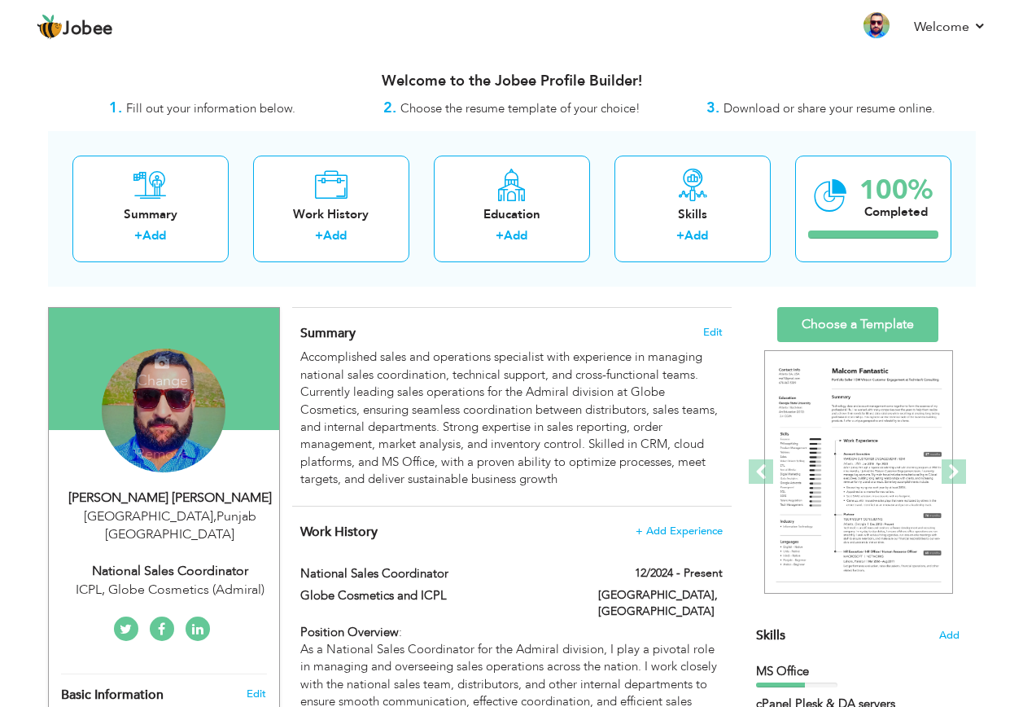
click at [223, 580] on div "ICPL, Globe Cosmetics (Admiral)" at bounding box center [170, 589] width 218 height 19
type input "[PERSON_NAME]"
type input "Haider"
type input "03214861982"
select select "number:166"
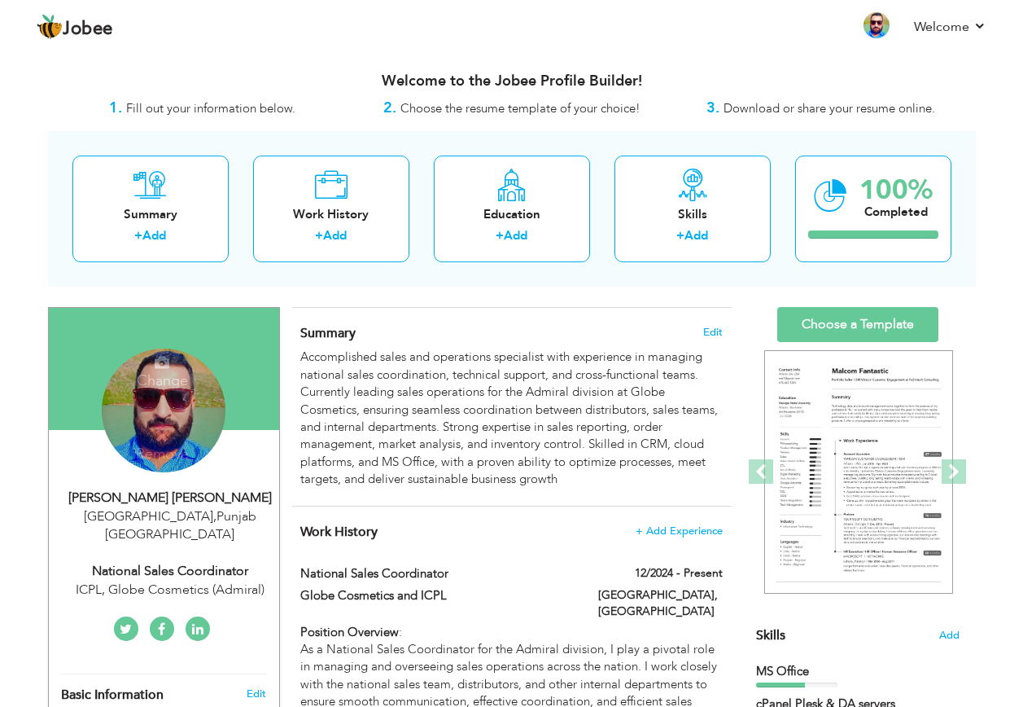
type input "[GEOGRAPHIC_DATA]"
select select "number:17"
type input "ICPL, Globe Cosmetics (Admiral)"
type input "National Sales Coordinator"
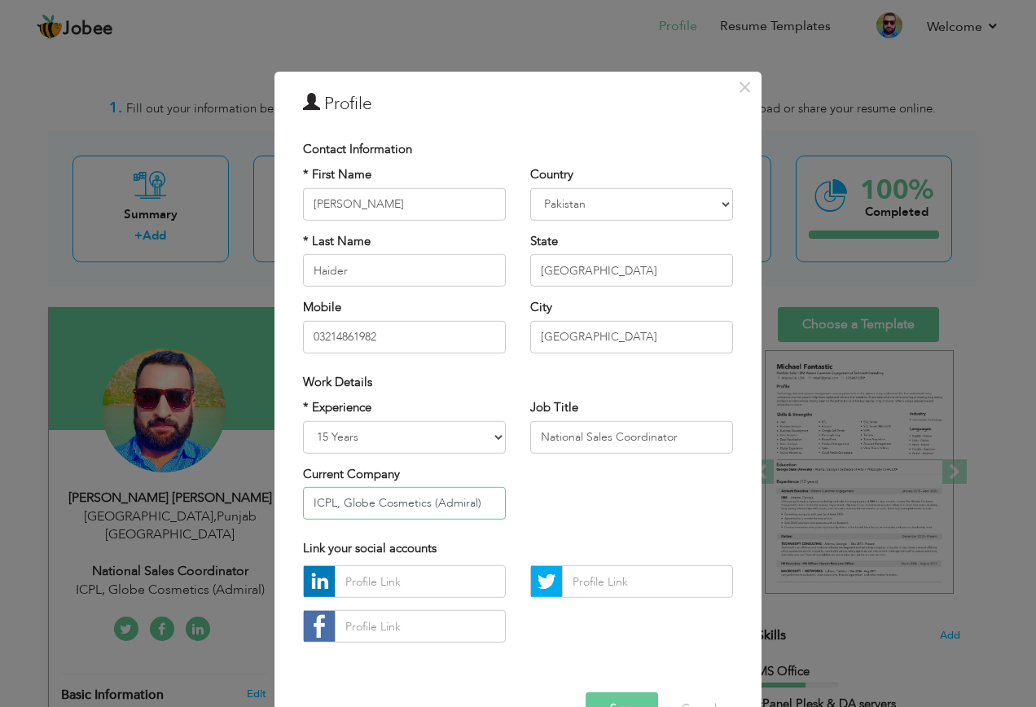
drag, startPoint x: 427, startPoint y: 505, endPoint x: 487, endPoint y: 497, distance: 60.0
click at [487, 497] on input "ICPL, Globe Cosmetics (Admiral)" at bounding box center [404, 503] width 203 height 33
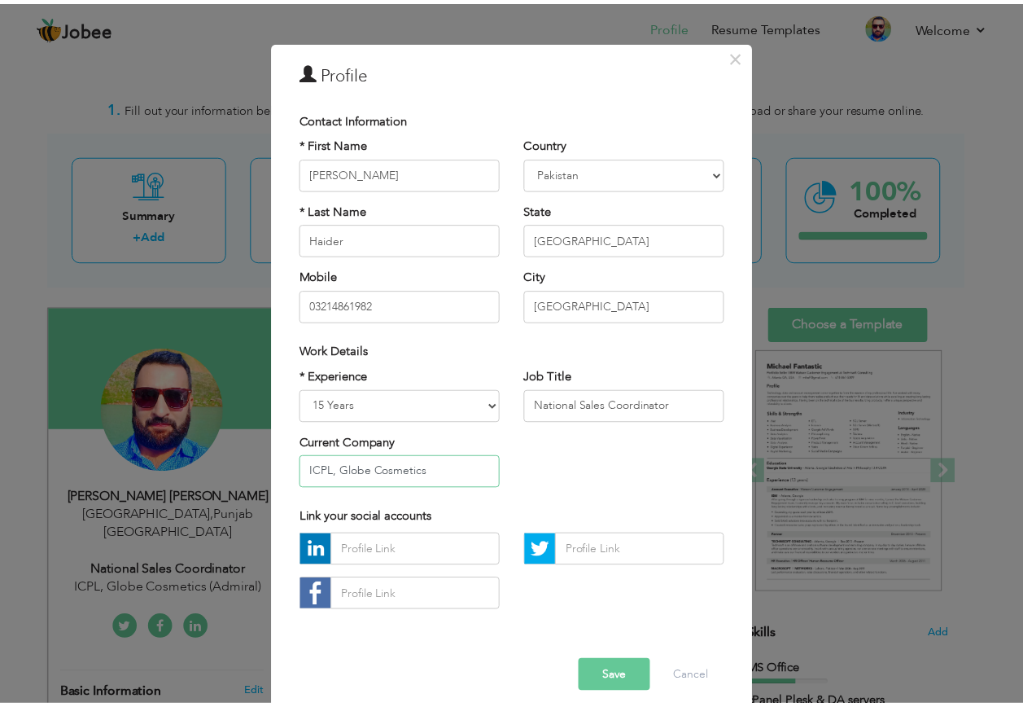
scroll to position [46, 0]
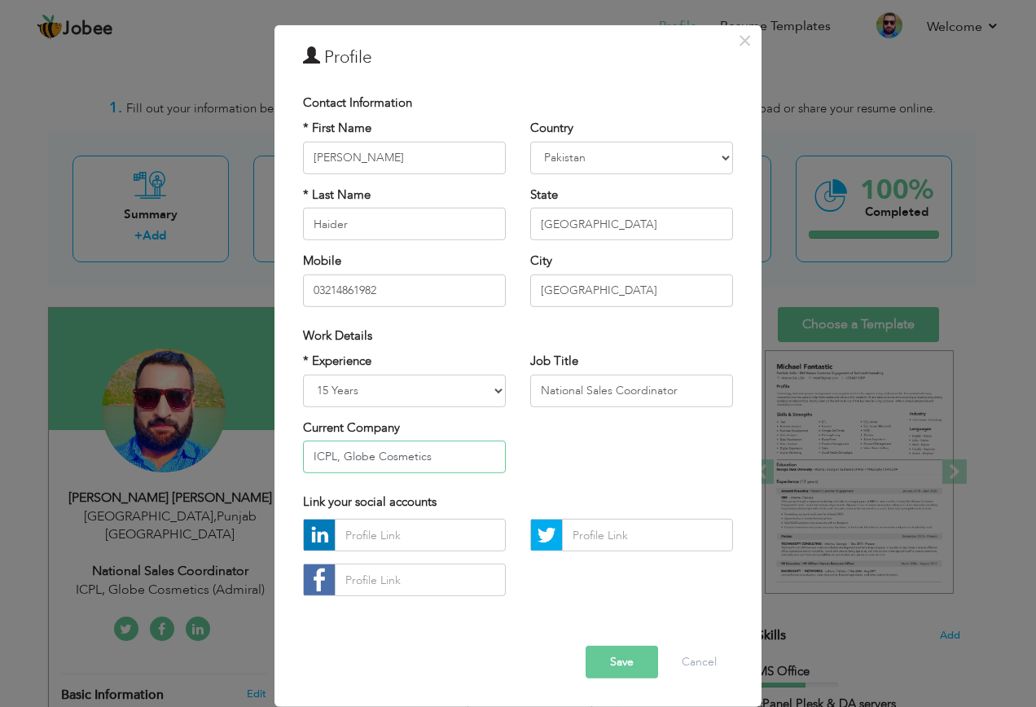
type input "ICPL, Globe Cosmetics"
click at [605, 659] on button "Save" at bounding box center [621, 662] width 72 height 33
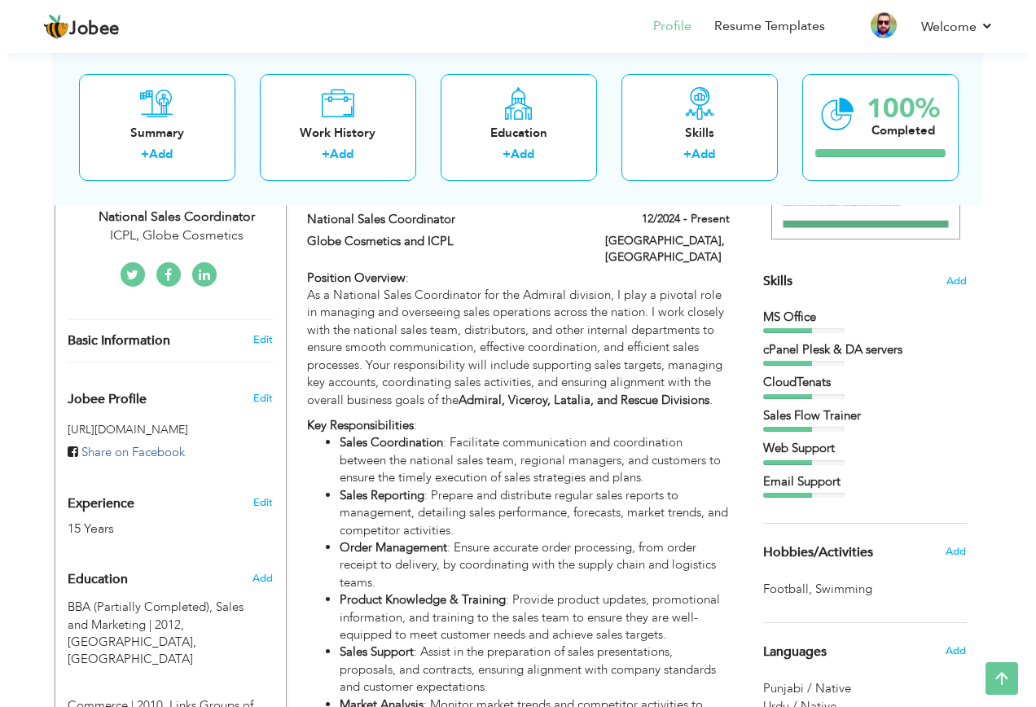
scroll to position [326, 0]
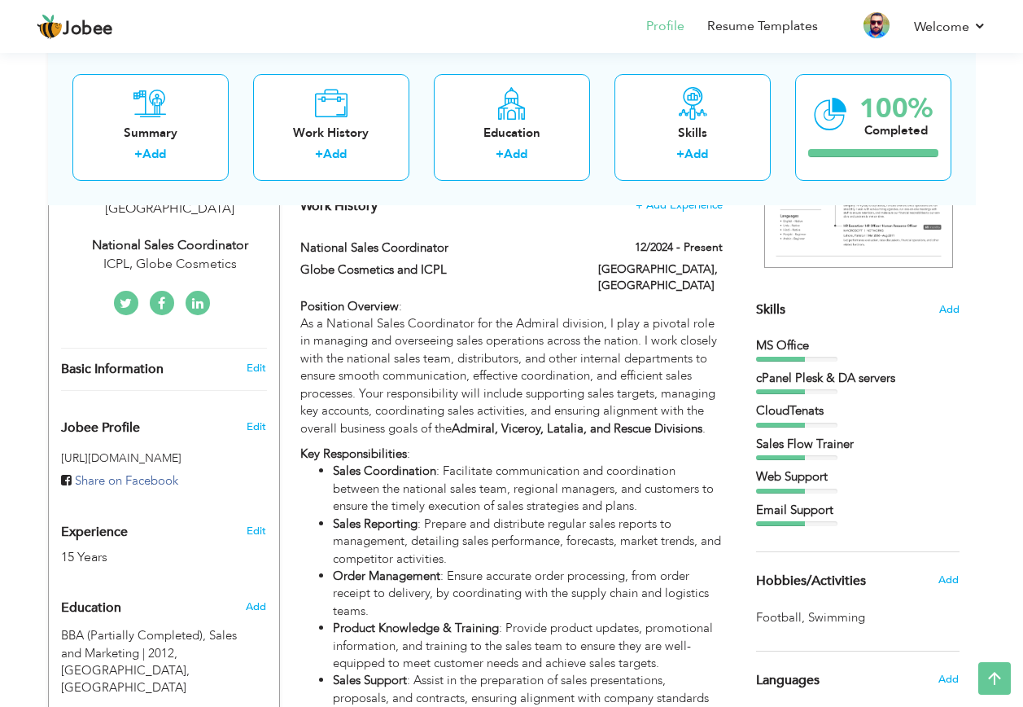
click at [595, 366] on p "As a National Sales Coordinator for the Admiral division, I play a pivotal role…" at bounding box center [511, 376] width 422 height 122
type input "National Sales Coordinator"
type input "Globe Cosmetics and ICPL"
type input "12/2024"
type input "[GEOGRAPHIC_DATA]"
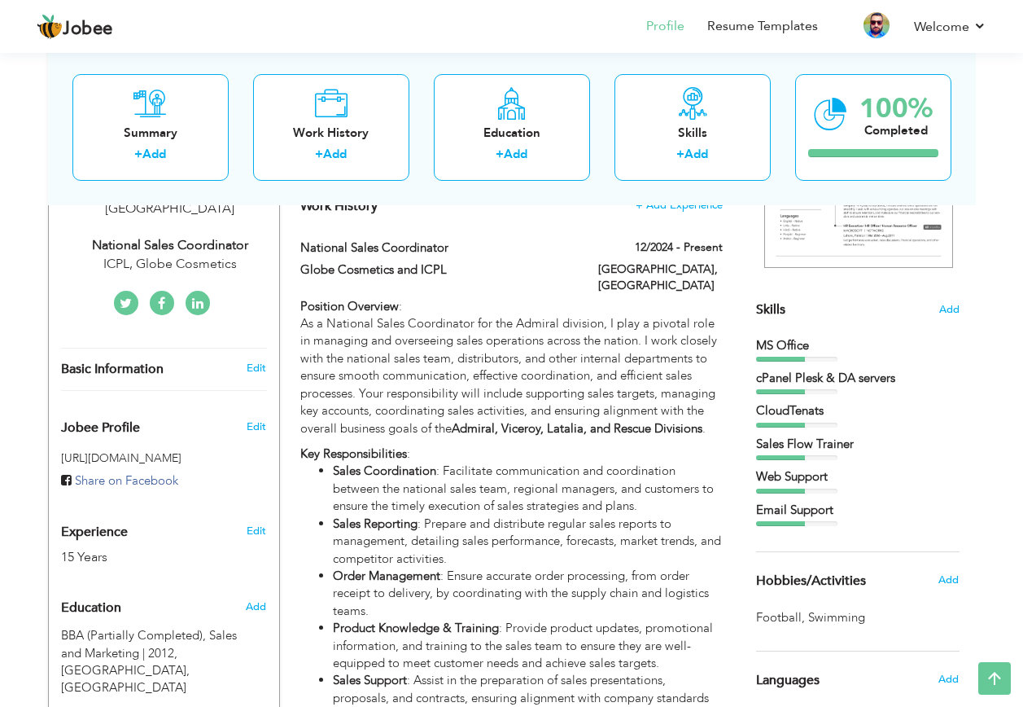
type input "[GEOGRAPHIC_DATA]"
checkbox input "true"
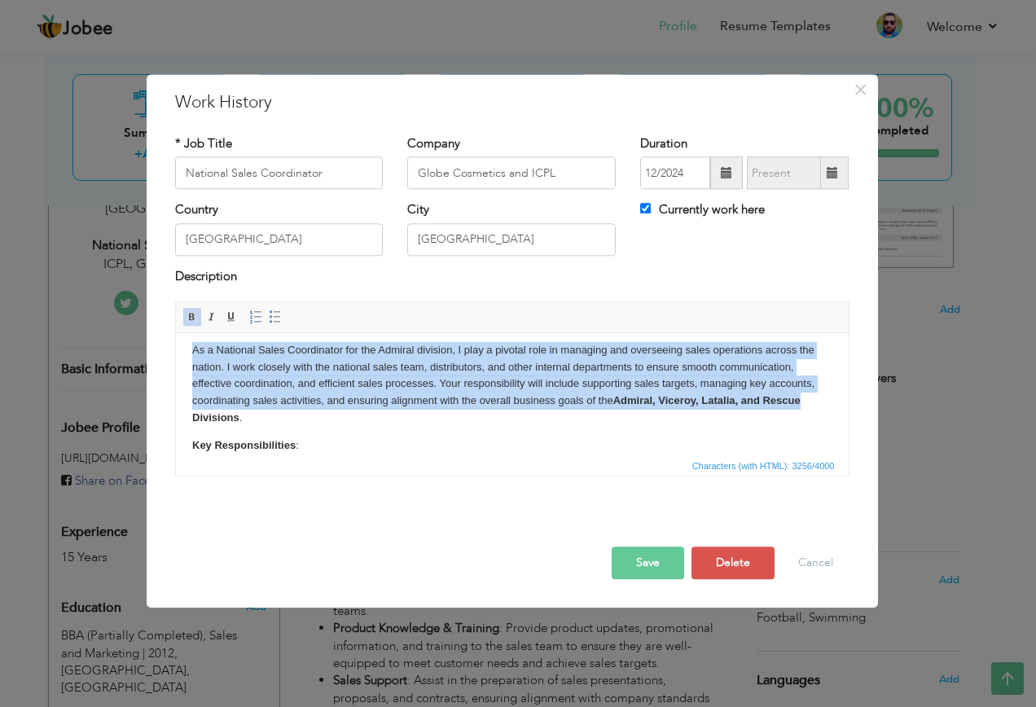
scroll to position [0, 0]
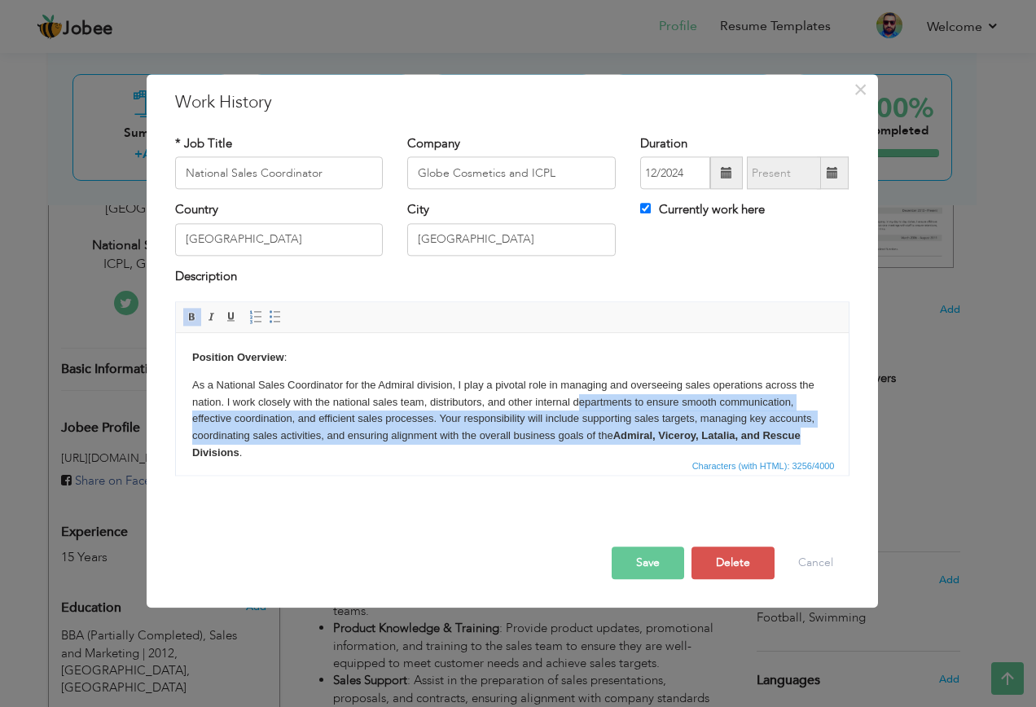
drag, startPoint x: 785, startPoint y: 436, endPoint x: 579, endPoint y: 399, distance: 209.2
click at [575, 403] on p "As a National Sales Coordinator for the Admiral division, I play a pivotal role…" at bounding box center [511, 419] width 640 height 85
click at [584, 397] on p "As a National Sales Coordinator for the Admiral division, I play a pivotal role…" at bounding box center [511, 419] width 640 height 85
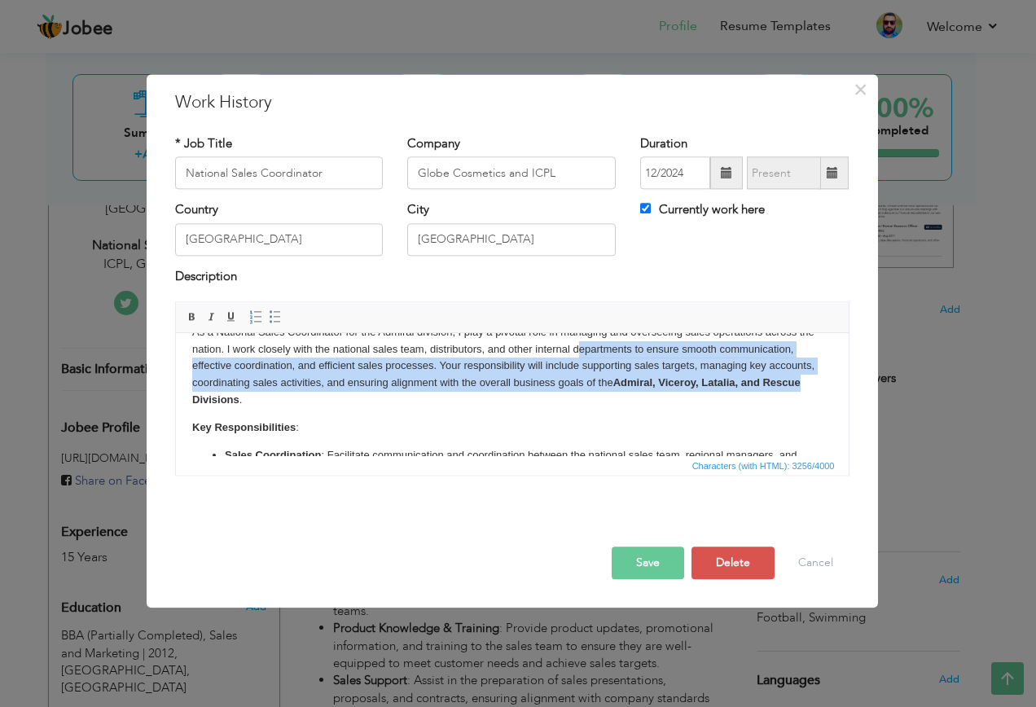
scroll to position [81, 0]
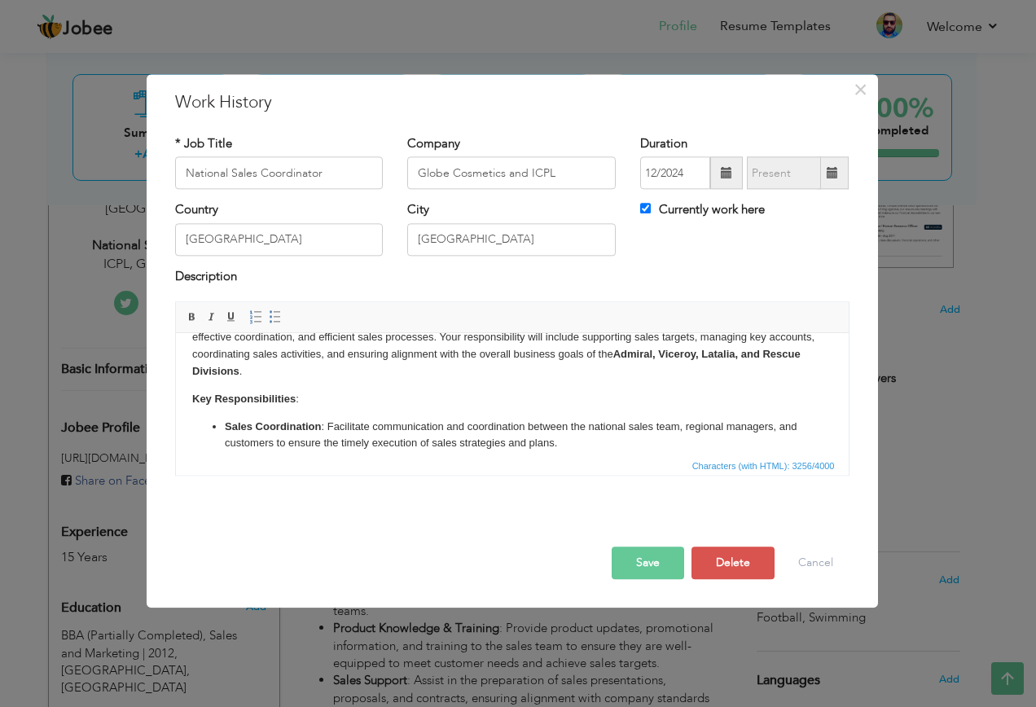
click at [632, 396] on body "Position Overview : As a National Sales Coordinator for the Admiral division, I…" at bounding box center [511, 610] width 640 height 684
drag, startPoint x: 618, startPoint y: 355, endPoint x: 238, endPoint y: 369, distance: 380.4
click at [238, 369] on p "As a National Sales Coordinator for the Admiral division, I play a pivotal role…" at bounding box center [511, 338] width 640 height 85
copy strong "Admiral, Viceroy, Latalia, and Rescue Divisions"
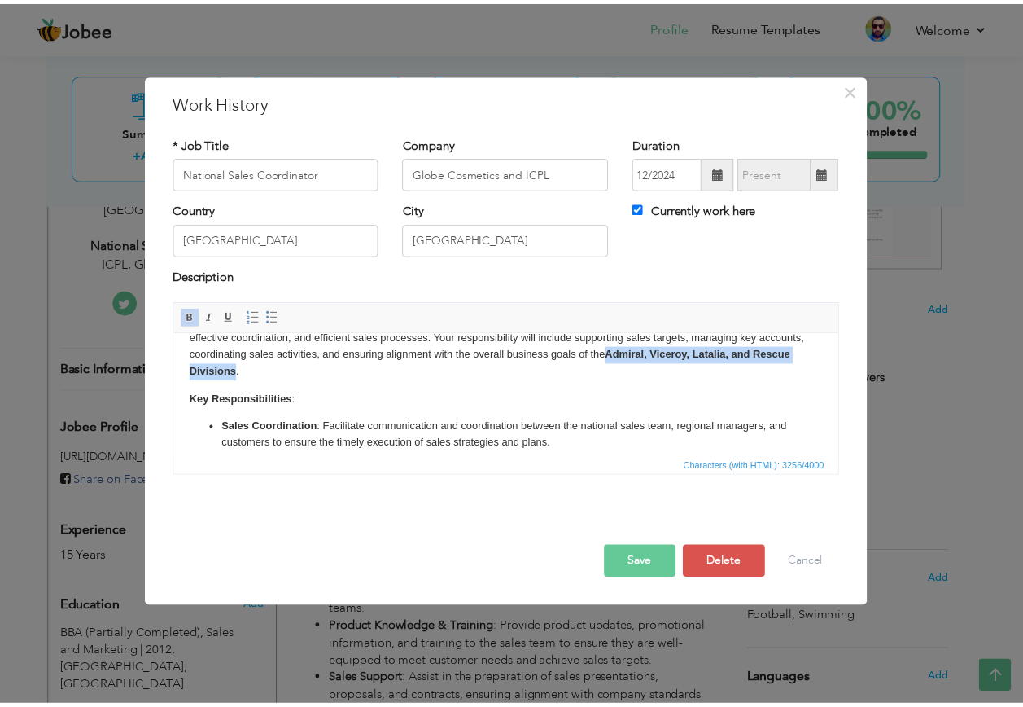
scroll to position [0, 0]
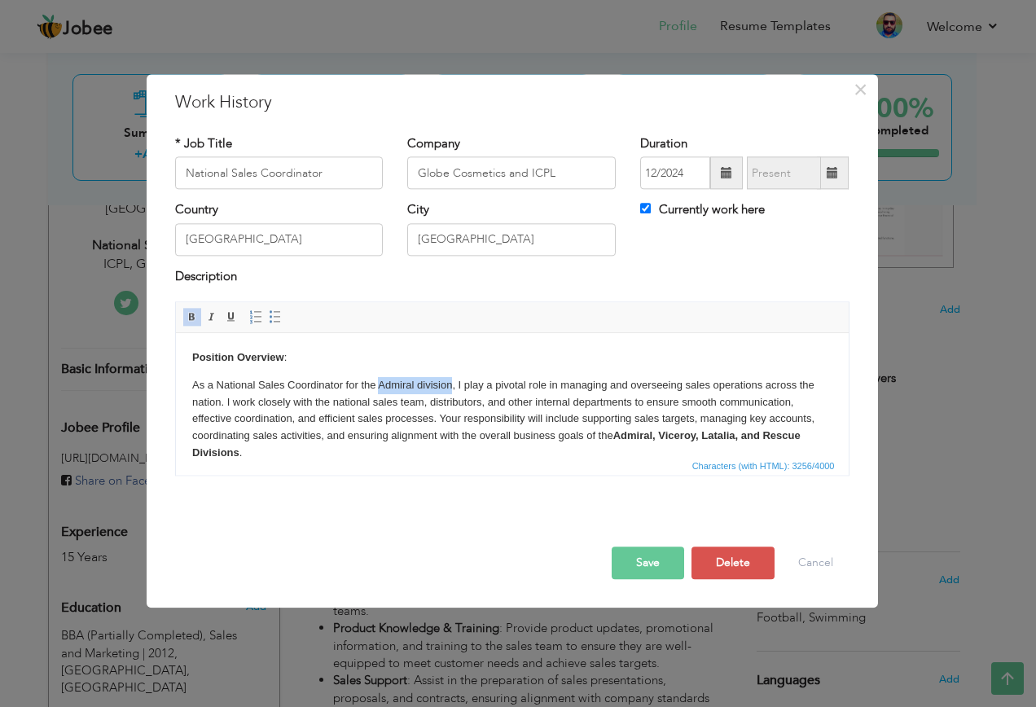
drag, startPoint x: 449, startPoint y: 380, endPoint x: 376, endPoint y: 383, distance: 73.3
click at [376, 383] on p "As a National Sales Coordinator for the Admiral division, I play a pivotal role…" at bounding box center [511, 419] width 640 height 85
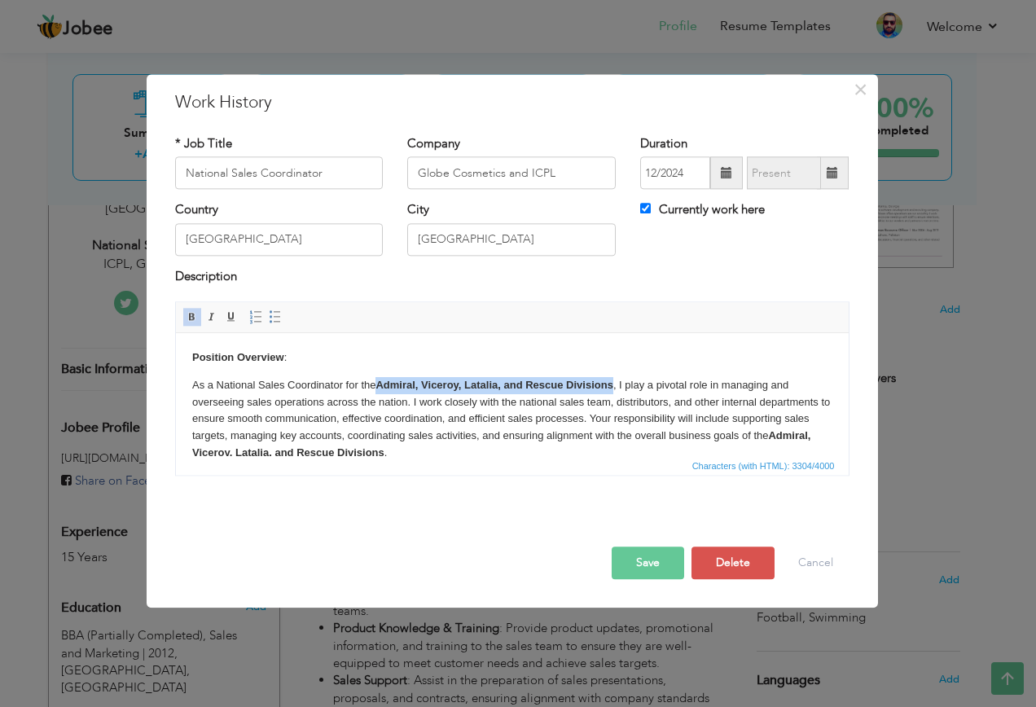
drag, startPoint x: 614, startPoint y: 382, endPoint x: 379, endPoint y: 383, distance: 234.5
click at [379, 383] on strong "Admiral, Viceroy, Latalia, and Rescue Divisions" at bounding box center [492, 385] width 237 height 12
click at [191, 318] on span at bounding box center [192, 317] width 13 height 13
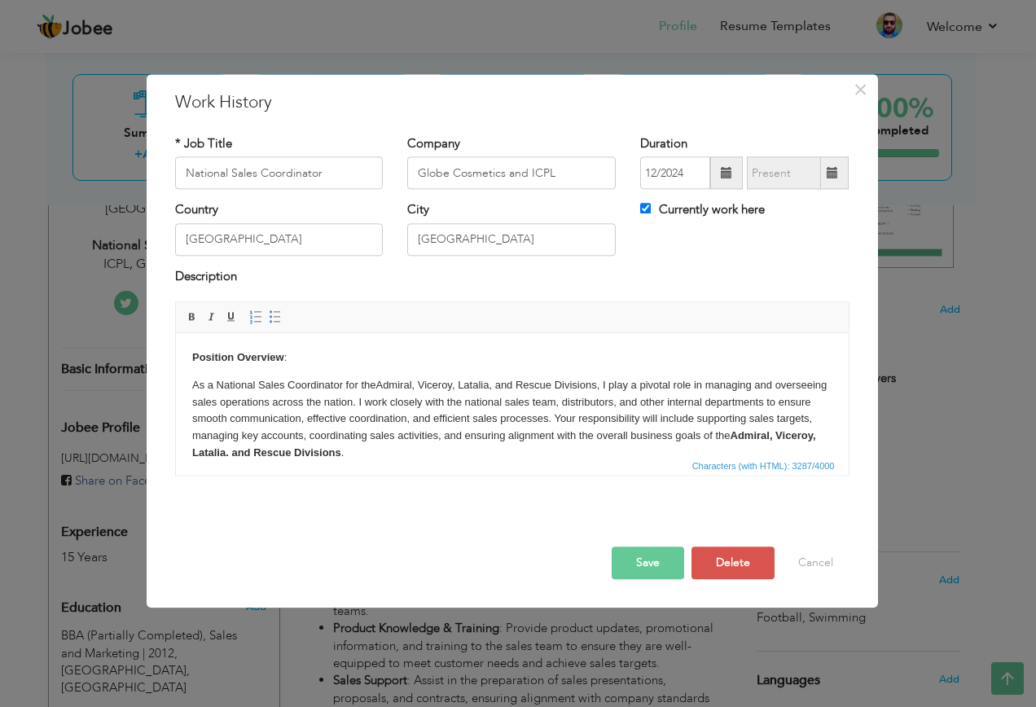
click at [304, 405] on p "As a National Sales Coordinator for the Admiral, Viceroy, Latalia, and Rescue D…" at bounding box center [511, 419] width 640 height 85
click at [660, 563] on button "Save" at bounding box center [647, 563] width 72 height 33
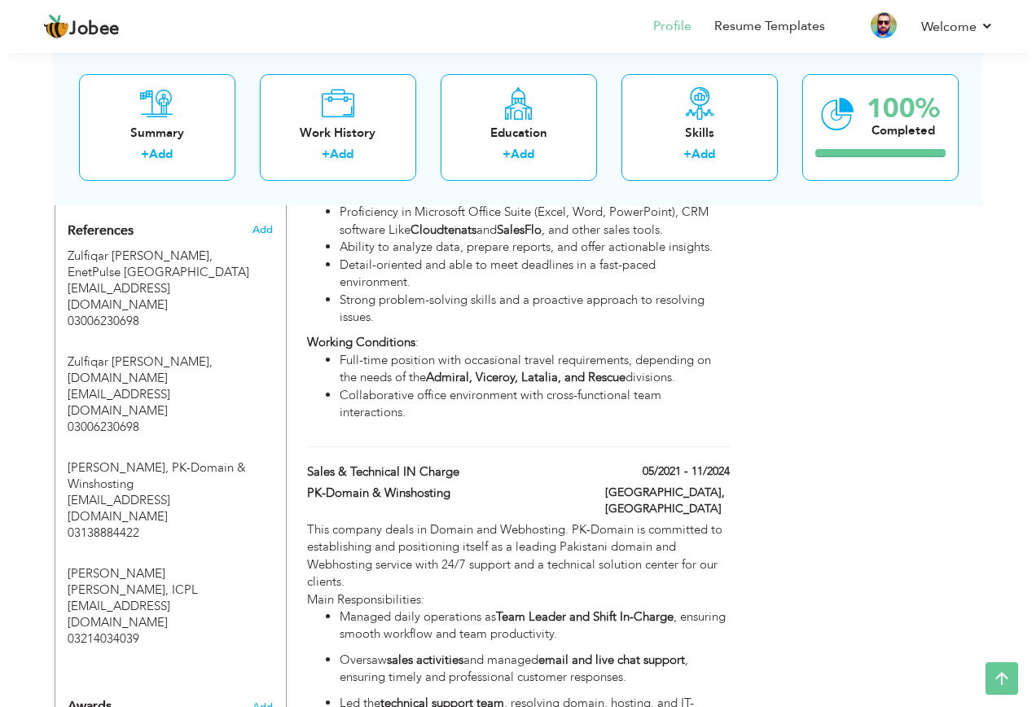
scroll to position [1140, 0]
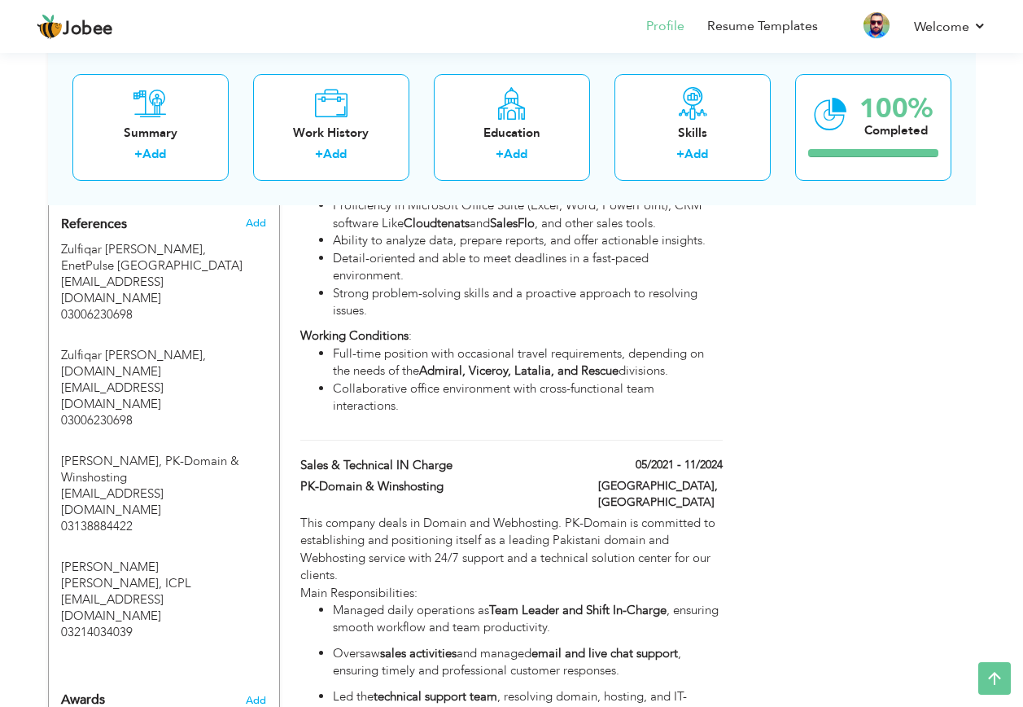
click at [569, 380] on li "Collaborative office environment with cross-functional team interactions." at bounding box center [527, 397] width 389 height 35
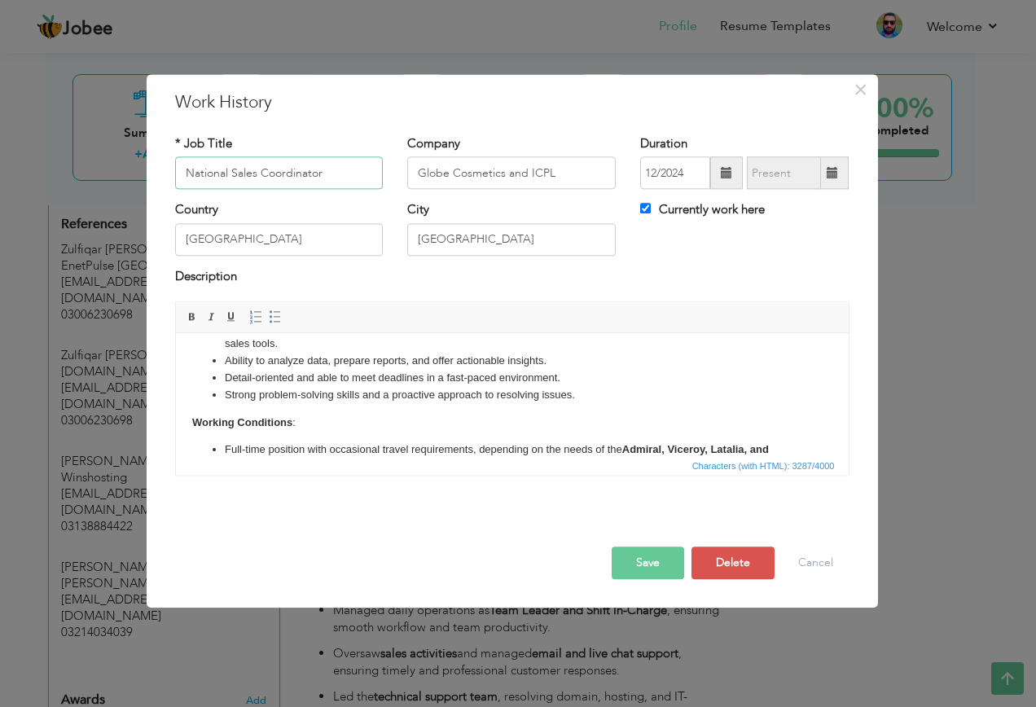
scroll to position [594, 0]
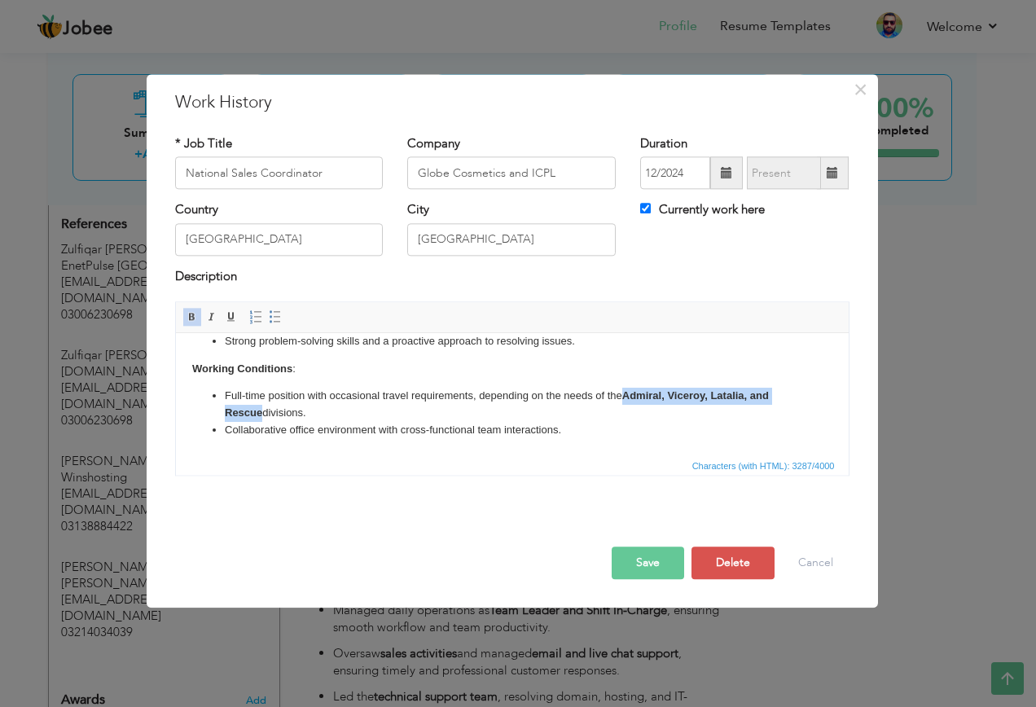
drag, startPoint x: 259, startPoint y: 407, endPoint x: 625, endPoint y: 395, distance: 366.6
click at [625, 395] on strong "Admiral, Viceroy, Latalia, and Rescue" at bounding box center [496, 403] width 544 height 29
click at [193, 315] on span at bounding box center [192, 317] width 13 height 13
click at [655, 567] on button "Save" at bounding box center [647, 563] width 72 height 33
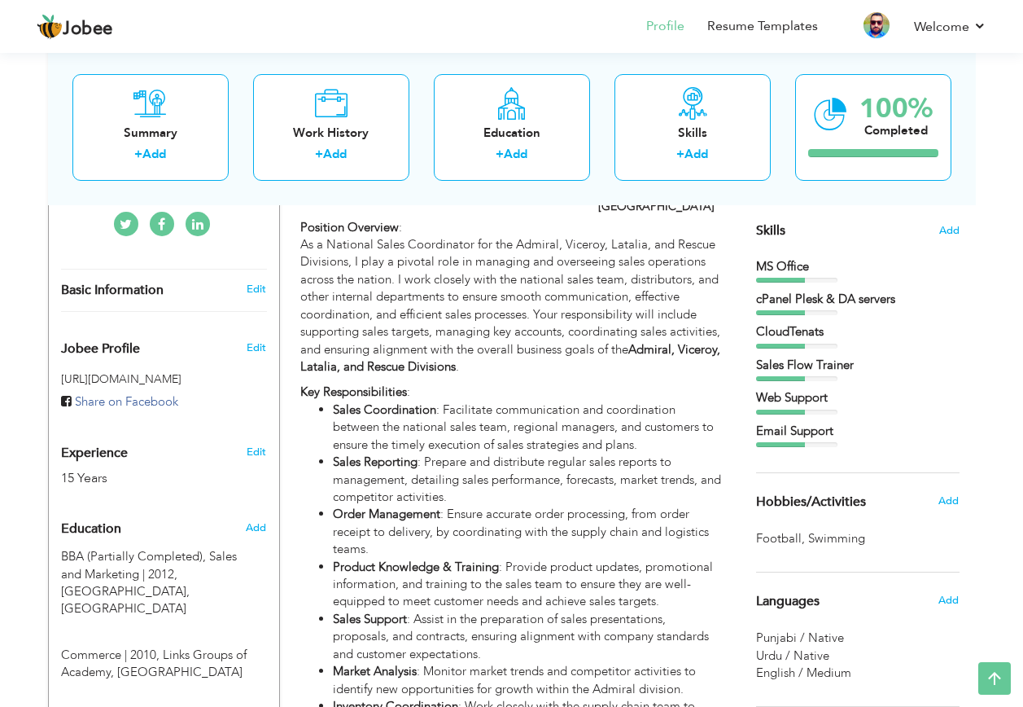
scroll to position [59, 0]
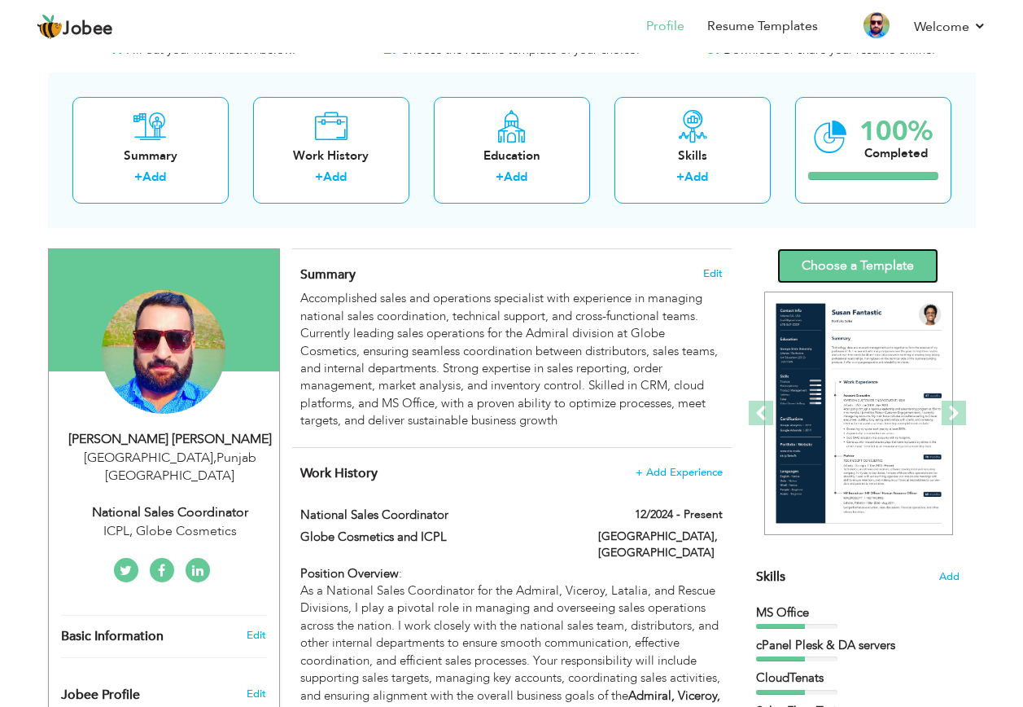
click at [854, 261] on link "Choose a Template" at bounding box center [857, 265] width 161 height 35
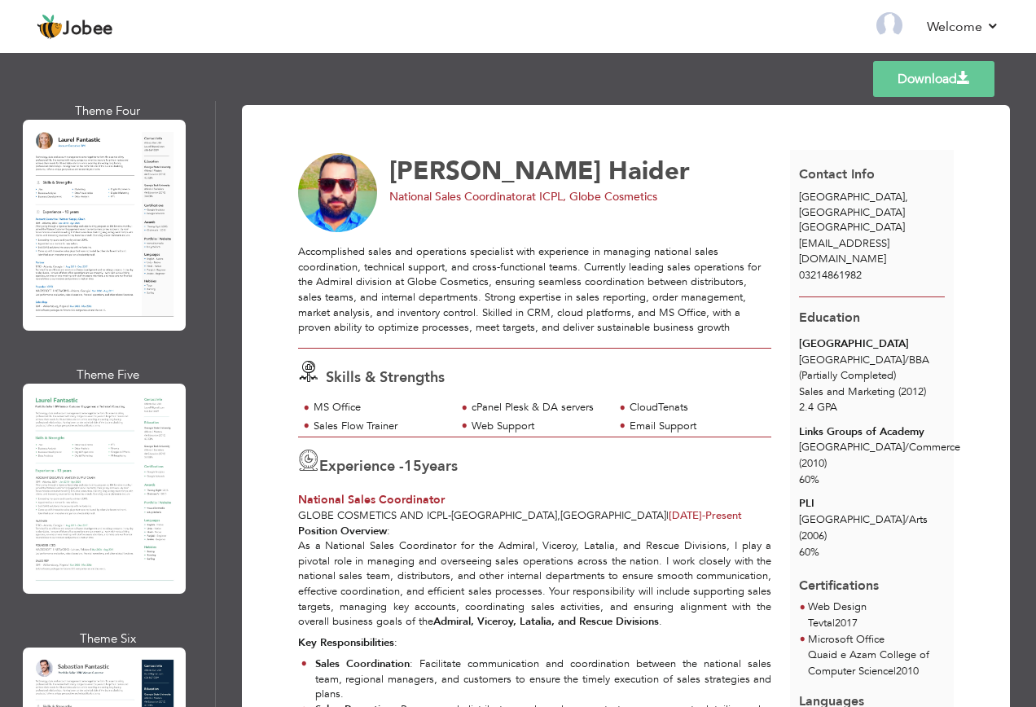
scroll to position [896, 0]
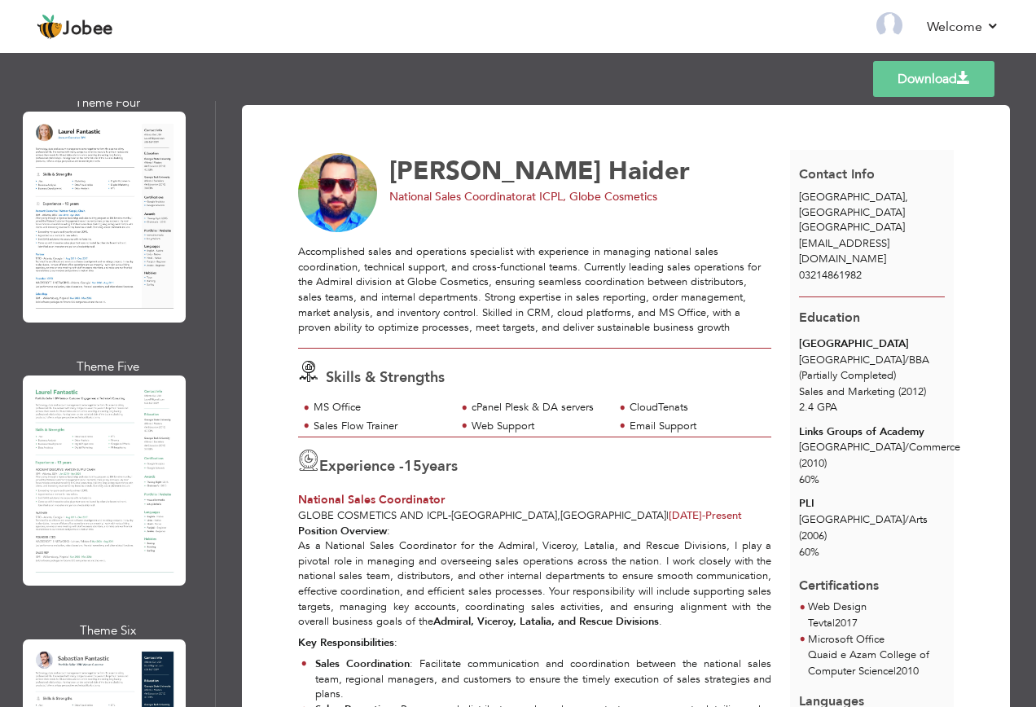
click at [121, 418] on div at bounding box center [104, 480] width 163 height 210
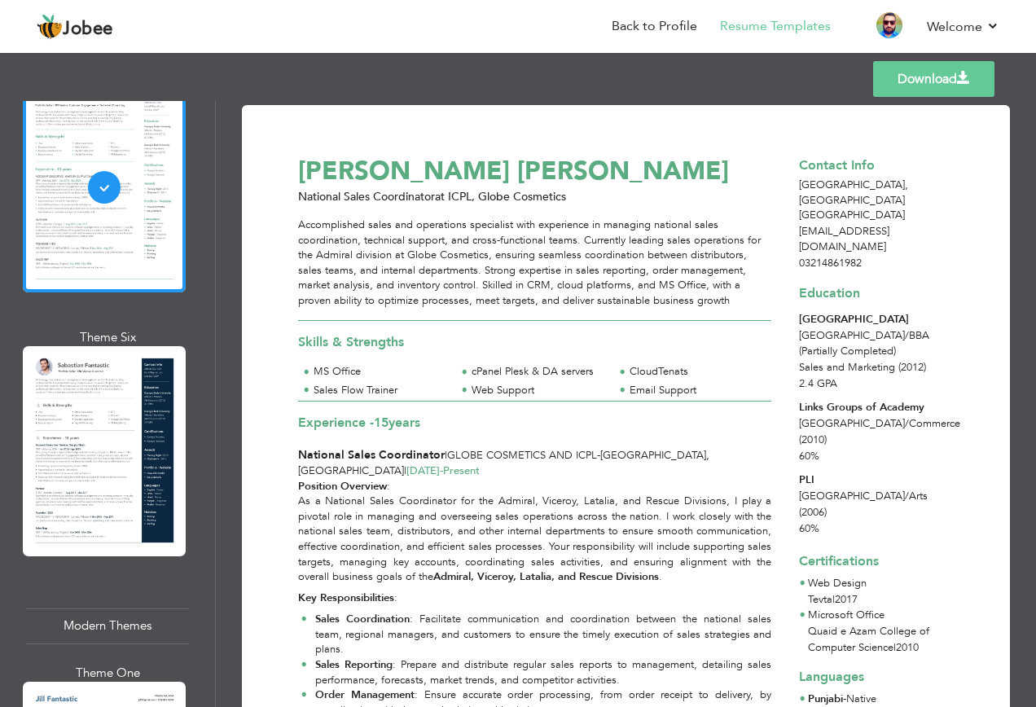
scroll to position [977, 0]
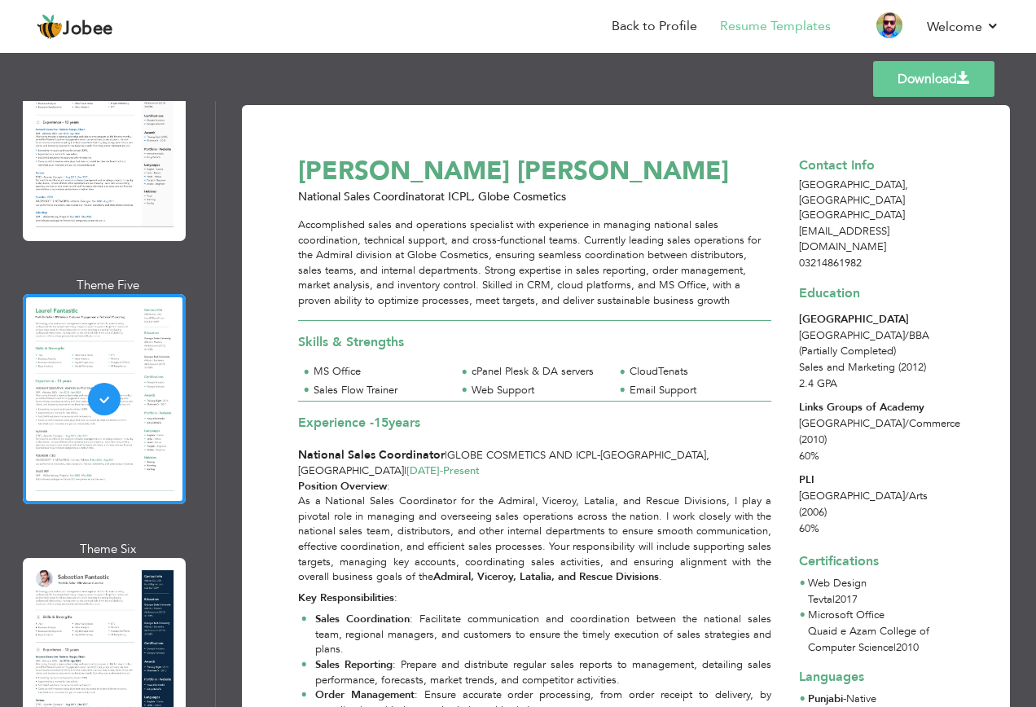
click at [139, 383] on div at bounding box center [104, 399] width 163 height 210
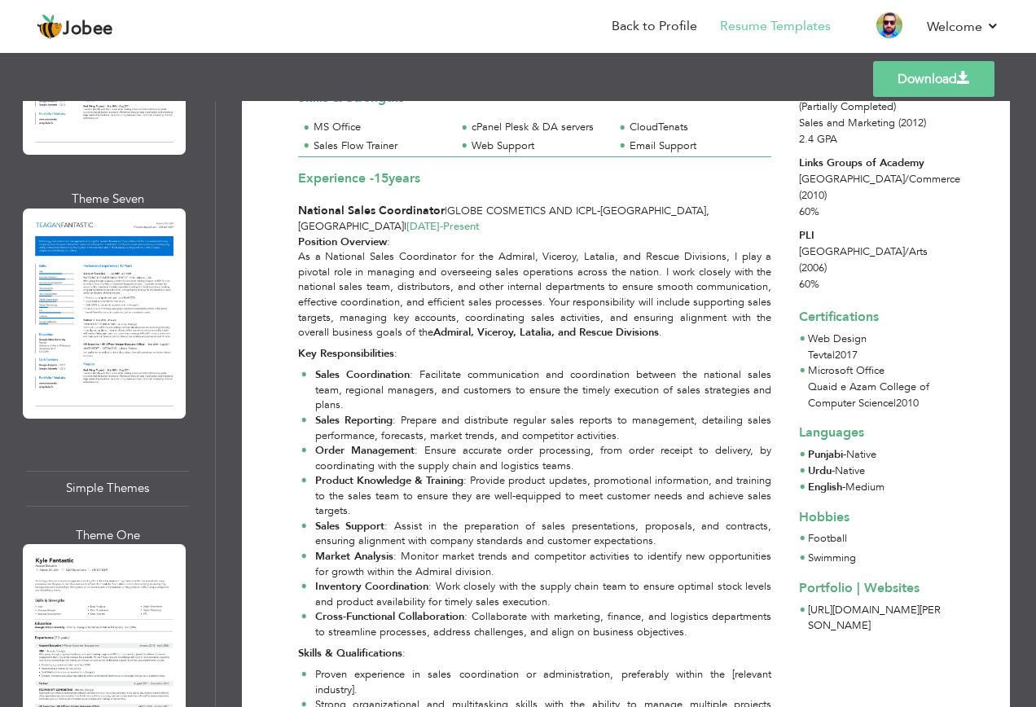
scroll to position [5780, 0]
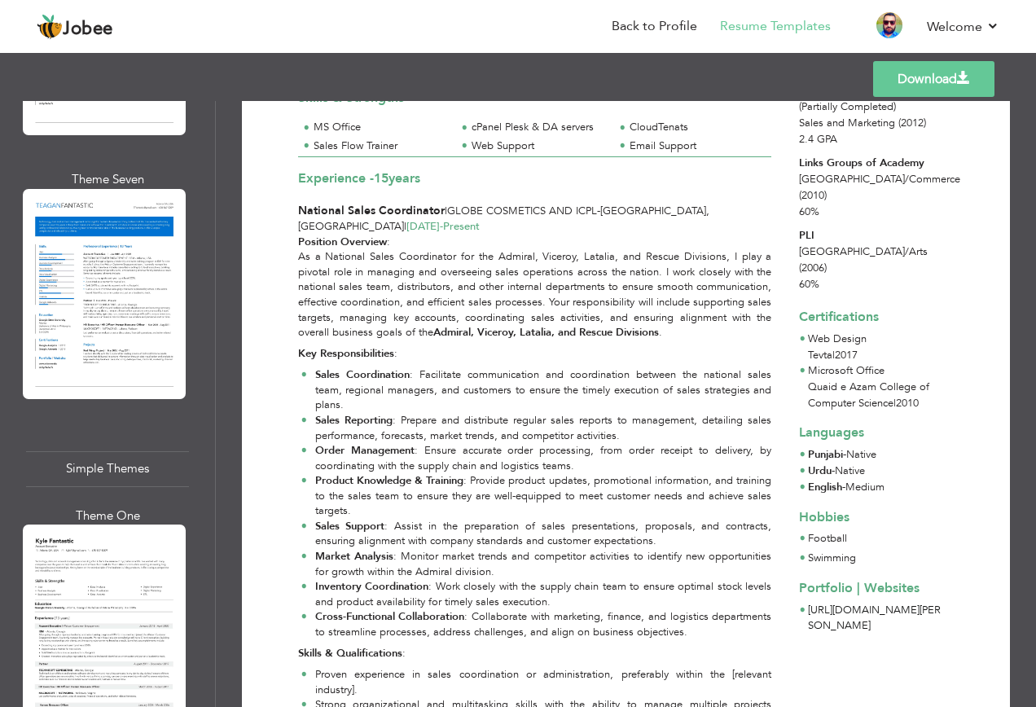
click at [93, 524] on div at bounding box center [104, 629] width 163 height 210
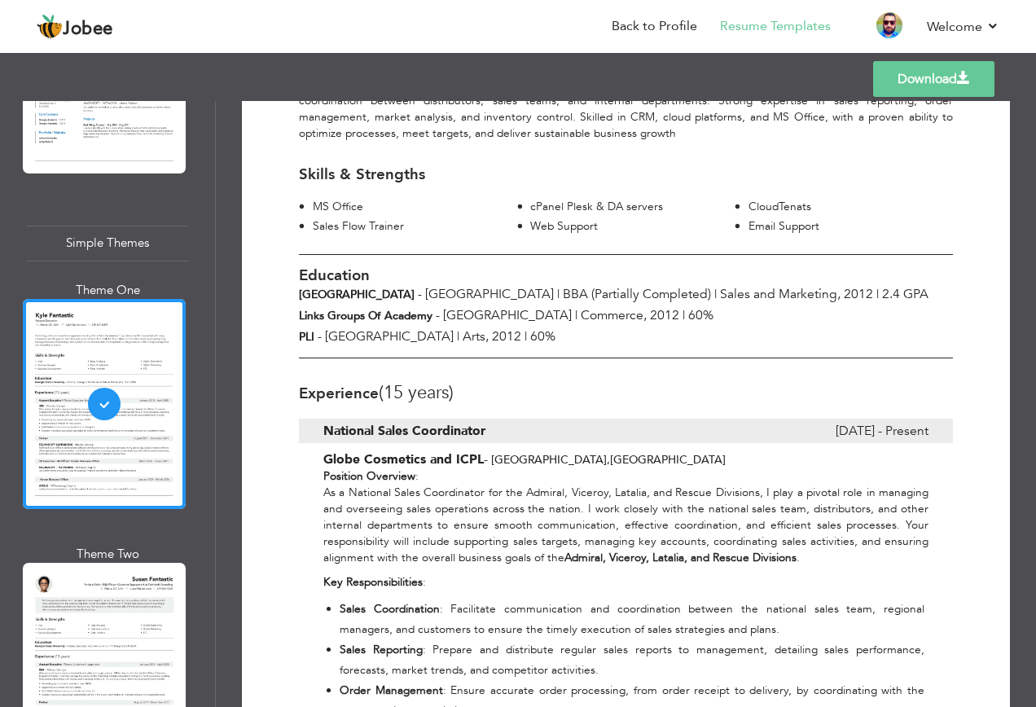
scroll to position [6024, 0]
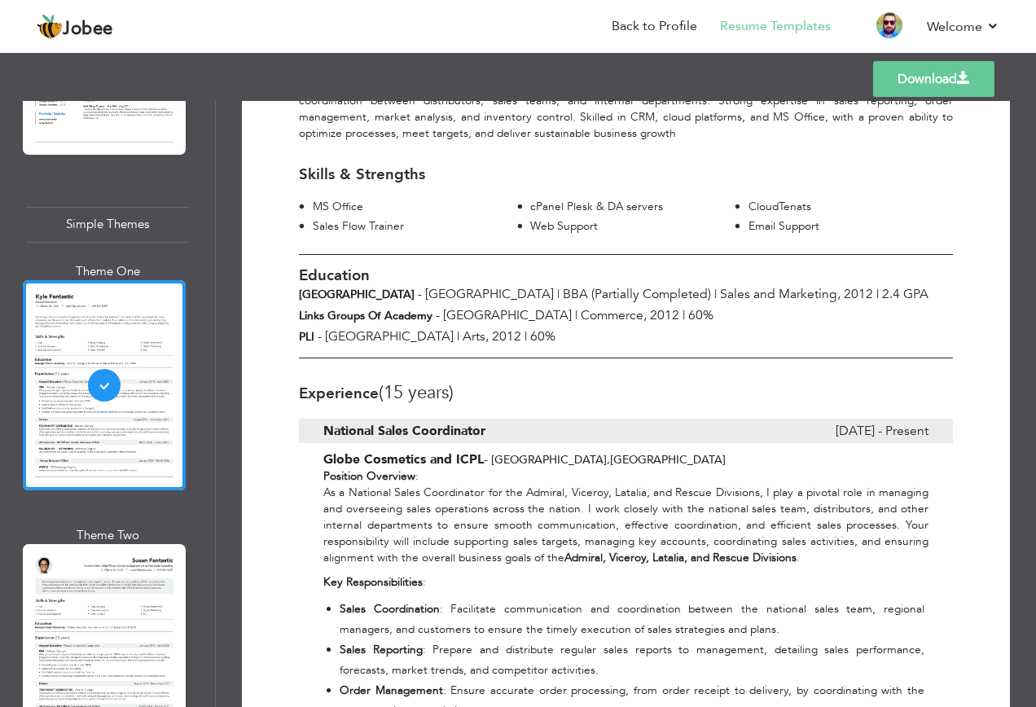
click at [142, 544] on div at bounding box center [104, 649] width 163 height 210
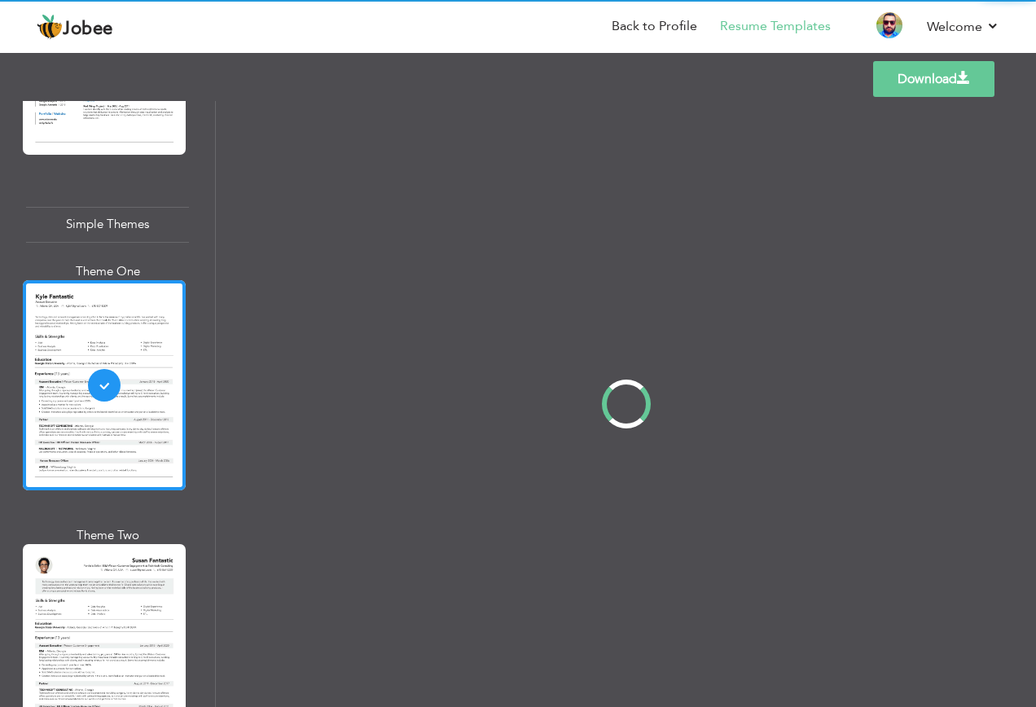
scroll to position [0, 0]
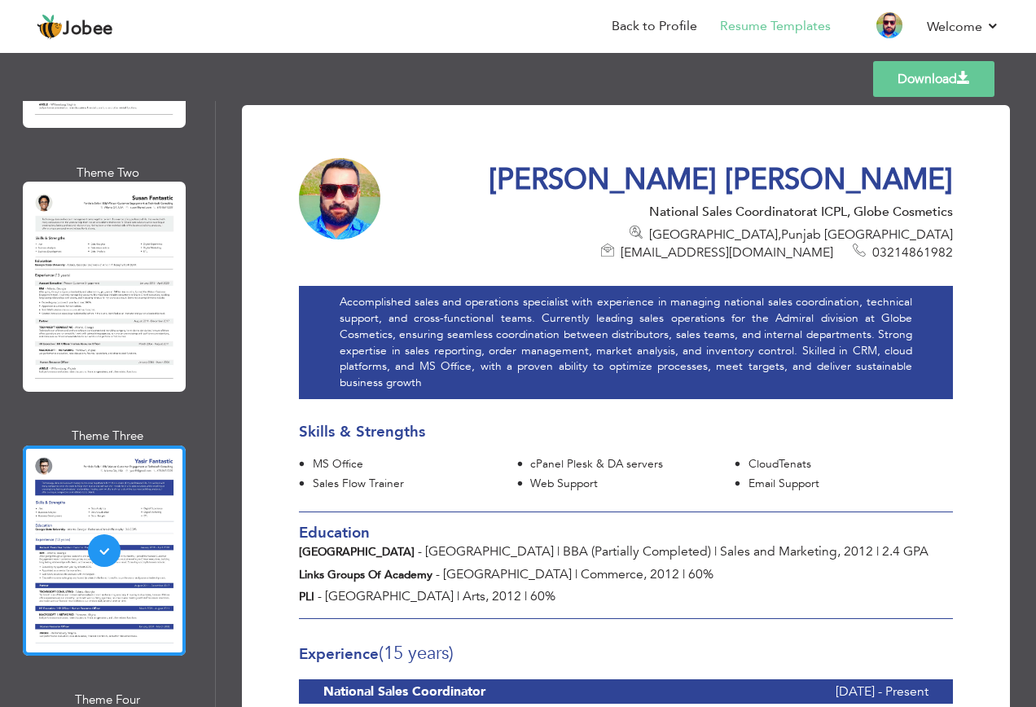
scroll to position [6445, 0]
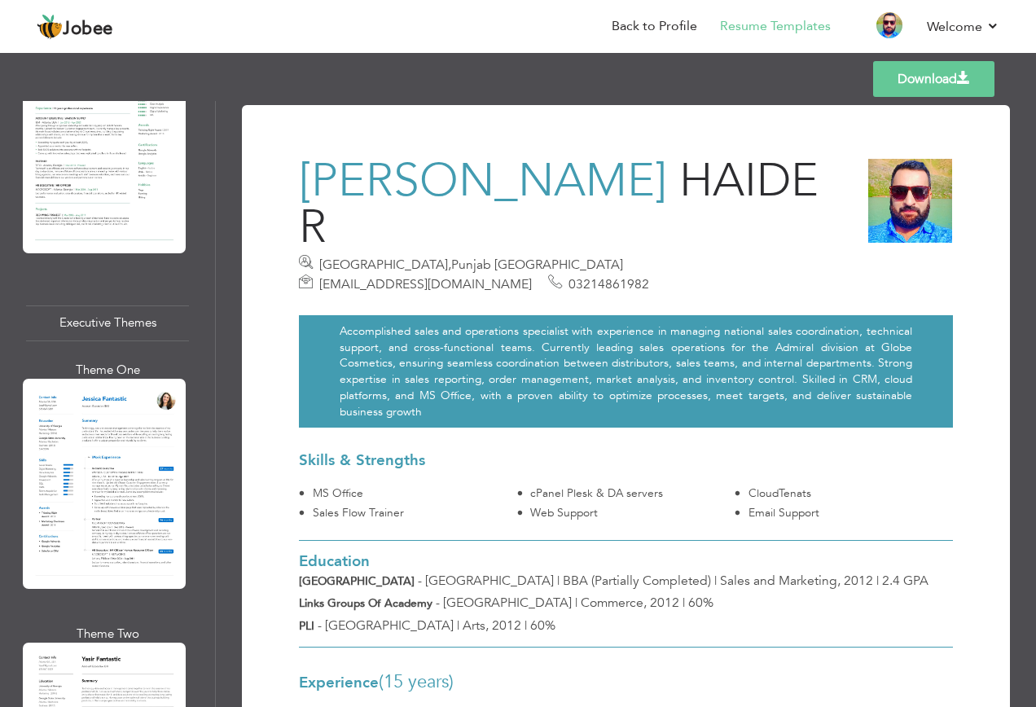
scroll to position [2374, 0]
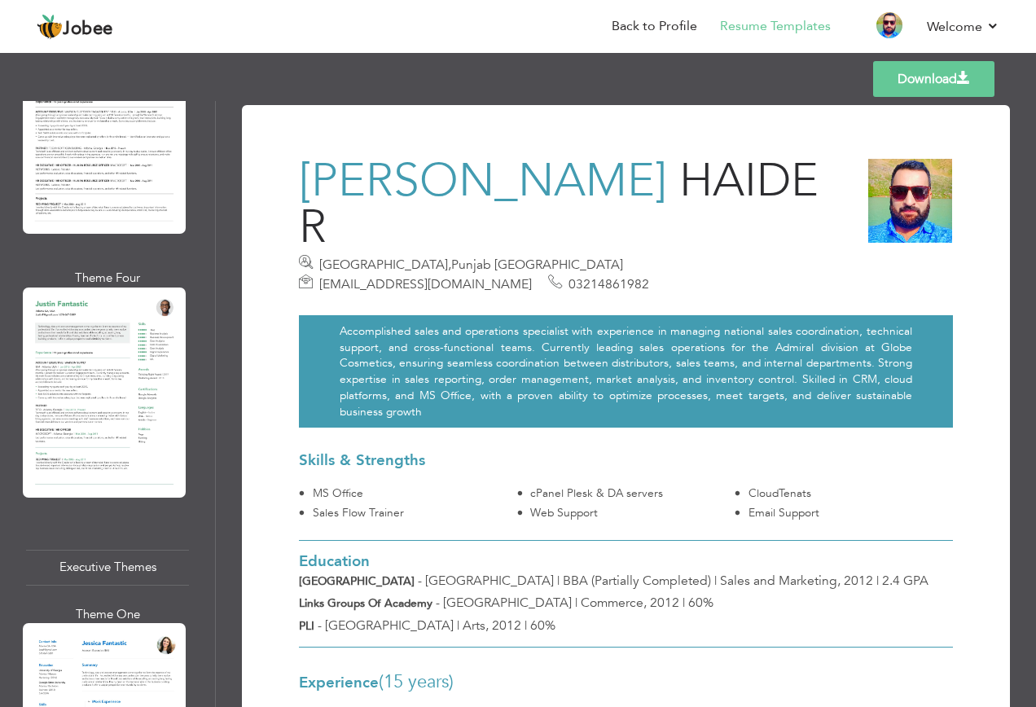
click at [122, 318] on div at bounding box center [104, 392] width 163 height 210
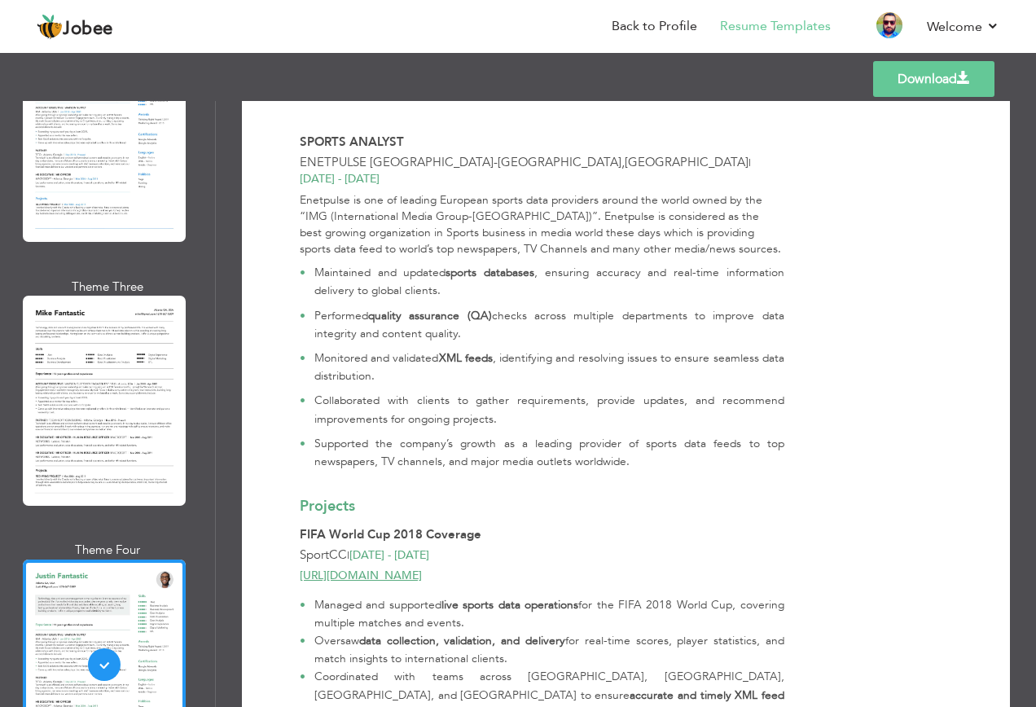
scroll to position [2048, 0]
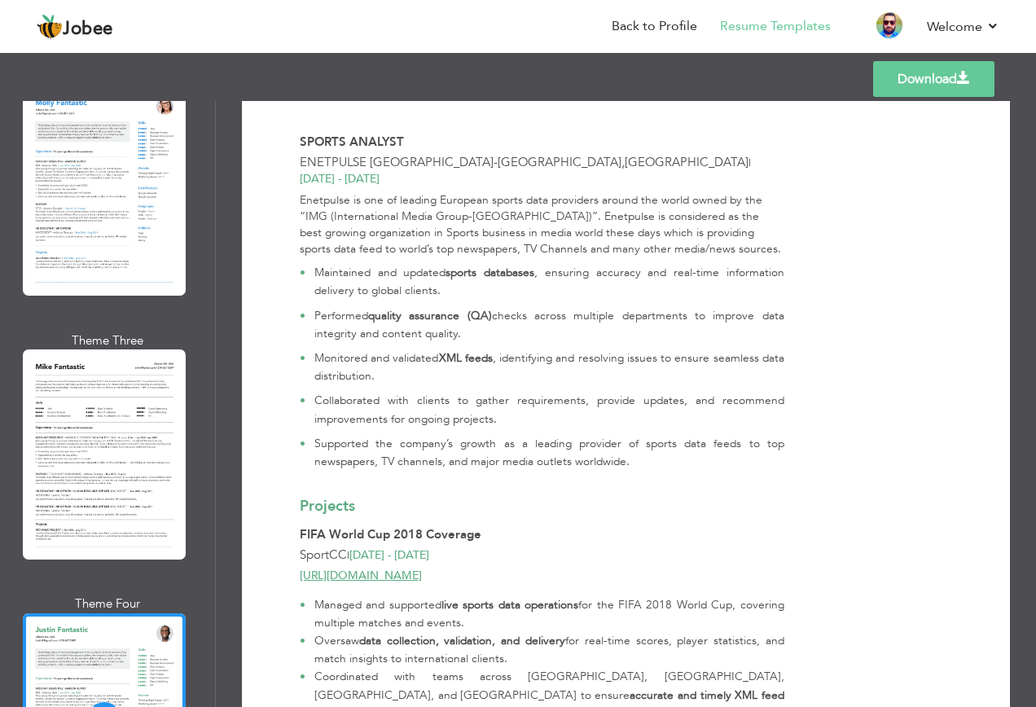
click at [127, 349] on div at bounding box center [104, 454] width 163 height 210
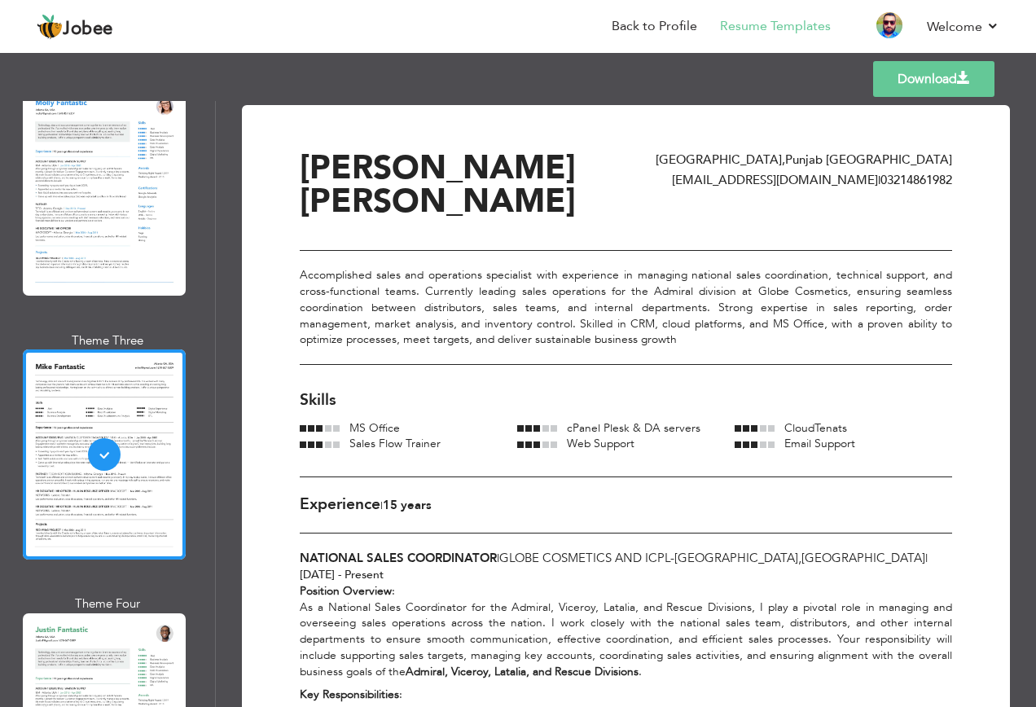
scroll to position [1885, 0]
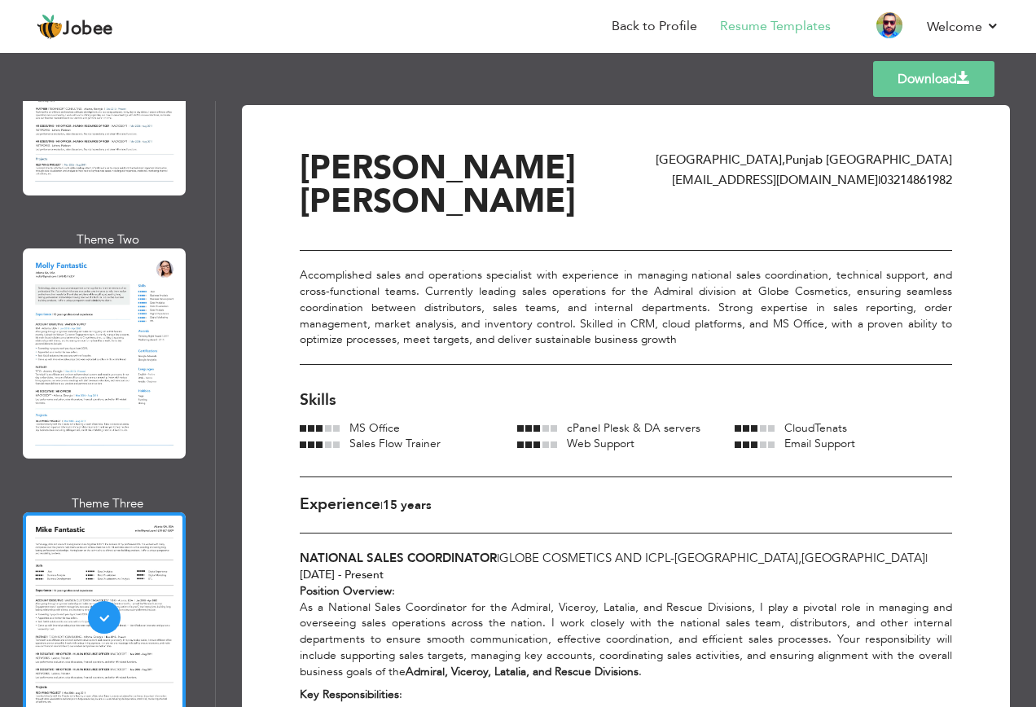
click at [127, 331] on div at bounding box center [104, 353] width 163 height 210
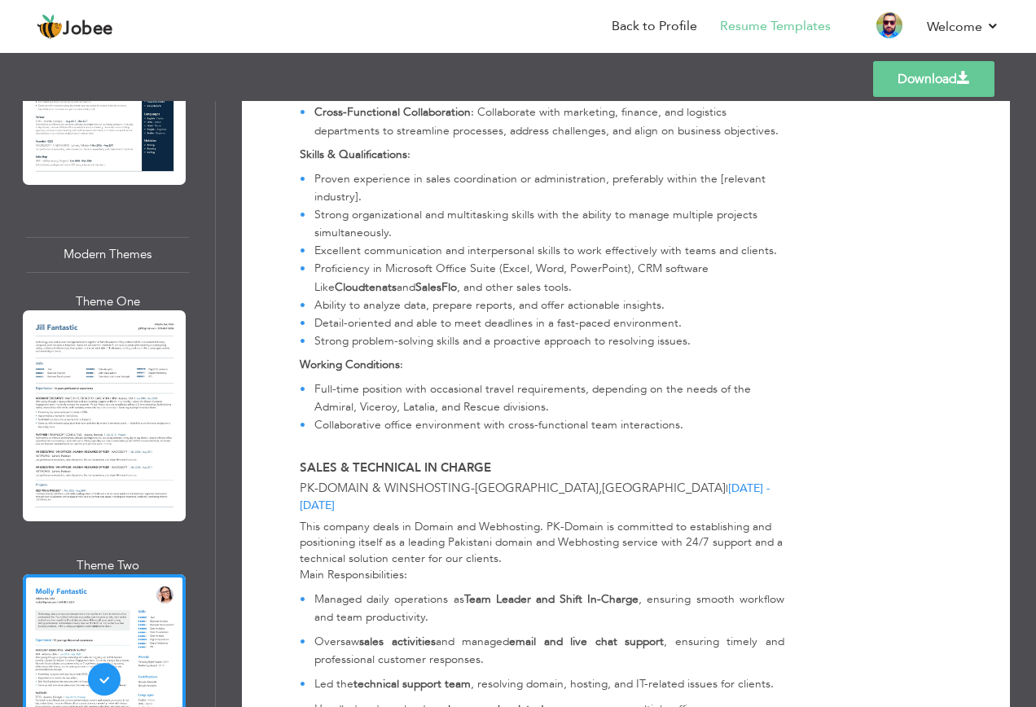
scroll to position [1478, 0]
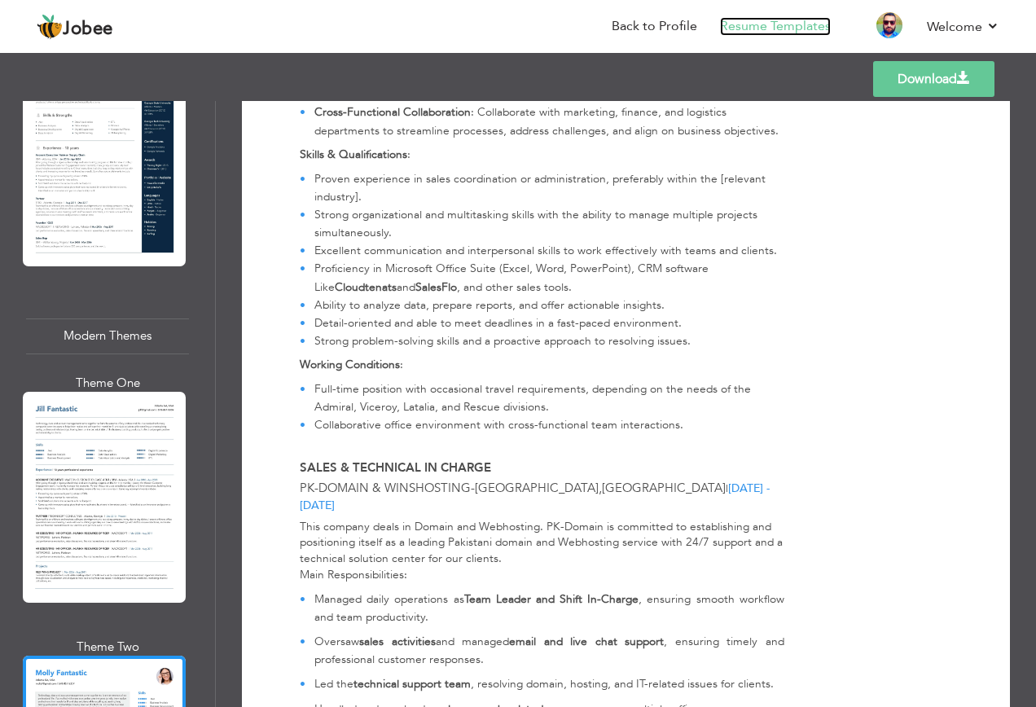
click at [777, 29] on link "Resume Templates" at bounding box center [775, 26] width 111 height 19
click at [772, 22] on link "Resume Templates" at bounding box center [775, 26] width 111 height 19
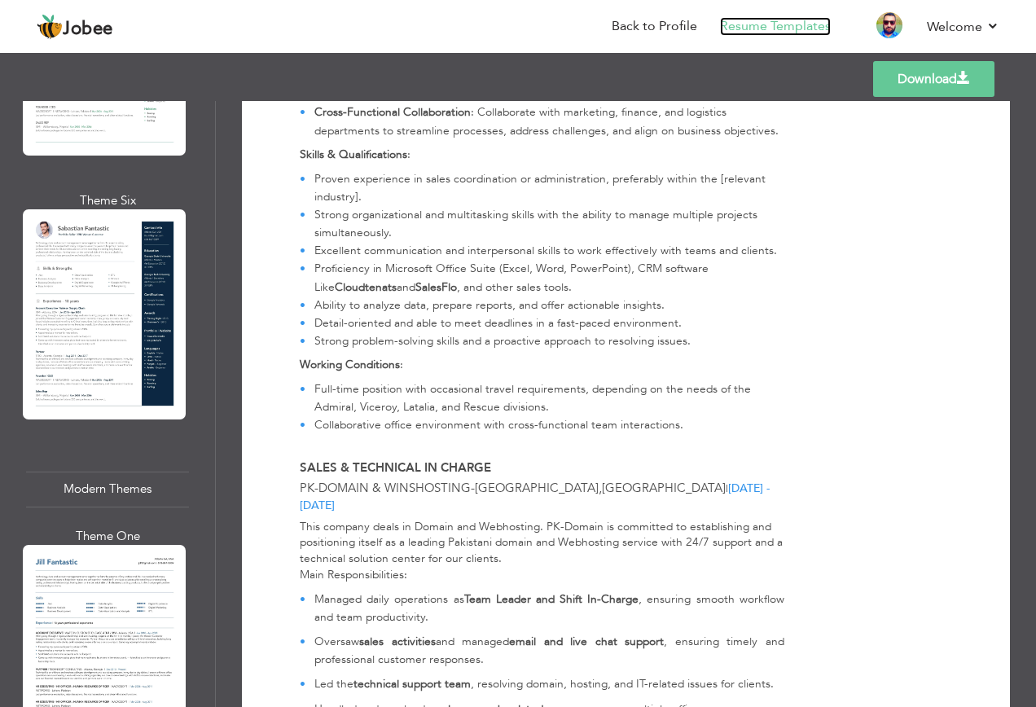
scroll to position [1316, 0]
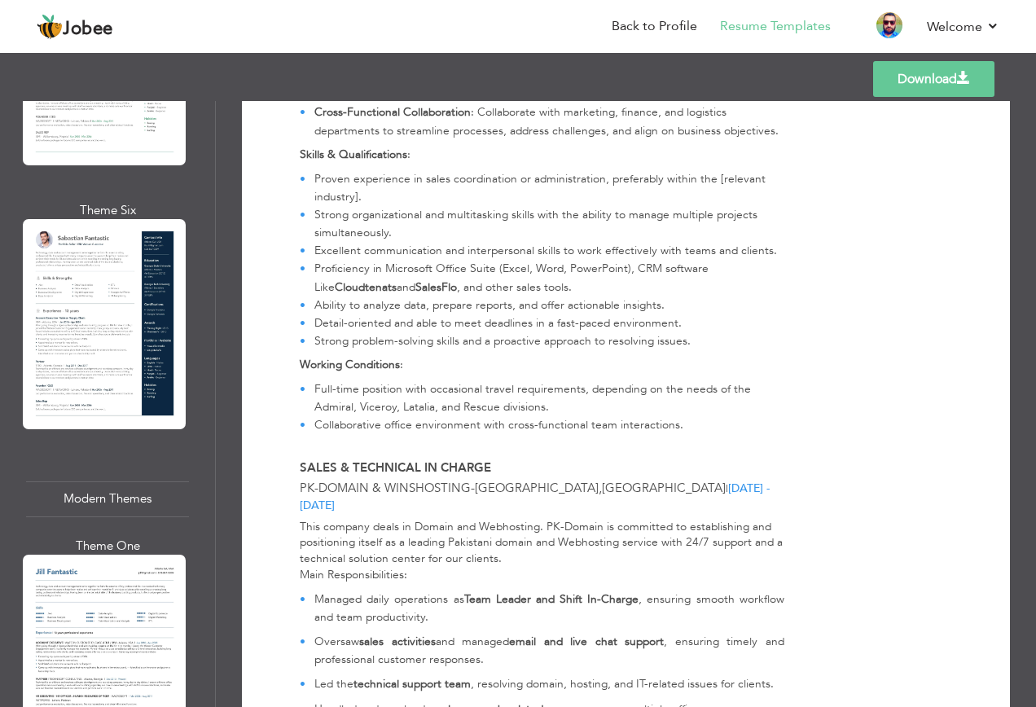
click at [145, 332] on div at bounding box center [104, 324] width 163 height 210
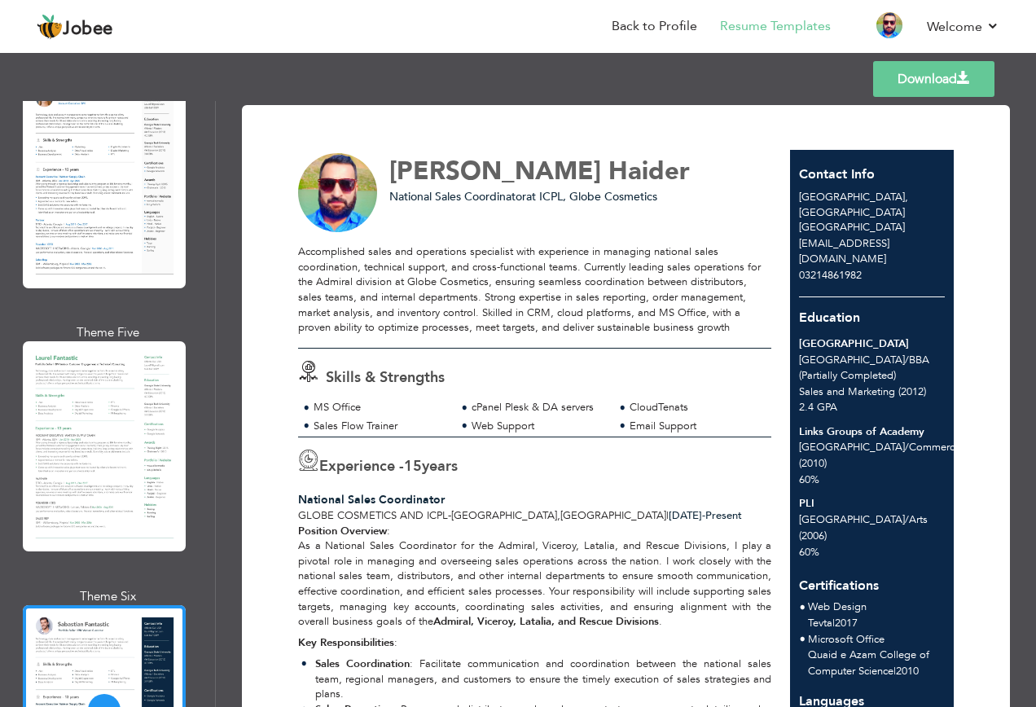
scroll to position [827, 0]
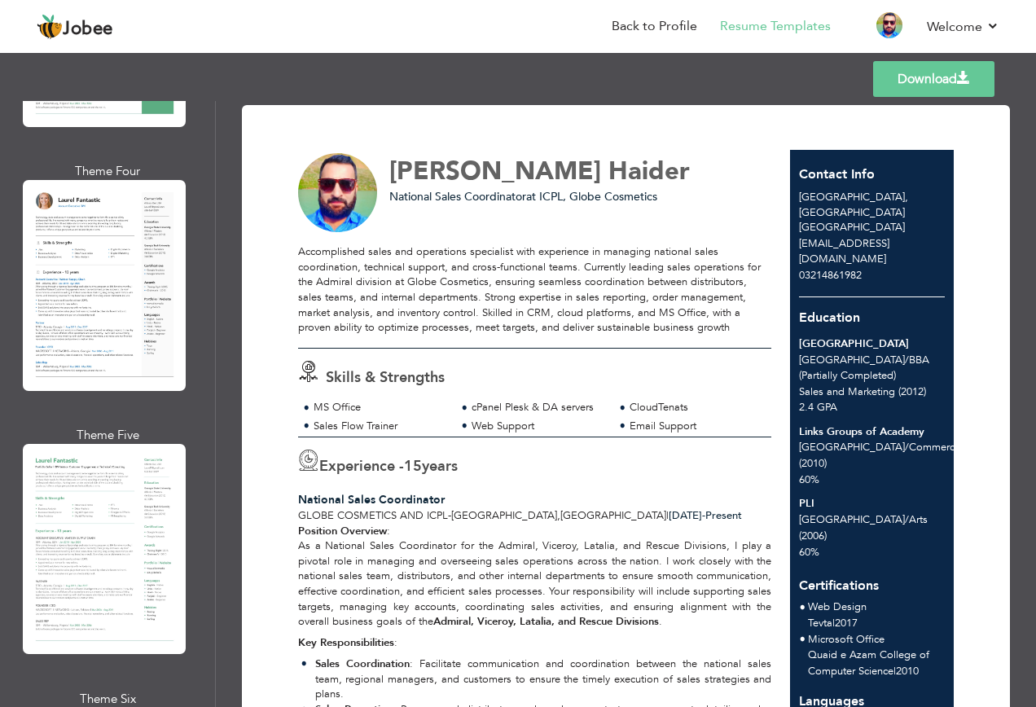
click at [140, 313] on div at bounding box center [104, 285] width 163 height 210
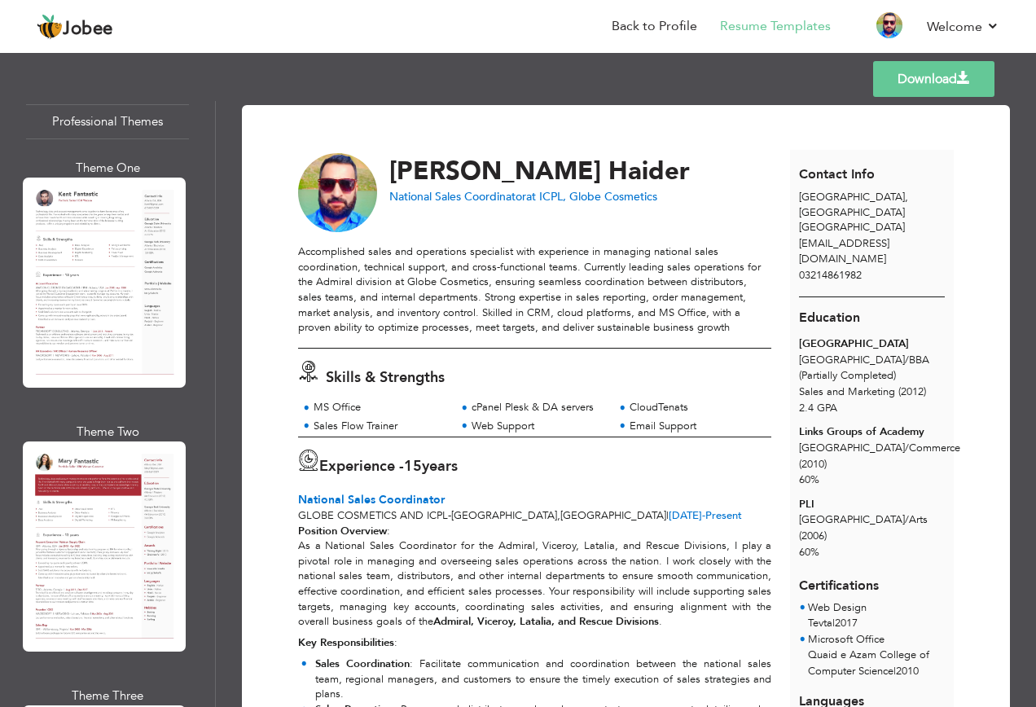
scroll to position [0, 0]
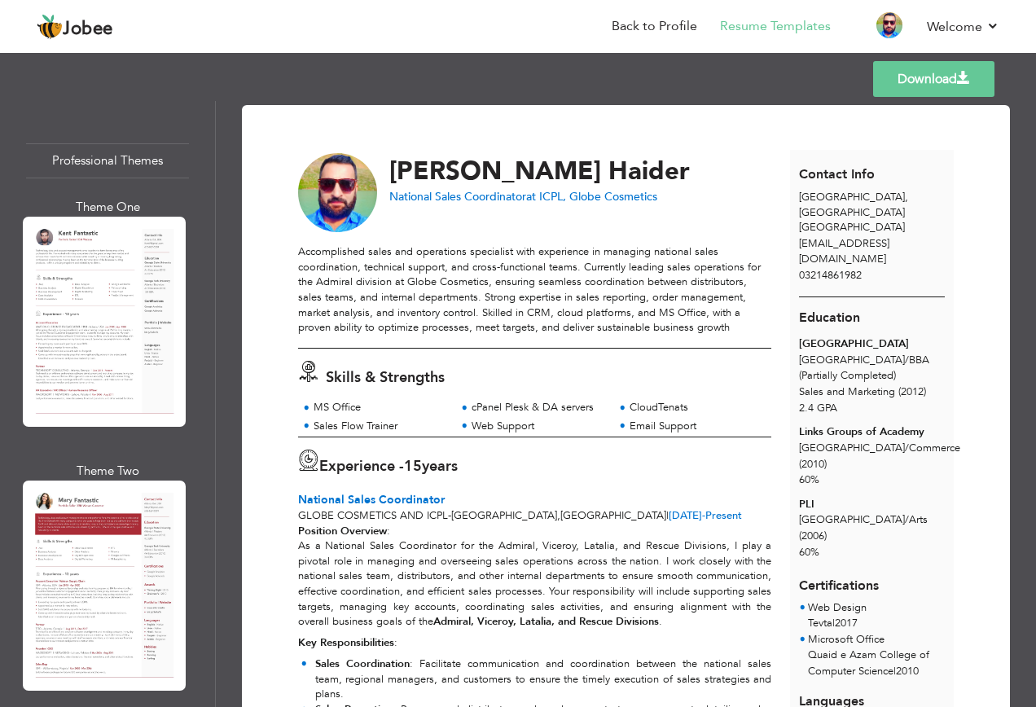
click at [121, 148] on div "Professional Themes" at bounding box center [107, 160] width 163 height 35
click at [105, 290] on div at bounding box center [104, 322] width 163 height 210
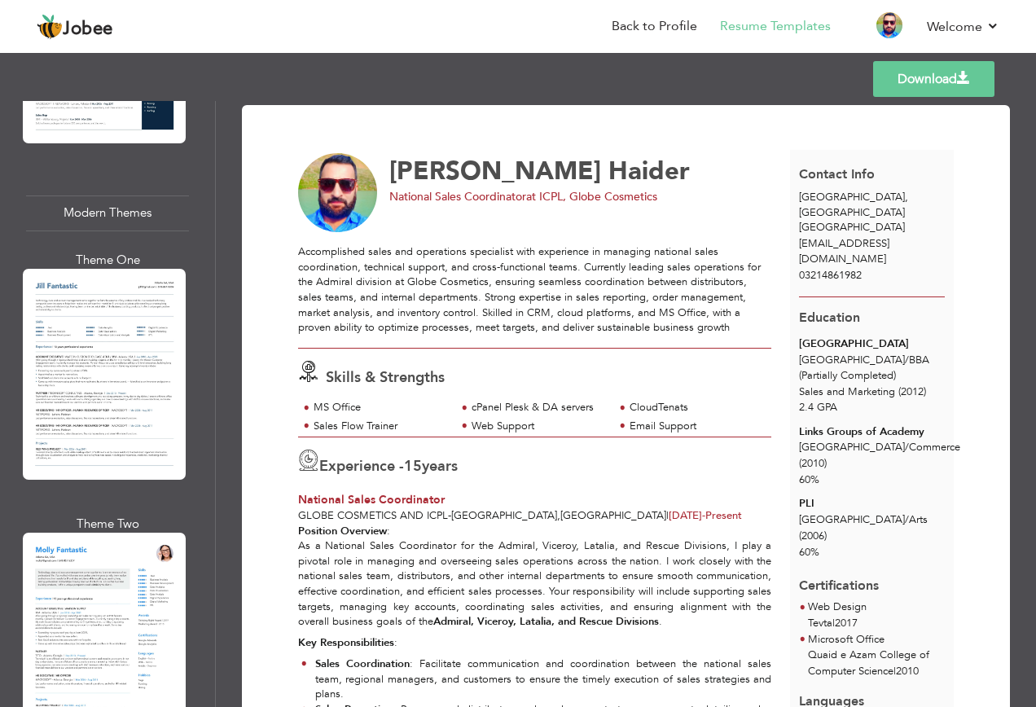
scroll to position [1628, 0]
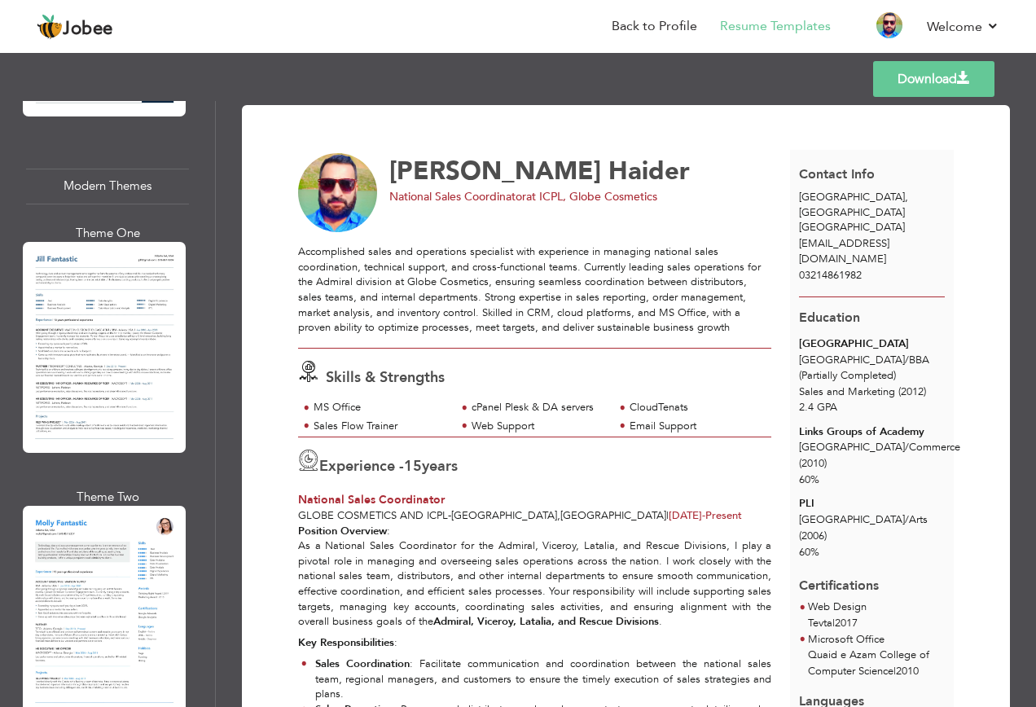
click at [113, 338] on div at bounding box center [104, 347] width 163 height 210
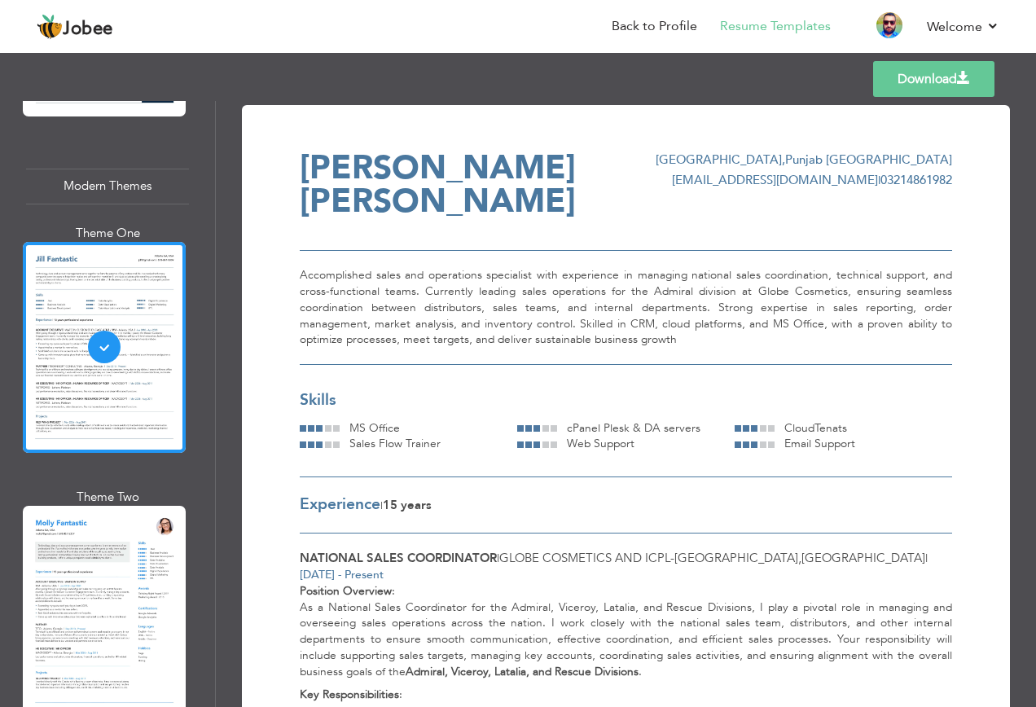
click at [83, 506] on div at bounding box center [104, 611] width 163 height 210
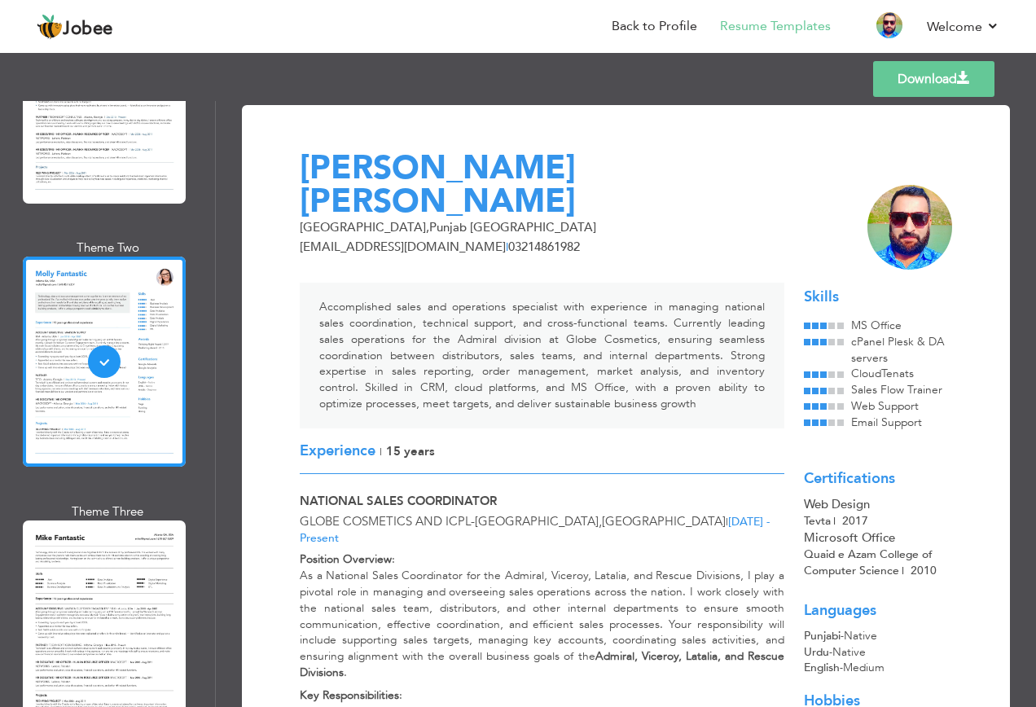
scroll to position [1954, 0]
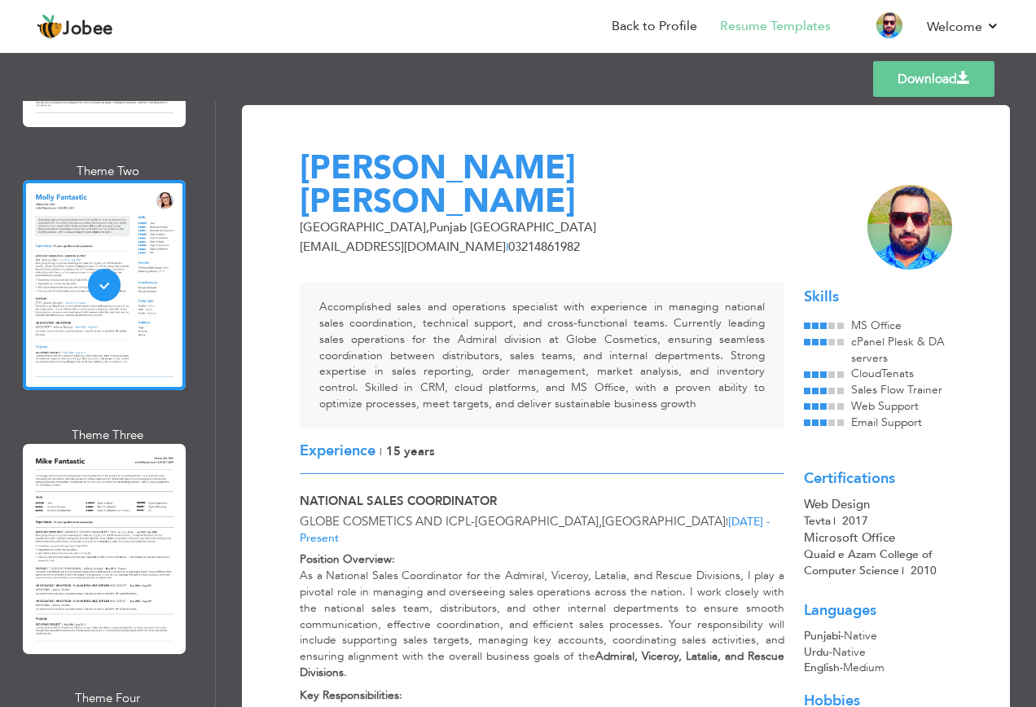
click at [107, 470] on div at bounding box center [104, 549] width 163 height 210
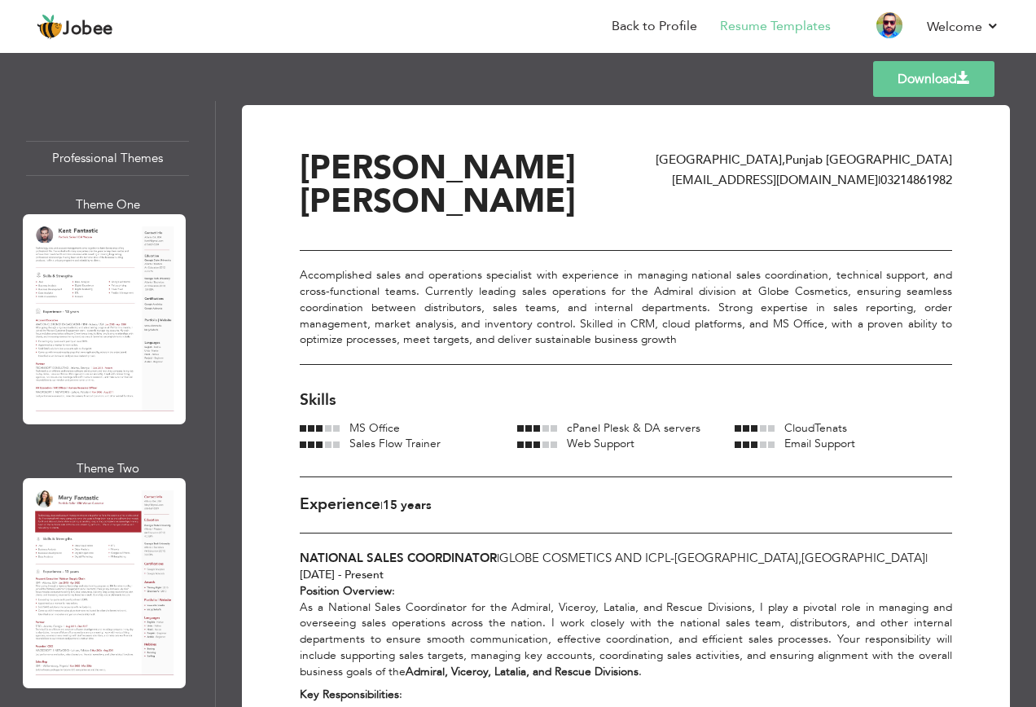
scroll to position [0, 0]
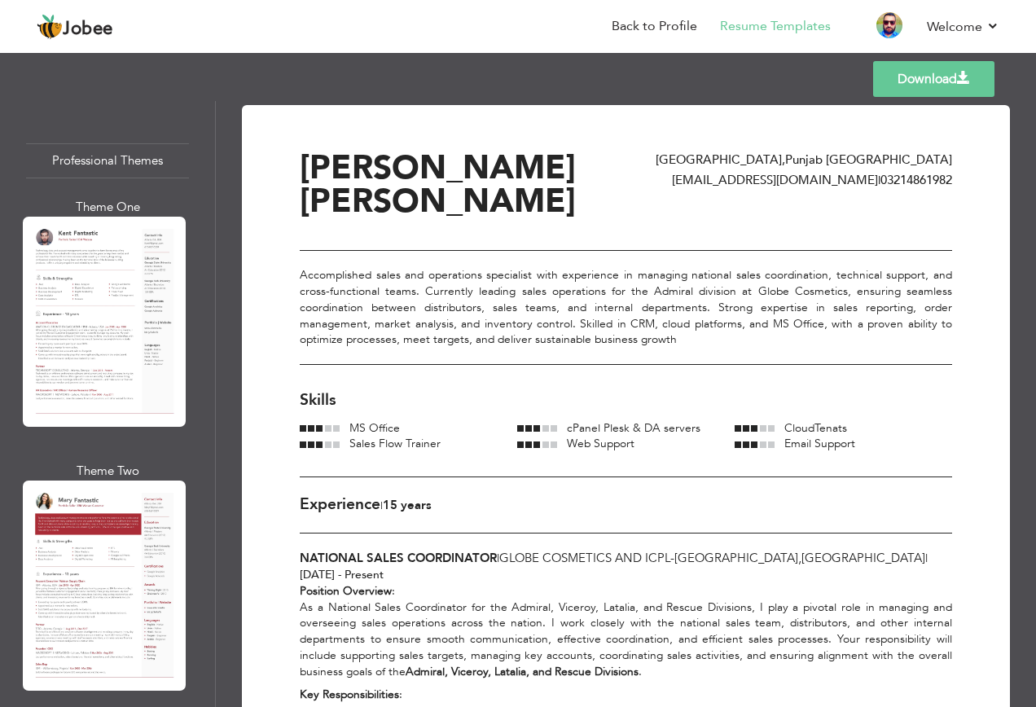
click at [915, 78] on link "Download" at bounding box center [933, 79] width 121 height 36
click at [667, 26] on link "Back to Profile" at bounding box center [653, 26] width 85 height 19
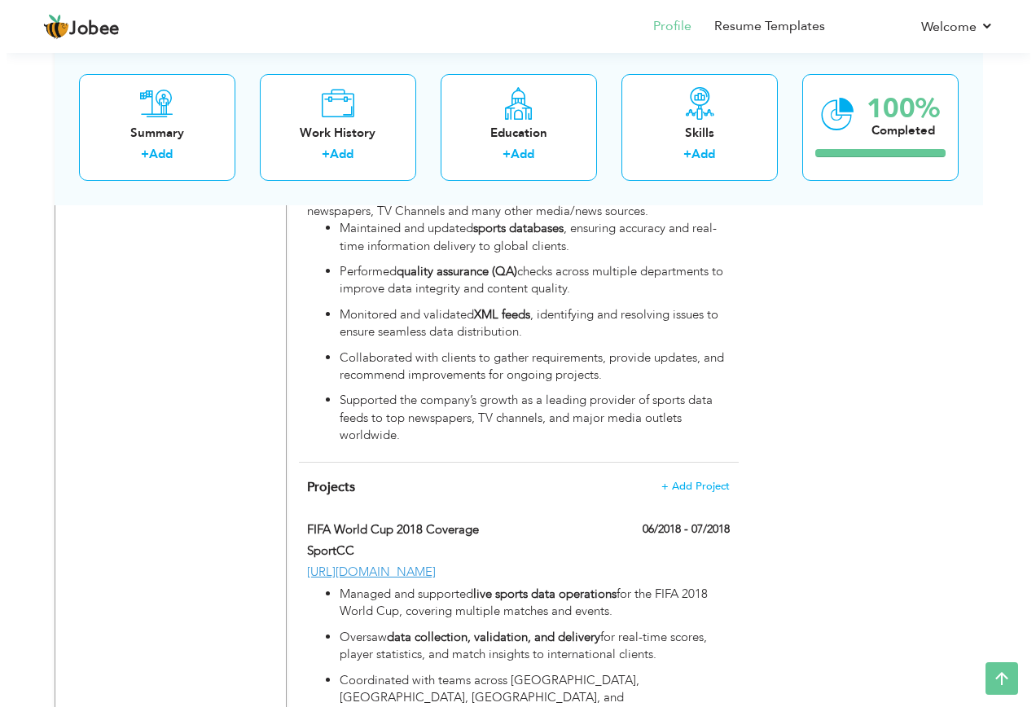
scroll to position [2442, 0]
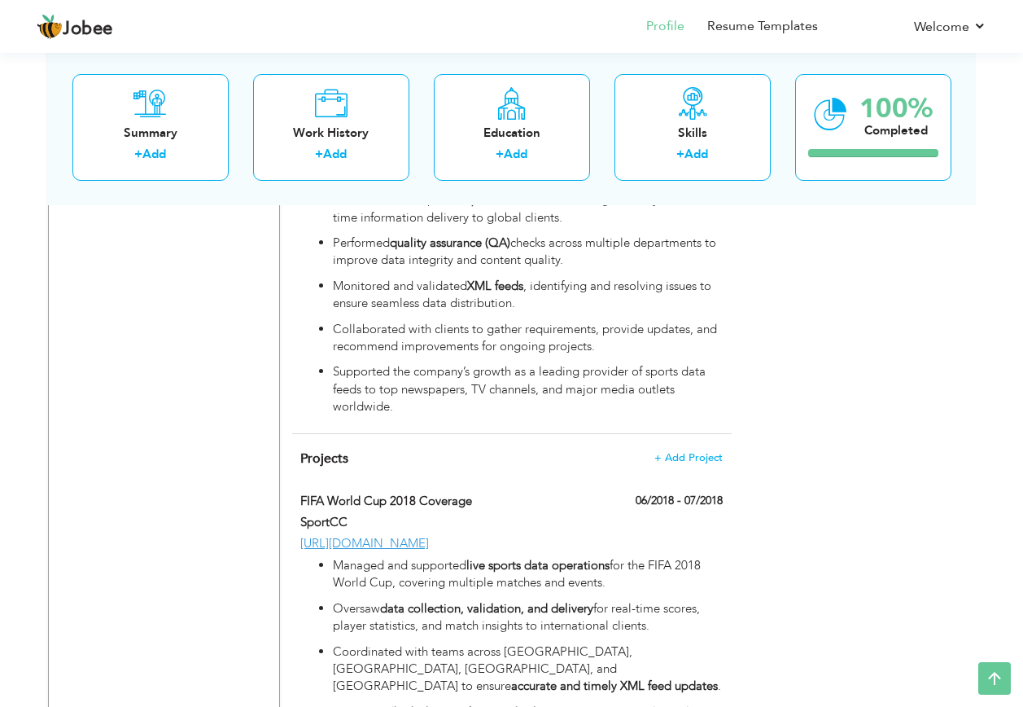
click at [545, 600] on p "Oversaw data collection, validation, and delivery for real-time scores, player …" at bounding box center [527, 617] width 389 height 35
type input "FIFA World Cup 2018 Coverage"
type input "SportCC"
type input "06/2018"
type input "07/2018"
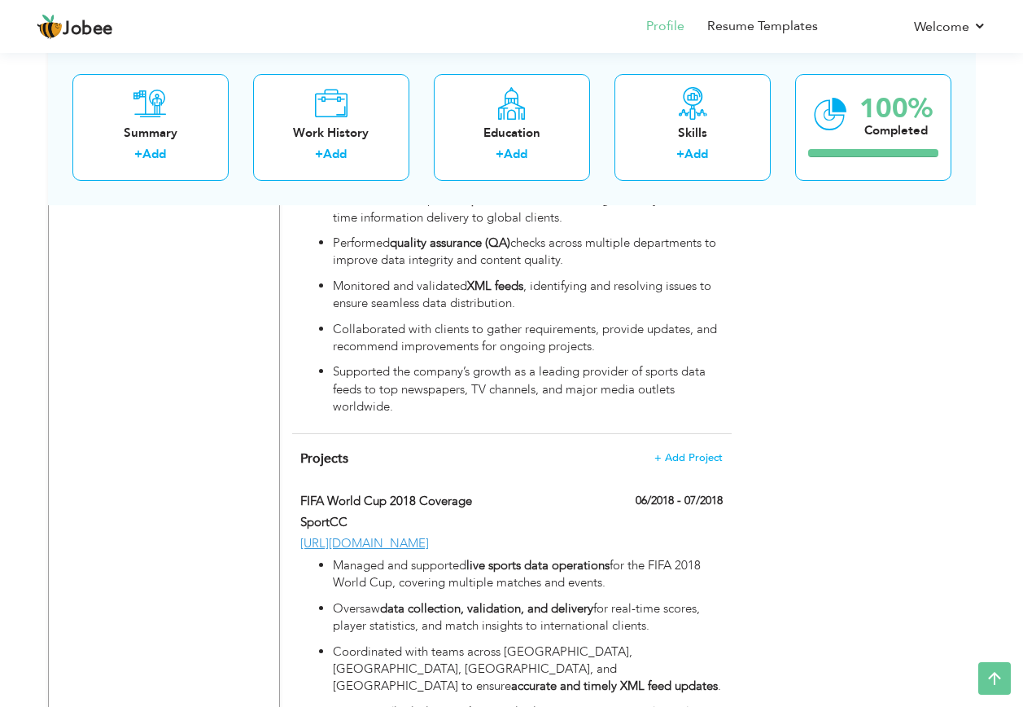
type input "[URL][DOMAIN_NAME]"
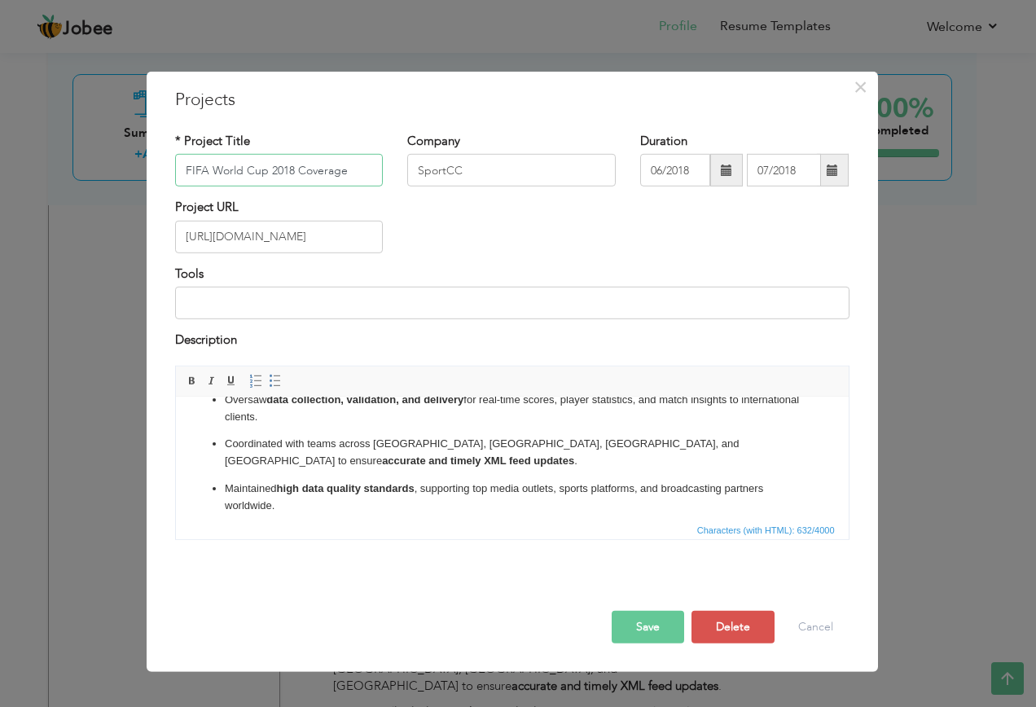
scroll to position [77, 0]
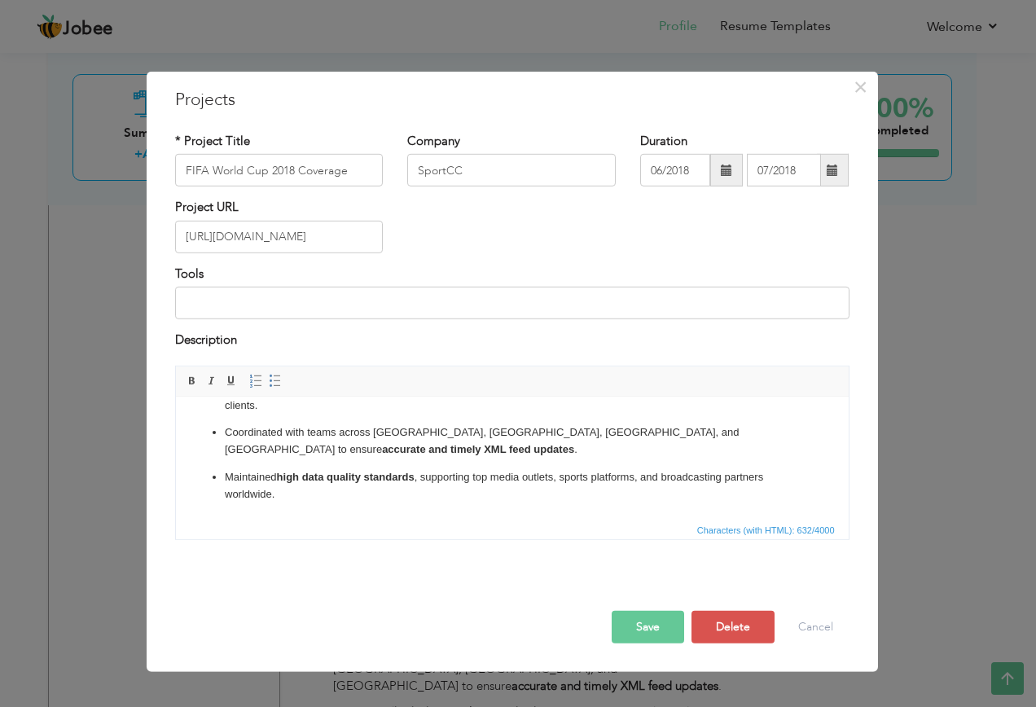
click at [461, 426] on p "Coordinated with teams across [GEOGRAPHIC_DATA], [GEOGRAPHIC_DATA], [GEOGRAPHIC…" at bounding box center [511, 440] width 575 height 34
click at [645, 628] on button "Save" at bounding box center [647, 626] width 72 height 33
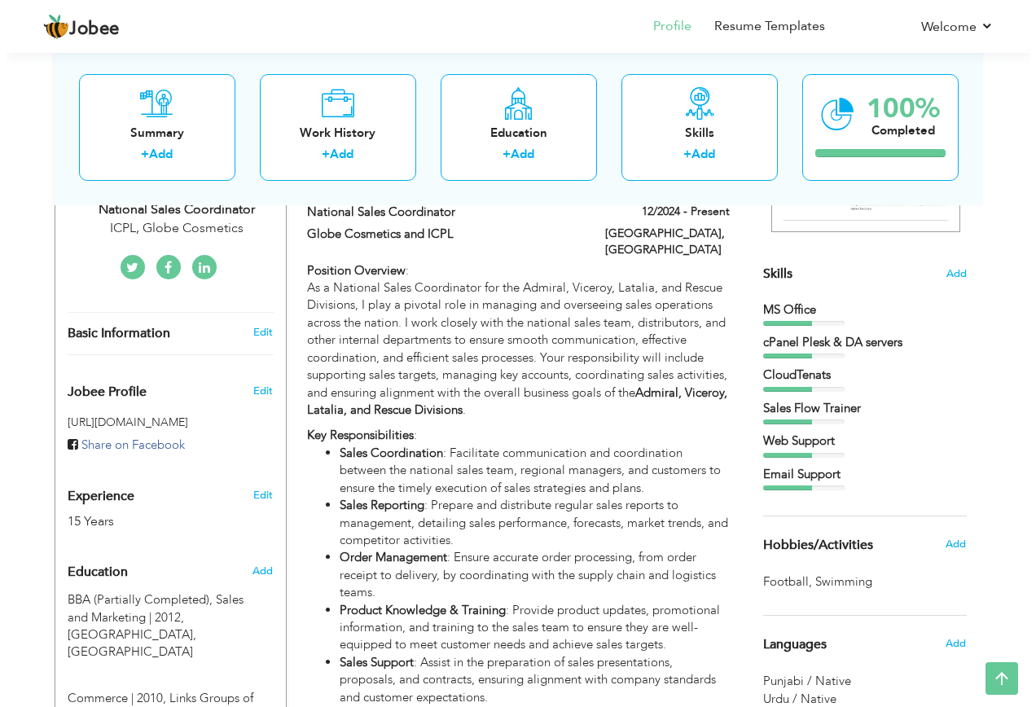
scroll to position [303, 0]
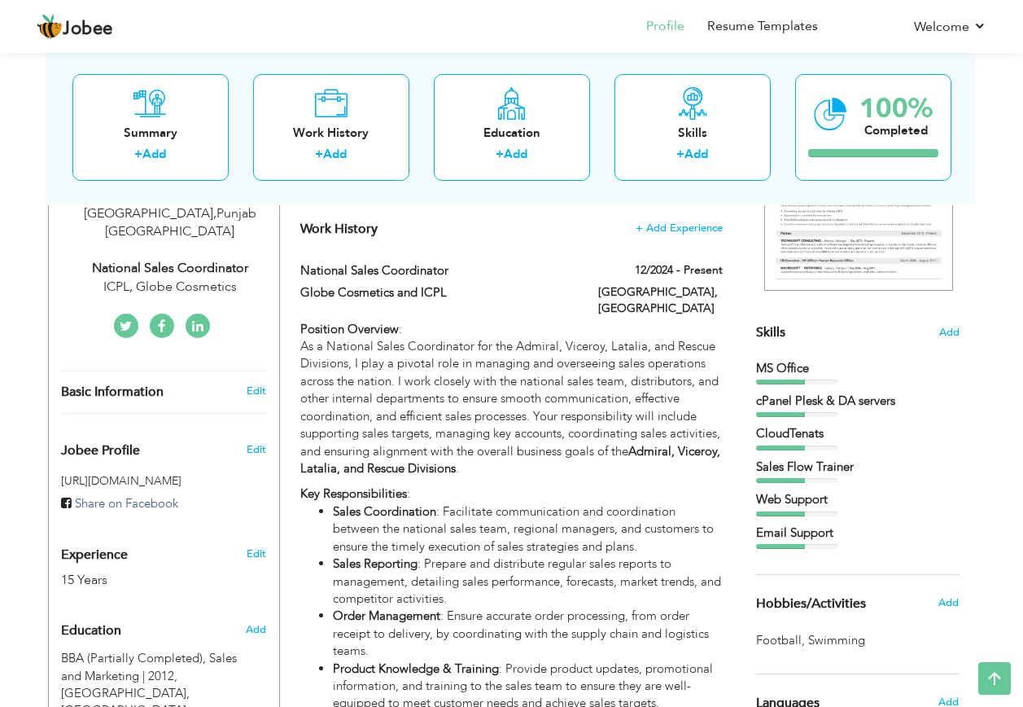
click at [626, 405] on p "As a National Sales Coordinator for the Admiral, Viceroy, Latalia, and Rescue D…" at bounding box center [511, 407] width 422 height 139
type input "National Sales Coordinator"
type input "Globe Cosmetics and ICPL"
type input "12/2024"
type input "[GEOGRAPHIC_DATA]"
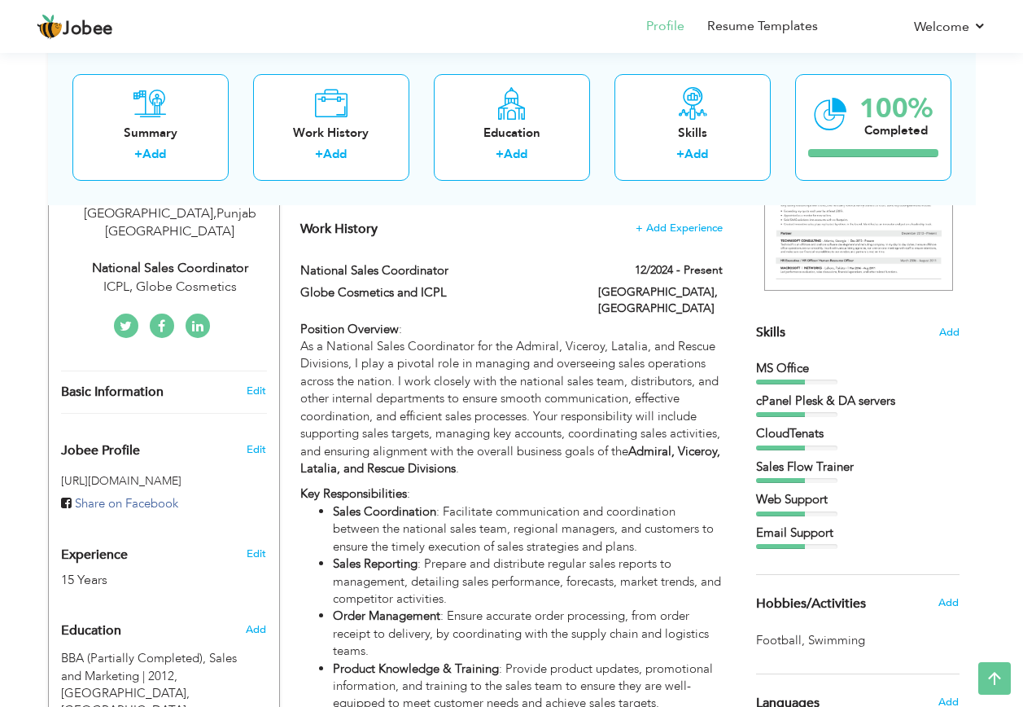
type input "[GEOGRAPHIC_DATA]"
checkbox input "true"
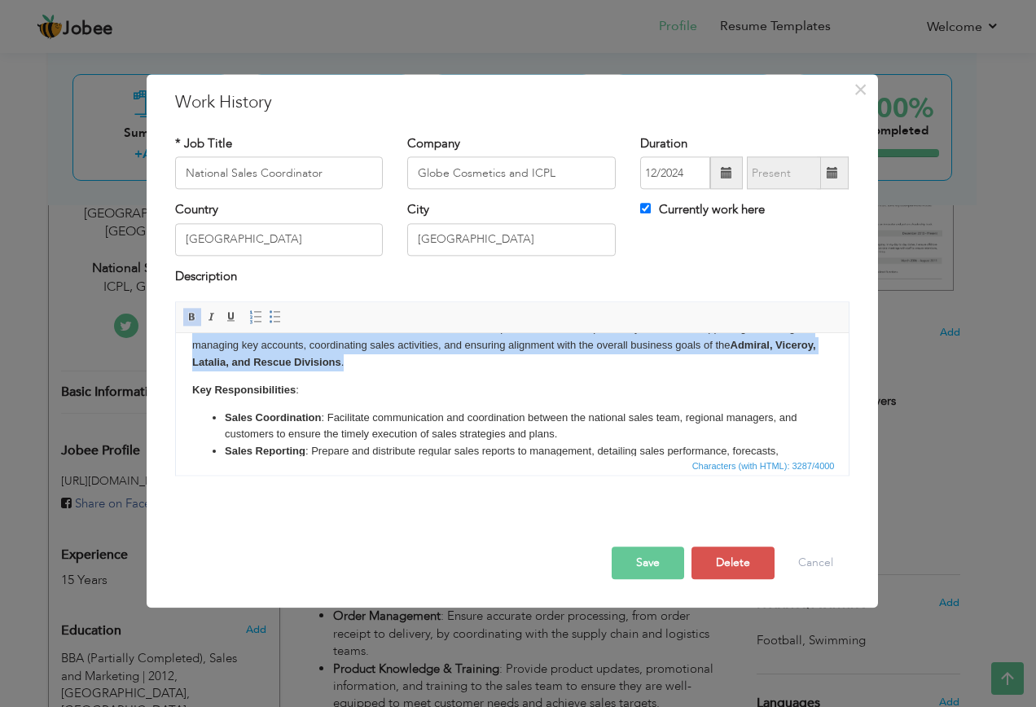
scroll to position [15, 0]
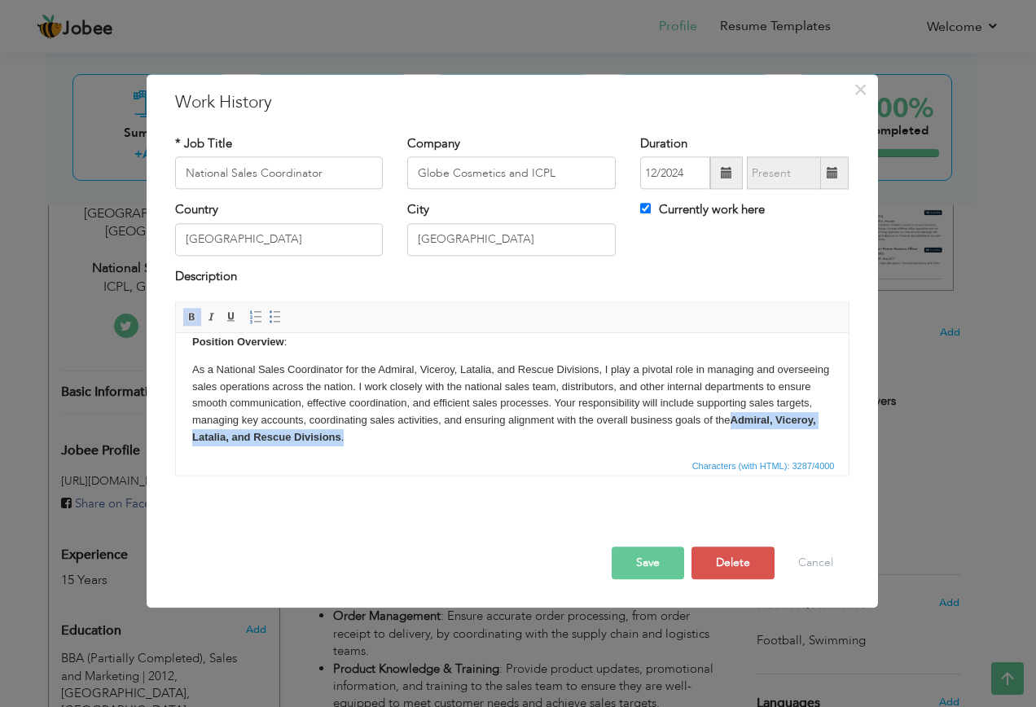
drag, startPoint x: 432, startPoint y: 450, endPoint x: 195, endPoint y: 437, distance: 238.1
click at [195, 437] on p "As a National Sales Coordinator for the Admiral, Viceroy, Latalia, and Rescue D…" at bounding box center [511, 403] width 640 height 85
click at [192, 314] on span at bounding box center [192, 317] width 13 height 13
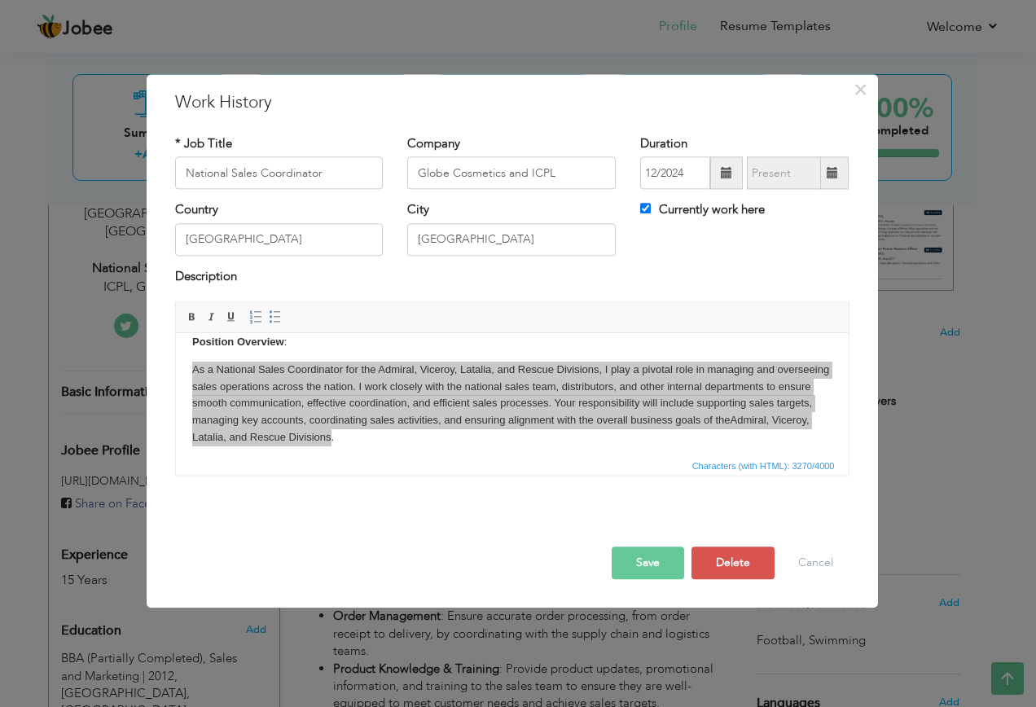
click at [637, 555] on button "Save" at bounding box center [647, 563] width 72 height 33
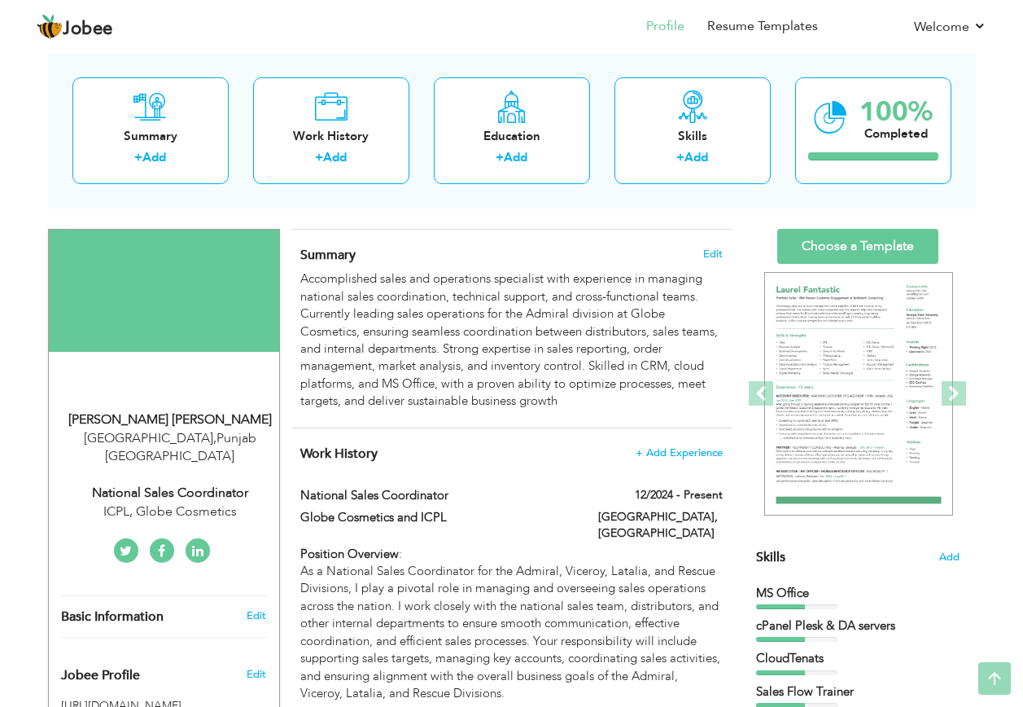
scroll to position [0, 0]
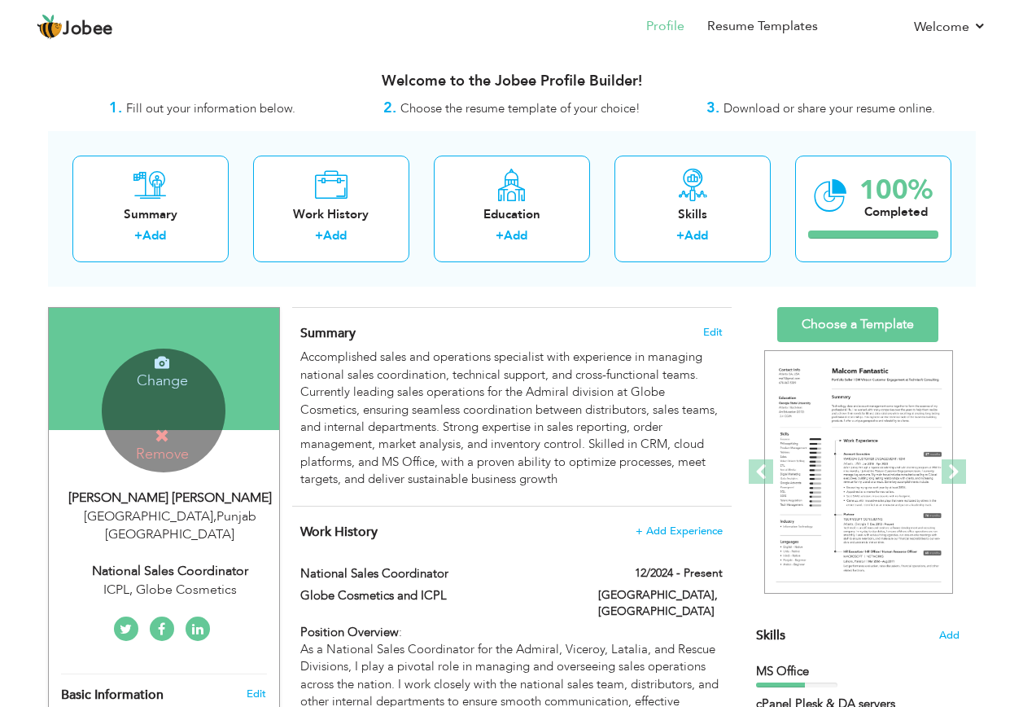
click at [160, 436] on icon at bounding box center [162, 435] width 15 height 15
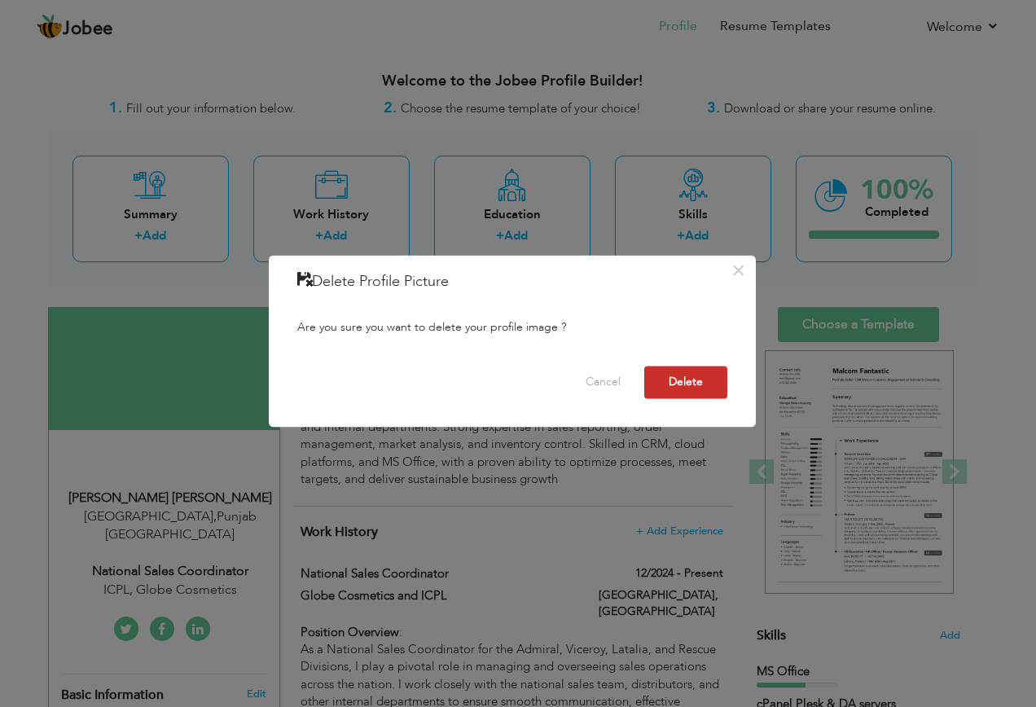
click at [690, 381] on button "Delete" at bounding box center [685, 382] width 83 height 33
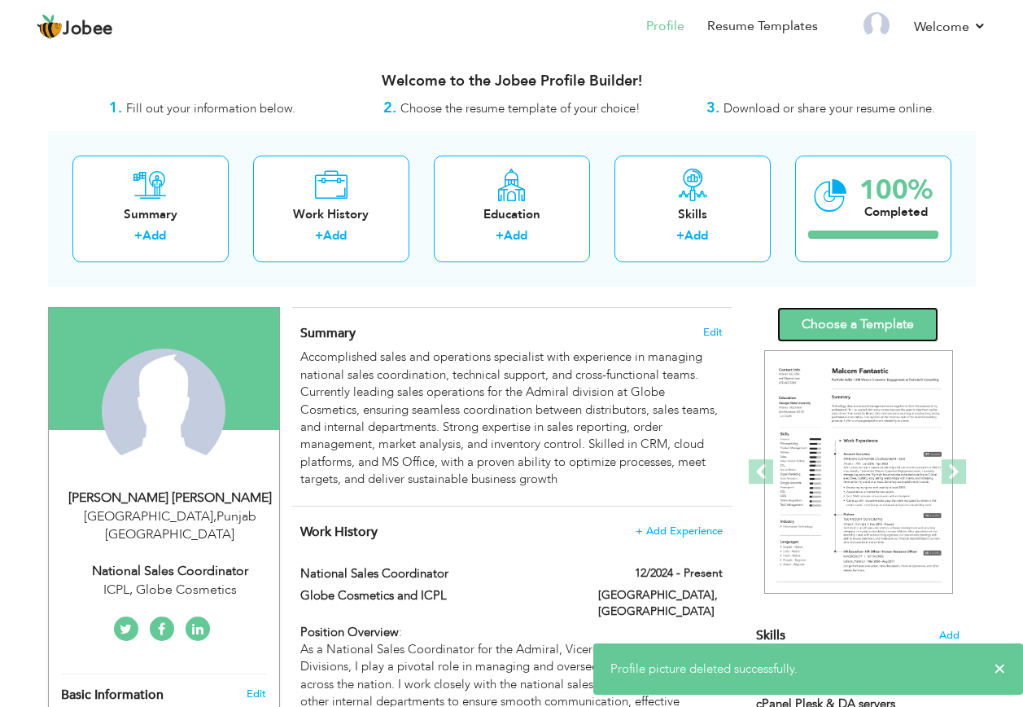
click at [879, 319] on link "Choose a Template" at bounding box center [857, 324] width 161 height 35
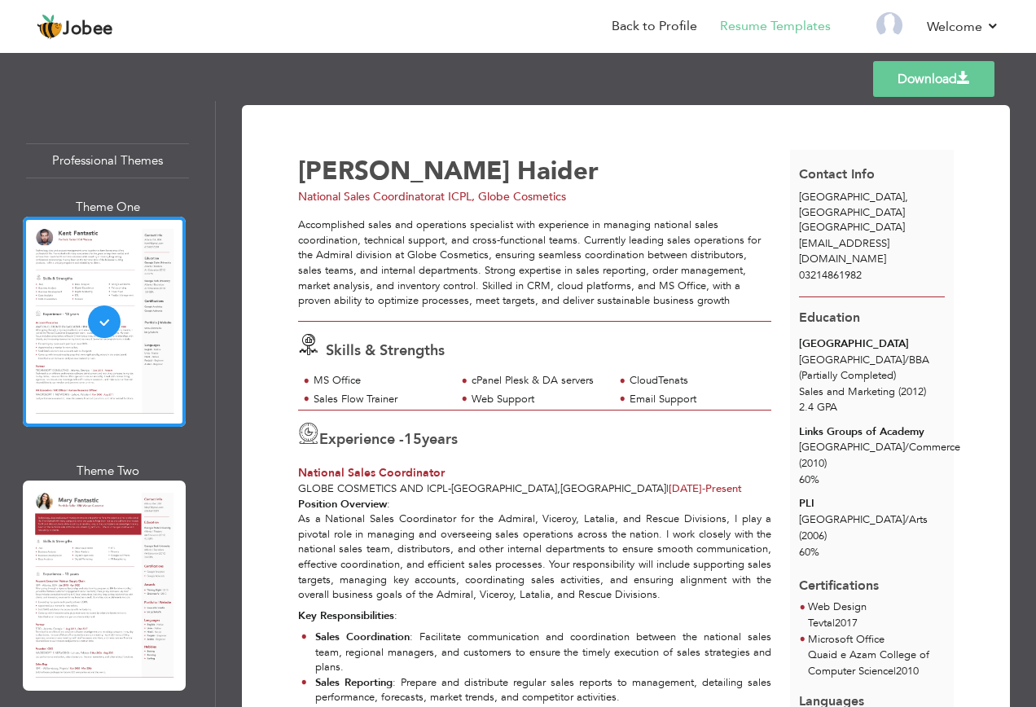
click at [123, 336] on div at bounding box center [104, 322] width 163 height 210
click at [147, 527] on div at bounding box center [104, 585] width 163 height 210
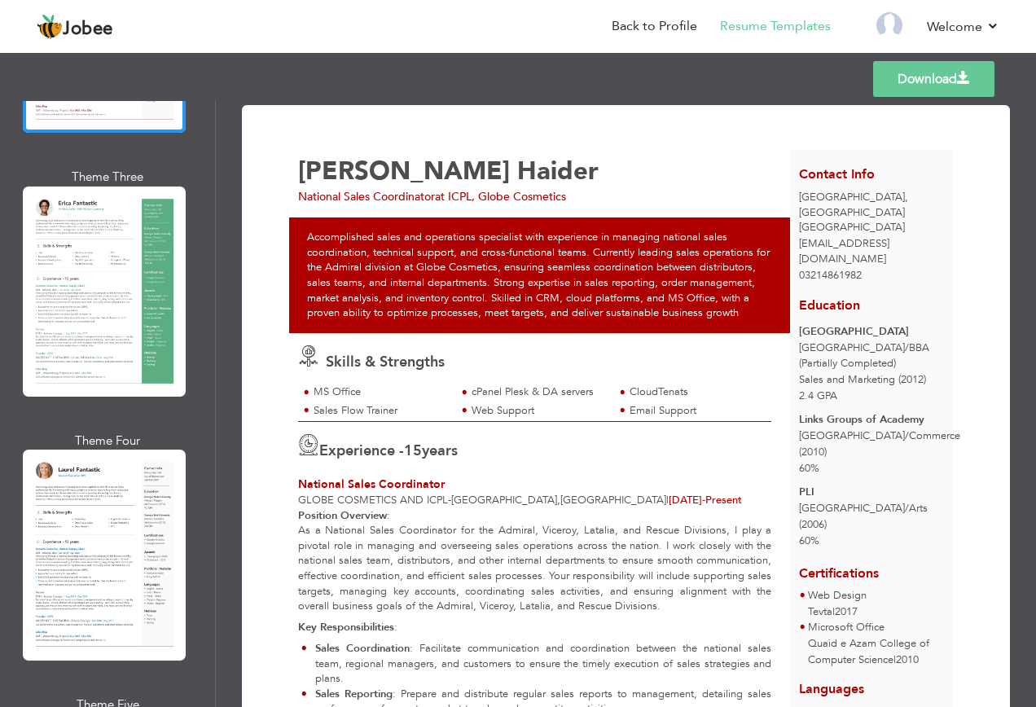
scroll to position [651, 0]
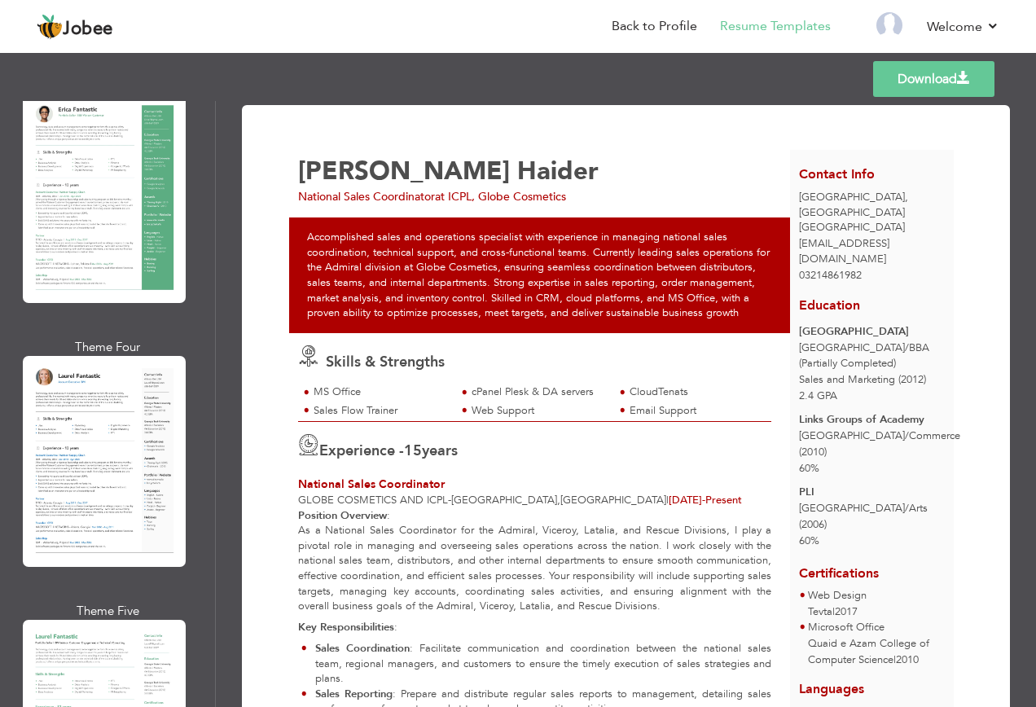
click at [153, 436] on div at bounding box center [104, 461] width 163 height 210
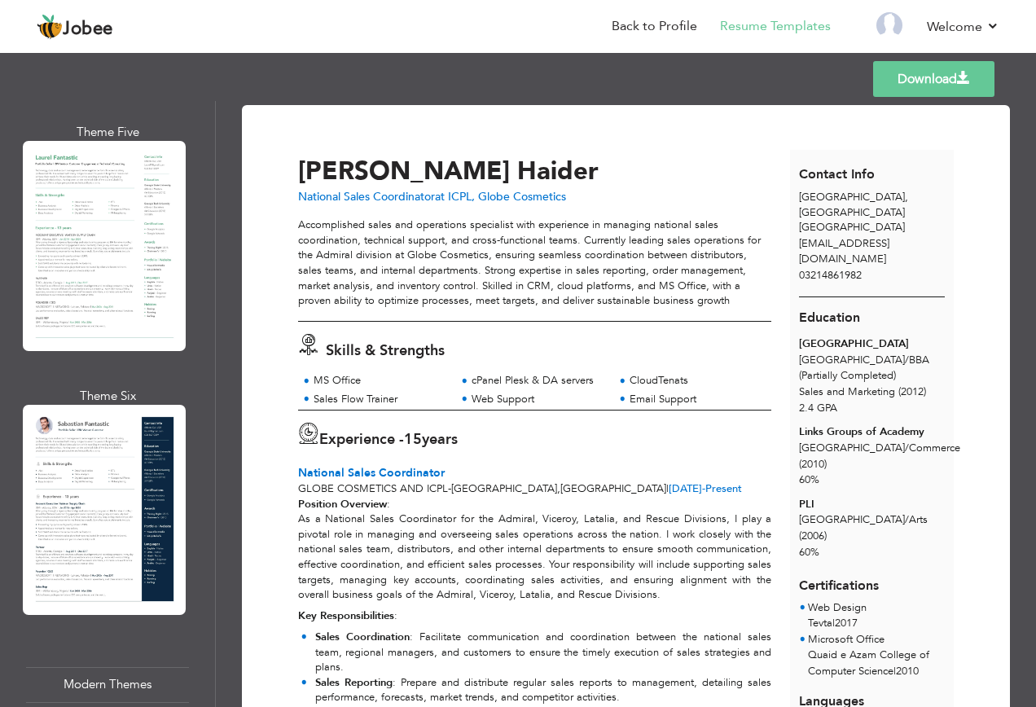
scroll to position [1140, 0]
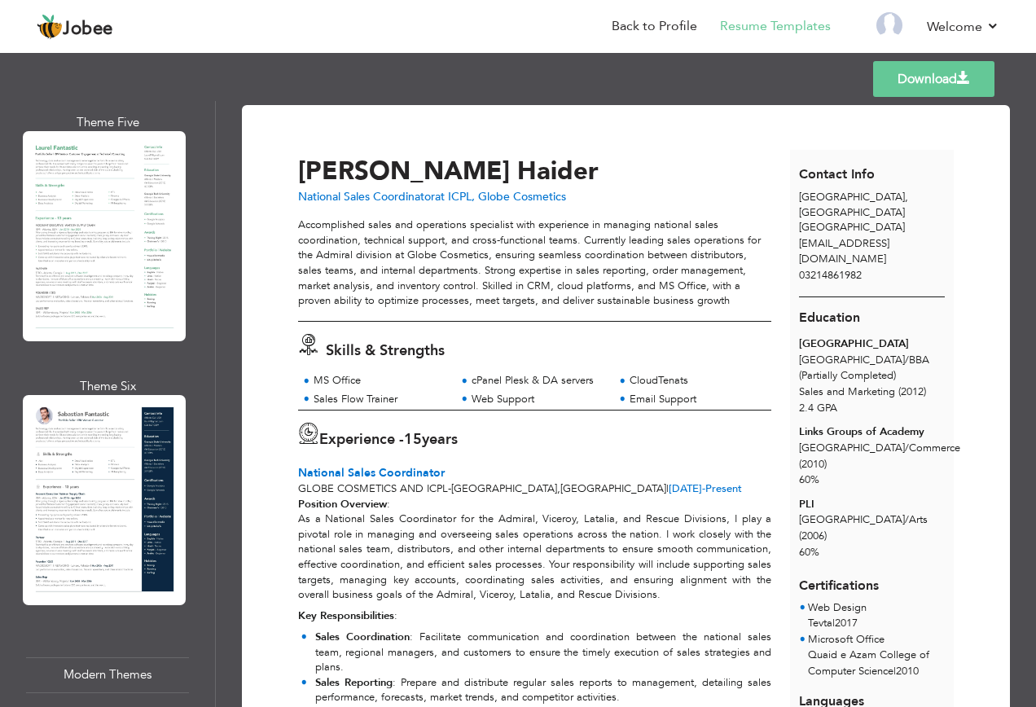
click at [154, 452] on div at bounding box center [104, 500] width 163 height 210
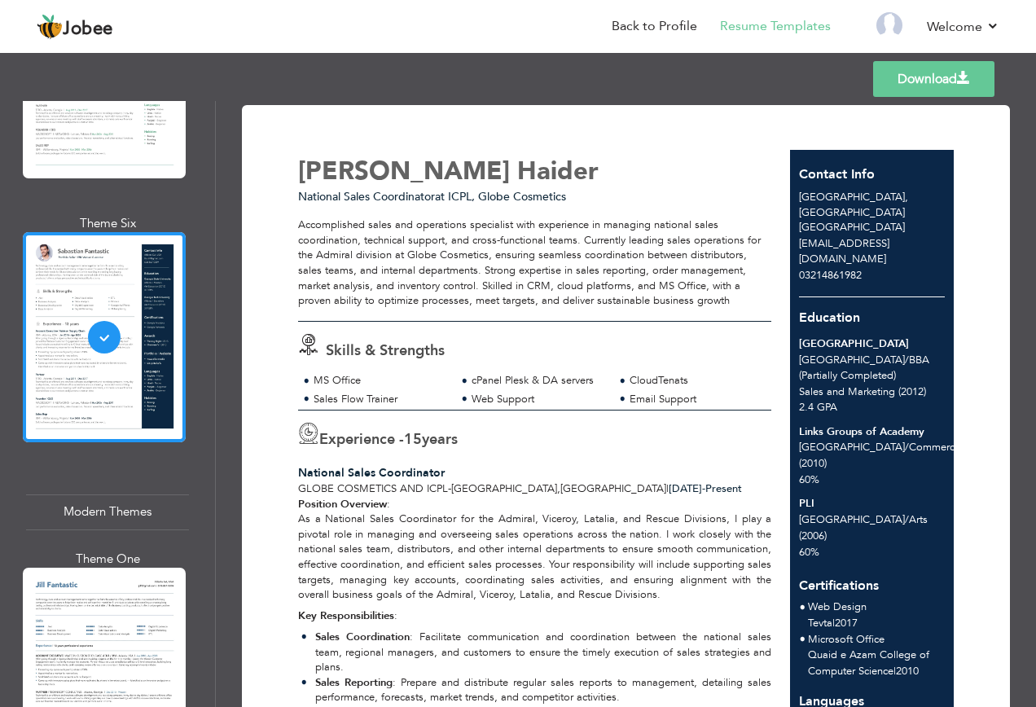
scroll to position [1384, 0]
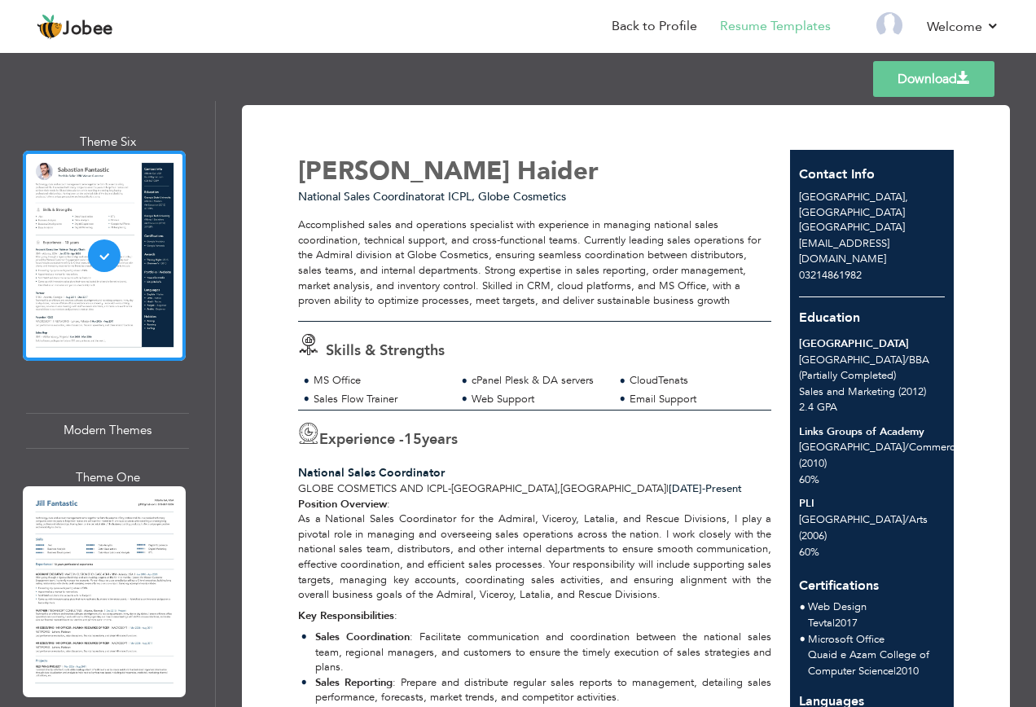
click at [166, 486] on div at bounding box center [104, 591] width 163 height 210
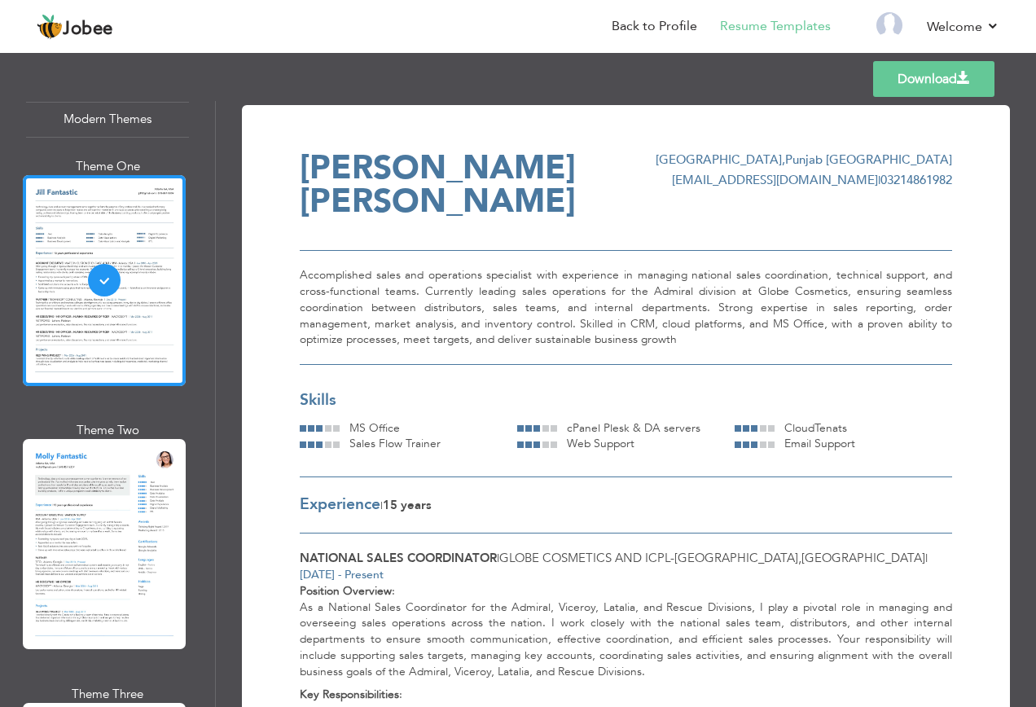
scroll to position [1710, 0]
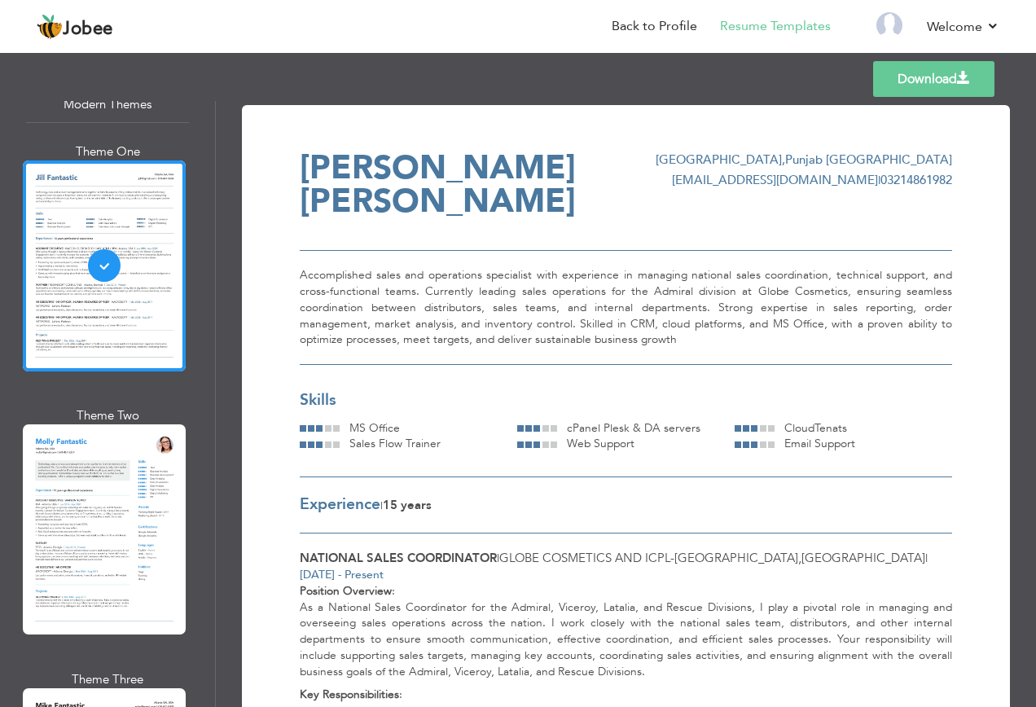
click at [94, 474] on div at bounding box center [104, 529] width 163 height 210
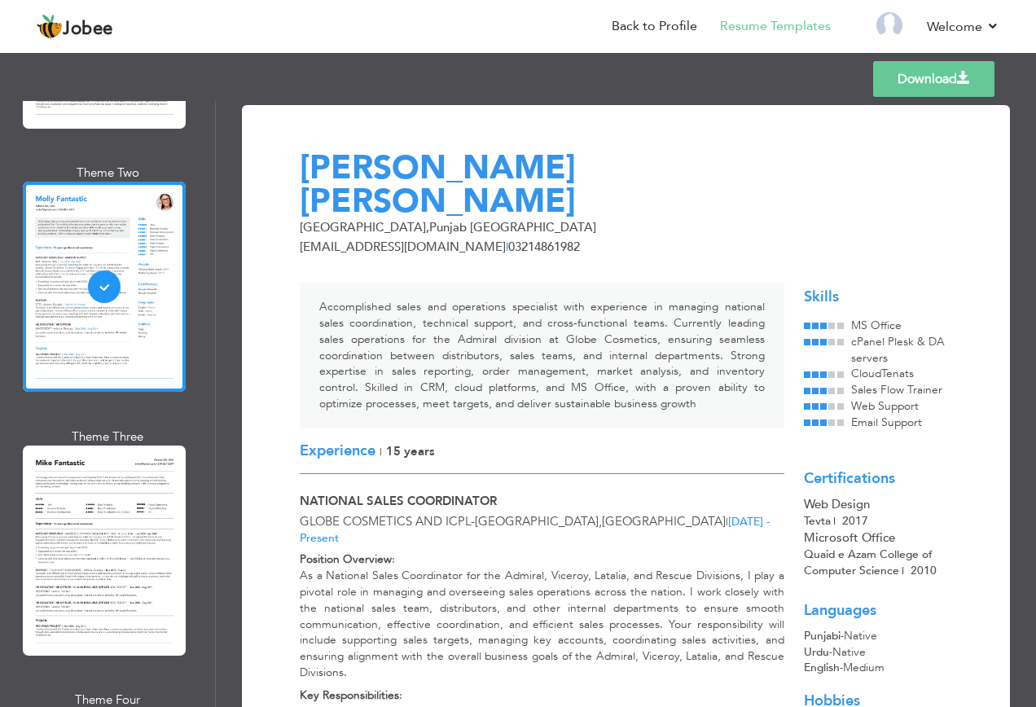
scroll to position [1954, 0]
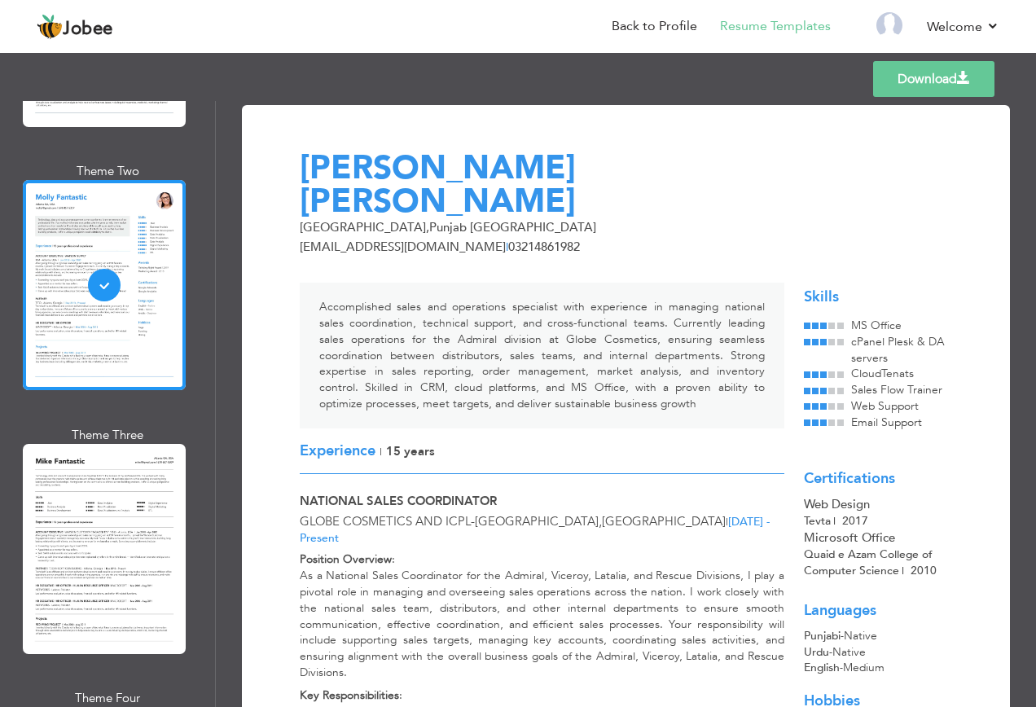
click at [122, 464] on div at bounding box center [104, 549] width 163 height 210
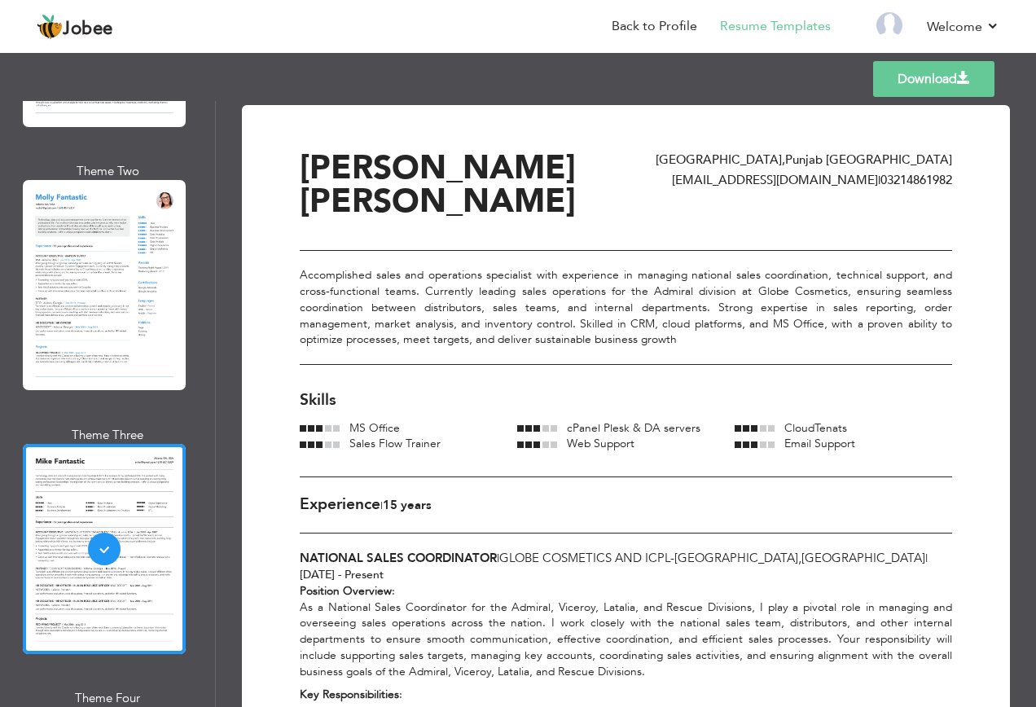
scroll to position [2198, 0]
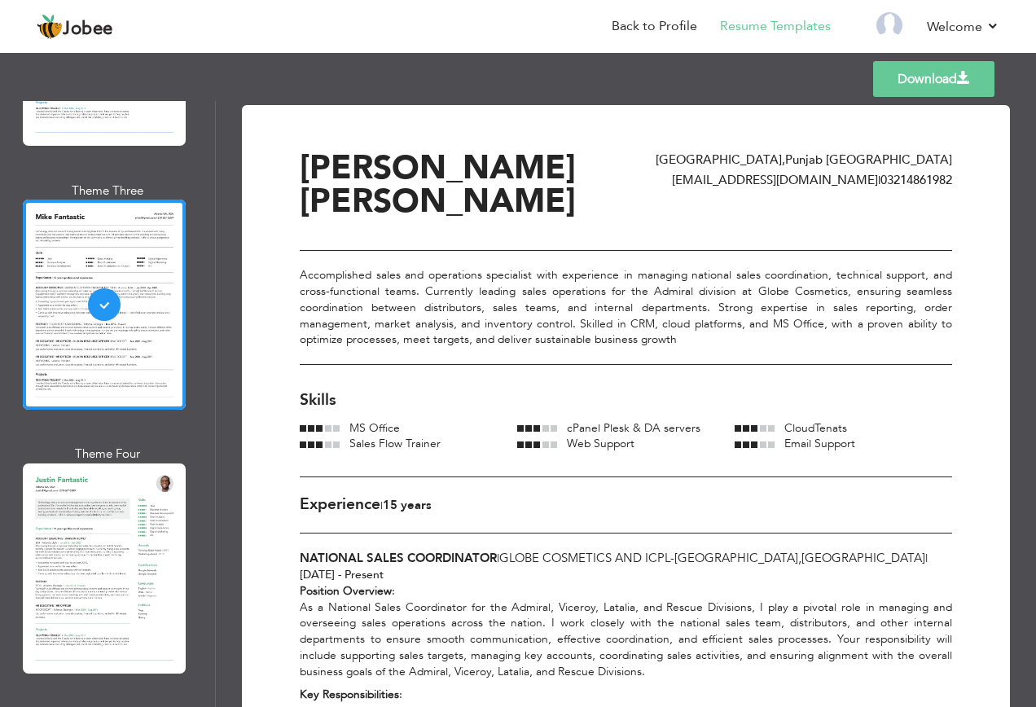
click at [125, 463] on div at bounding box center [104, 568] width 163 height 210
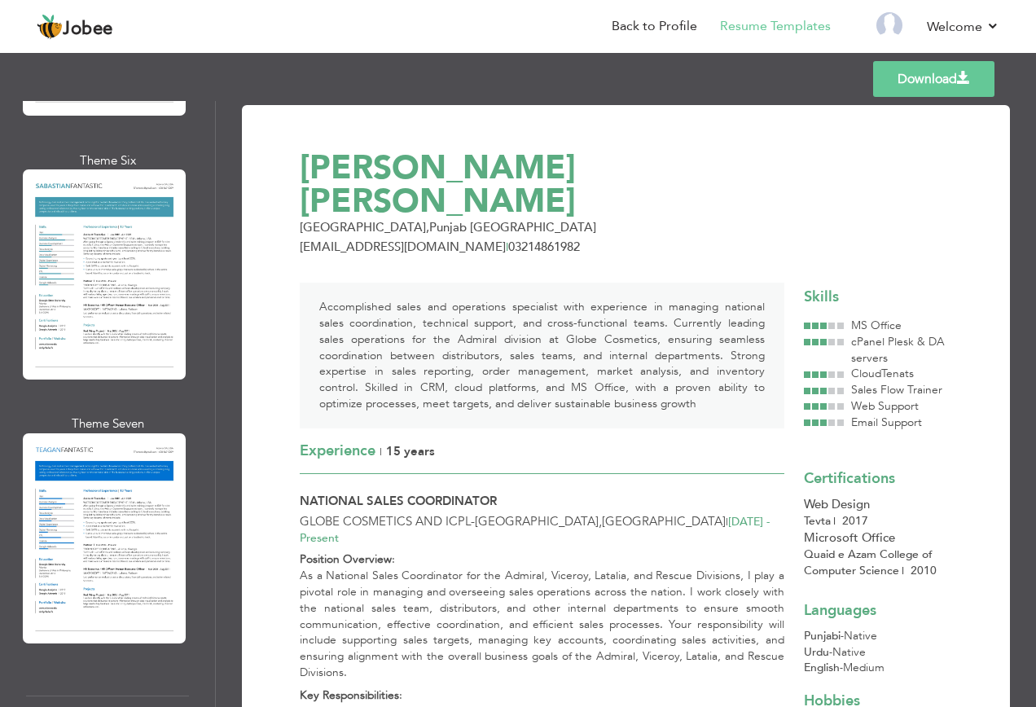
scroll to position [5780, 0]
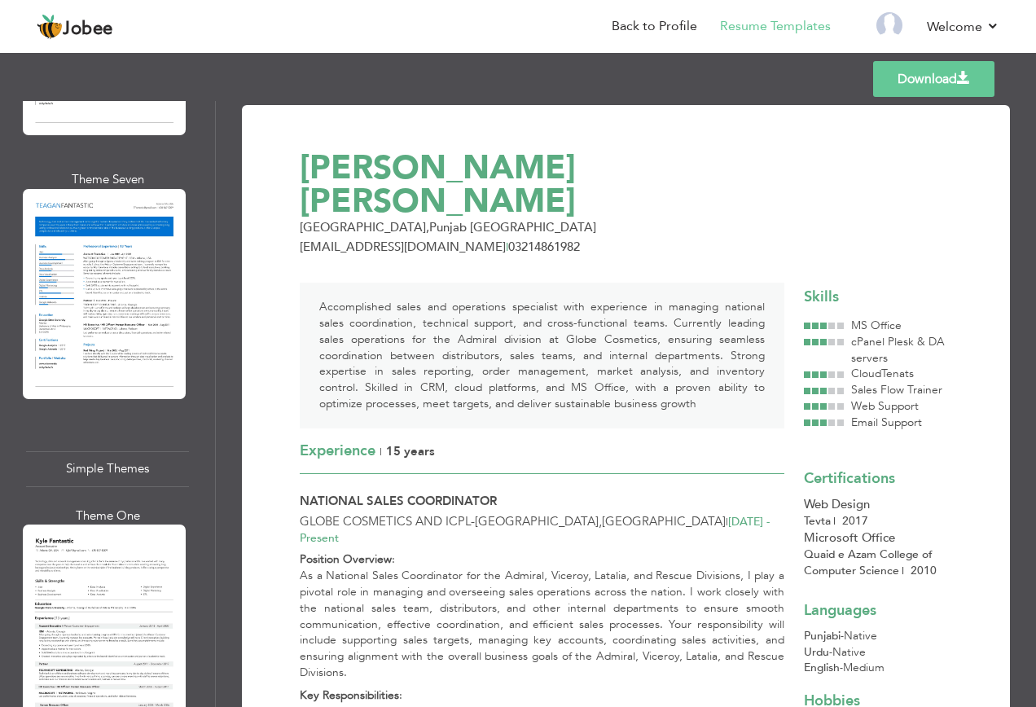
click at [151, 524] on div at bounding box center [104, 629] width 163 height 210
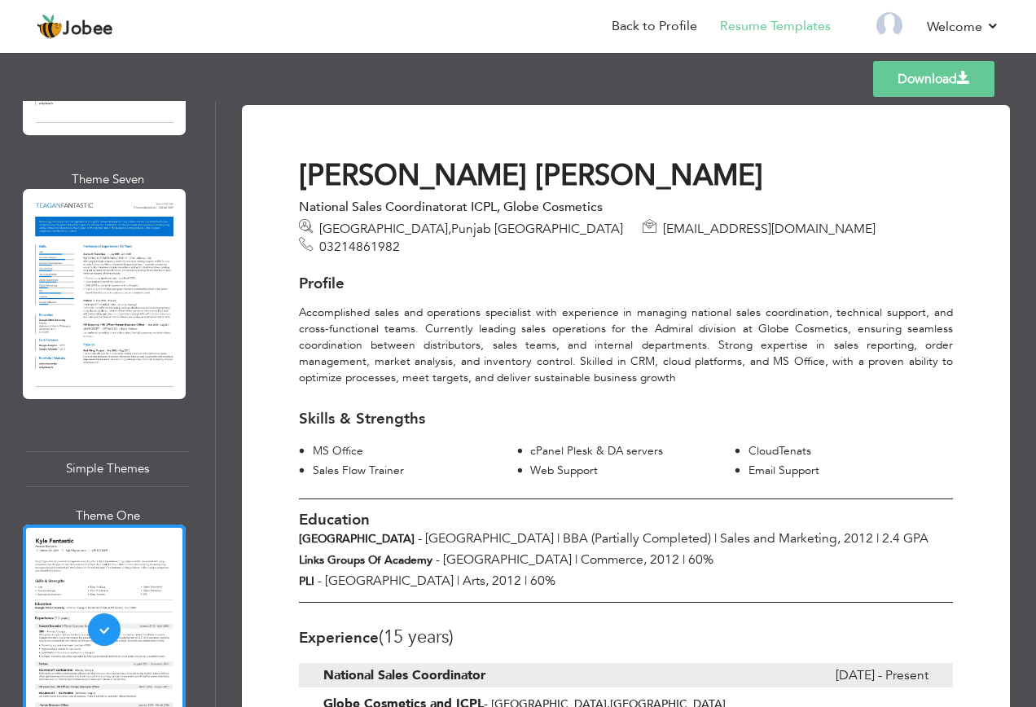
click at [443, 511] on h3 "Education" at bounding box center [626, 519] width 654 height 17
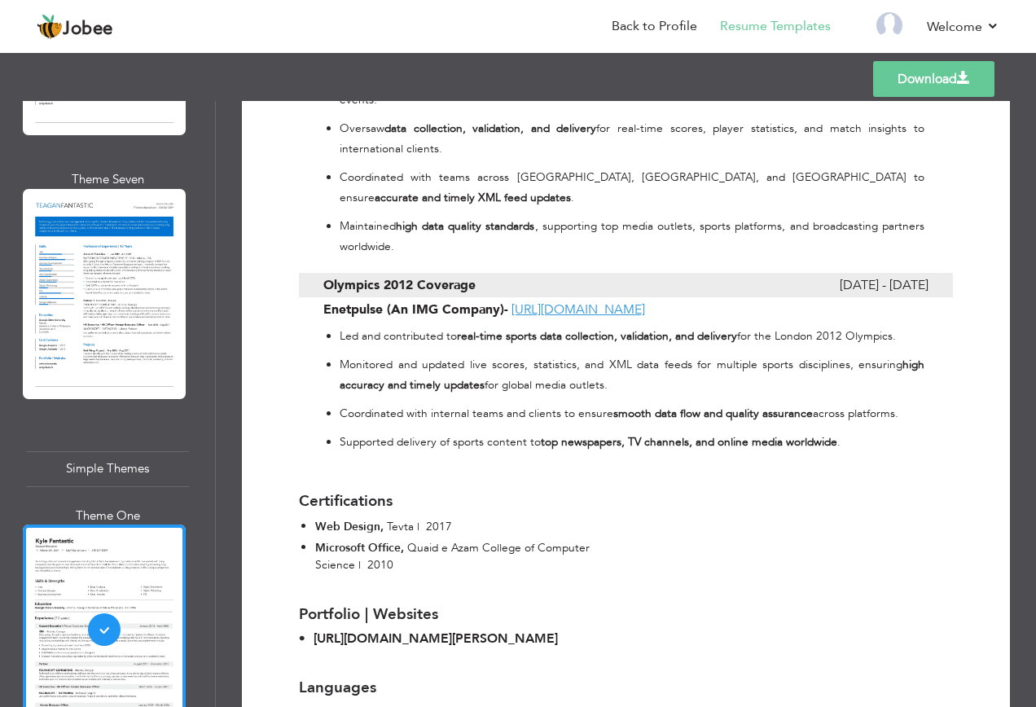
scroll to position [2500, 0]
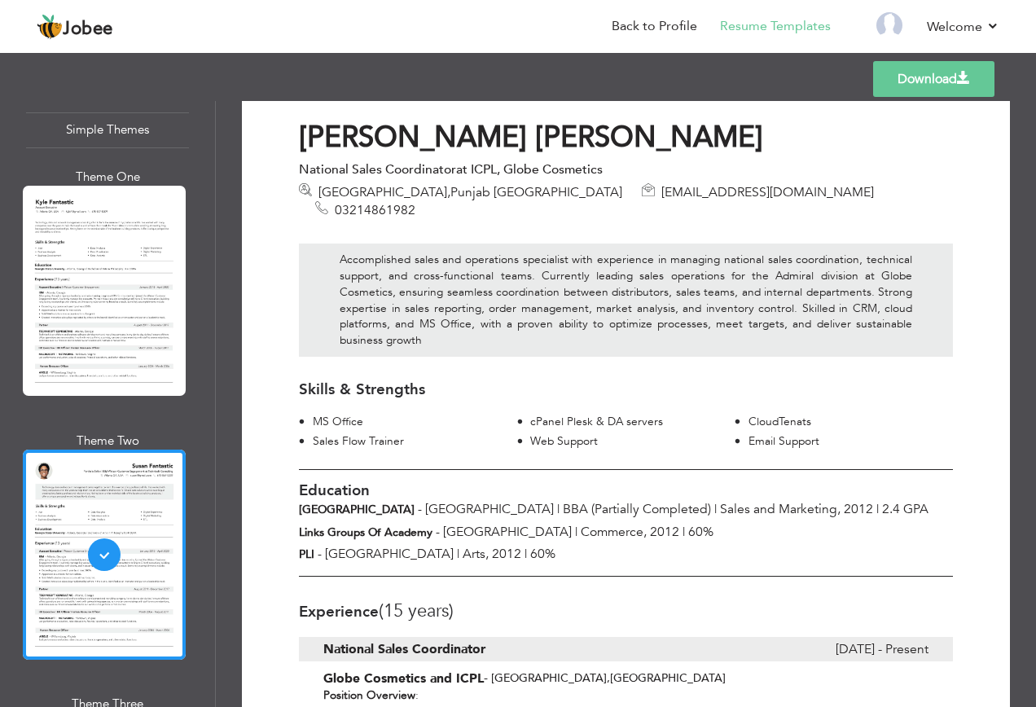
scroll to position [0, 0]
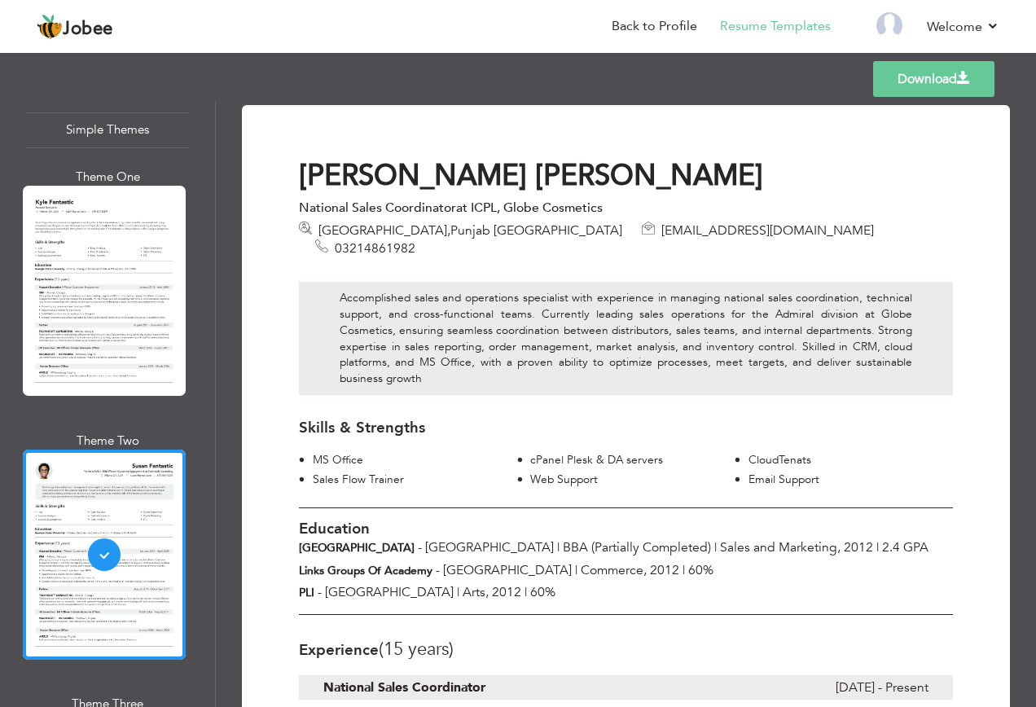
click at [931, 79] on link "Download" at bounding box center [933, 79] width 121 height 36
click at [513, 471] on div "Sales Flow Trainer" at bounding box center [414, 479] width 205 height 16
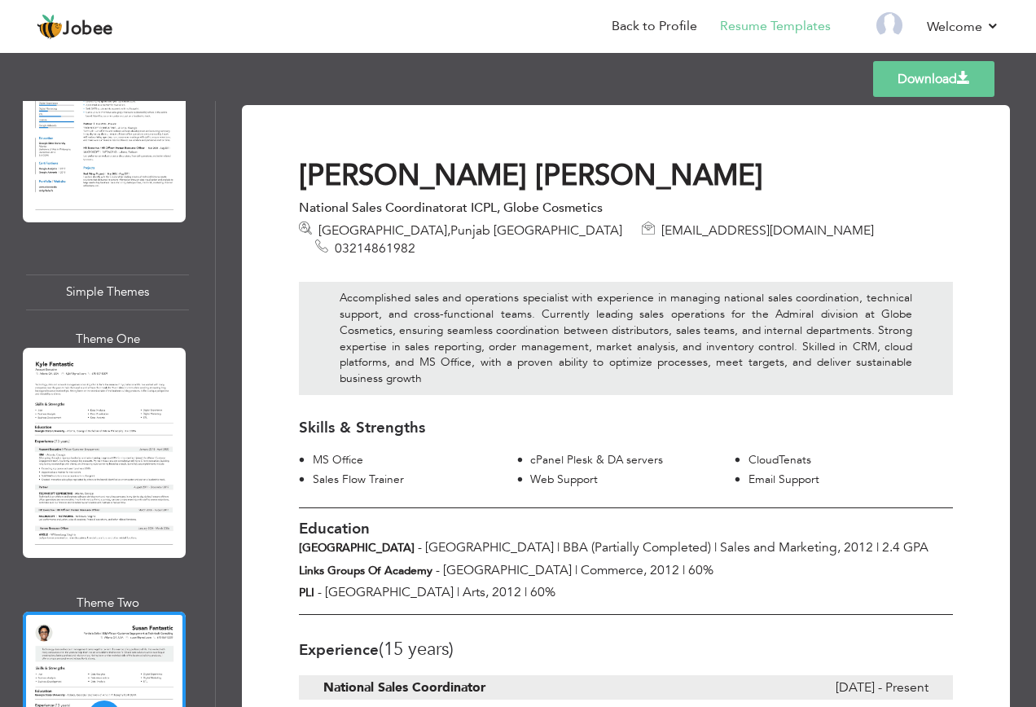
scroll to position [5956, 0]
click at [131, 348] on div at bounding box center [104, 453] width 163 height 210
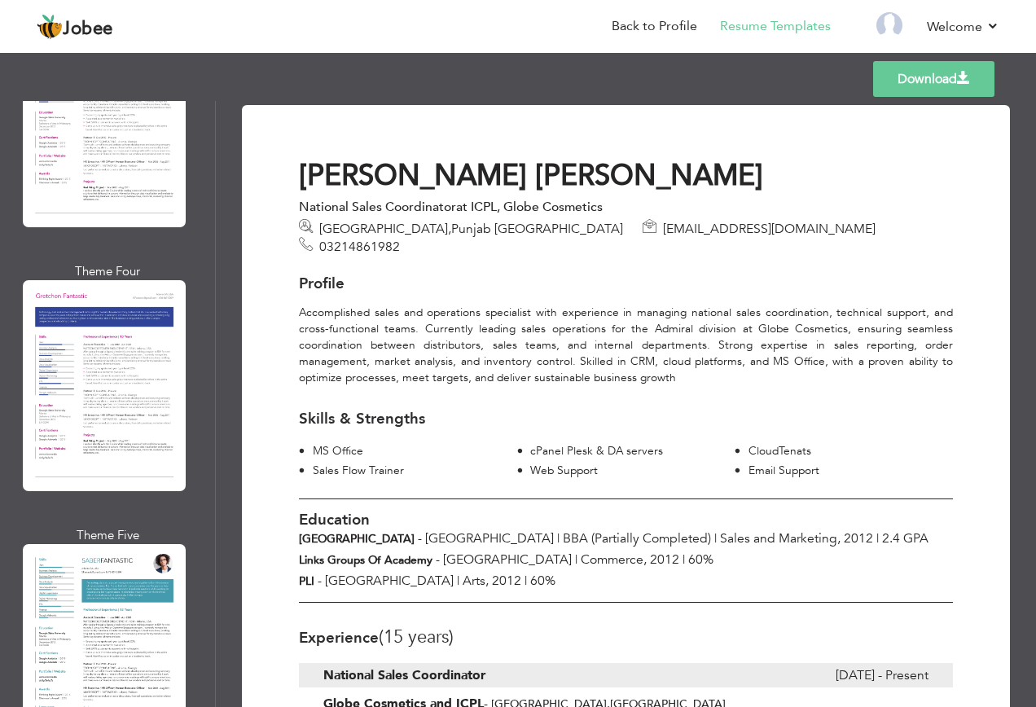
scroll to position [4572, 0]
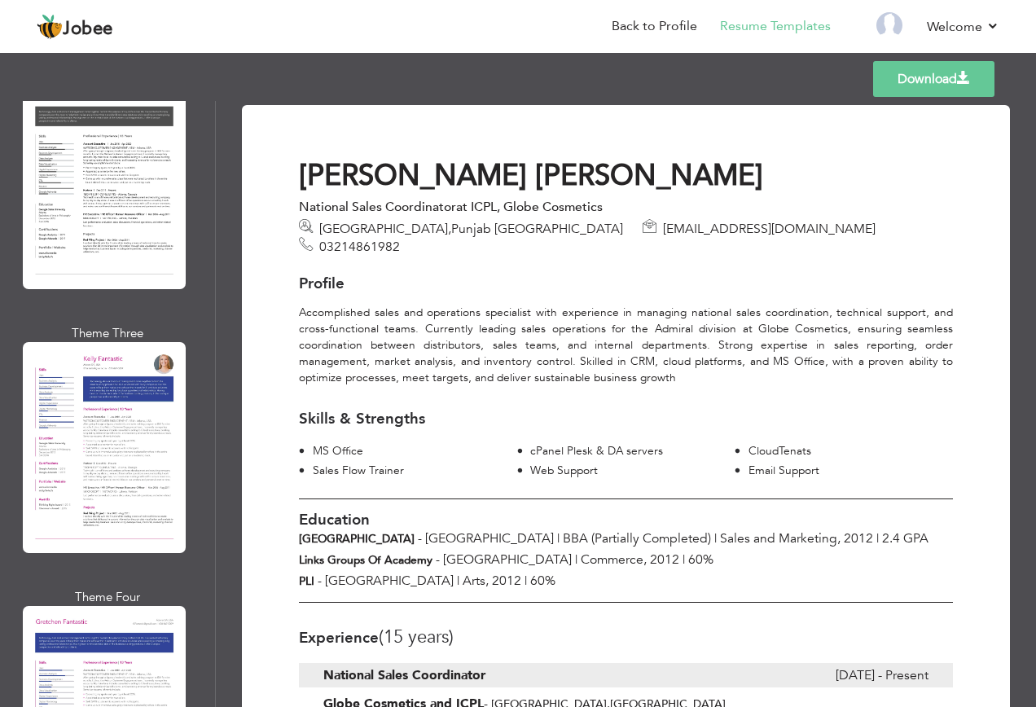
click at [115, 342] on div at bounding box center [104, 447] width 163 height 210
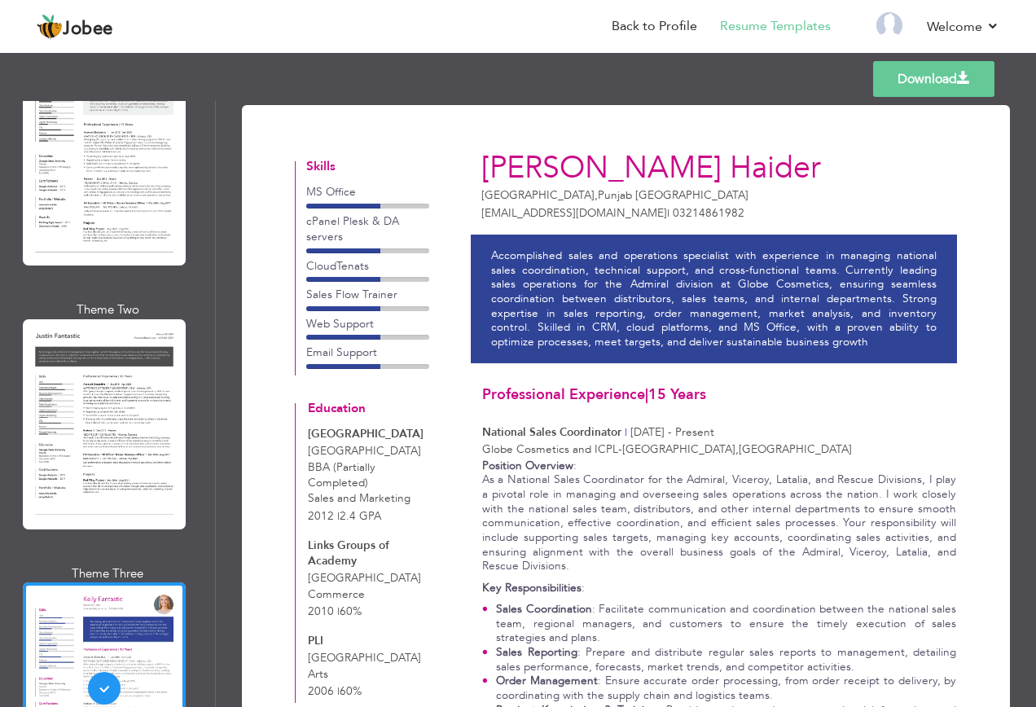
scroll to position [4328, 0]
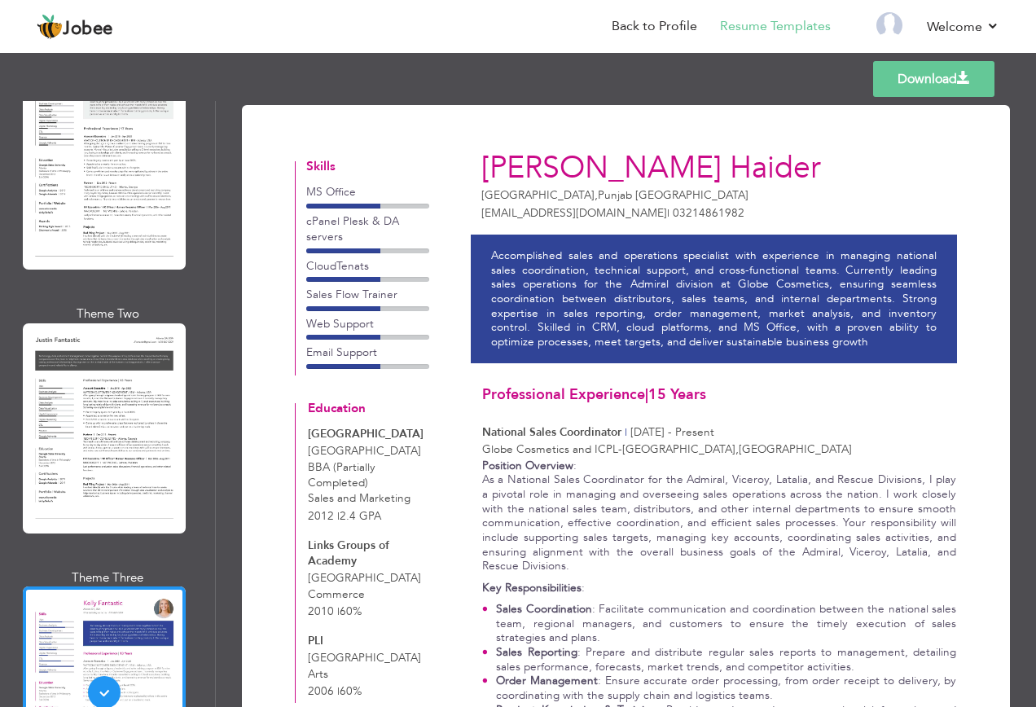
click at [122, 323] on div at bounding box center [104, 428] width 163 height 210
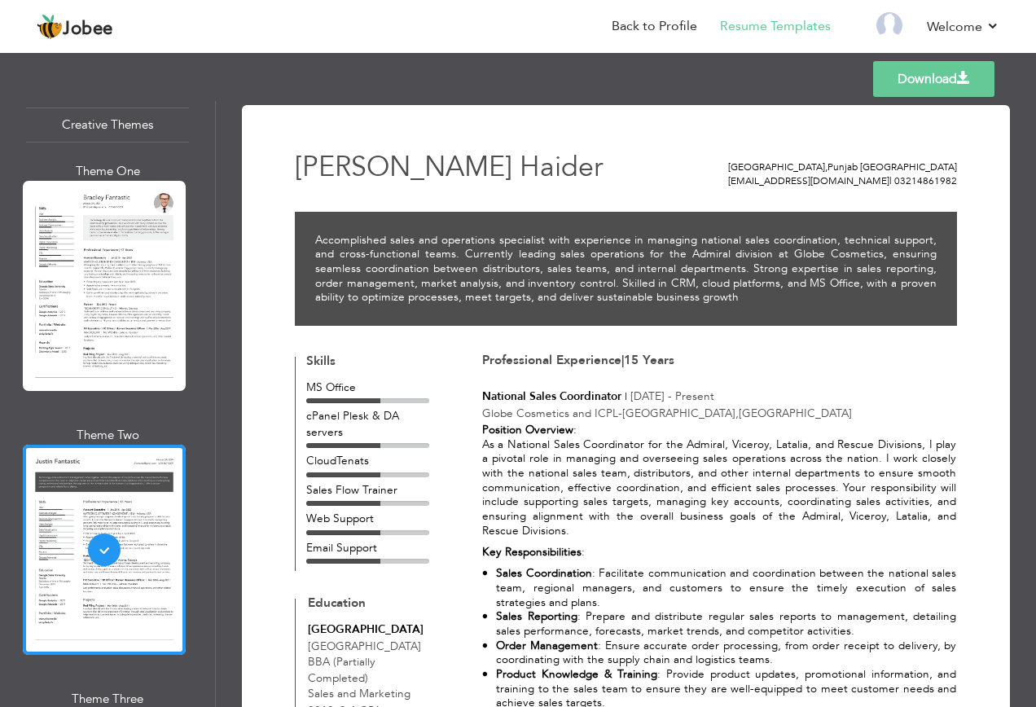
scroll to position [4165, 0]
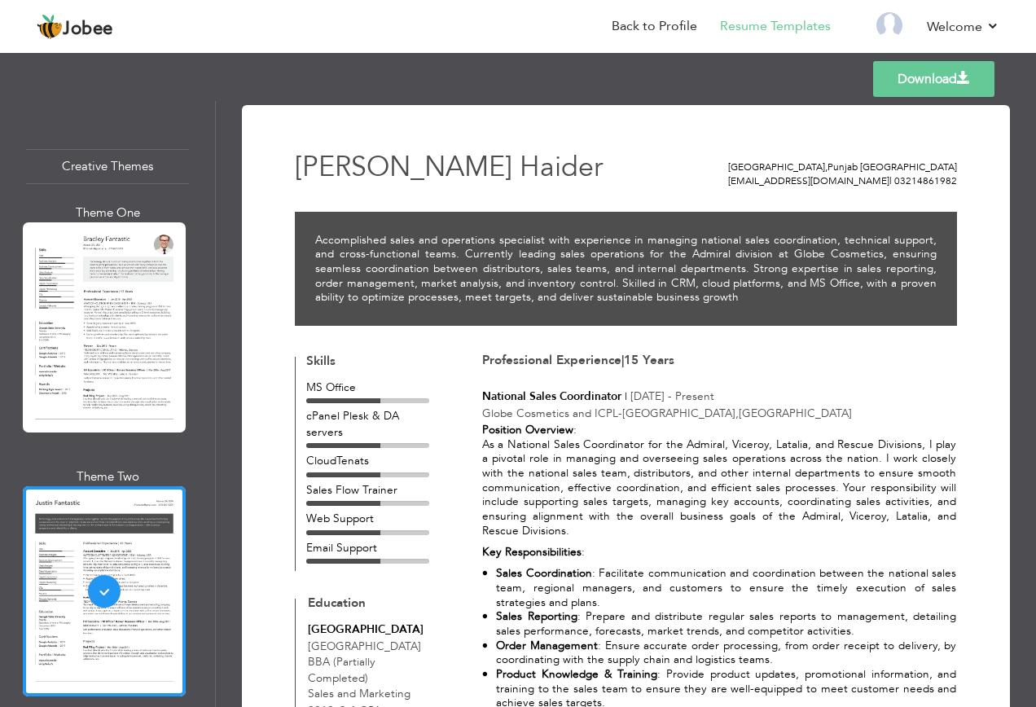
click at [129, 248] on div at bounding box center [104, 327] width 163 height 210
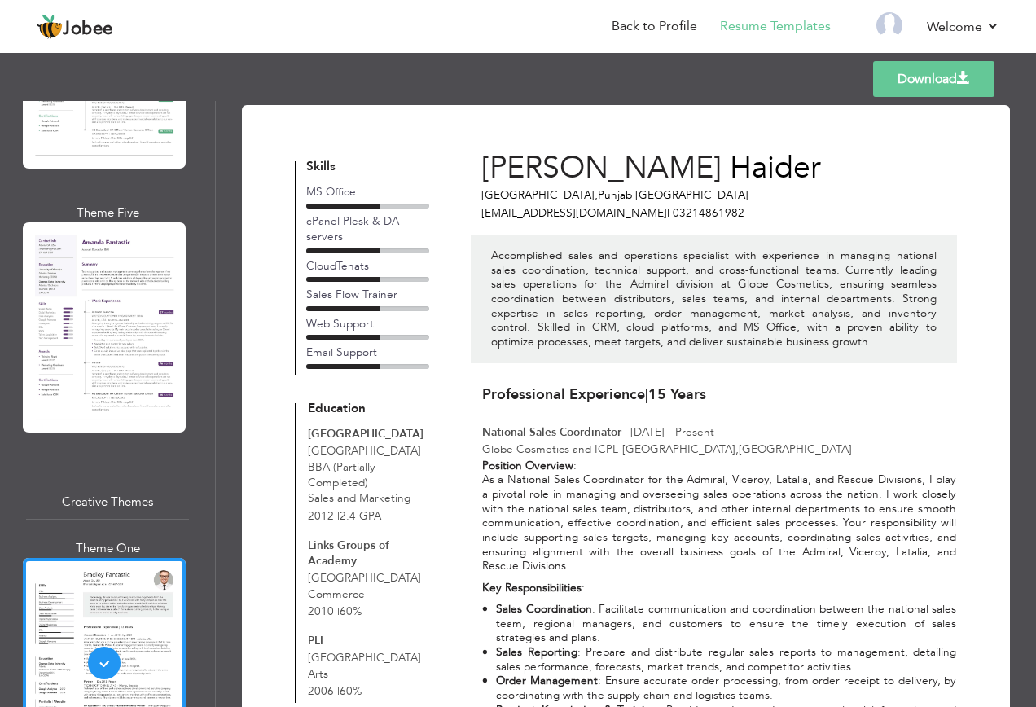
scroll to position [3758, 0]
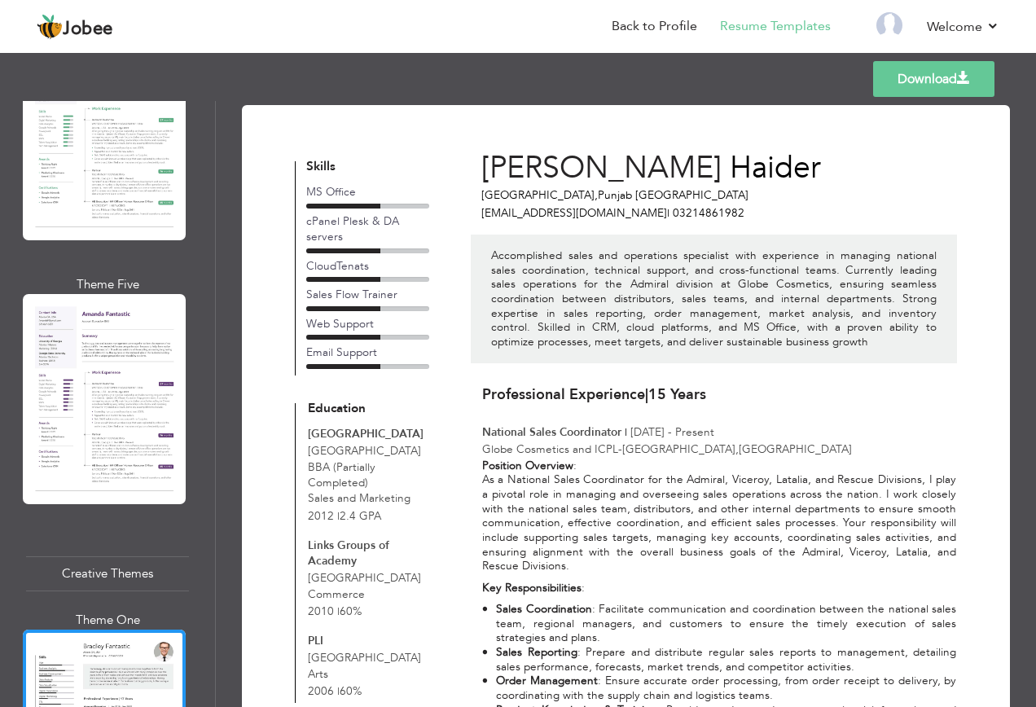
click at [129, 326] on div at bounding box center [104, 399] width 163 height 210
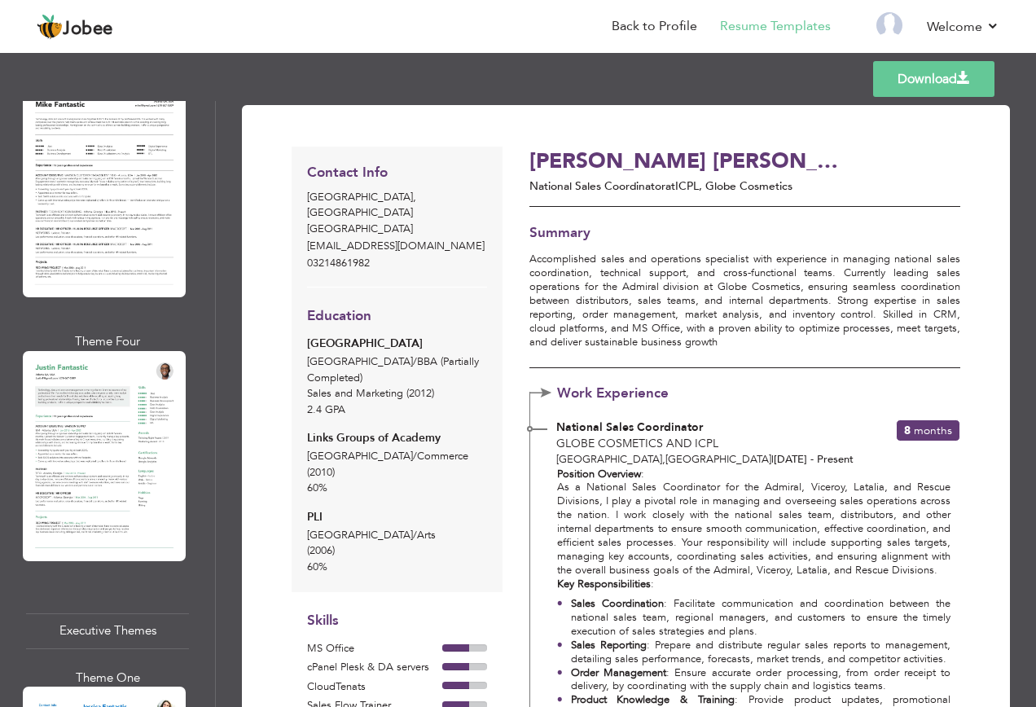
scroll to position [2130, 0]
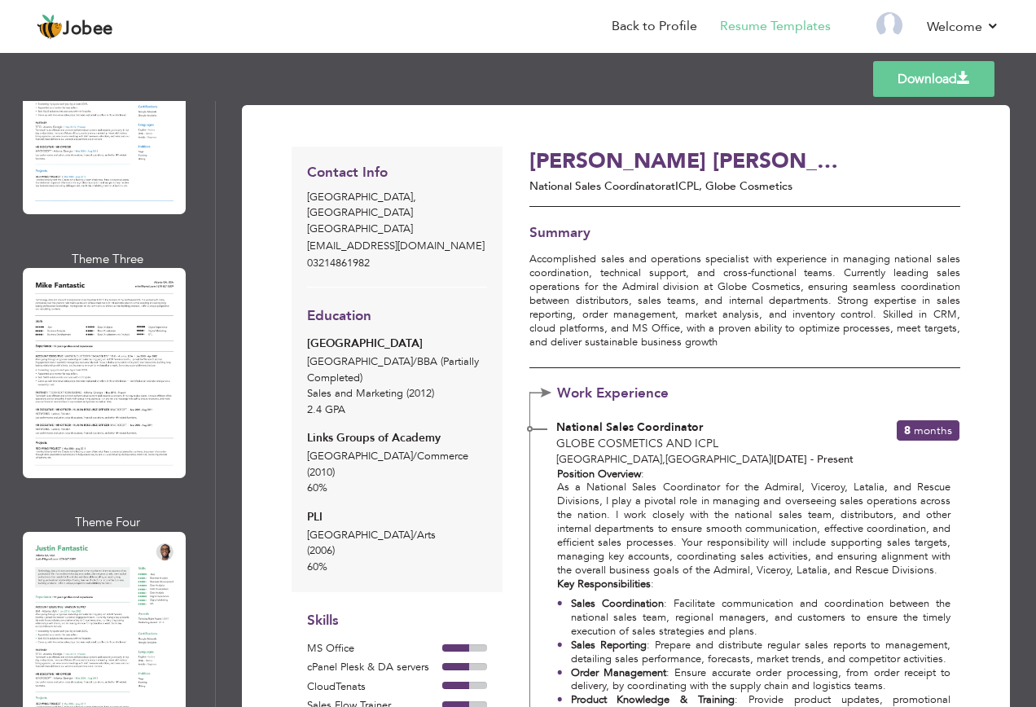
click at [125, 368] on div at bounding box center [104, 373] width 163 height 210
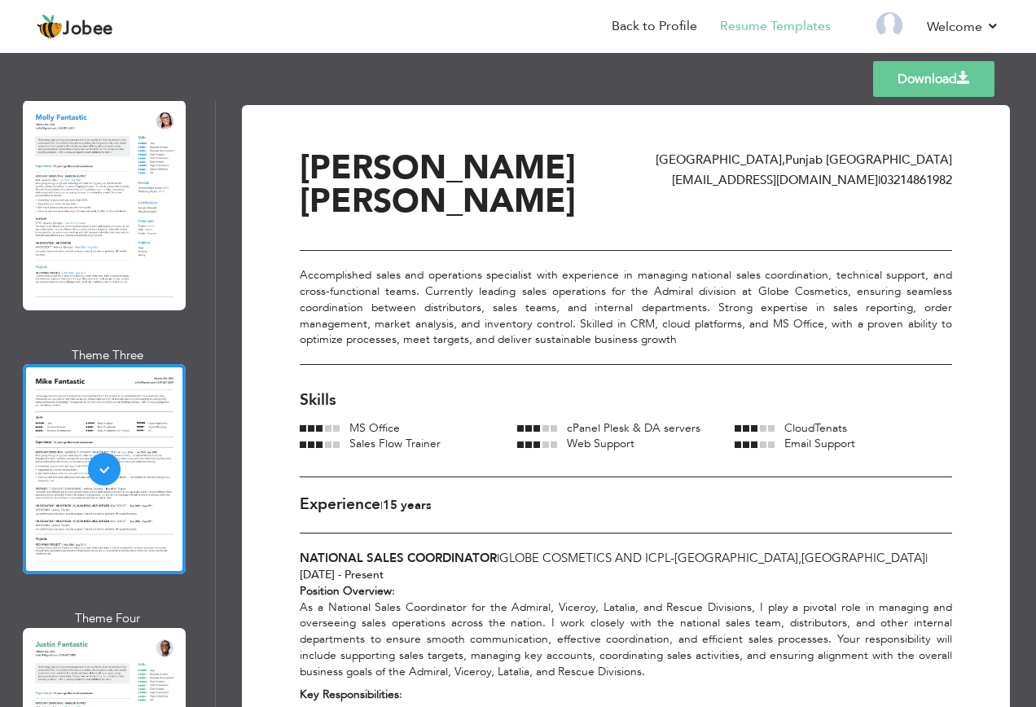
scroll to position [1885, 0]
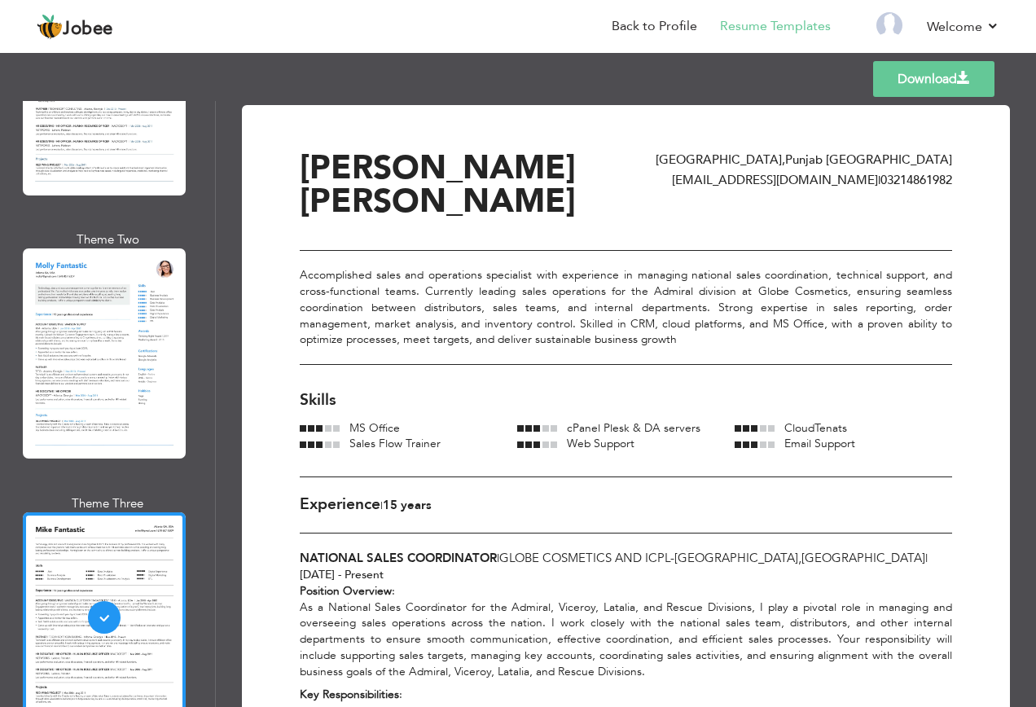
click at [968, 77] on span at bounding box center [963, 78] width 13 height 13
click at [548, 195] on div "Syed Waqas Haider Lahore , Punjab Pakistan syedwaqashaider123@gmail.com | 03214…" at bounding box center [626, 200] width 652 height 99
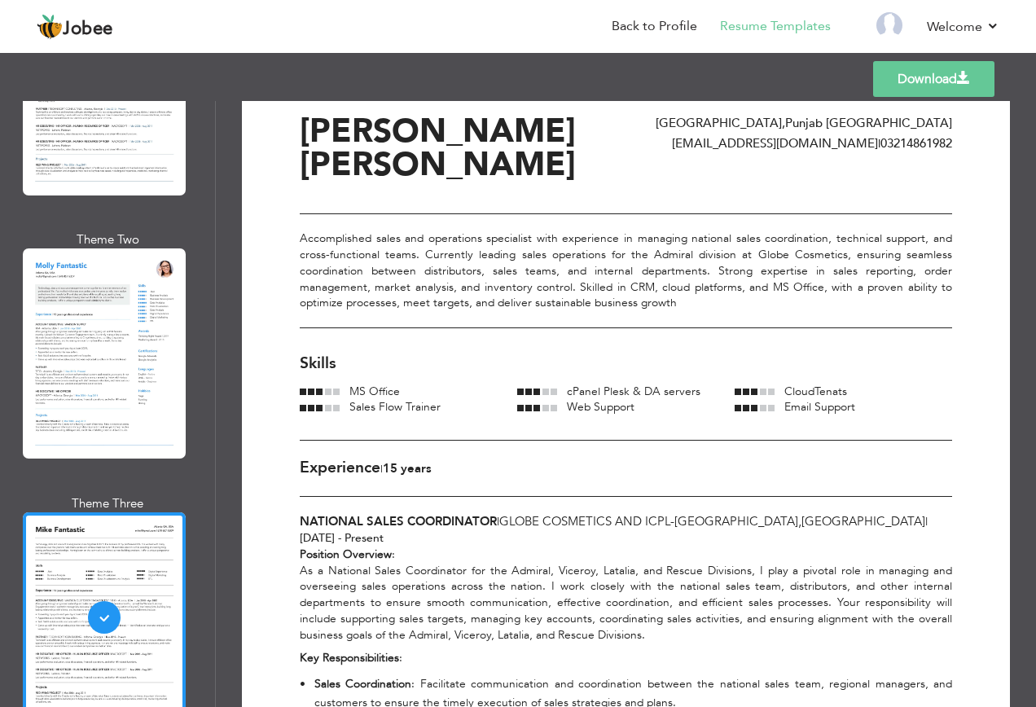
scroll to position [0, 0]
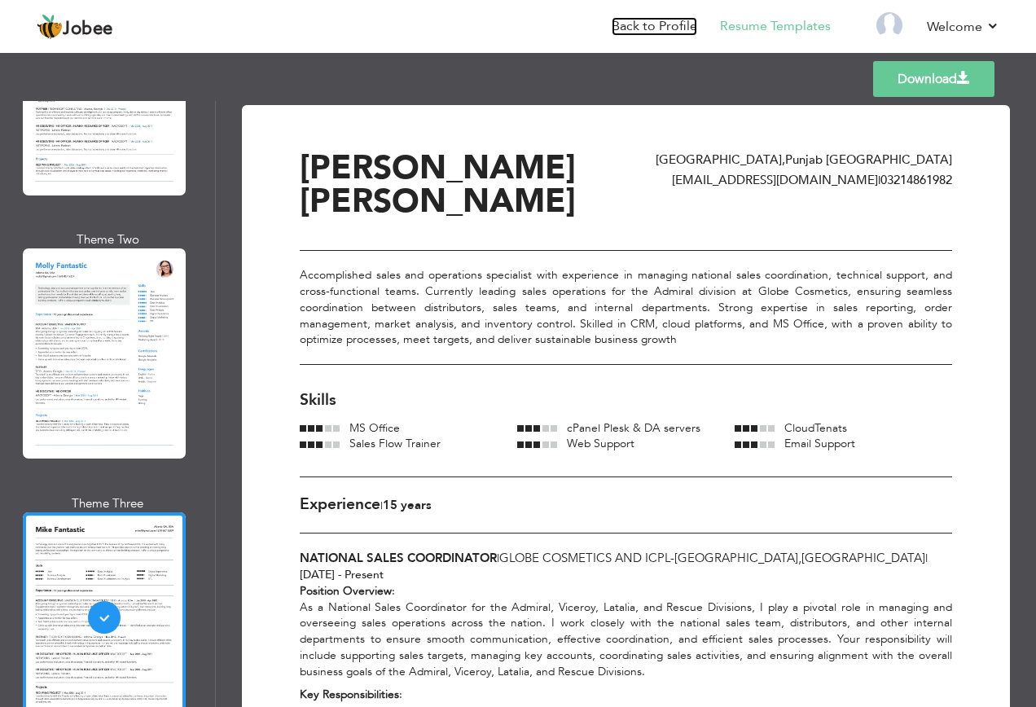
click at [646, 22] on link "Back to Profile" at bounding box center [653, 26] width 85 height 19
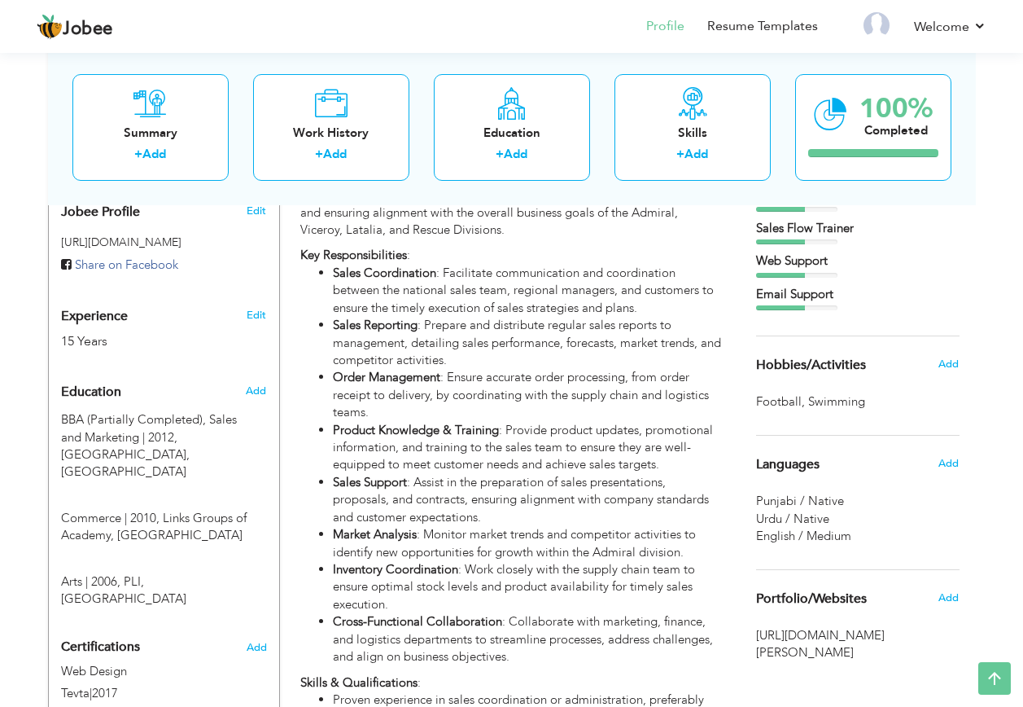
scroll to position [570, 0]
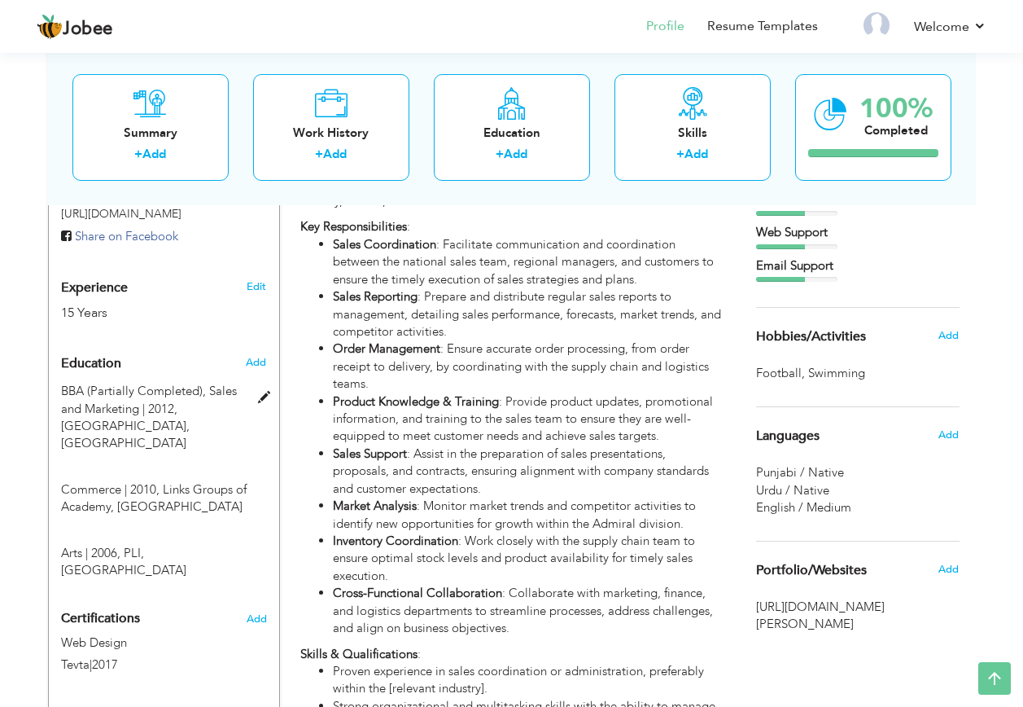
click at [169, 396] on span "BBA (Partially Completed), Sales and Marketing | 2012," at bounding box center [149, 399] width 176 height 33
type input "BBA (Partially Completed)"
type input "Sales and Marketing"
type input "2012"
type input "[GEOGRAPHIC_DATA]"
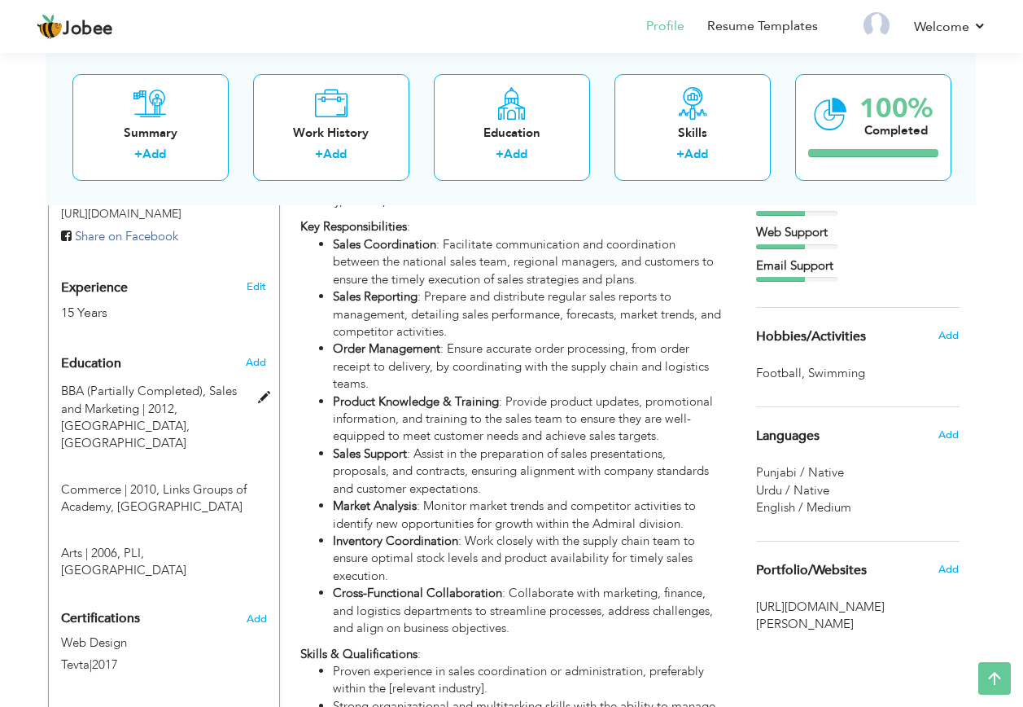
type input "2.4000000953674316"
radio input "true"
type input "[GEOGRAPHIC_DATA]"
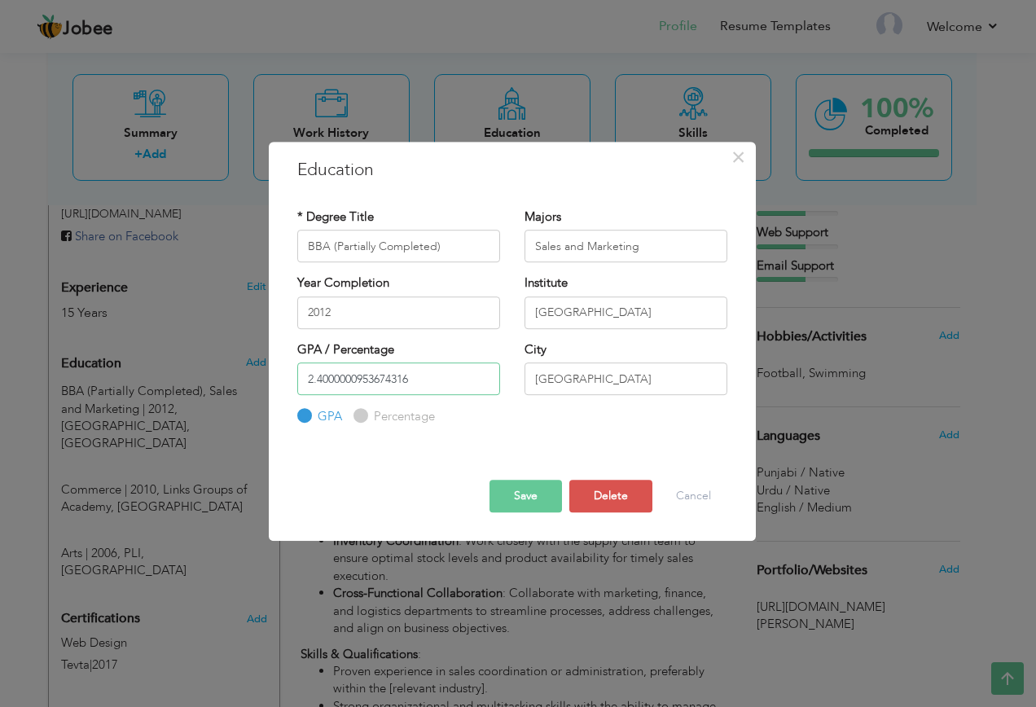
click at [440, 381] on input "2.4000000953674316" at bounding box center [398, 378] width 203 height 33
click at [440, 379] on input "2.4000000953674316" at bounding box center [398, 378] width 203 height 33
click at [432, 383] on input "2.4000000953674316" at bounding box center [398, 378] width 203 height 33
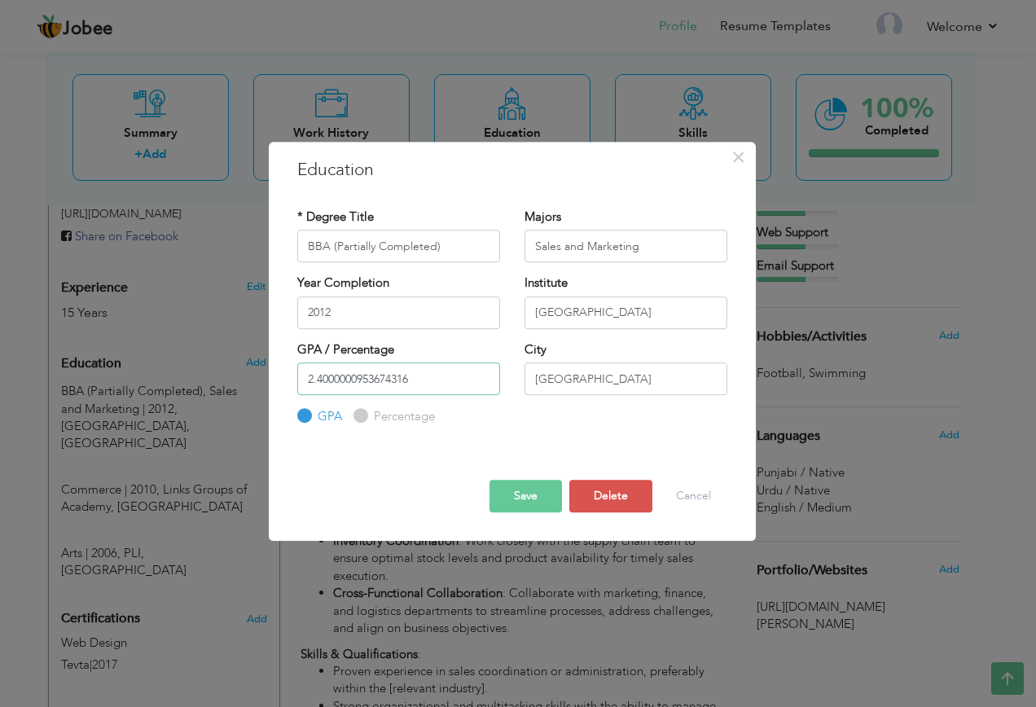
click at [432, 383] on input "2.4000000953674316" at bounding box center [398, 378] width 203 height 33
click at [469, 344] on div "GPA / Percentage GPA Percentage" at bounding box center [398, 351] width 203 height 21
click at [528, 501] on button "Save" at bounding box center [525, 496] width 72 height 33
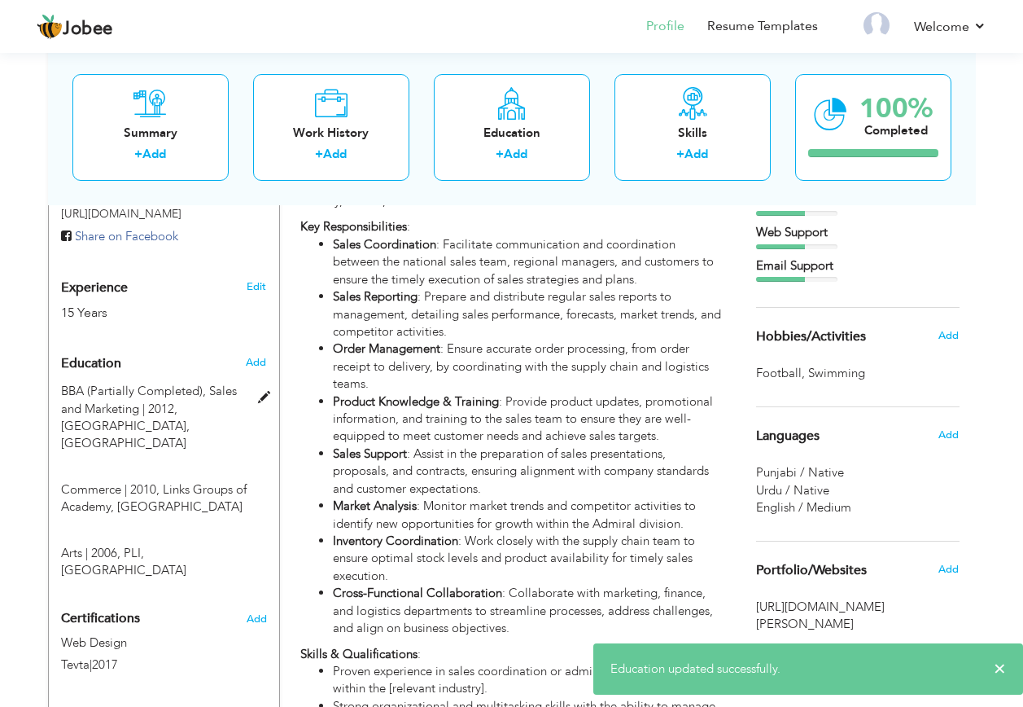
click at [179, 390] on span "BBA (Partially Completed), Sales and Marketing | 2012," at bounding box center [149, 399] width 176 height 33
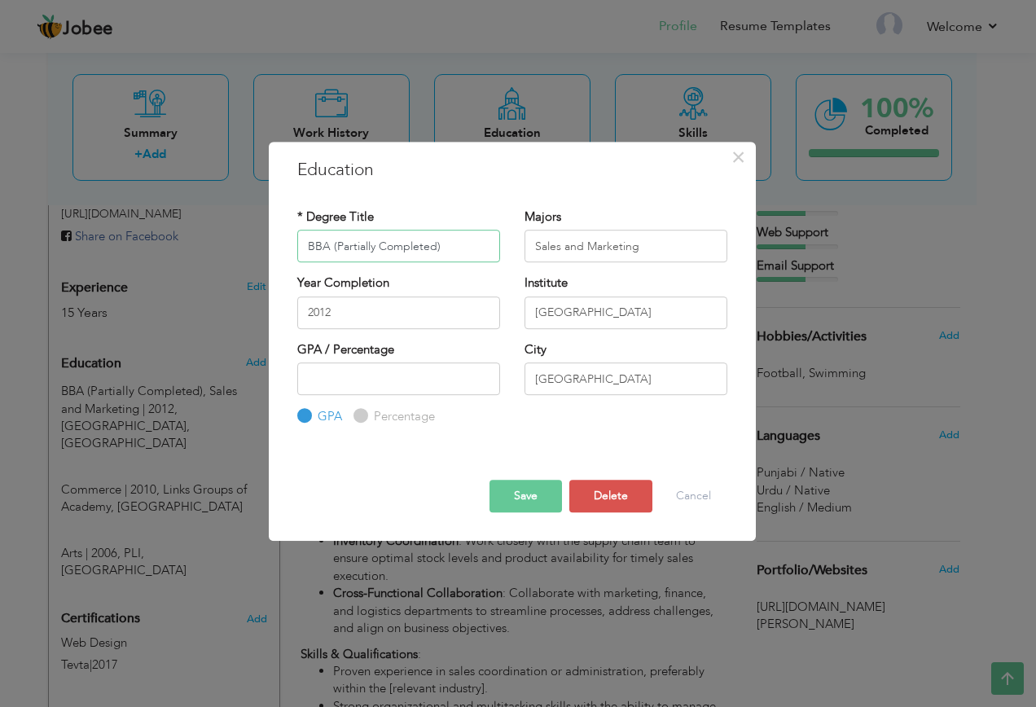
drag, startPoint x: 330, startPoint y: 244, endPoint x: 520, endPoint y: 269, distance: 192.1
click at [520, 269] on div "* Degree Title BBA (Partially Completed) Majors Sales and Marketing" at bounding box center [512, 241] width 454 height 66
type input "BBA"
click at [532, 500] on button "Save" at bounding box center [525, 496] width 72 height 33
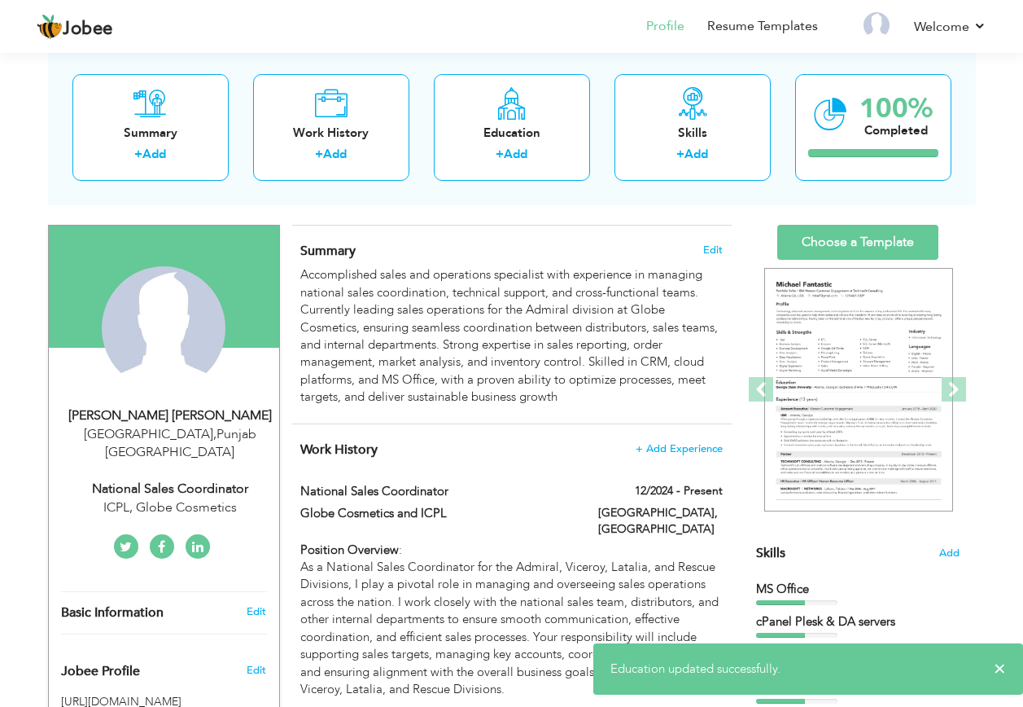
scroll to position [81, 0]
click at [864, 238] on link "Choose a Template" at bounding box center [857, 243] width 161 height 35
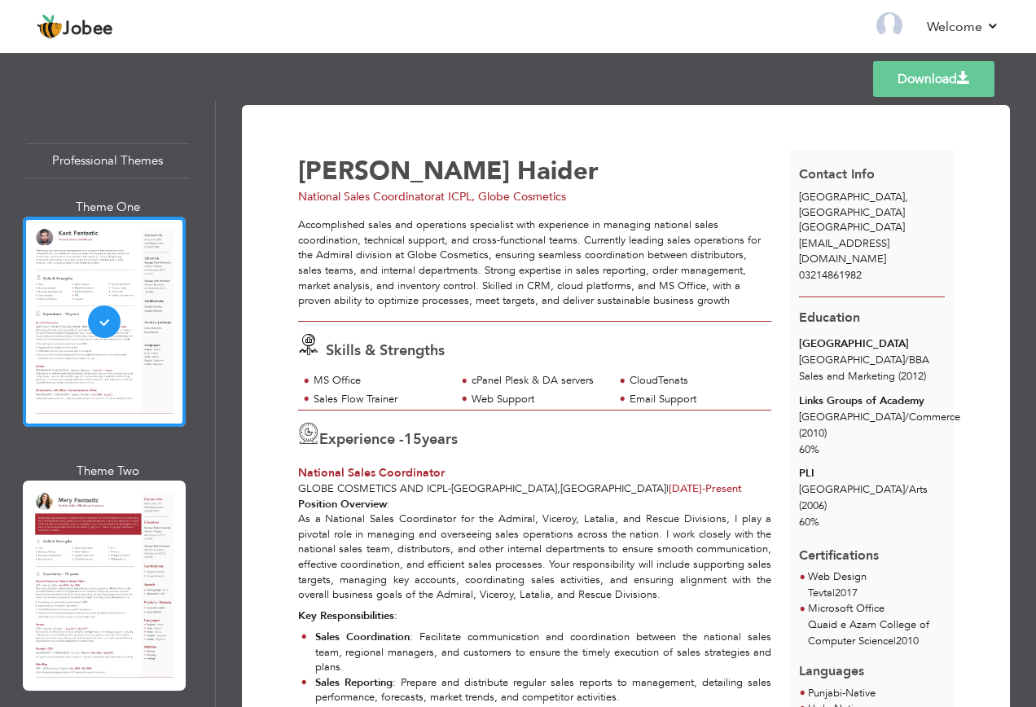
click at [506, 315] on div "Accomplished sales and operations specialist with experience in managing nation…" at bounding box center [535, 268] width 474 height 103
click at [793, 26] on link "Resume Templates" at bounding box center [775, 26] width 111 height 19
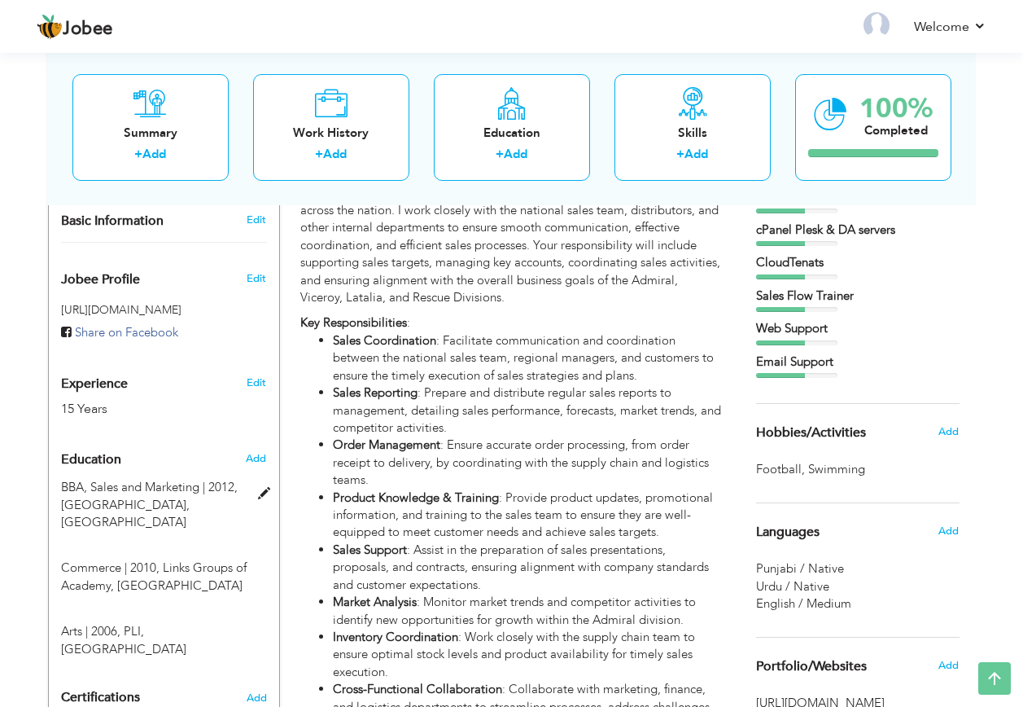
click at [155, 479] on span "BBA, Sales and Marketing | 2012," at bounding box center [149, 487] width 177 height 16
type input "BBA"
type input "Sales and Marketing"
type input "2012"
type input "[GEOGRAPHIC_DATA]"
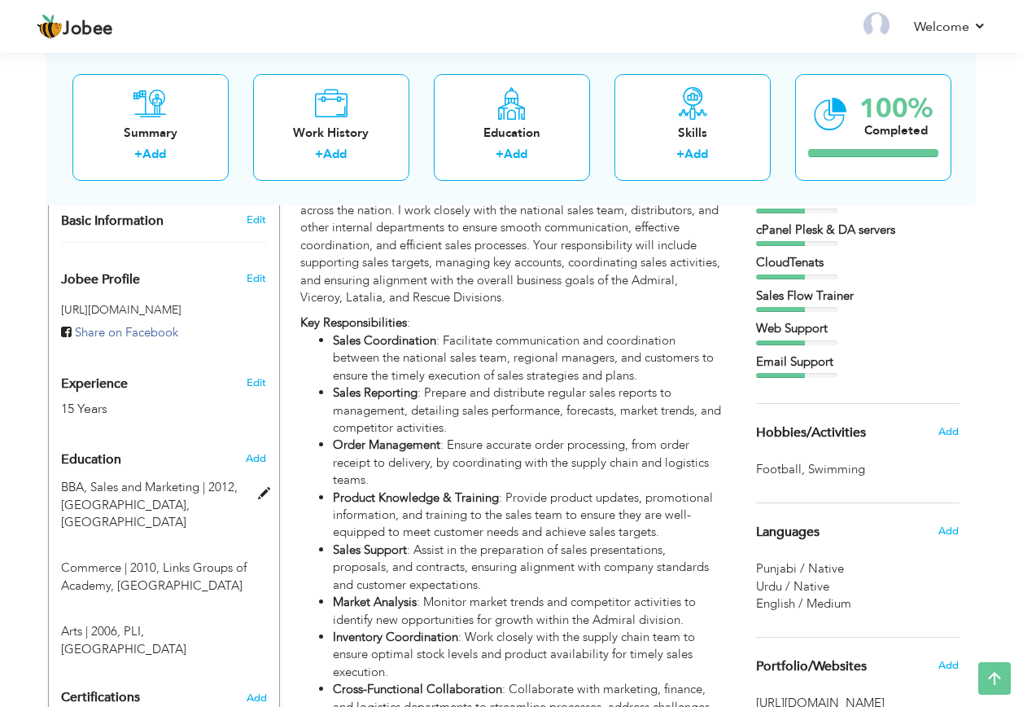
radio input "true"
type input "[GEOGRAPHIC_DATA]"
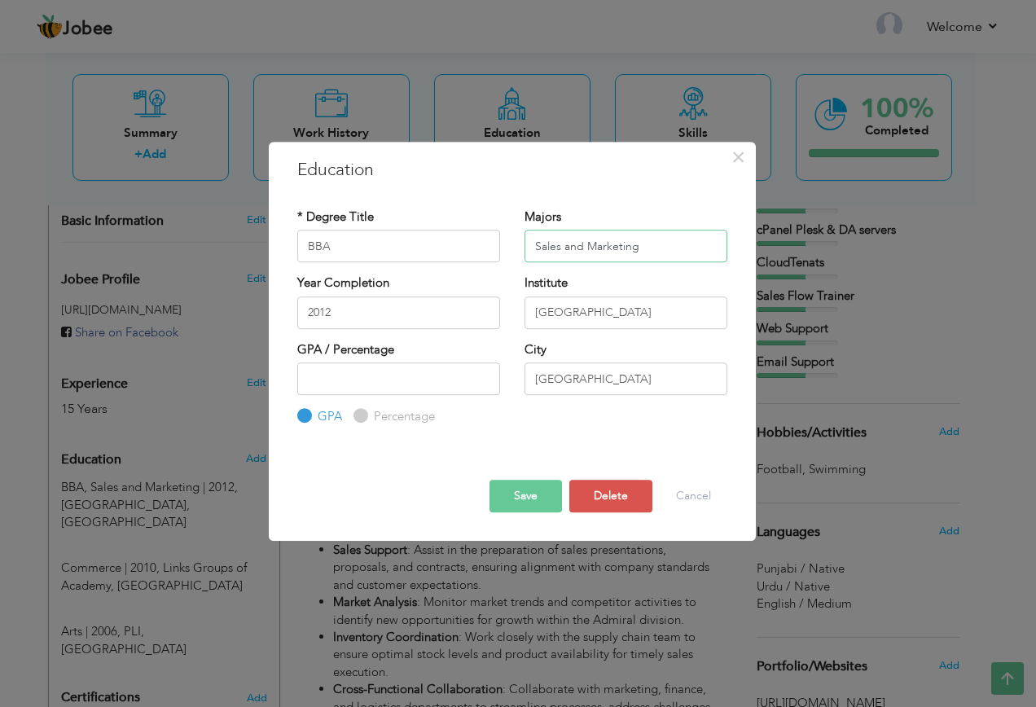
click at [642, 238] on input "Sales and Marketing" at bounding box center [625, 246] width 203 height 33
type input "S"
click at [522, 497] on button "Save" at bounding box center [525, 496] width 72 height 33
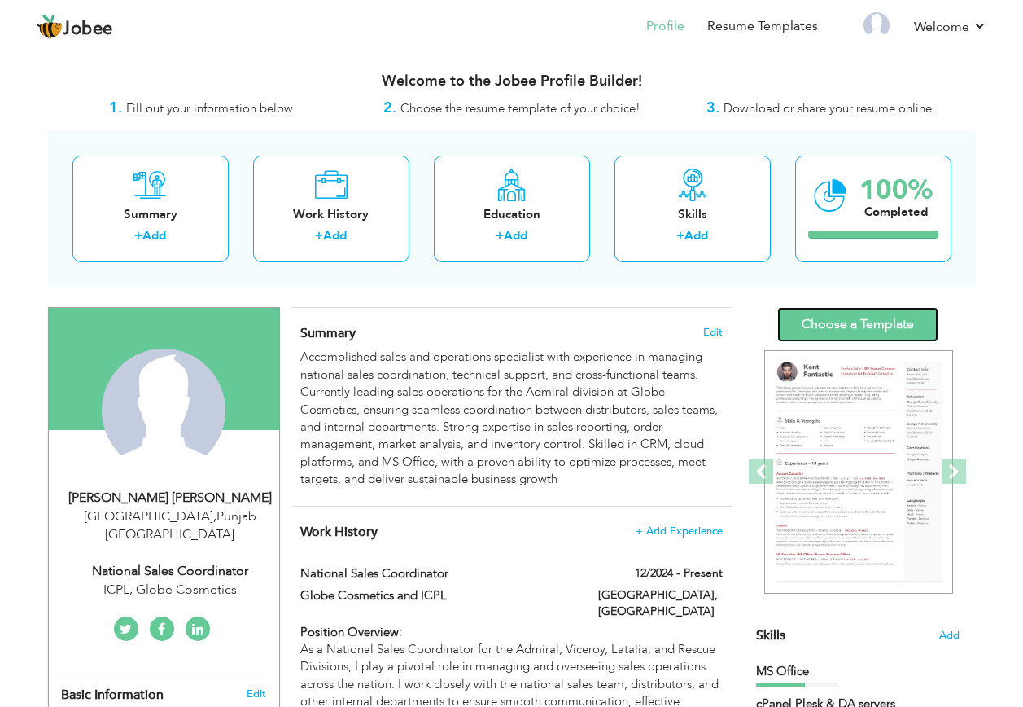
click at [856, 324] on link "Choose a Template" at bounding box center [857, 324] width 161 height 35
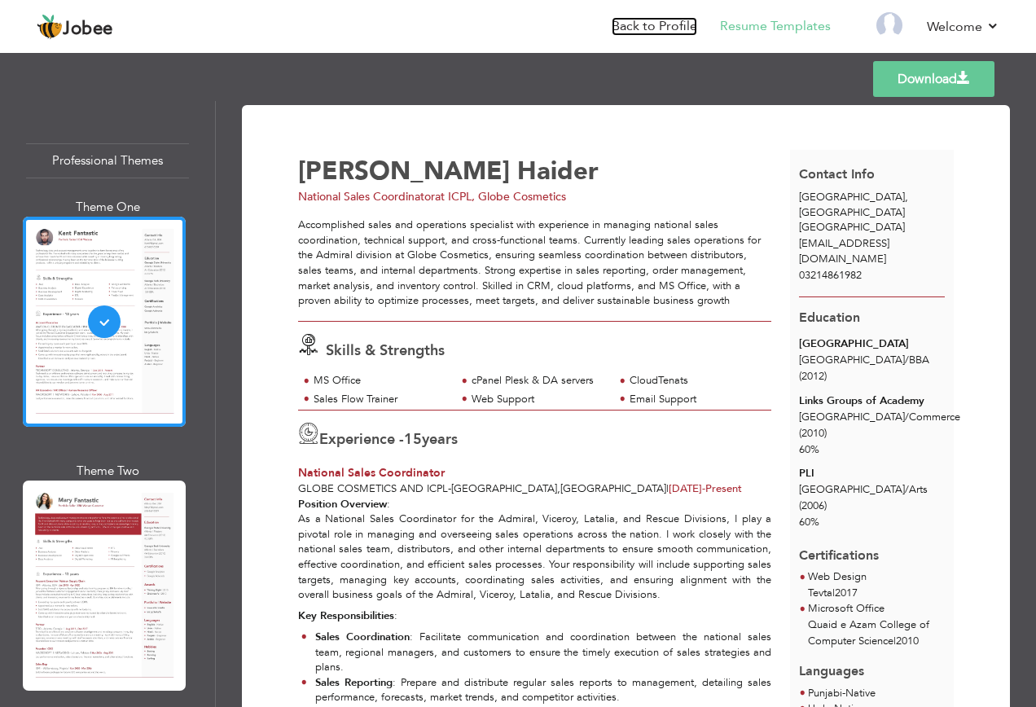
click at [657, 26] on link "Back to Profile" at bounding box center [653, 26] width 85 height 19
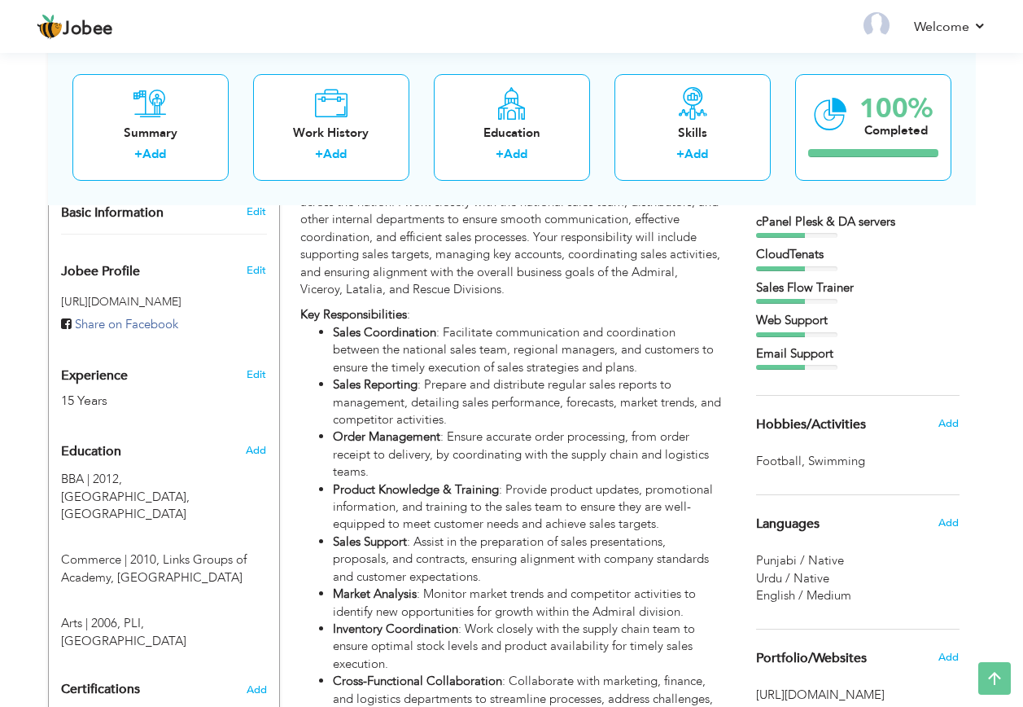
scroll to position [488, 0]
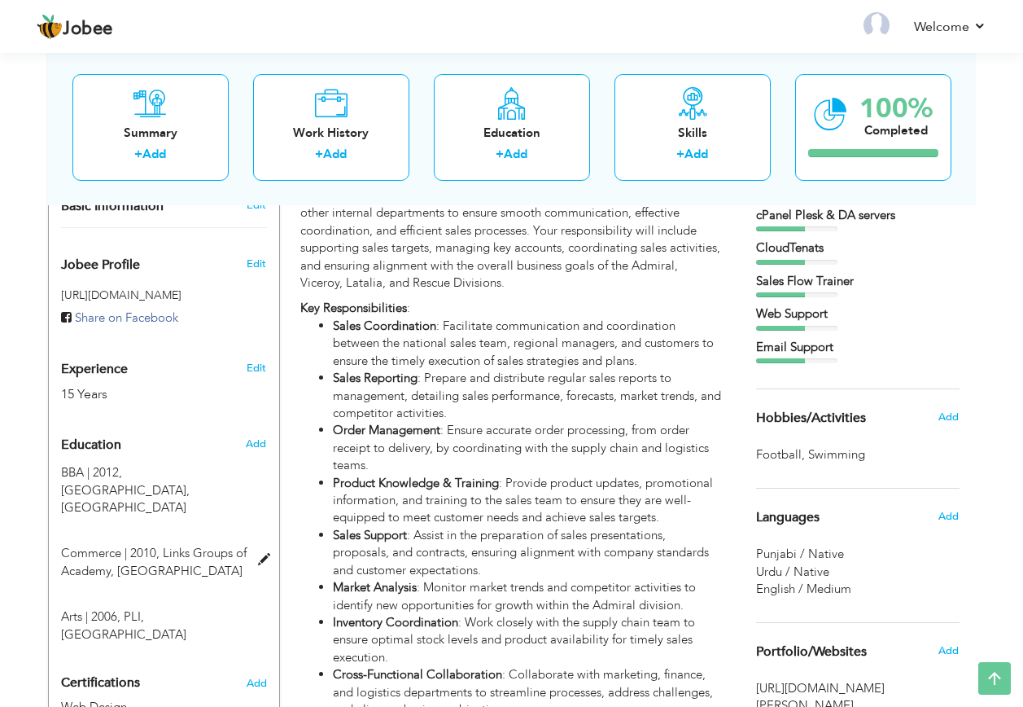
click at [175, 545] on span "Links Groups of Academy, Lahore" at bounding box center [154, 561] width 186 height 33
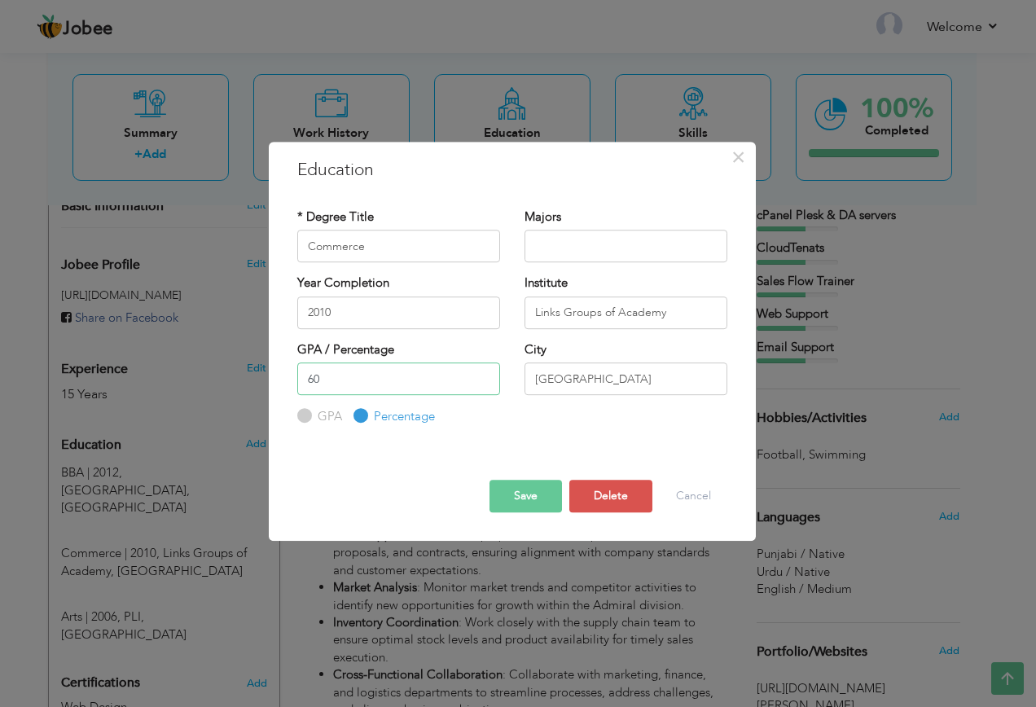
click at [436, 385] on input "60" at bounding box center [398, 378] width 203 height 33
click at [523, 496] on button "Save" at bounding box center [525, 496] width 72 height 33
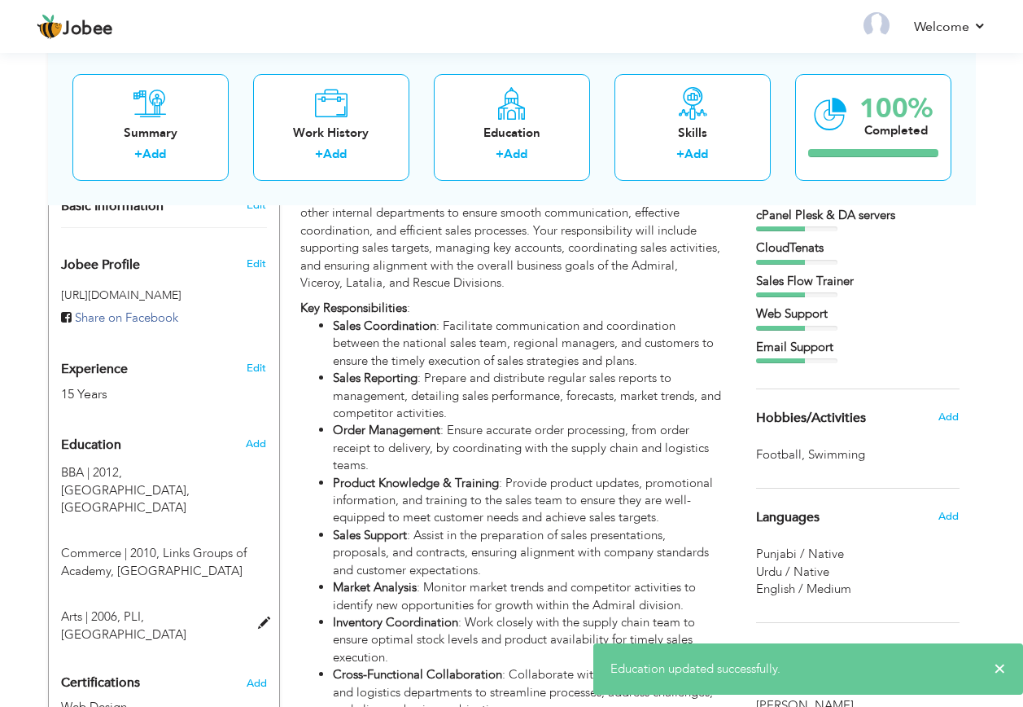
click at [134, 608] on span "PLI, Lahore" at bounding box center [123, 624] width 125 height 33
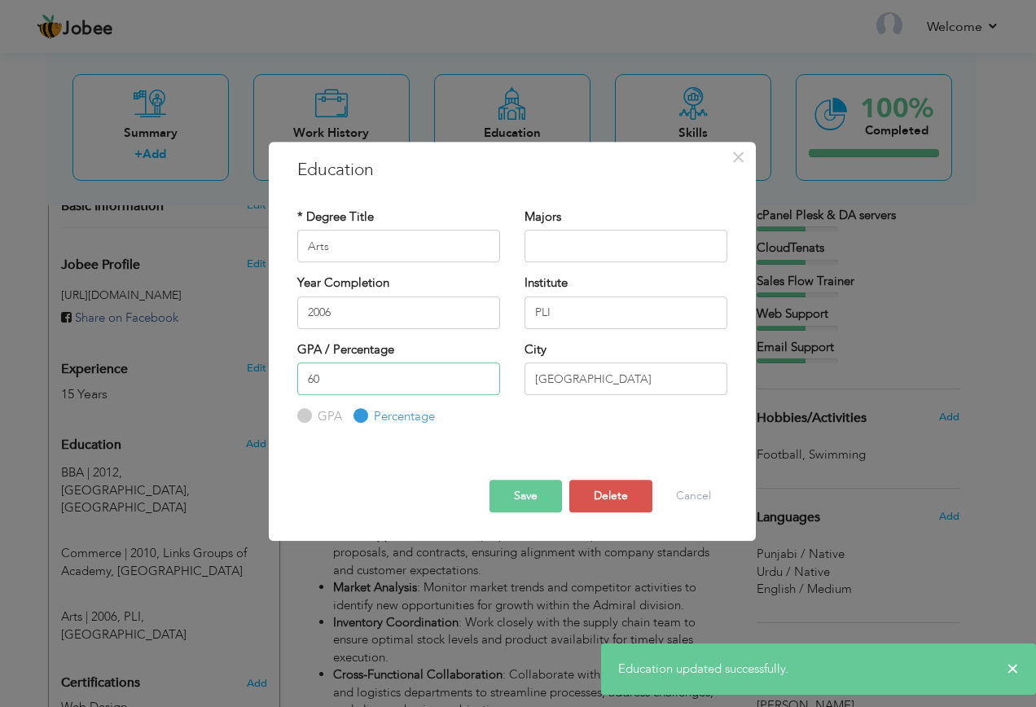
click at [383, 378] on input "60" at bounding box center [398, 378] width 203 height 33
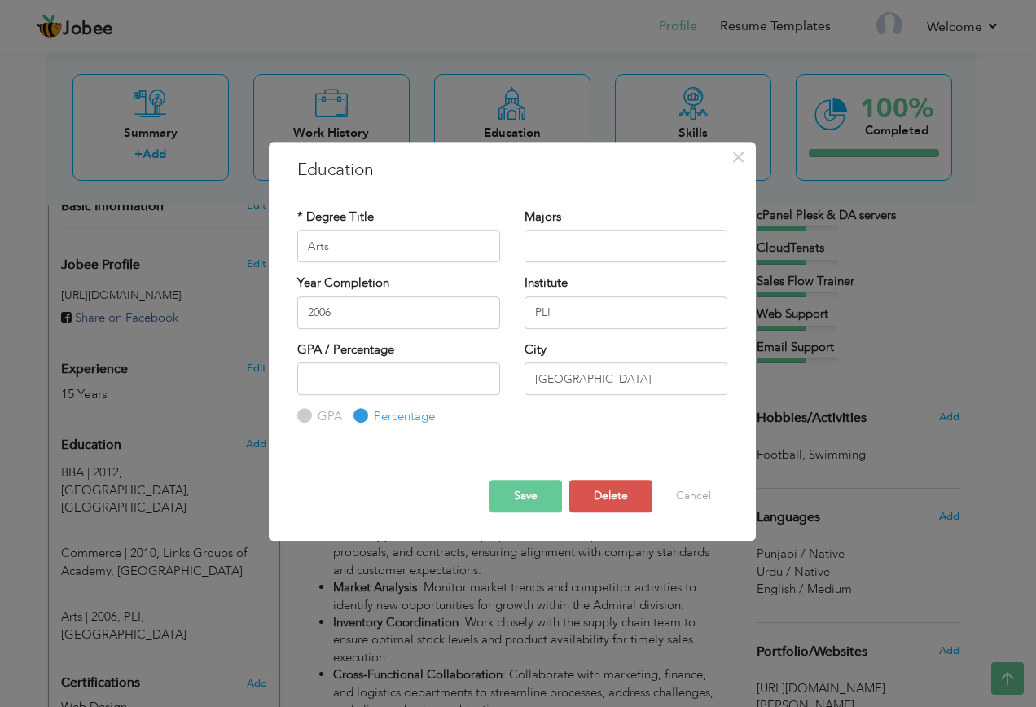
click at [533, 498] on button "Save" at bounding box center [525, 496] width 72 height 33
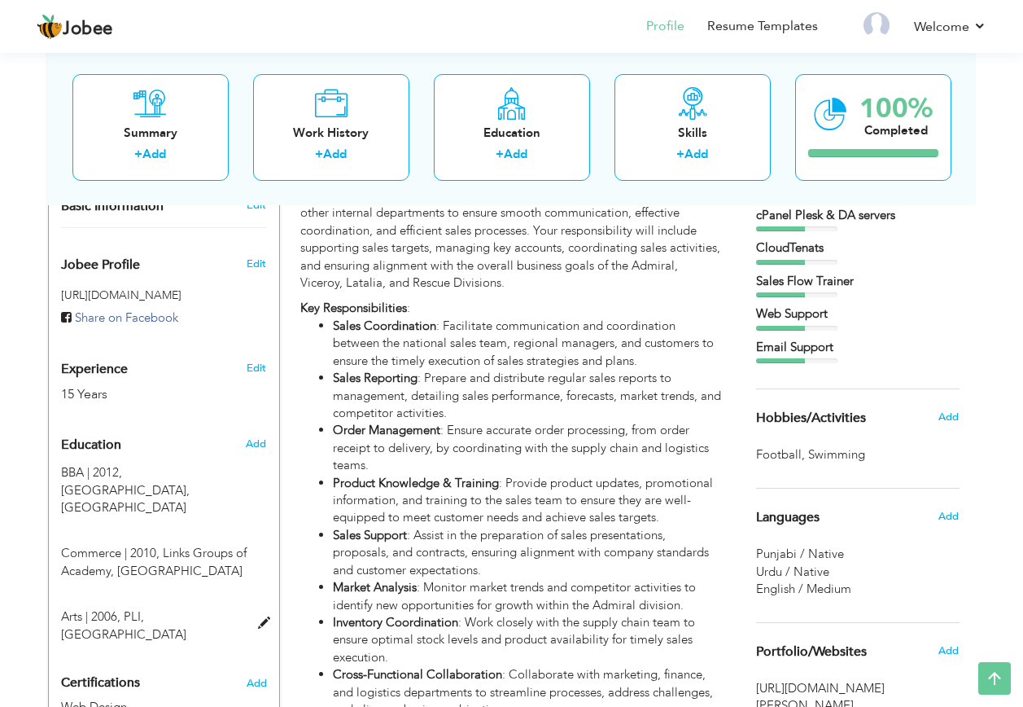
click at [201, 608] on div "Arts | 2006, PLI, Lahore" at bounding box center [154, 625] width 211 height 35
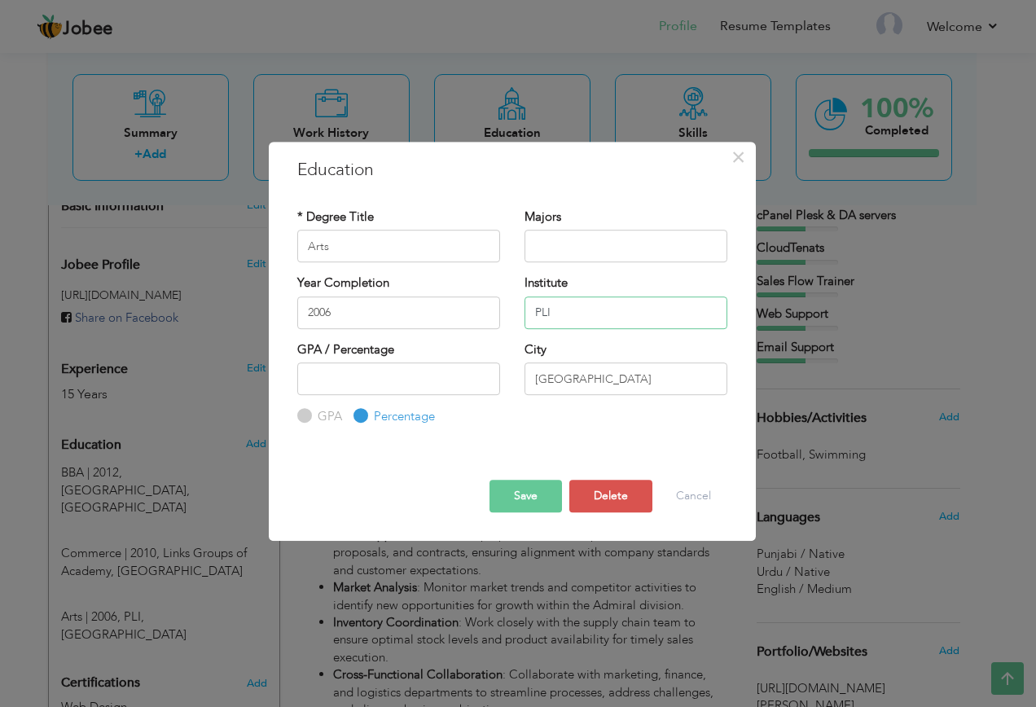
click at [535, 313] on input "PLI" at bounding box center [625, 312] width 203 height 33
click at [577, 247] on input "text" at bounding box center [625, 246] width 203 height 33
type input "Arts"
click at [427, 248] on input "Arts" at bounding box center [398, 246] width 203 height 33
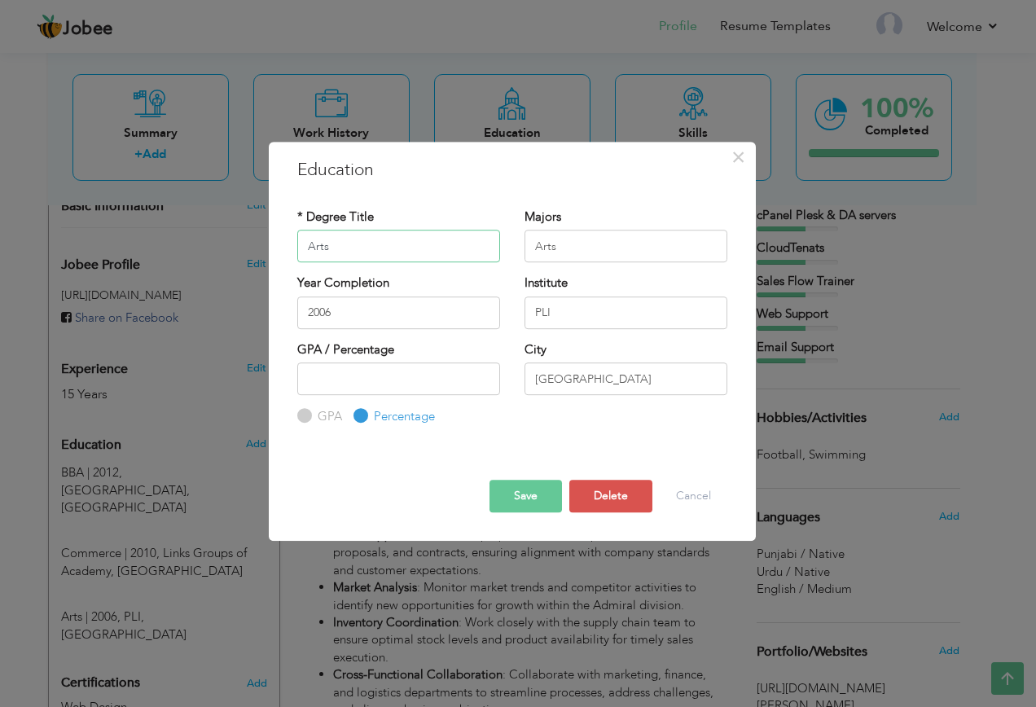
click at [427, 248] on input "Arts" at bounding box center [398, 246] width 203 height 33
type input "Matrics"
click at [567, 312] on input "PLI" at bounding box center [625, 312] width 203 height 33
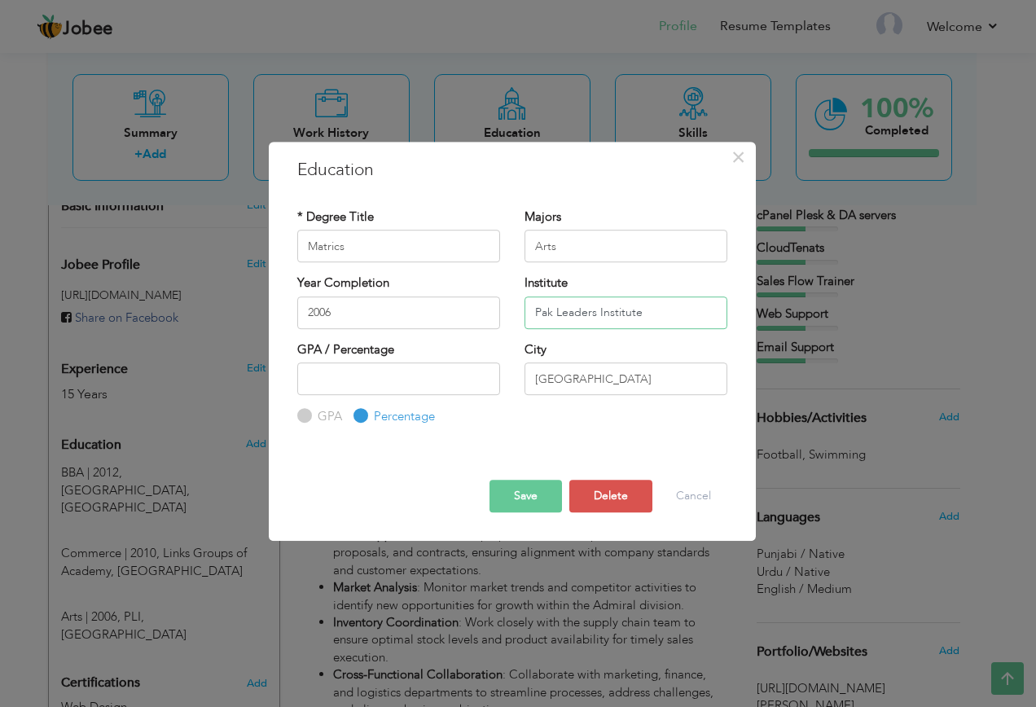
type input "Pak Leaders Institute"
click at [532, 499] on button "Save" at bounding box center [525, 496] width 72 height 33
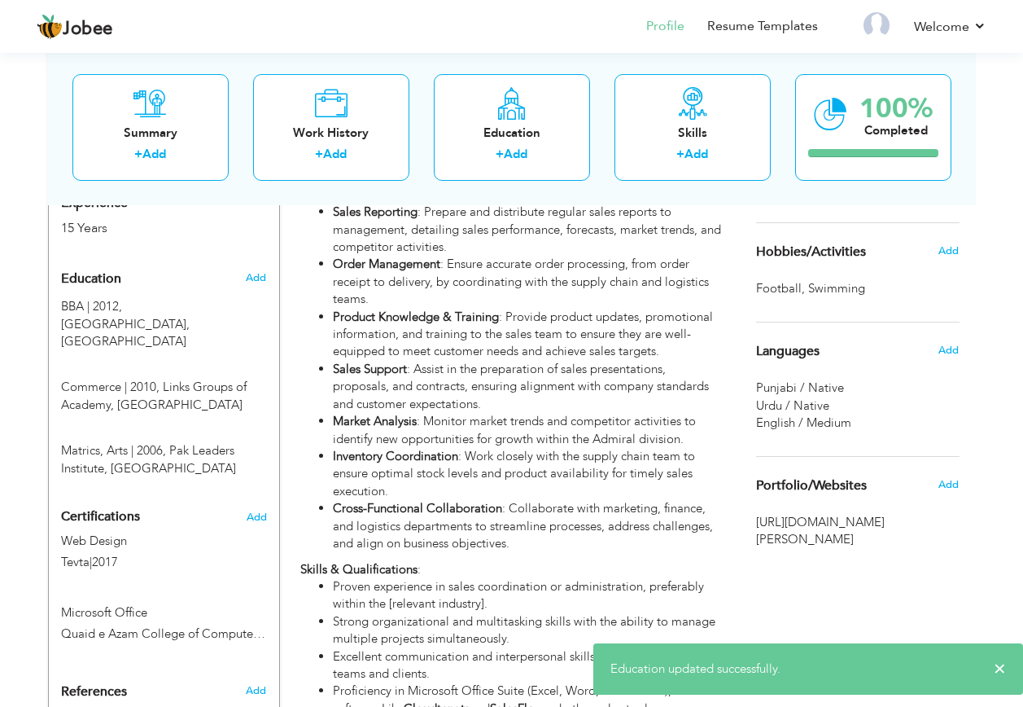
scroll to position [651, 0]
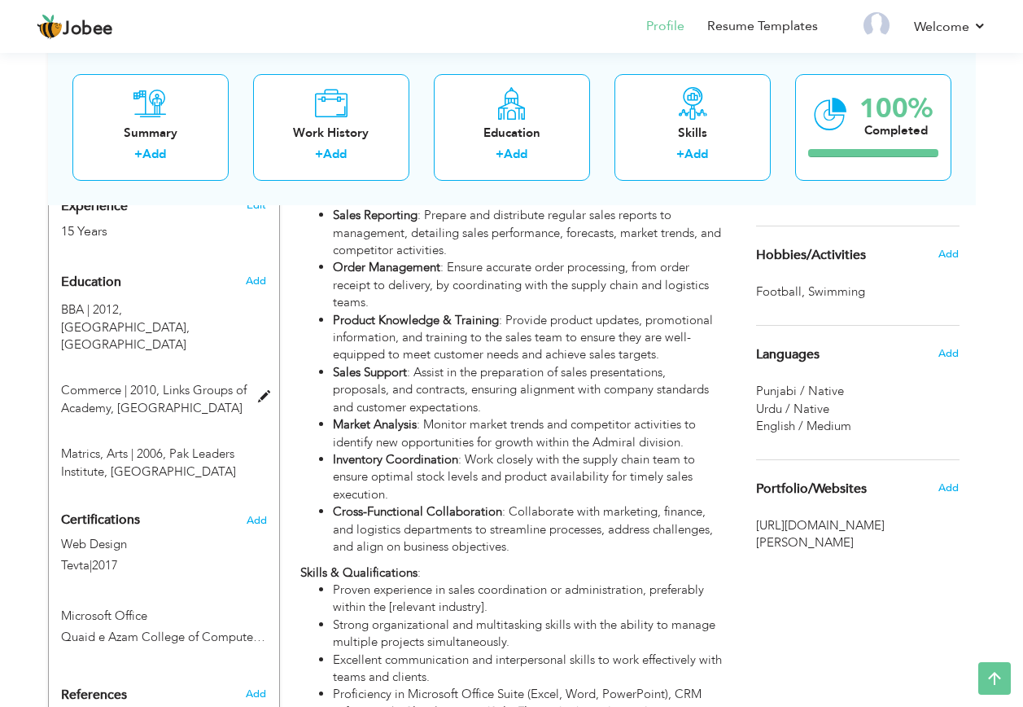
click at [110, 382] on span "Commerce | 2010," at bounding box center [110, 390] width 99 height 16
type input "Commerce"
type input "2010"
type input "Links Groups of Academy"
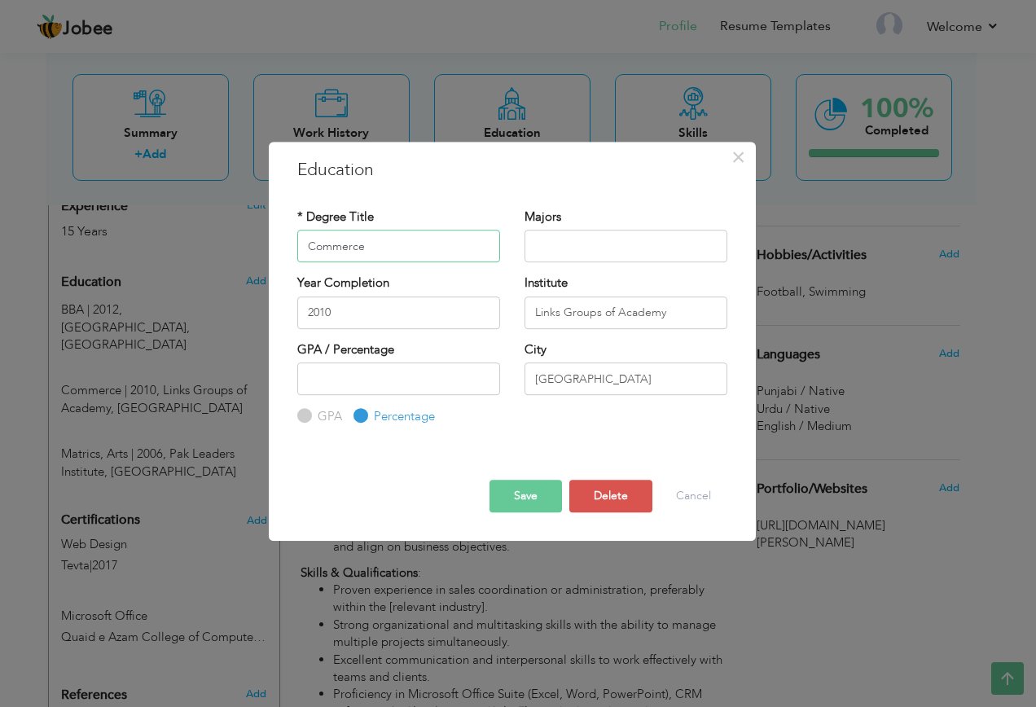
click at [367, 242] on input "Commerce" at bounding box center [398, 246] width 203 height 33
click at [366, 243] on input "Commerce" at bounding box center [398, 246] width 203 height 33
click at [584, 247] on input "text" at bounding box center [625, 246] width 203 height 33
paste input "Commerce"
type input "Commerce"
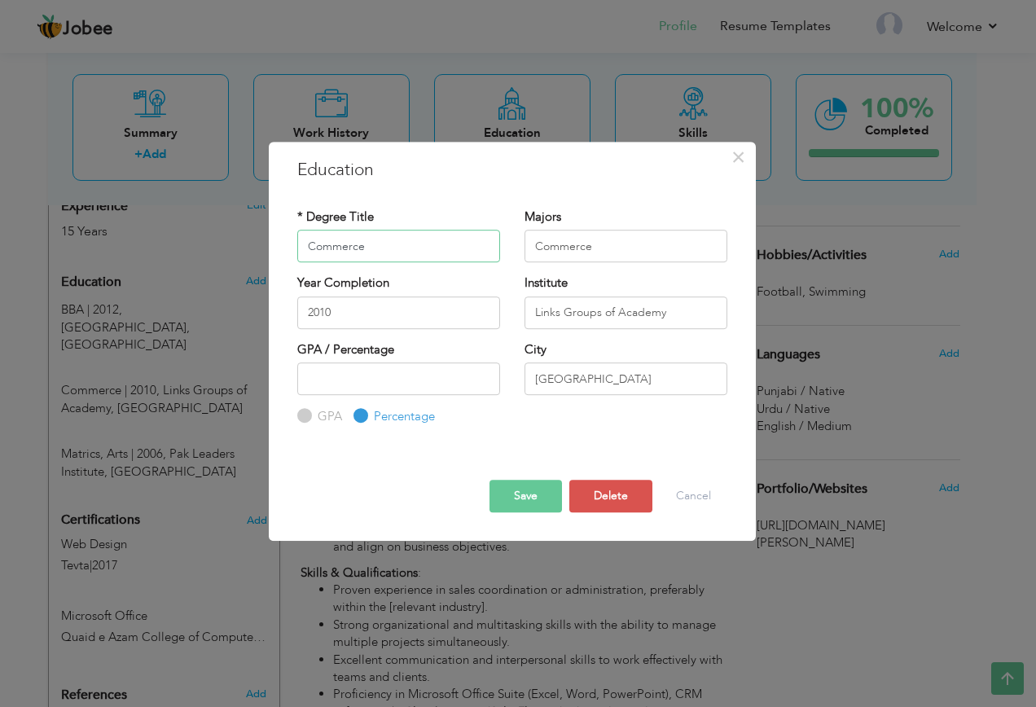
click at [441, 256] on input "Commerce" at bounding box center [398, 246] width 203 height 33
type input "Intermediate"
click at [534, 496] on button "Save" at bounding box center [525, 496] width 72 height 33
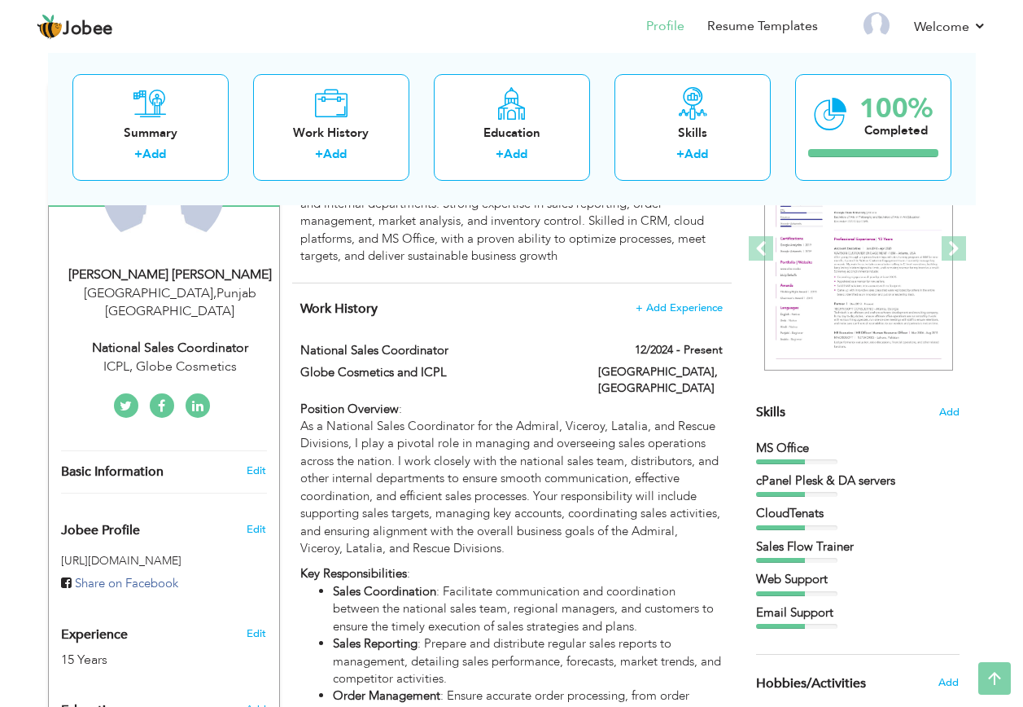
scroll to position [0, 0]
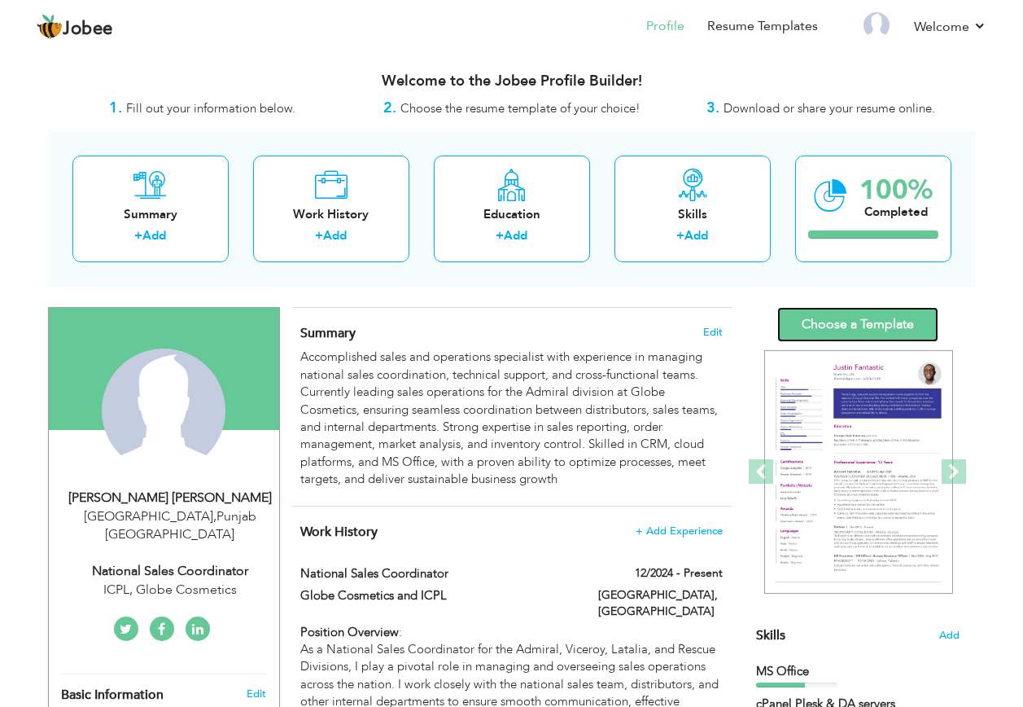
click at [839, 324] on link "Choose a Template" at bounding box center [857, 324] width 161 height 35
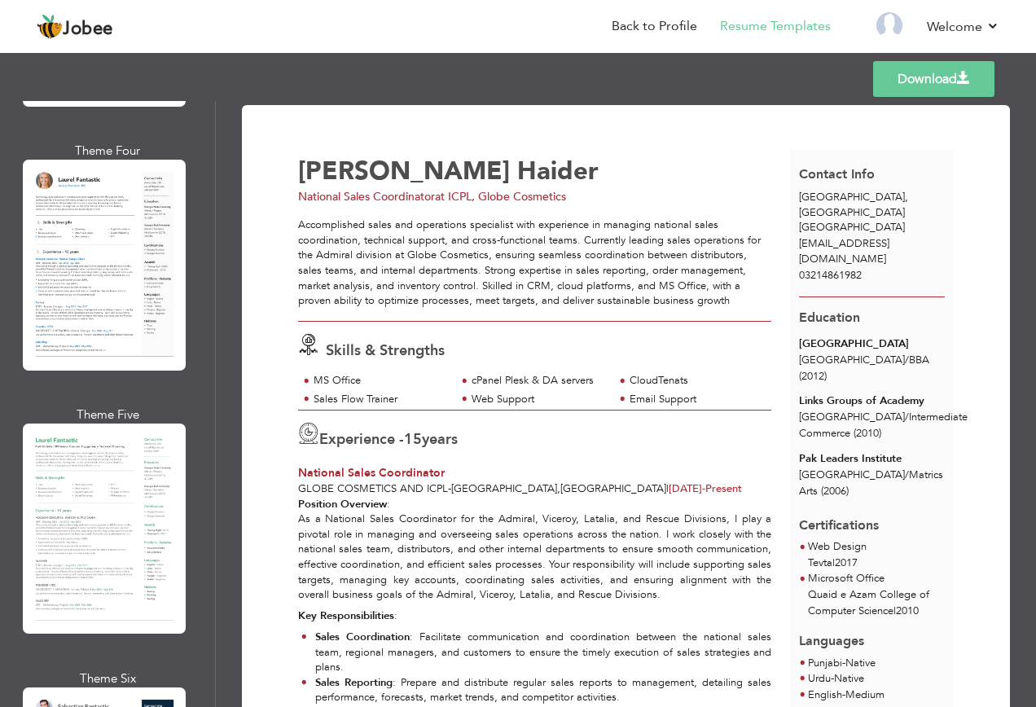
scroll to position [896, 0]
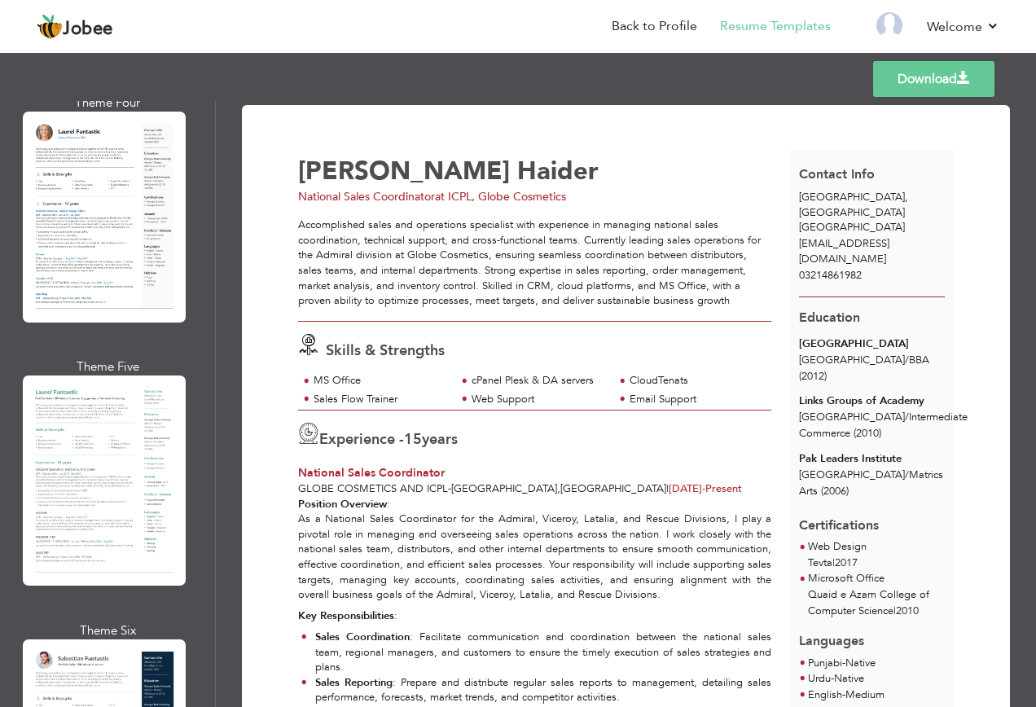
click at [99, 375] on div at bounding box center [104, 480] width 163 height 210
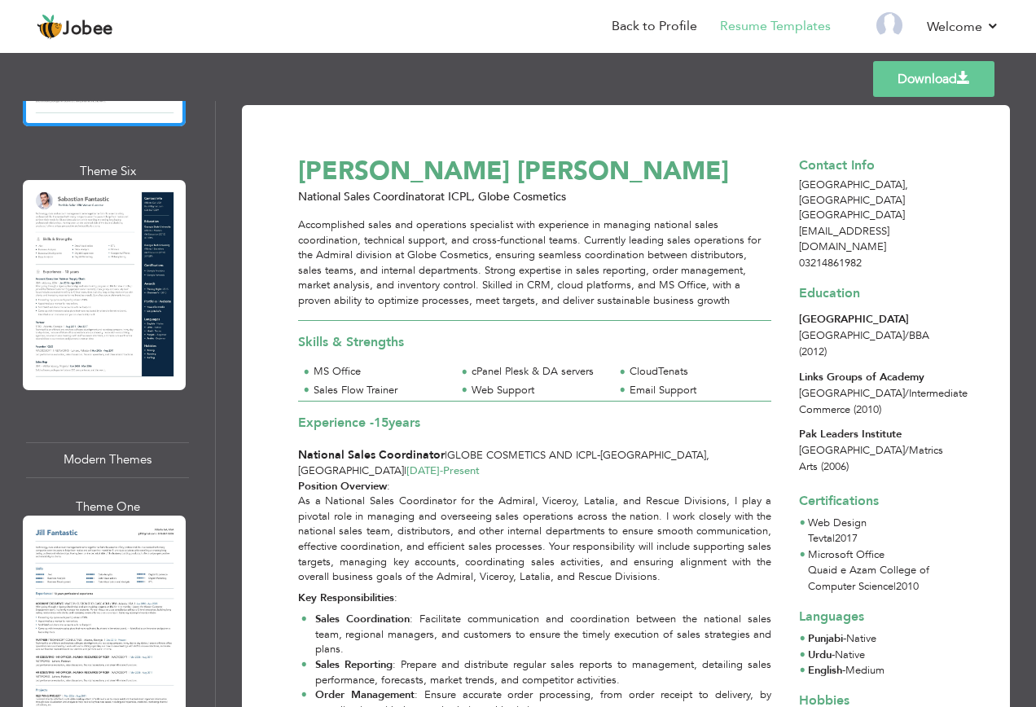
scroll to position [1384, 0]
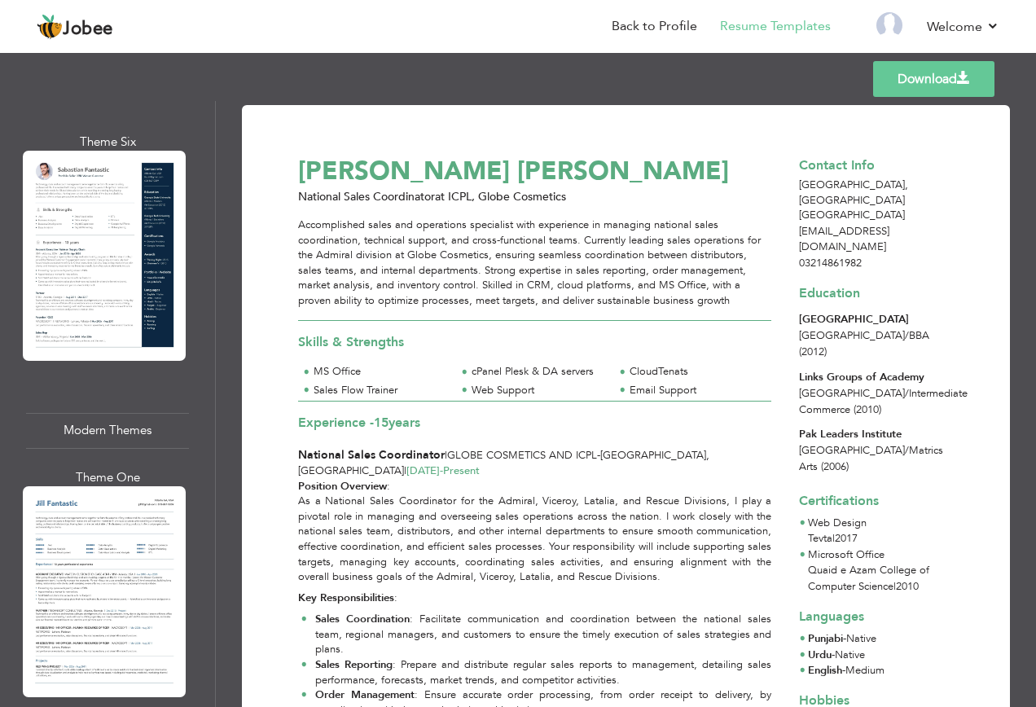
click at [104, 519] on div at bounding box center [104, 591] width 163 height 210
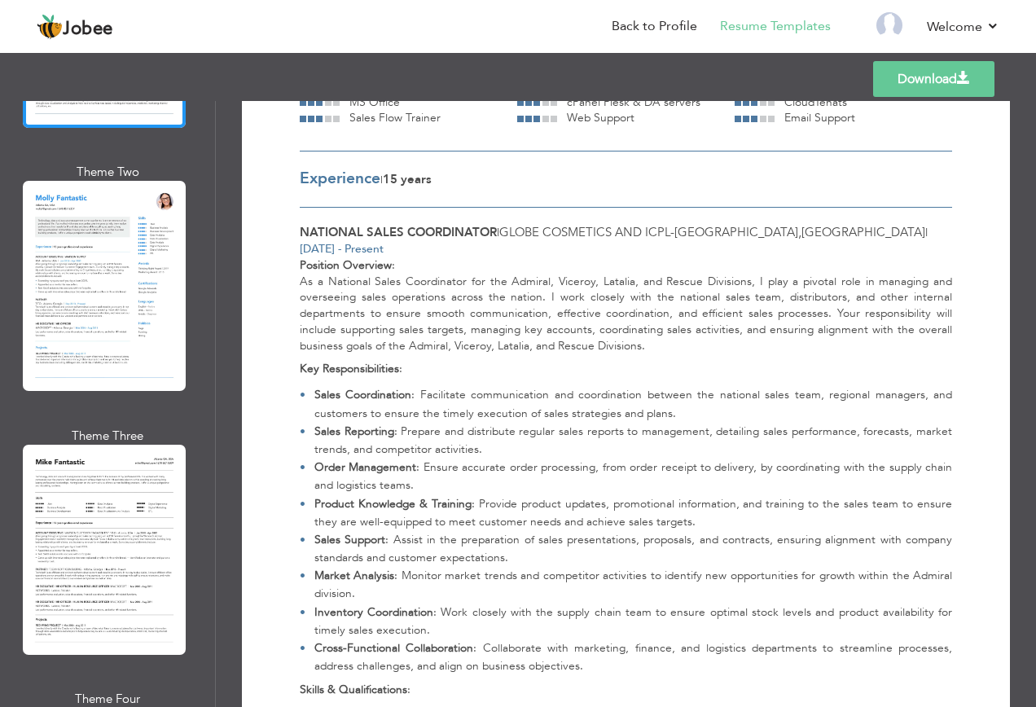
scroll to position [1954, 0]
click at [99, 480] on div at bounding box center [104, 549] width 163 height 210
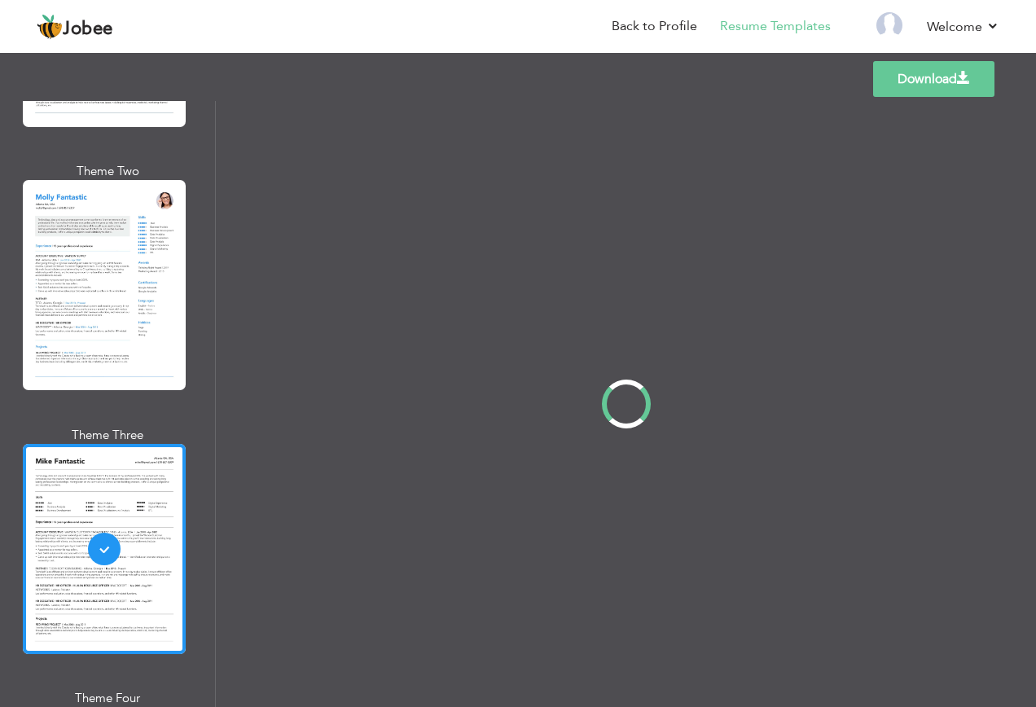
scroll to position [0, 0]
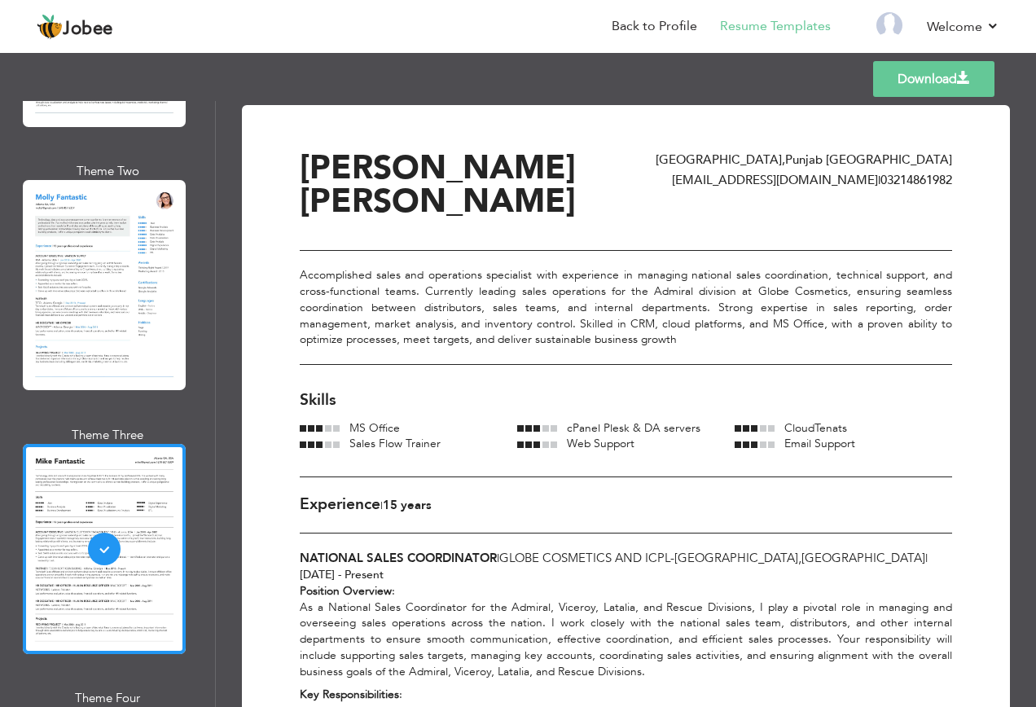
click at [964, 79] on span at bounding box center [963, 78] width 13 height 13
